Goal: Task Accomplishment & Management: Manage account settings

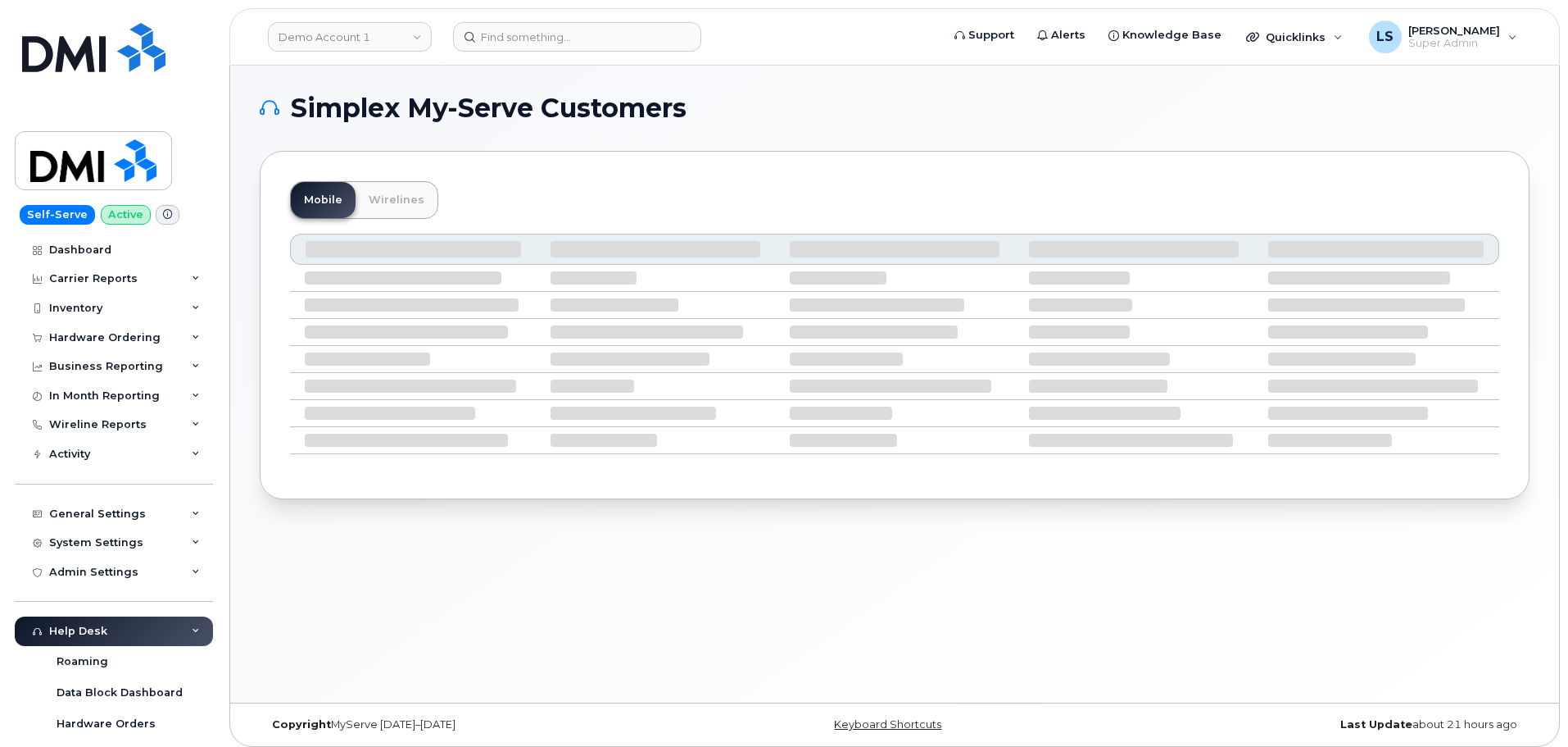
drag, startPoint x: 799, startPoint y: 641, endPoint x: 792, endPoint y: 633, distance: 10.6
click at [799, 641] on div "Simplex My-Serve Customers Mobile Wirelines" at bounding box center [894, 383] width 1329 height 637
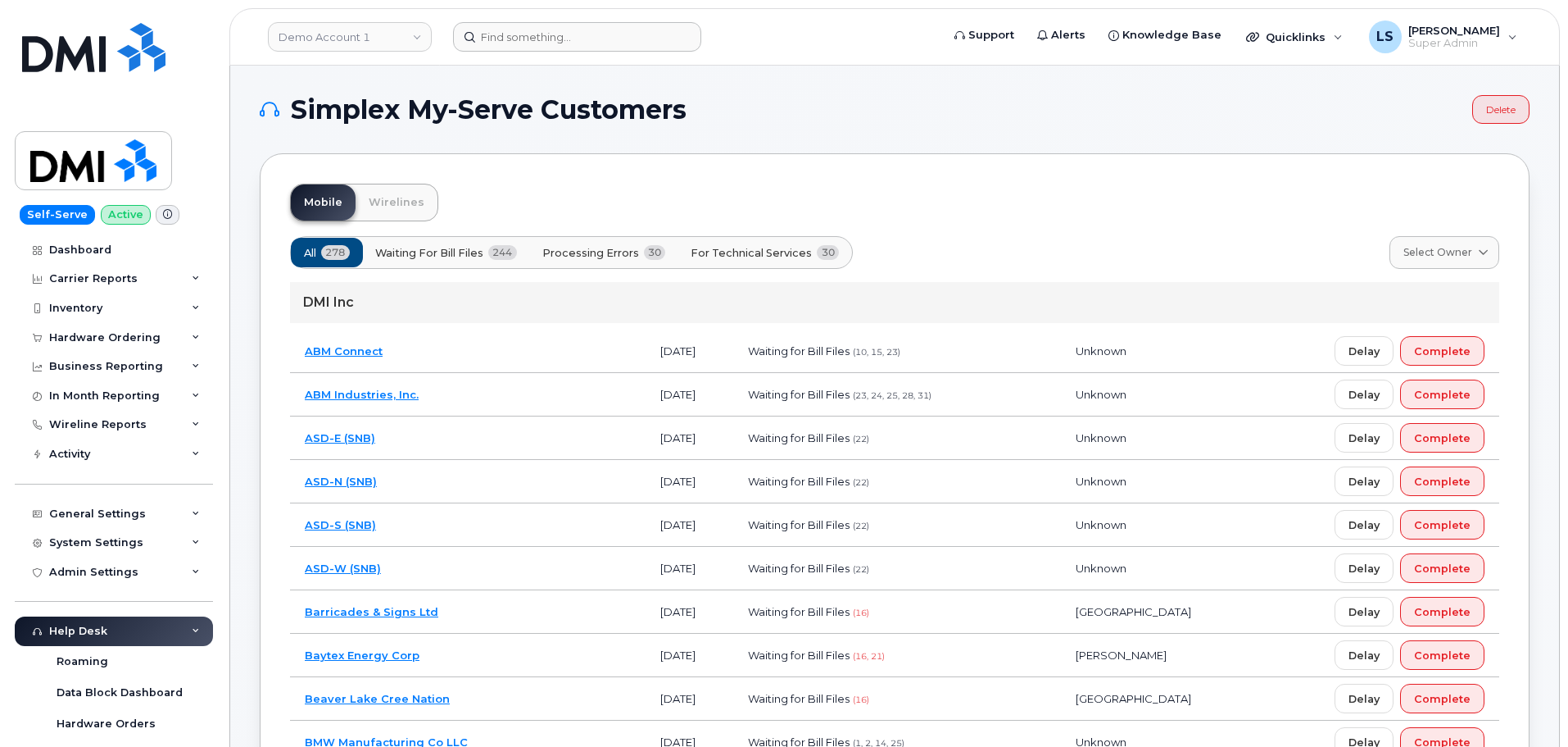
drag, startPoint x: 546, startPoint y: 53, endPoint x: 539, endPoint y: 43, distance: 12.2
click at [542, 50] on header "Demo Account 1 Support Alerts Knowledge Base Quicklinks Suspend / Cancel Device…" at bounding box center [894, 36] width 1331 height 57
click at [538, 41] on input at bounding box center [576, 37] width 248 height 29
paste input "5062291332"
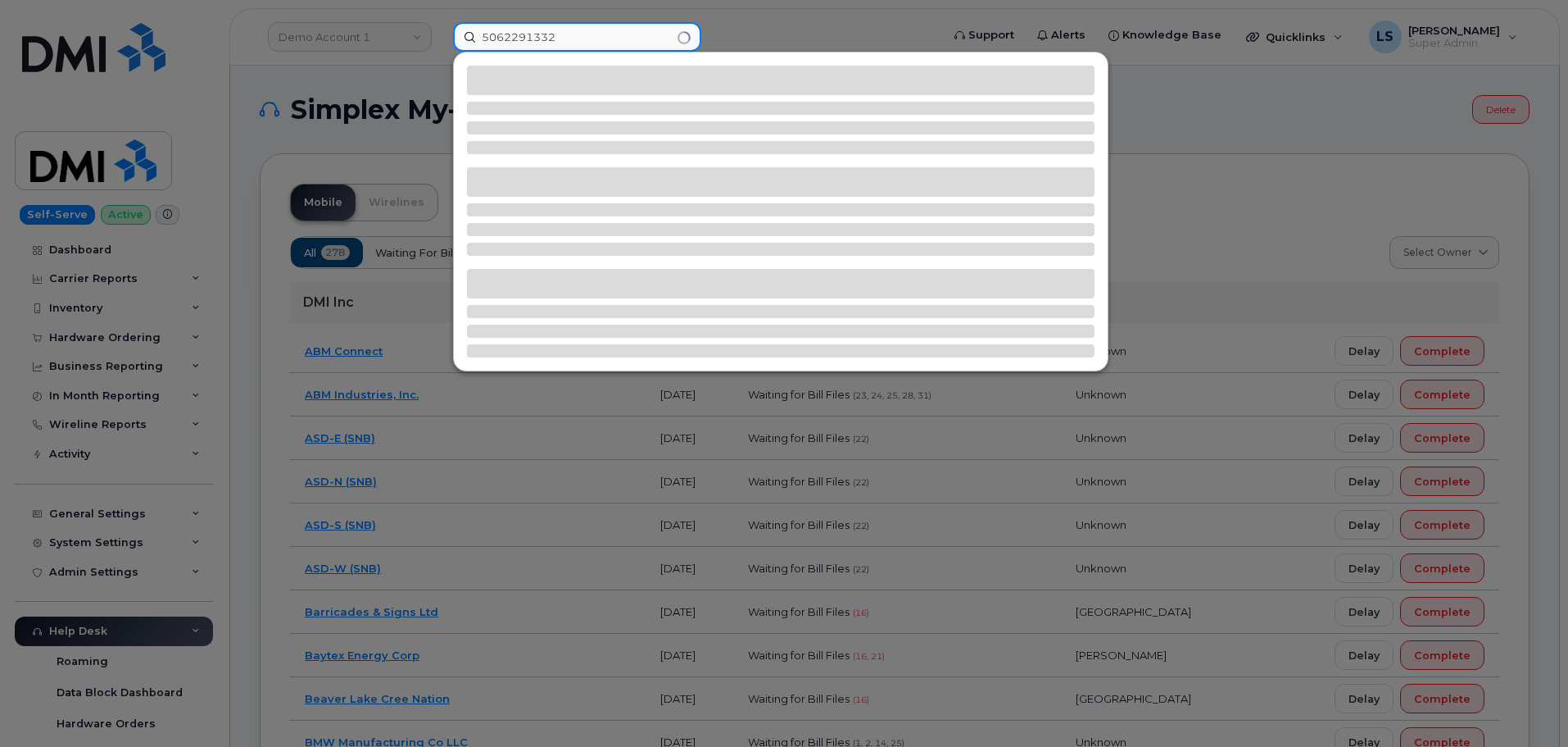
type input "5062291332"
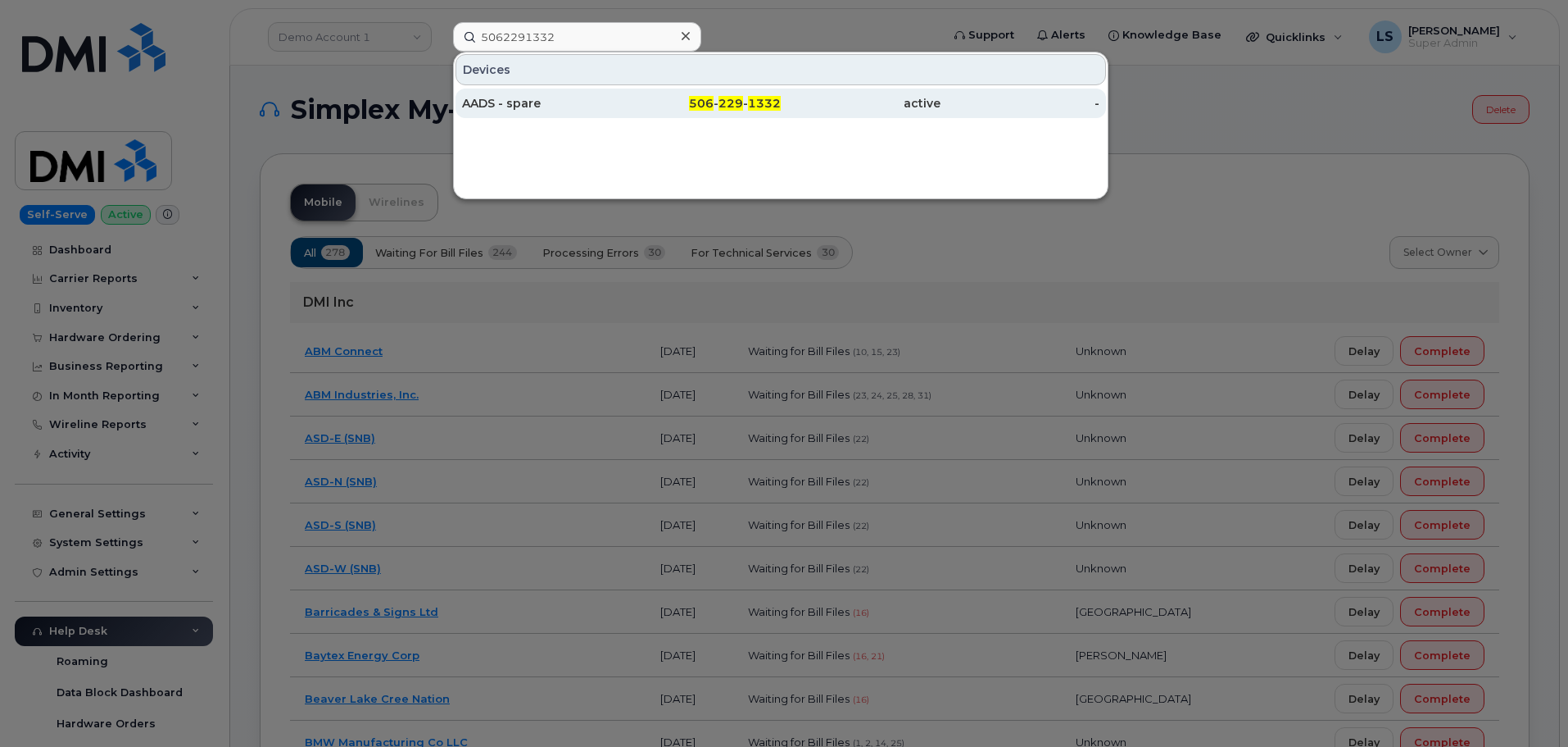
click at [540, 107] on div "AADS - spare" at bounding box center [541, 103] width 159 height 17
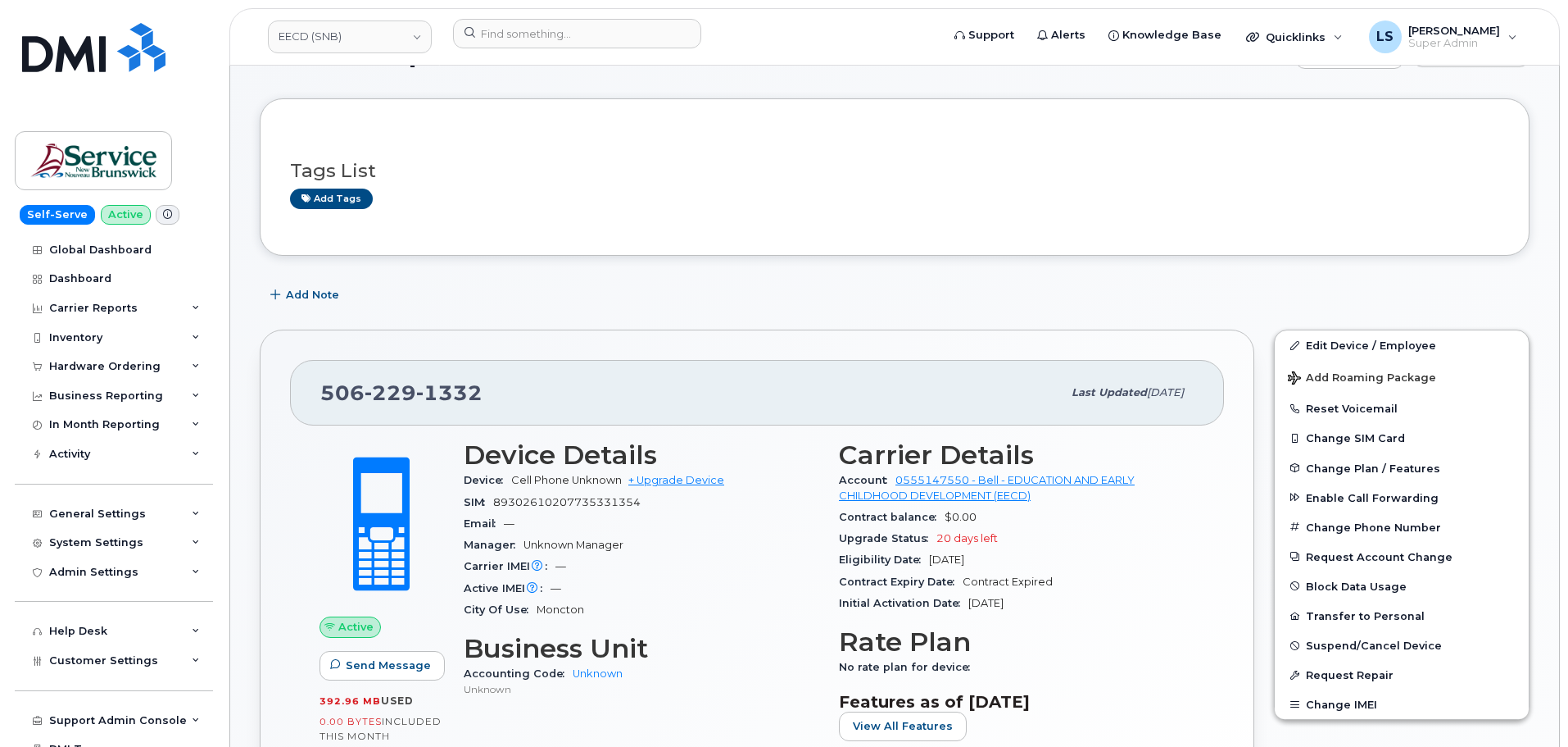
scroll to position [82, 0]
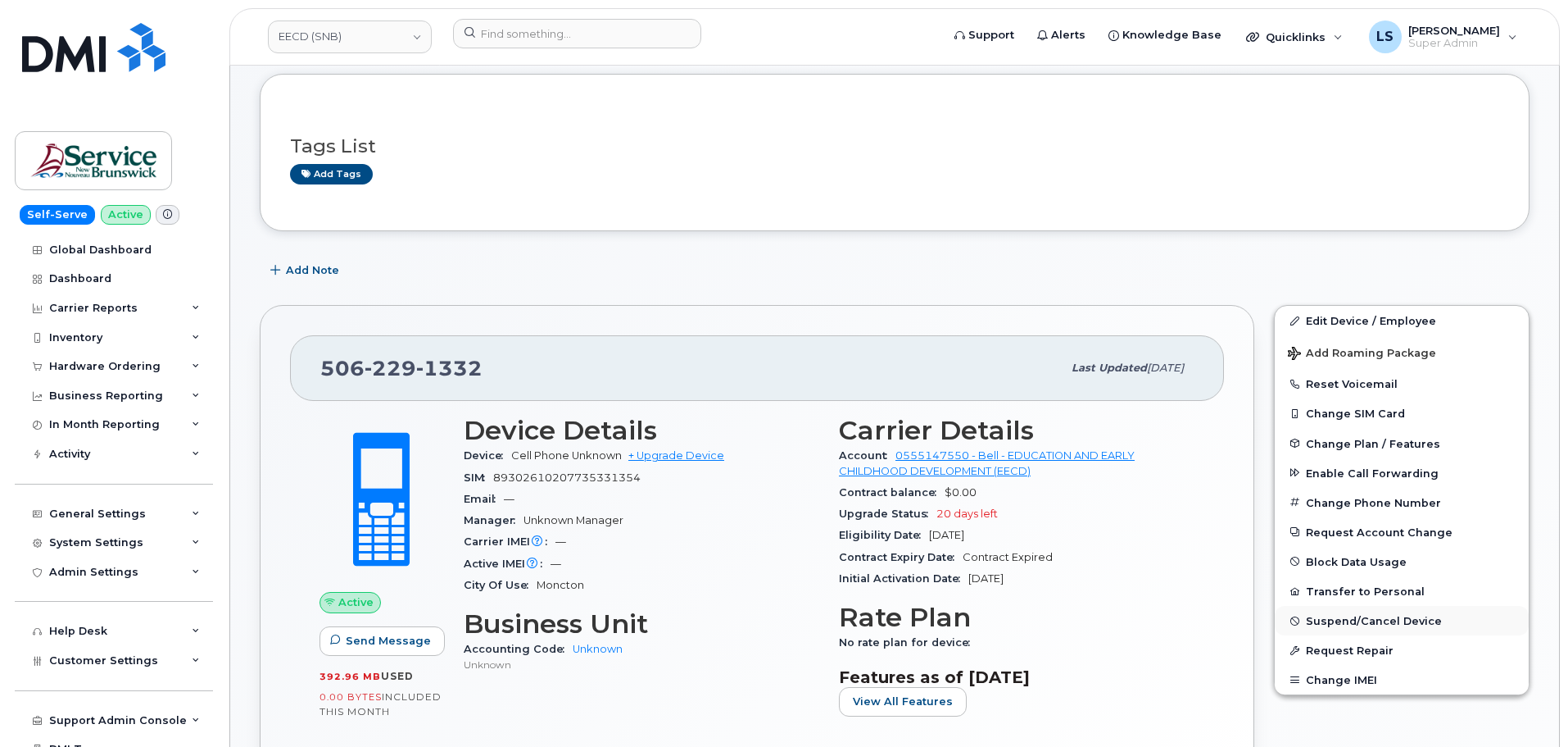
click at [1320, 628] on button "Suspend/Cancel Device" at bounding box center [1401, 621] width 254 height 29
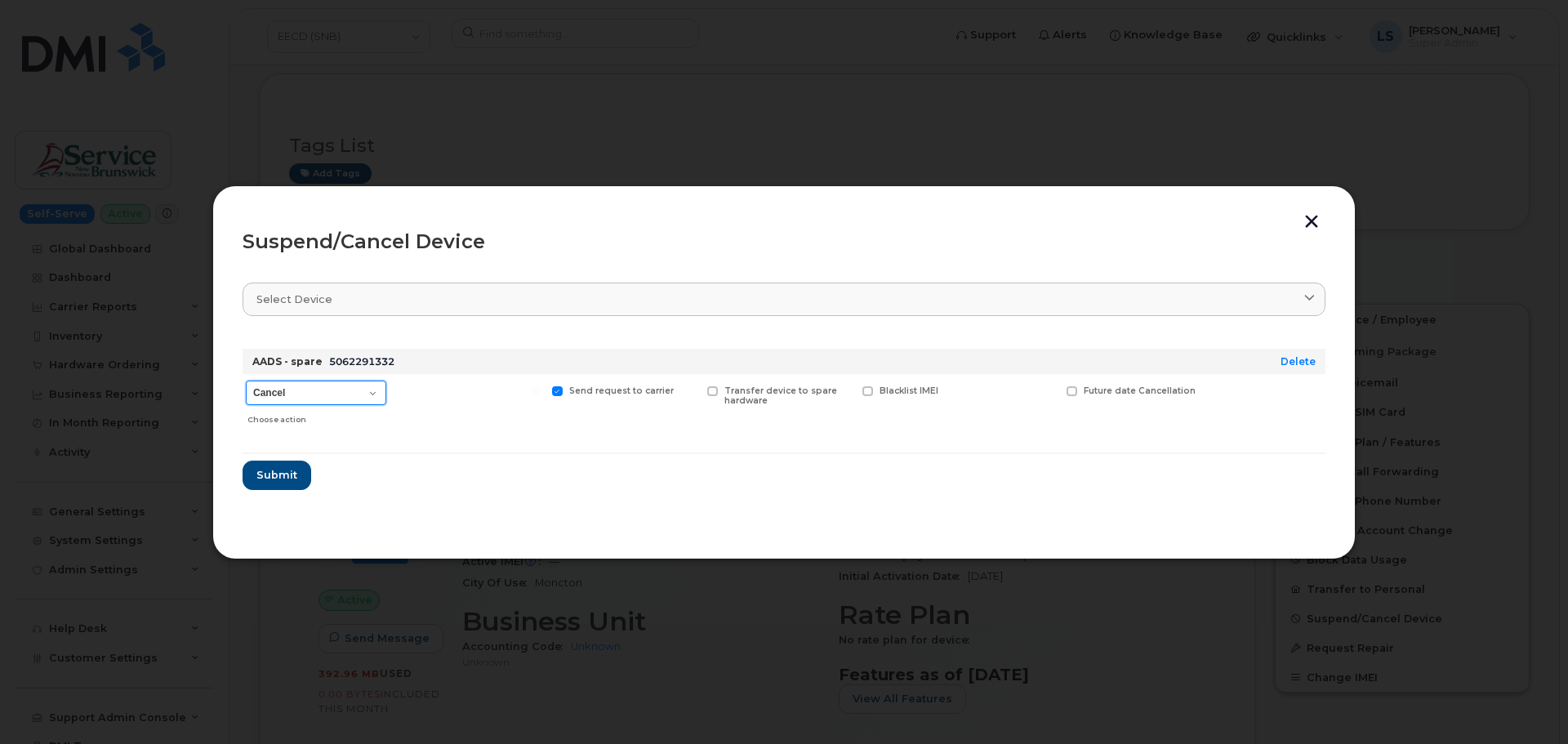
click at [361, 390] on select "Cancel Suspend - Extend Suspension Suspend - Reduced Rate Suspend - Full Rate S…" at bounding box center [316, 392] width 141 height 24
select select "[object Object]"
click at [246, 381] on select "Cancel Suspend - Extend Suspension Suspend - Reduced Rate Suspend - Full Rate S…" at bounding box center [316, 392] width 141 height 24
click at [270, 480] on span "Submit" at bounding box center [276, 475] width 41 height 16
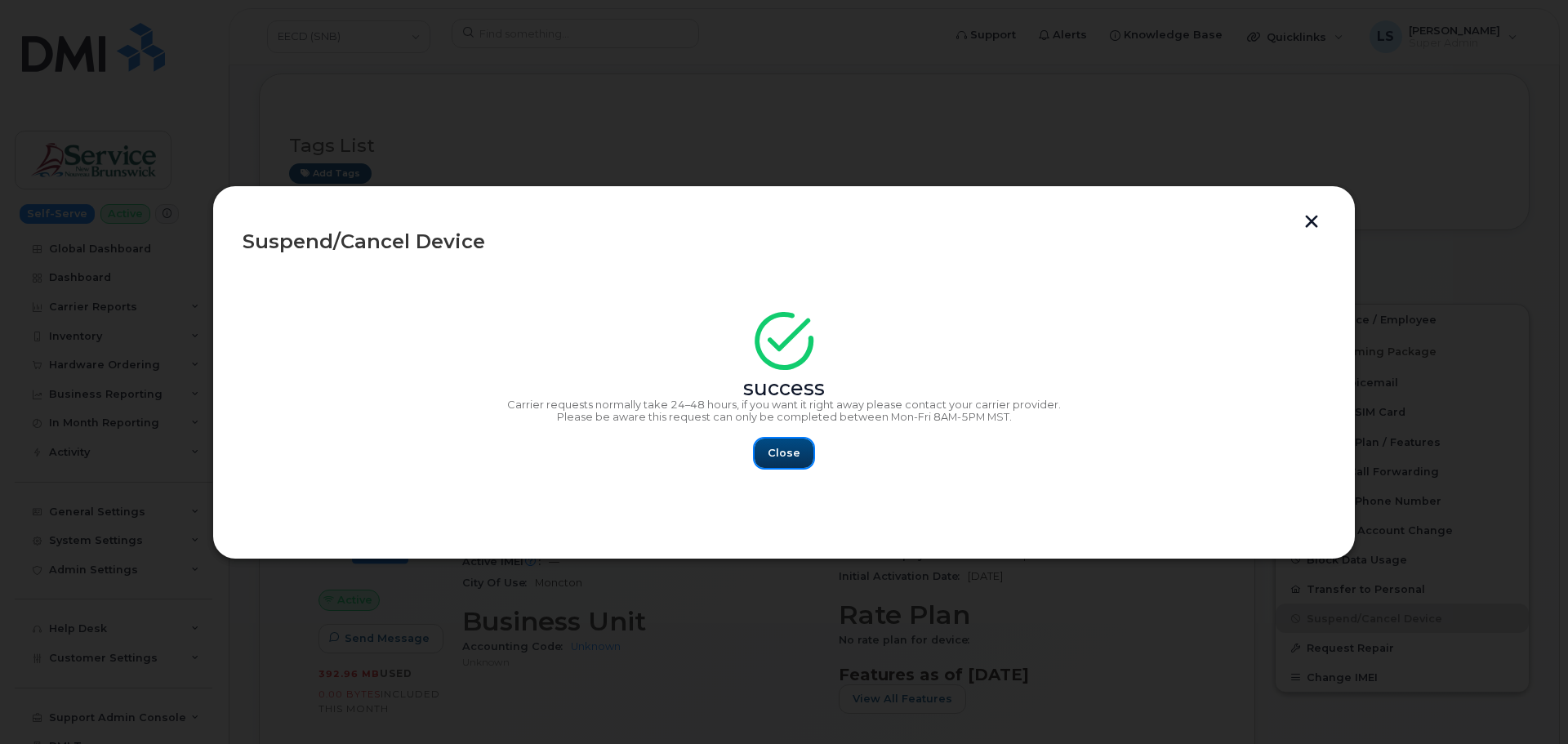
click at [791, 444] on button "Close" at bounding box center [784, 453] width 59 height 29
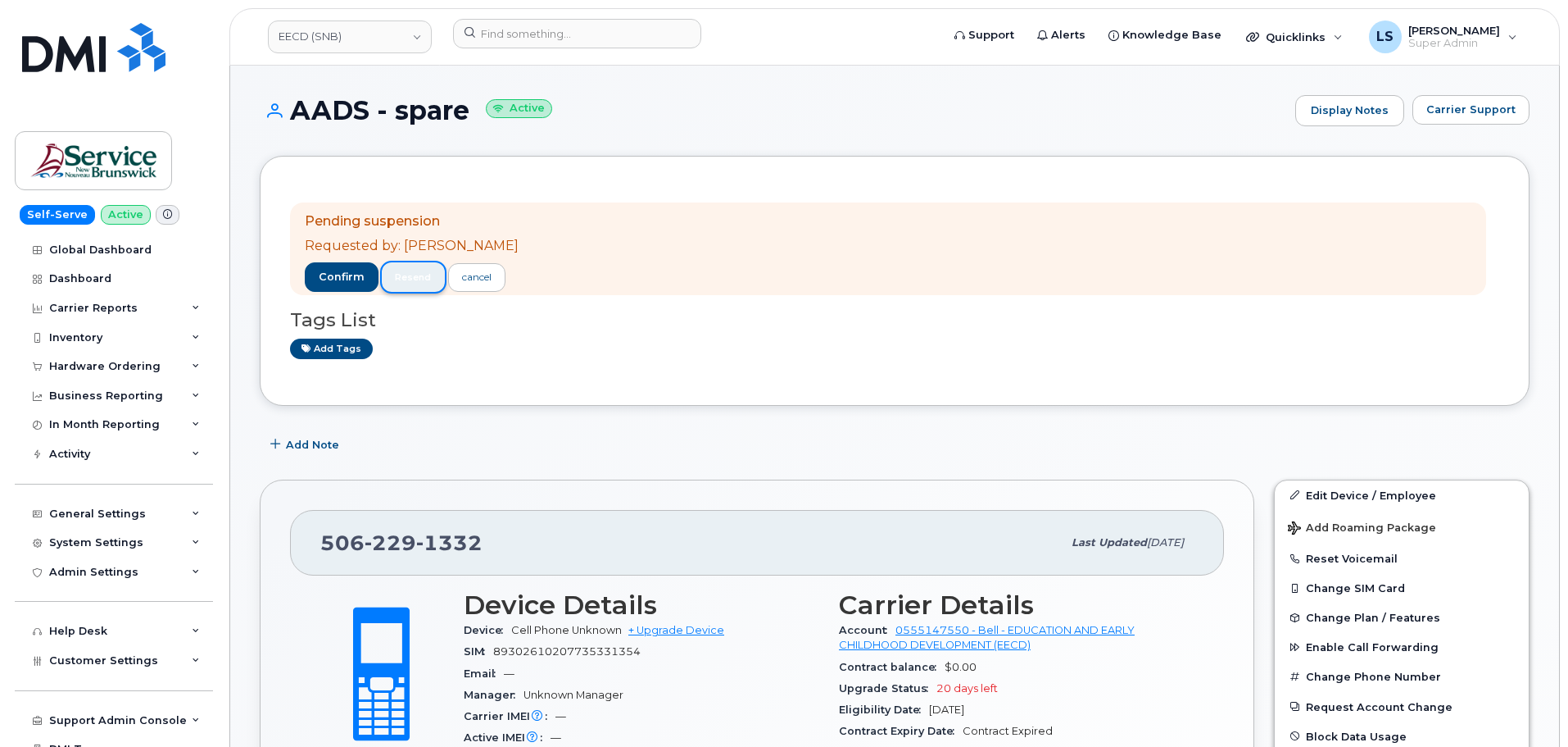
click at [414, 279] on span "resend" at bounding box center [412, 276] width 36 height 13
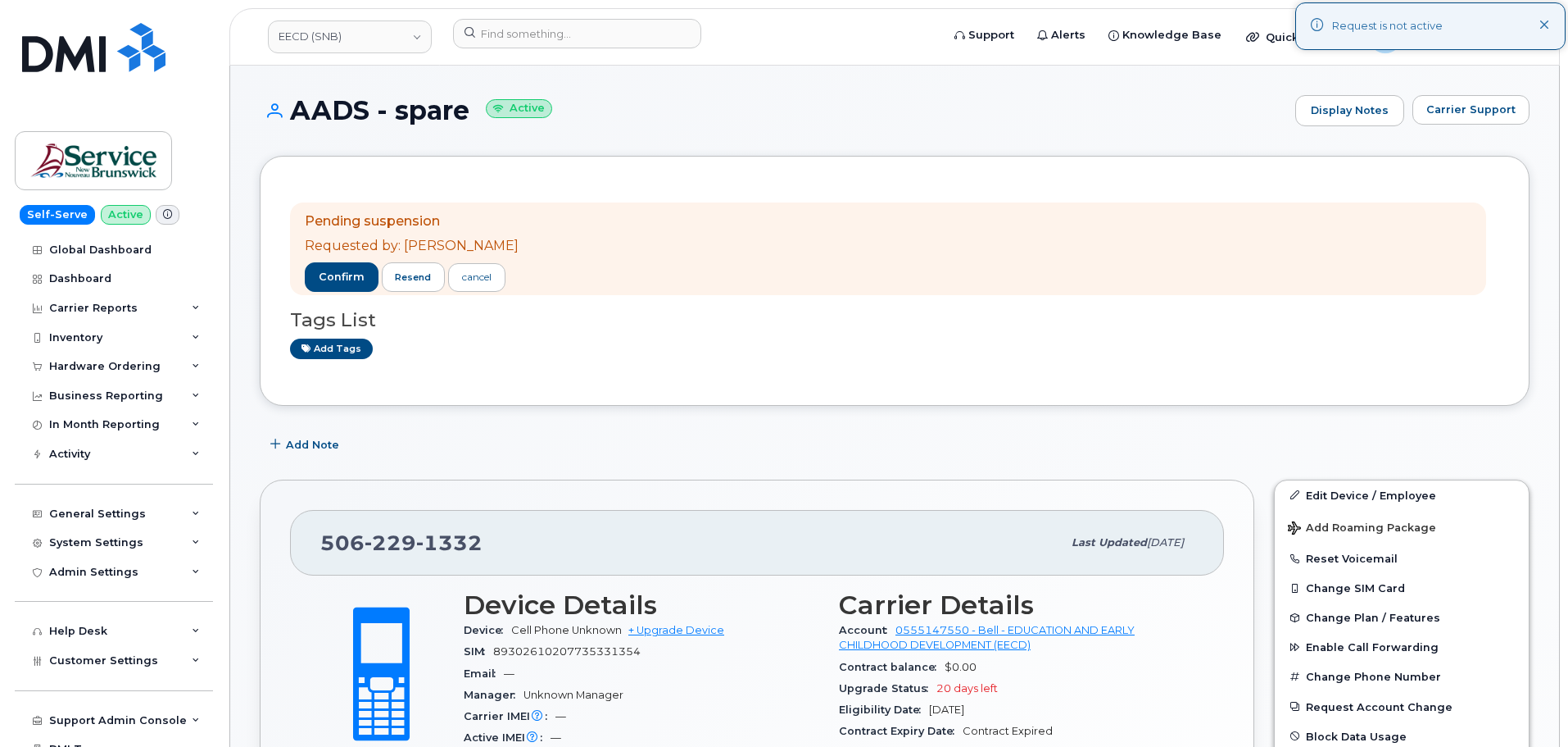
click at [488, 378] on div "Pending suspension Requested by: Luke Shomaker confirm resend cancel Tags List …" at bounding box center [894, 280] width 1270 height 250
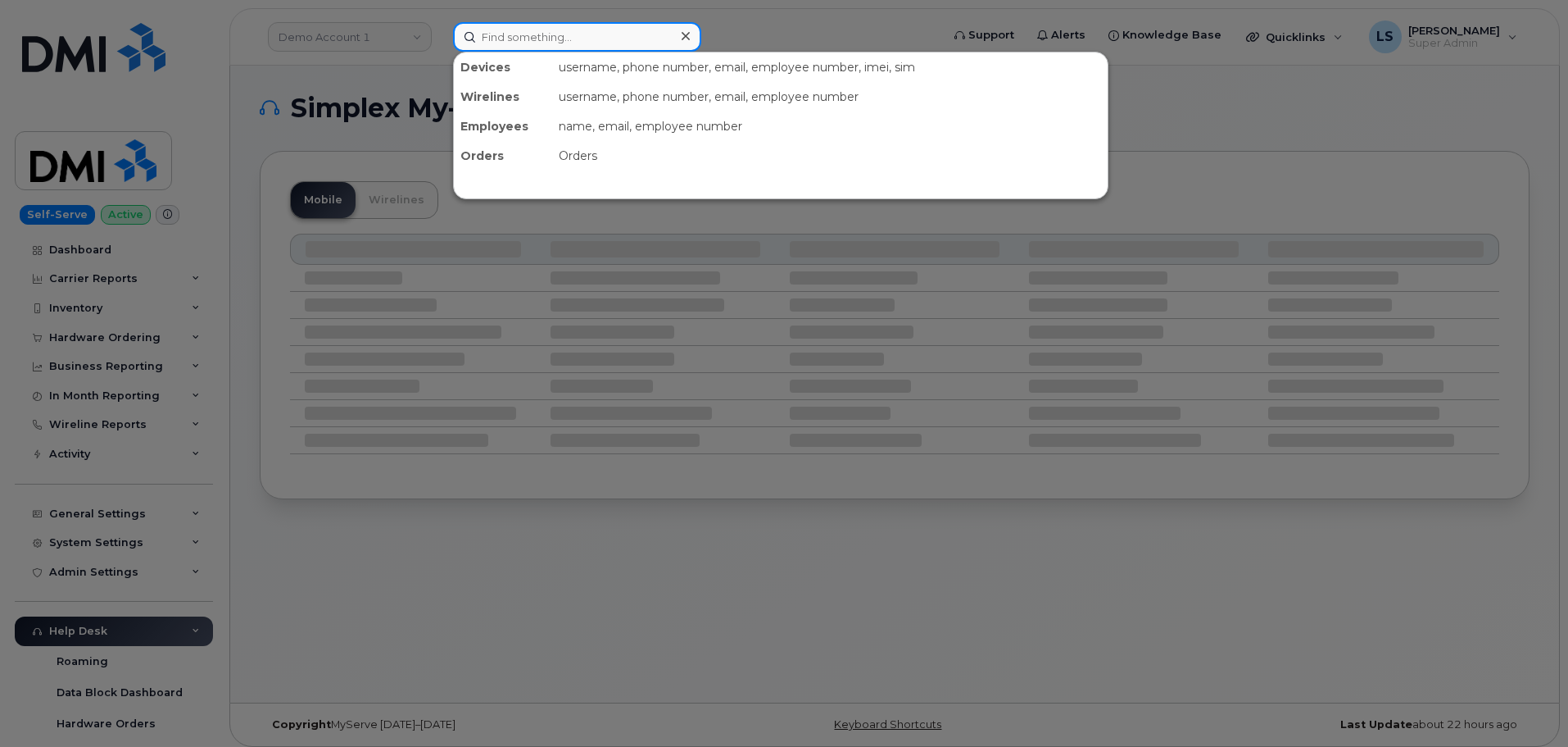
click at [537, 33] on input at bounding box center [576, 37] width 248 height 29
paste input "5065661847"
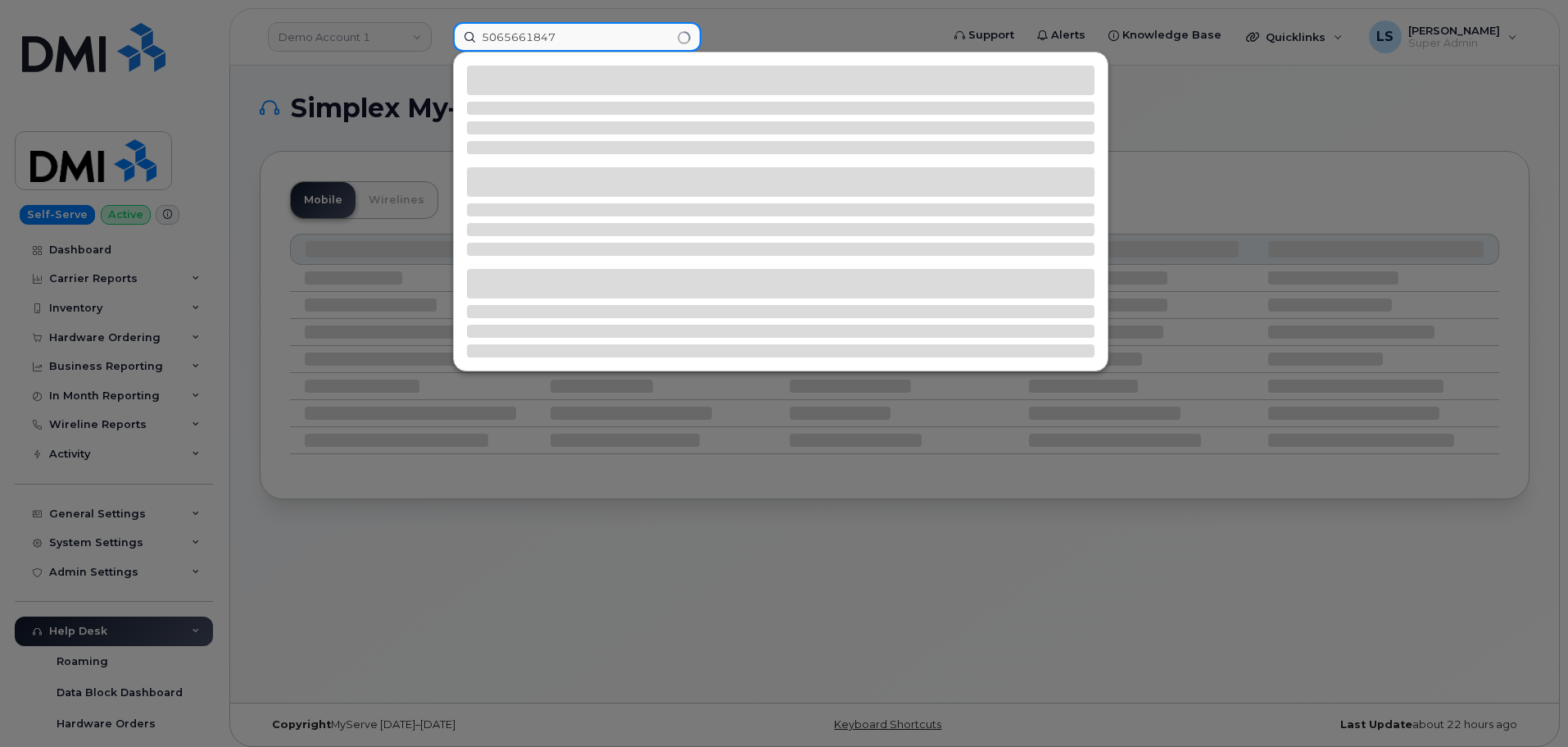
type input "5065661847"
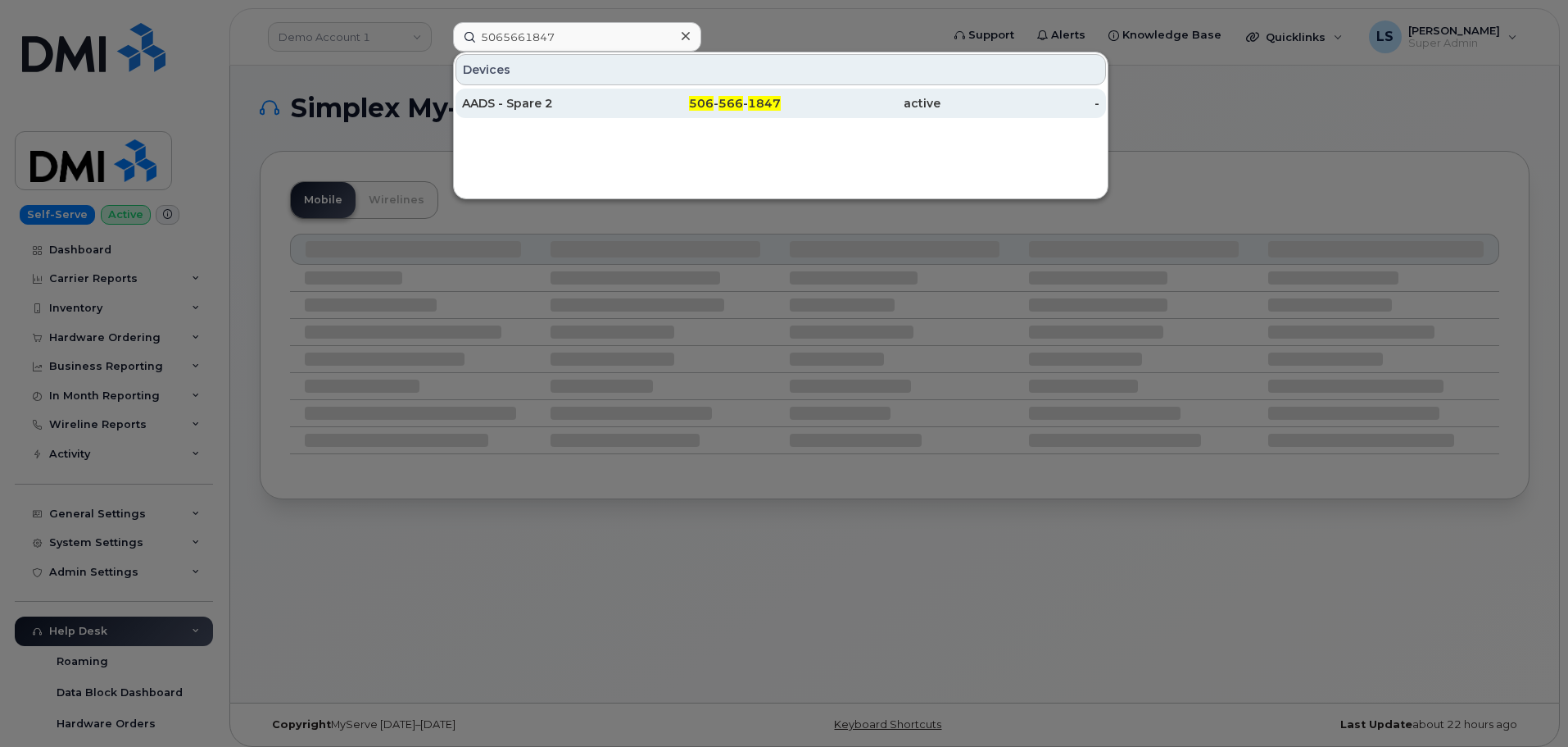
click at [520, 101] on div "AADS - Spare 2" at bounding box center [541, 103] width 159 height 17
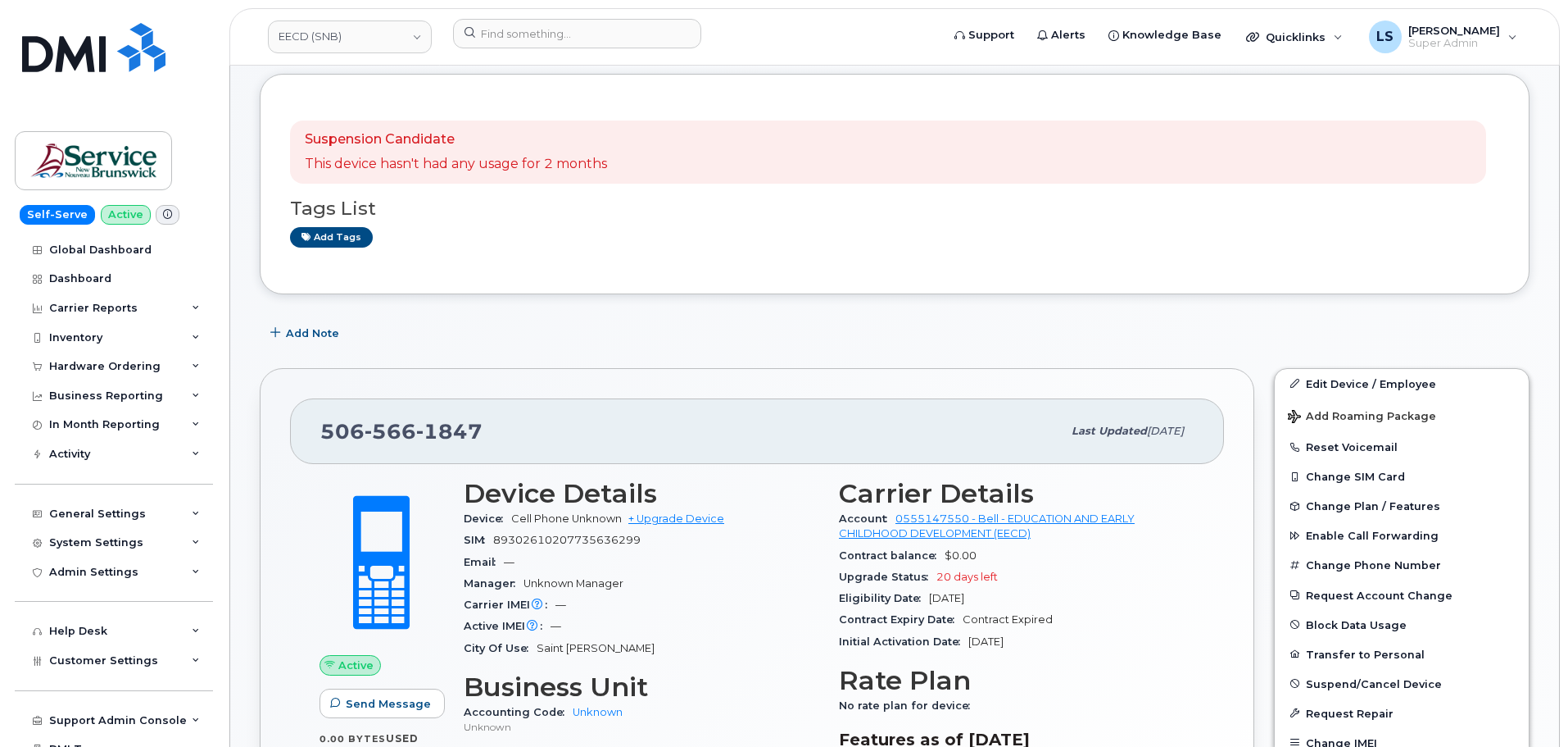
scroll to position [164, 0]
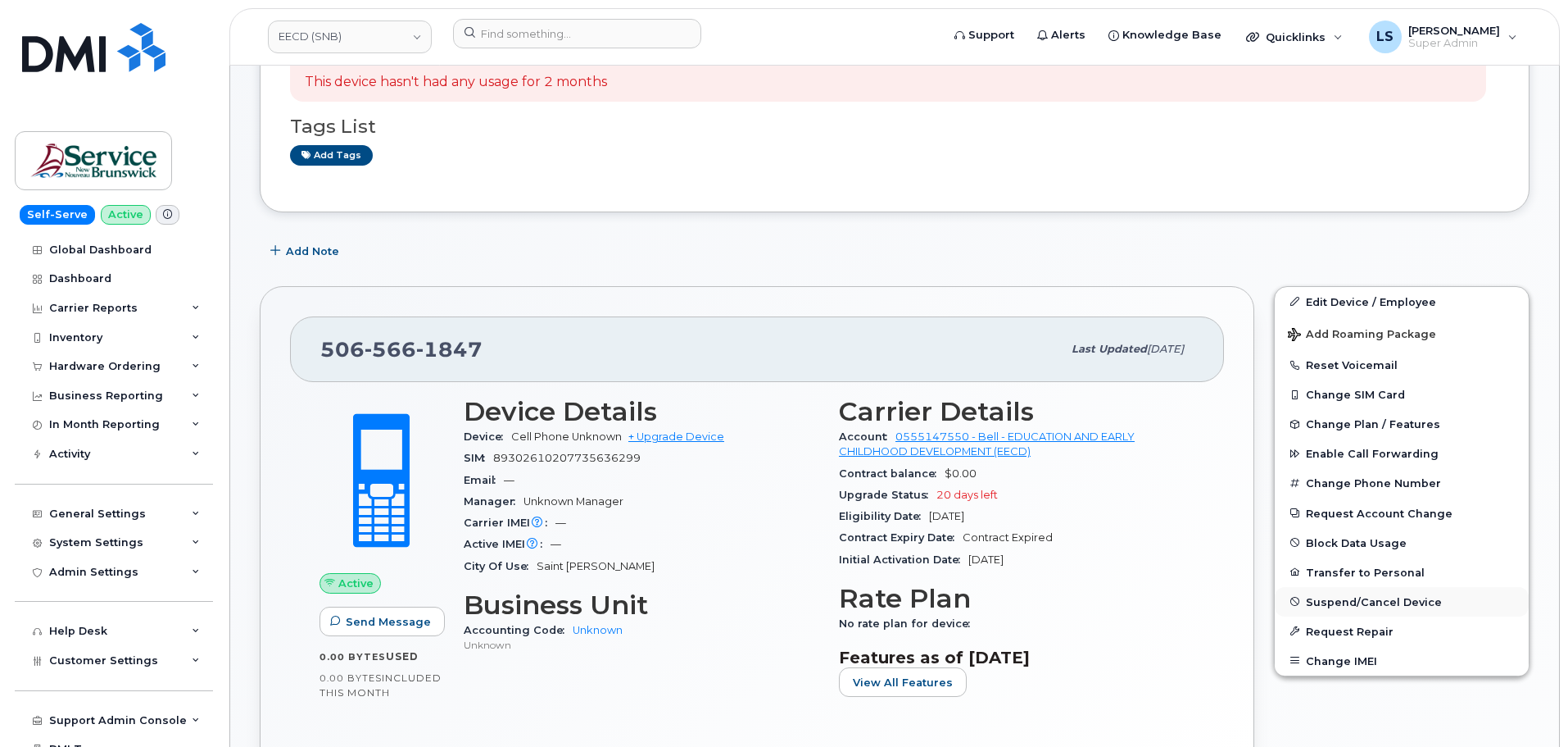
click at [1380, 611] on button "Suspend/Cancel Device" at bounding box center [1401, 601] width 254 height 29
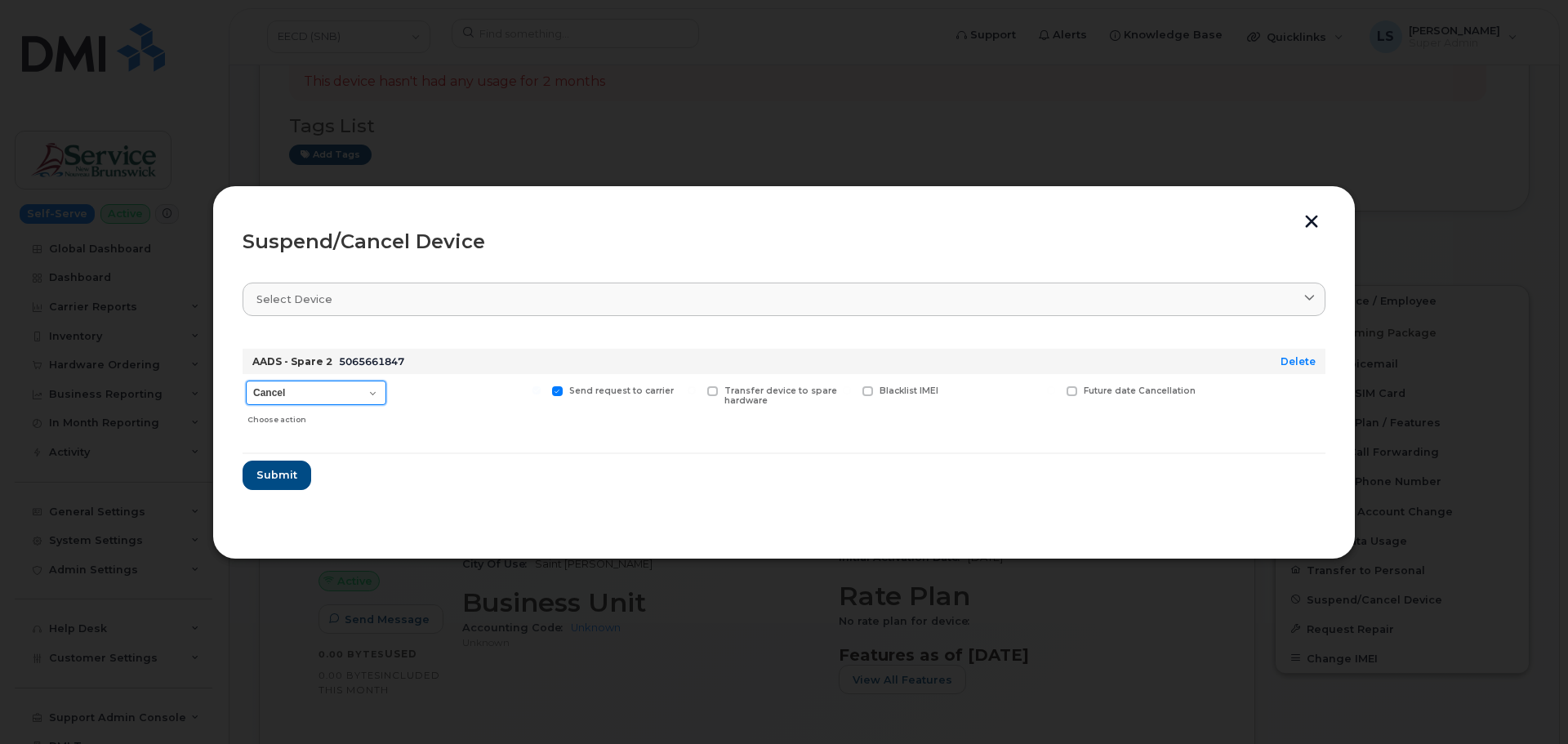
drag, startPoint x: 303, startPoint y: 395, endPoint x: 318, endPoint y: 400, distance: 15.8
click at [307, 392] on select "Cancel Suspend - Extend Suspension Suspend - Reduced Rate Suspend - Full Rate S…" at bounding box center [316, 392] width 141 height 24
select select "[object Object]"
click at [246, 381] on select "Cancel Suspend - Extend Suspension Suspend - Reduced Rate Suspend - Full Rate S…" at bounding box center [316, 392] width 141 height 24
click at [287, 483] on button "Submit" at bounding box center [275, 475] width 67 height 29
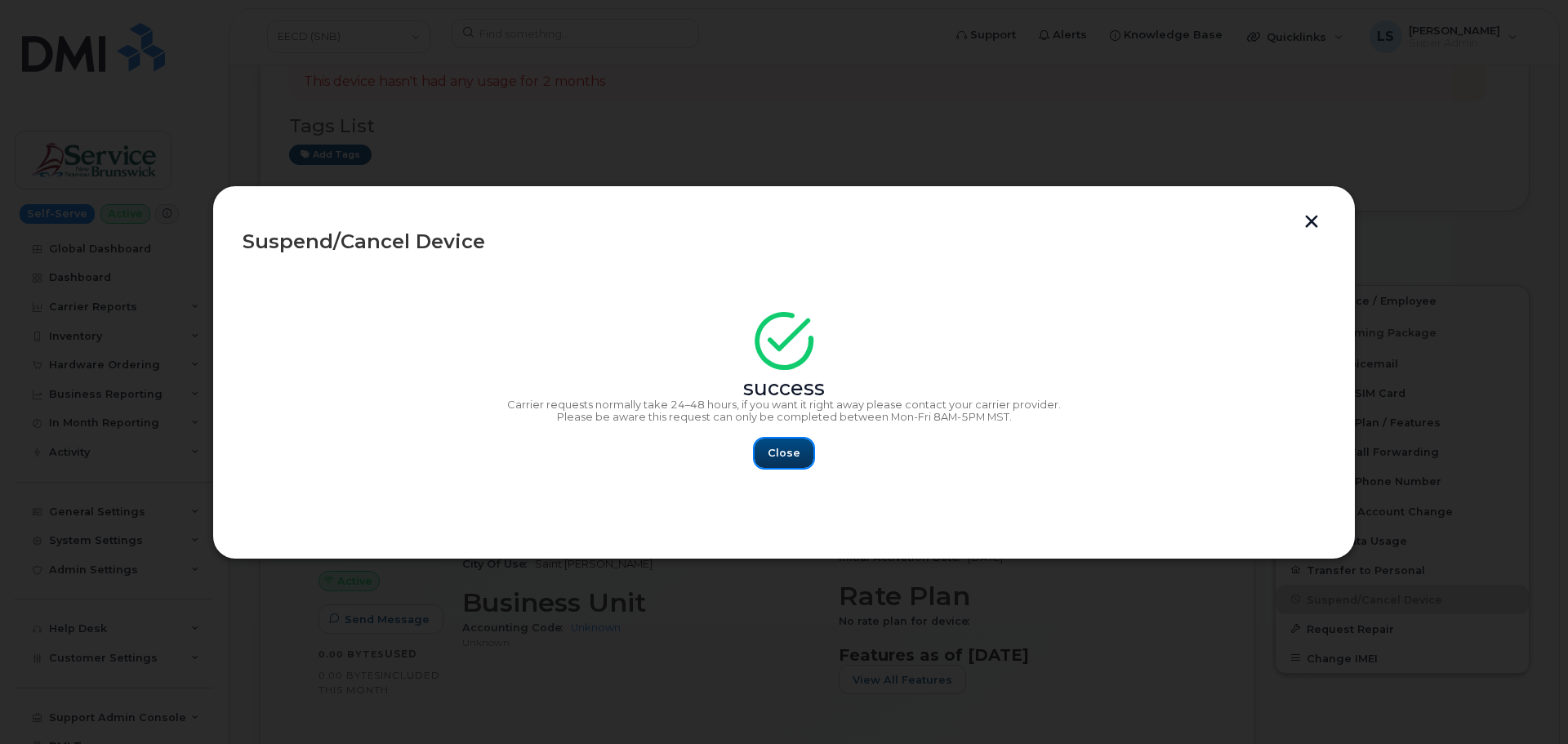
click at [783, 463] on button "Close" at bounding box center [784, 453] width 59 height 29
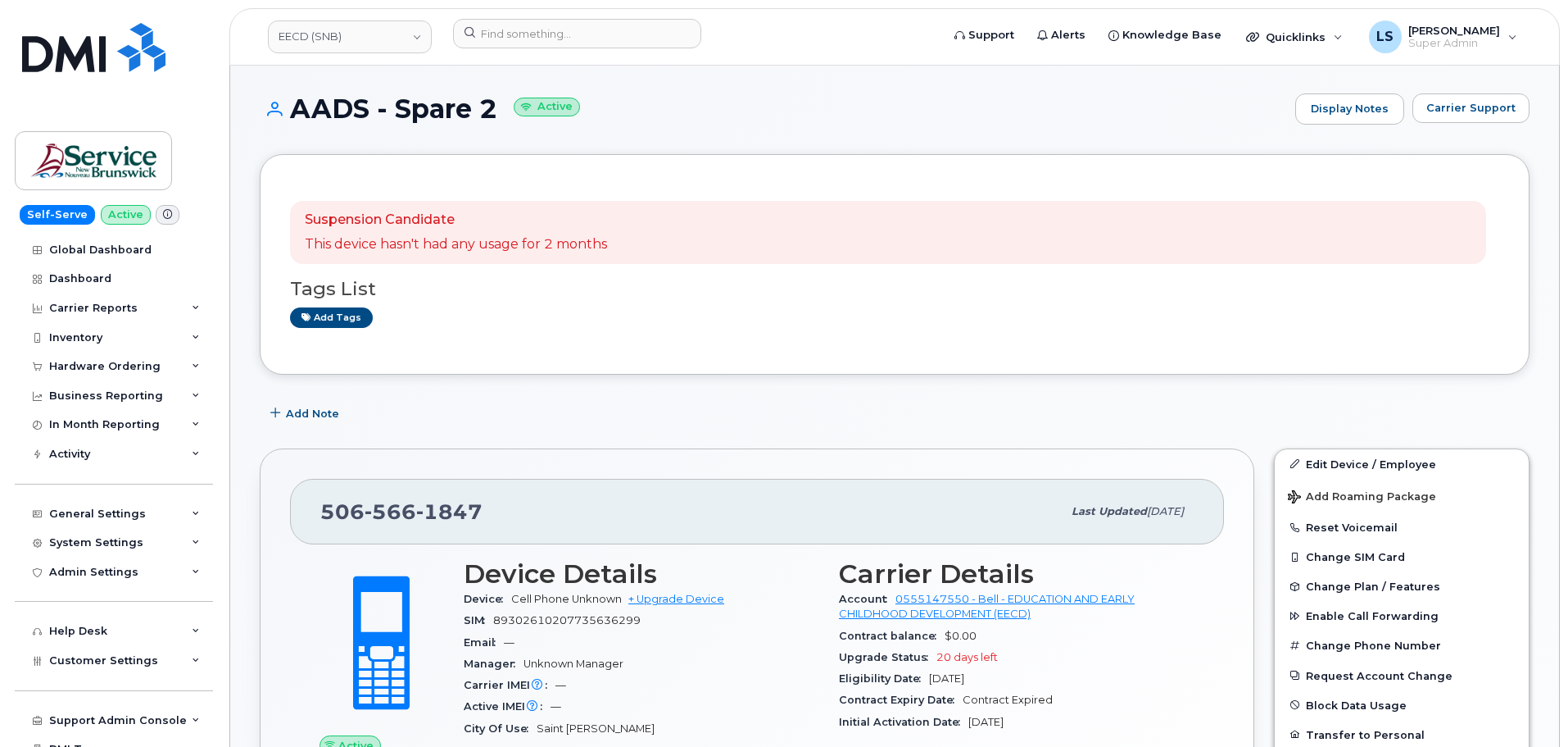
scroll to position [0, 0]
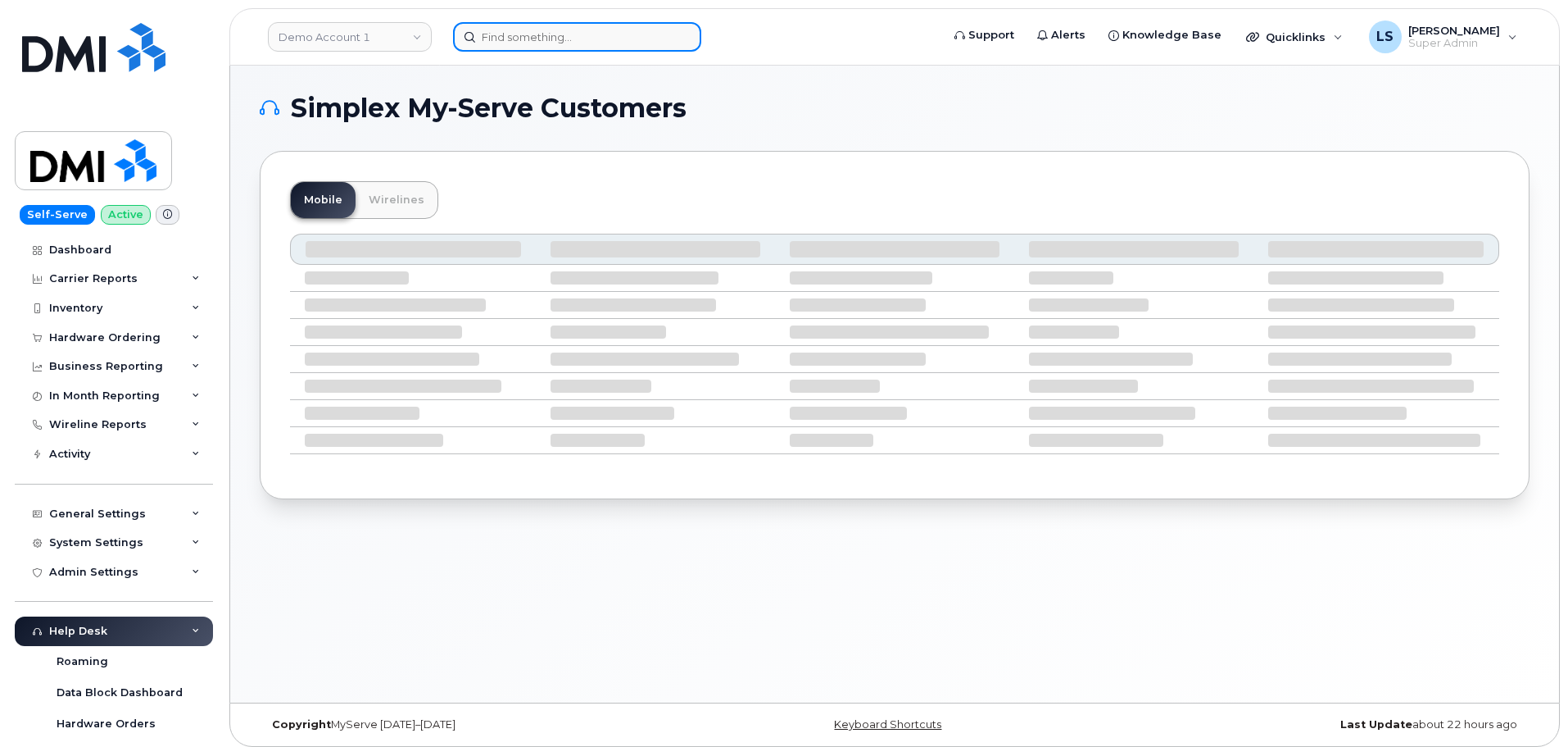
click at [555, 28] on input at bounding box center [576, 37] width 248 height 29
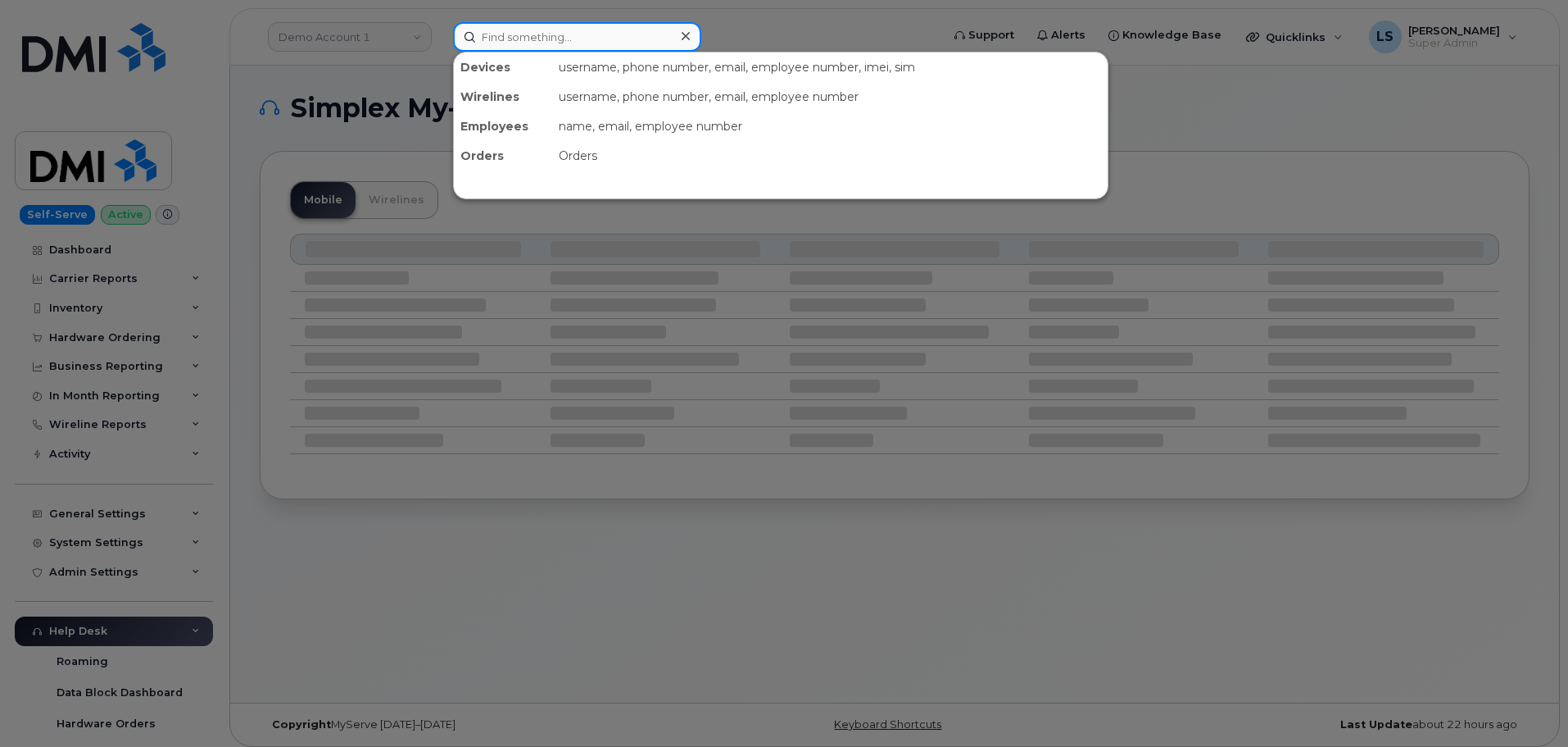
paste input "[PERSON_NAME]"
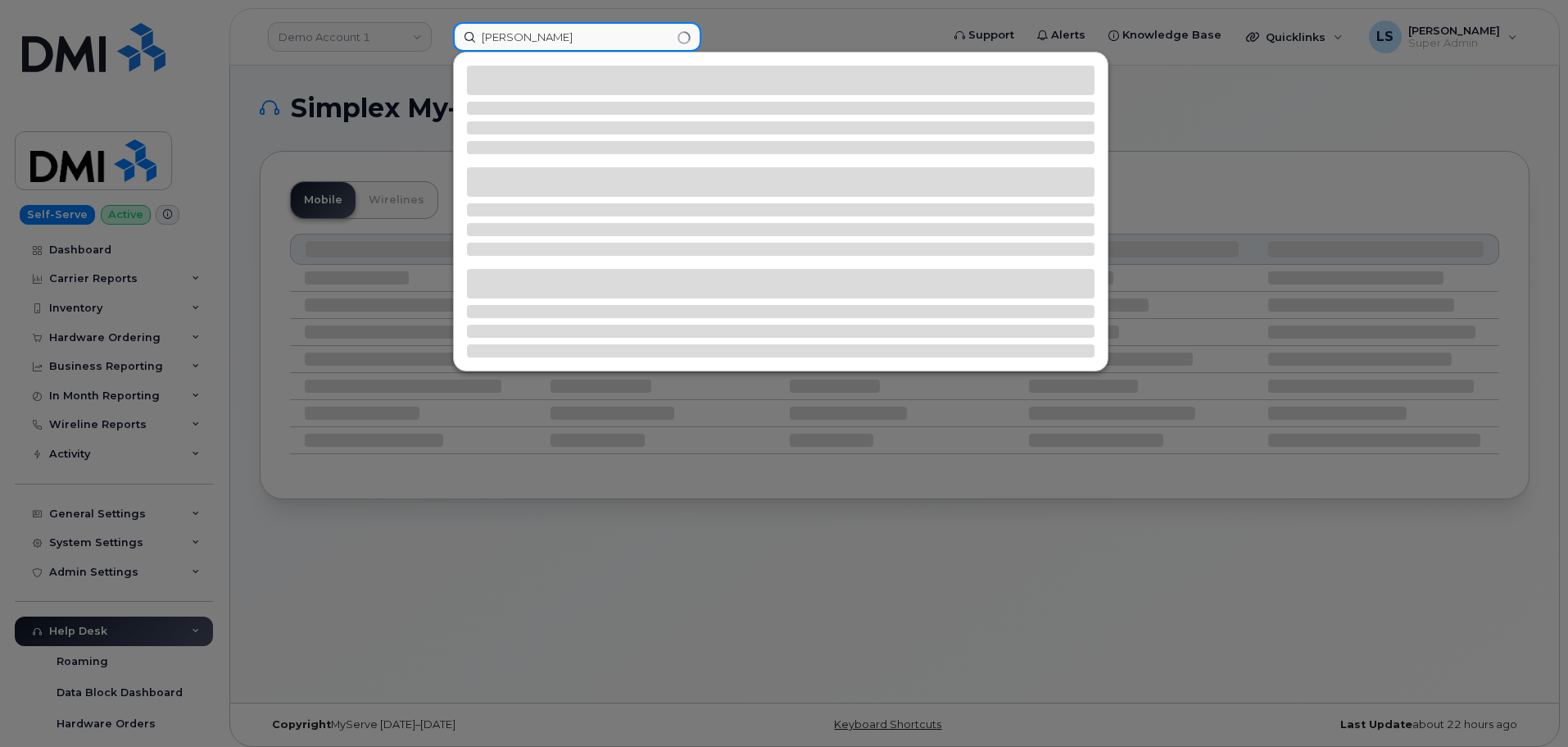
type input "[PERSON_NAME]"
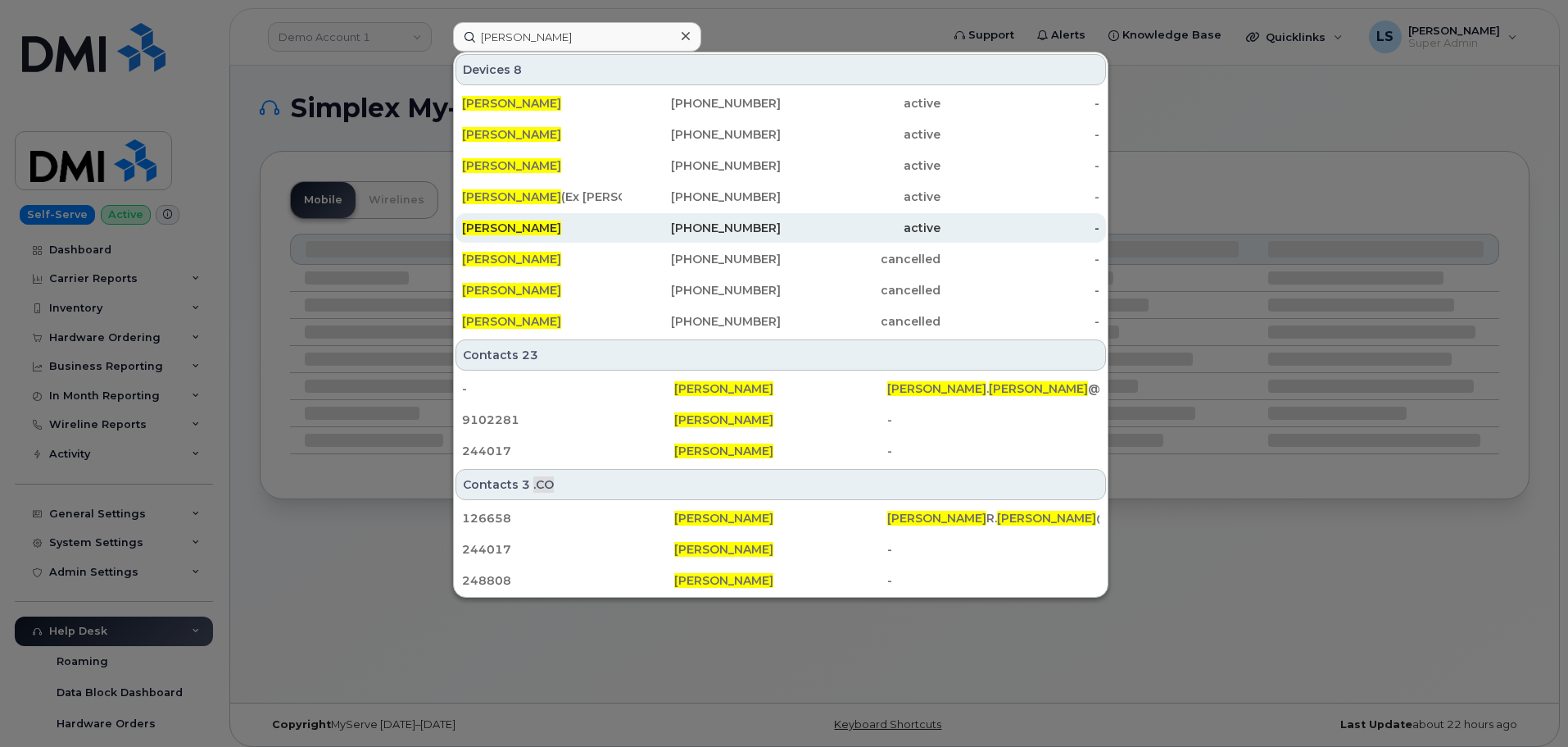
click at [622, 238] on div "[PERSON_NAME]" at bounding box center [702, 228] width 159 height 29
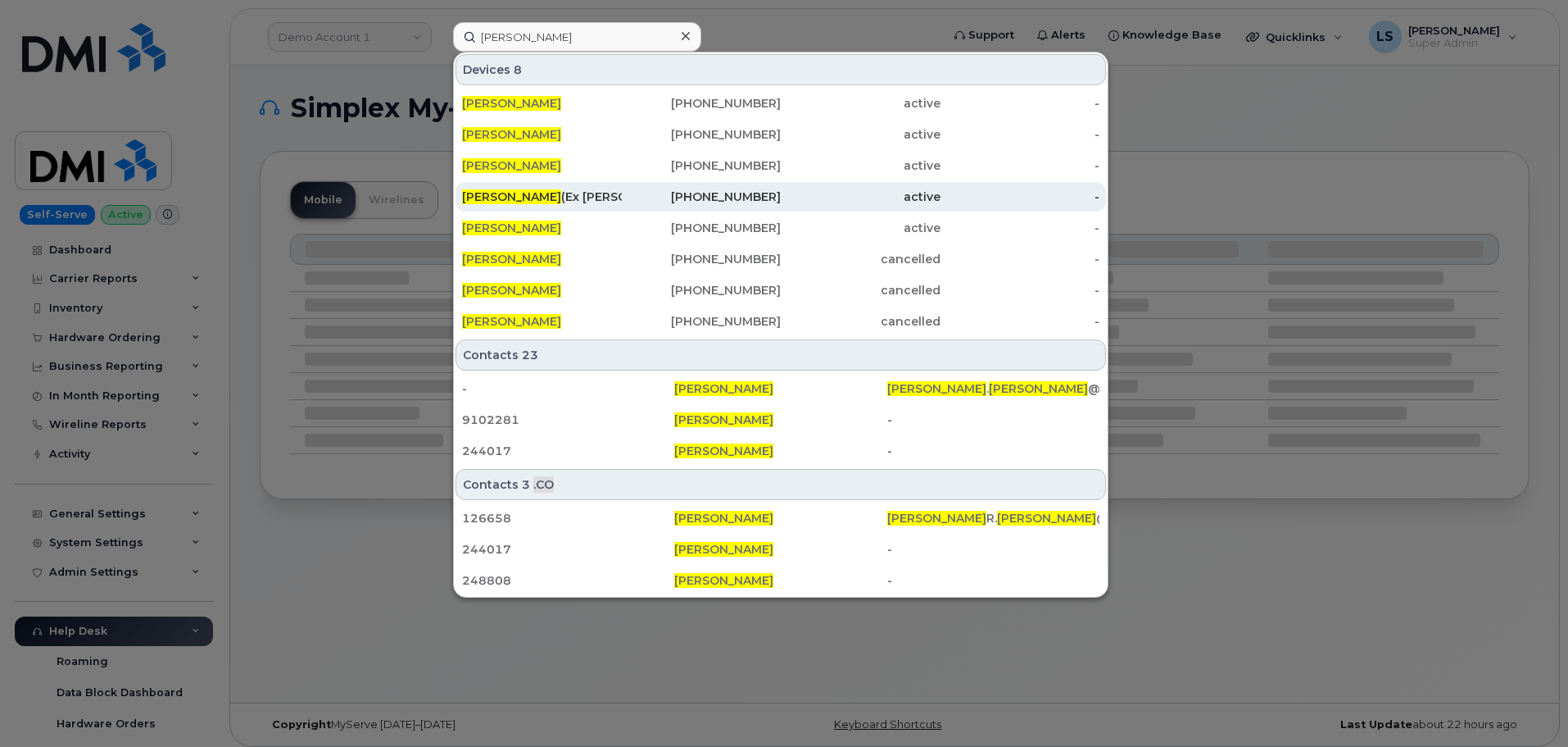
click at [526, 200] on span "[PERSON_NAME]" at bounding box center [511, 196] width 99 height 15
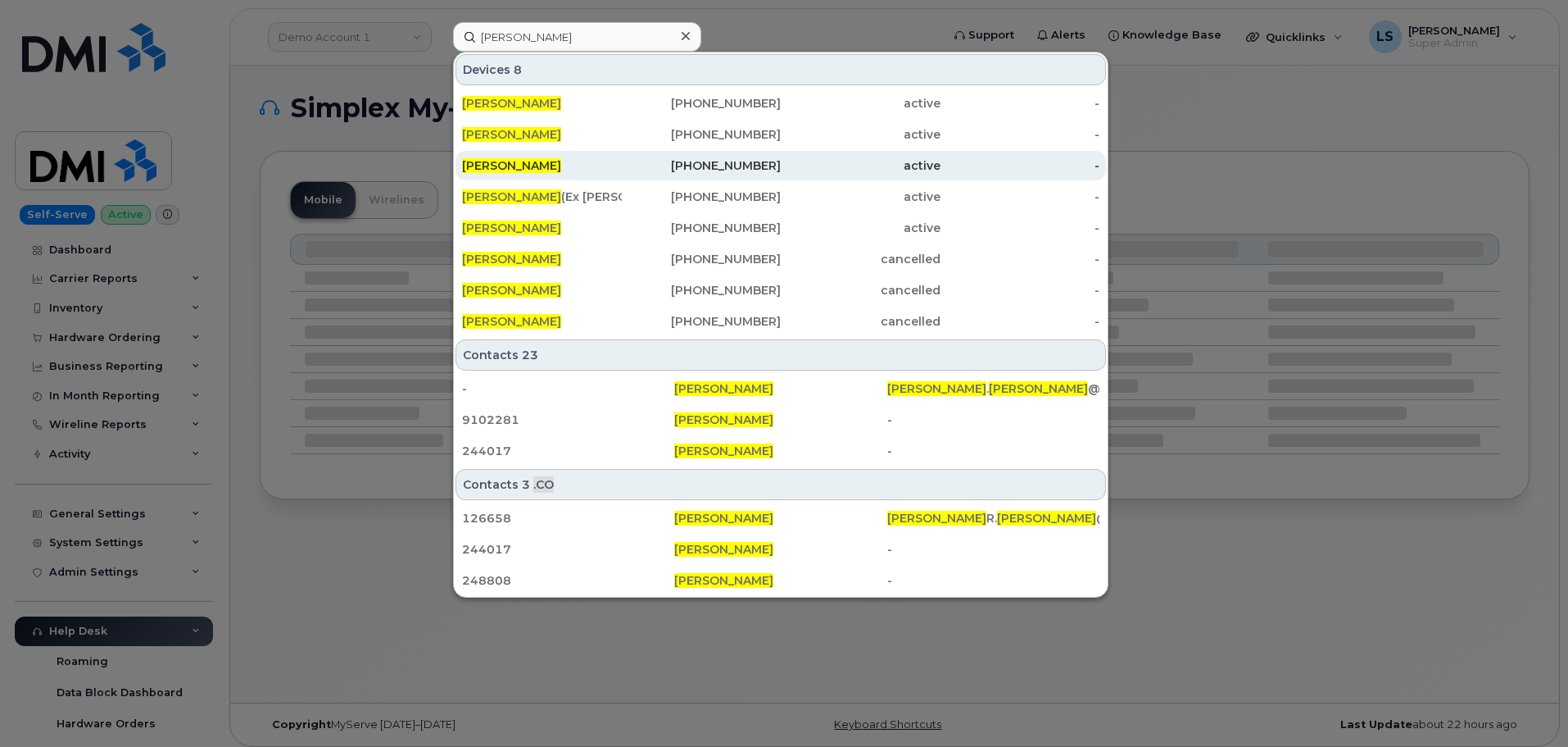
click at [622, 176] on div "[PERSON_NAME]" at bounding box center [702, 165] width 159 height 29
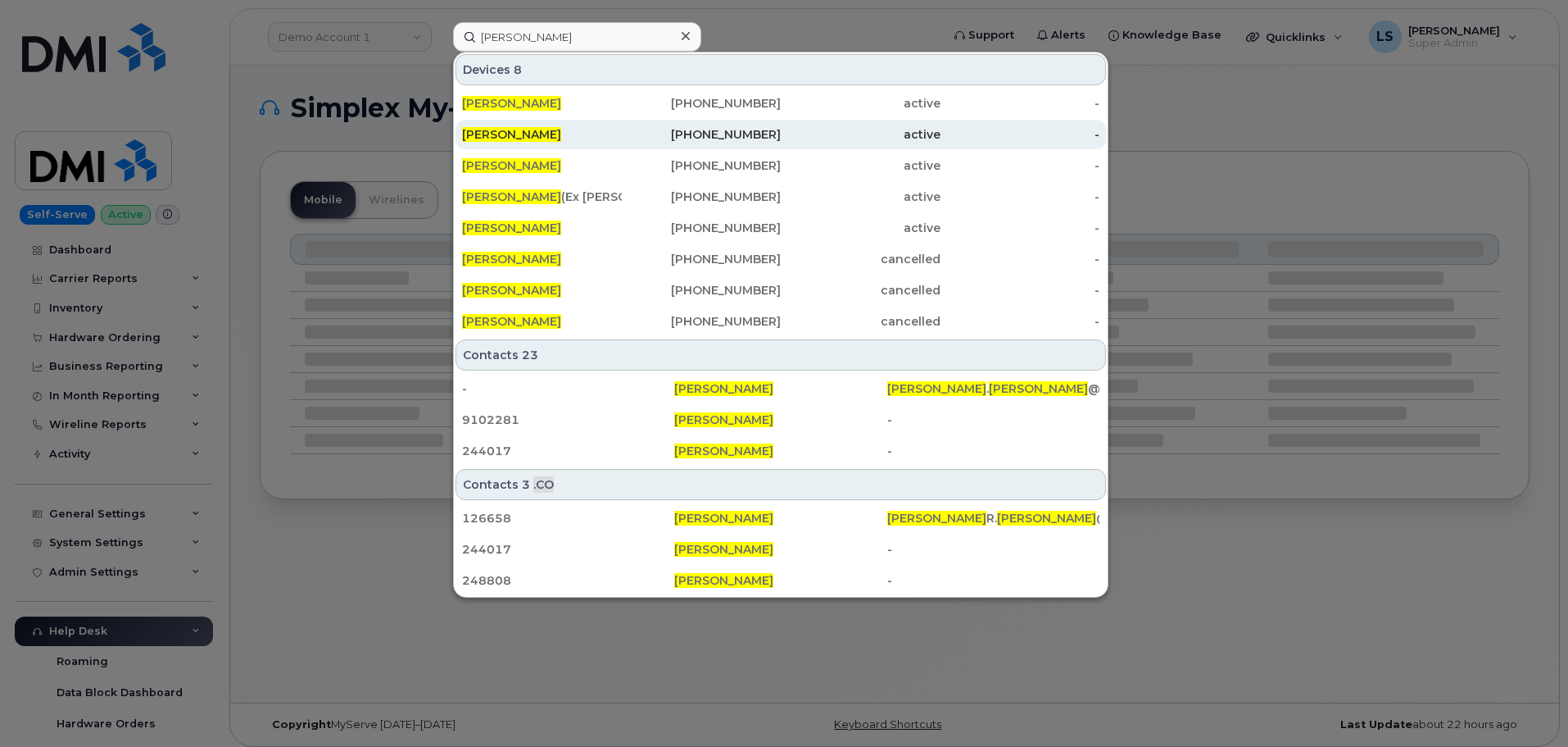
click at [505, 141] on div "KEVIN LEWIS" at bounding box center [541, 134] width 159 height 17
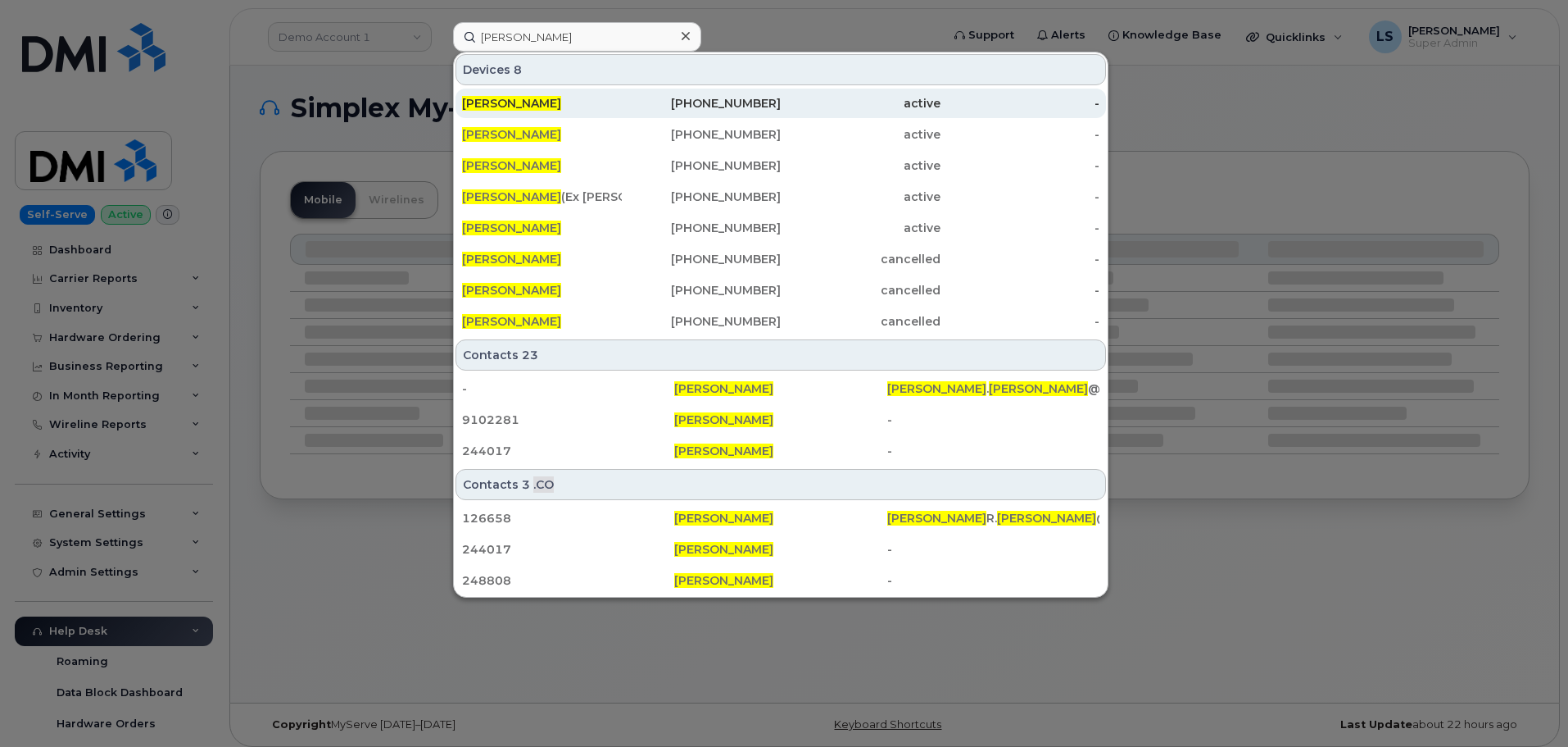
click at [622, 114] on div "KEVIN LEWIS" at bounding box center [702, 103] width 159 height 29
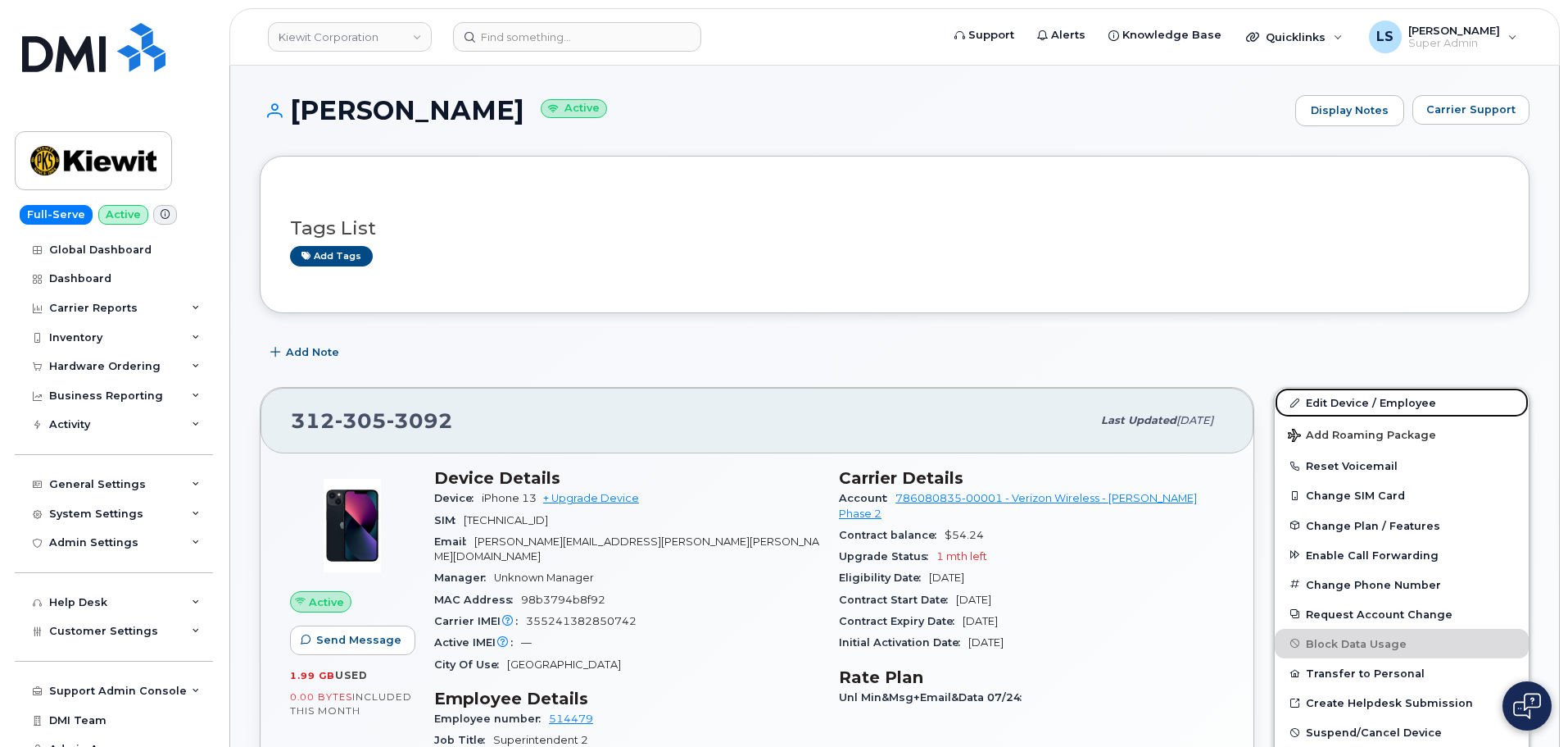
drag, startPoint x: 1309, startPoint y: 399, endPoint x: 1060, endPoint y: 449, distance: 254.0
click at [1309, 399] on link "Edit Device / Employee" at bounding box center [1401, 403] width 254 height 29
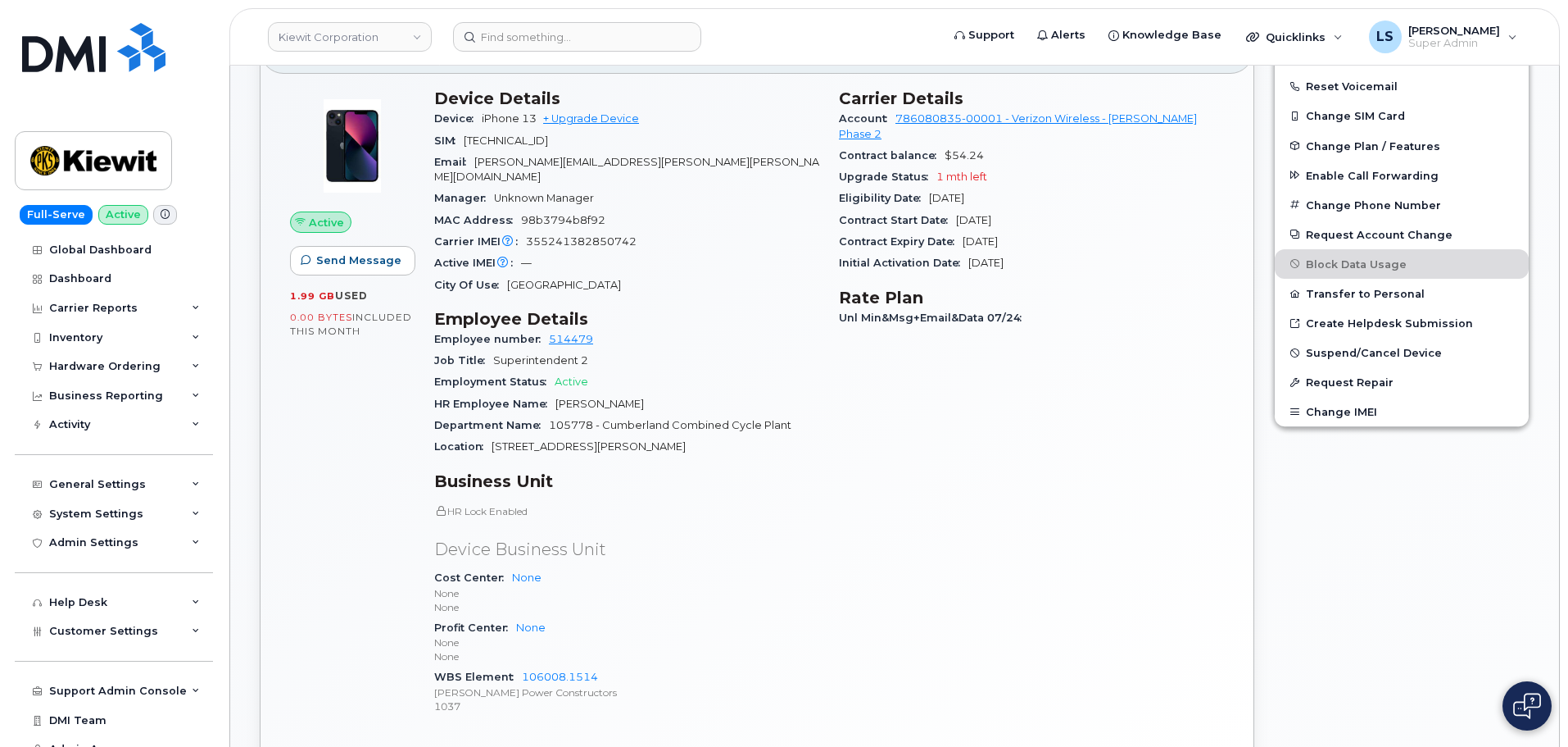
scroll to position [409, 0]
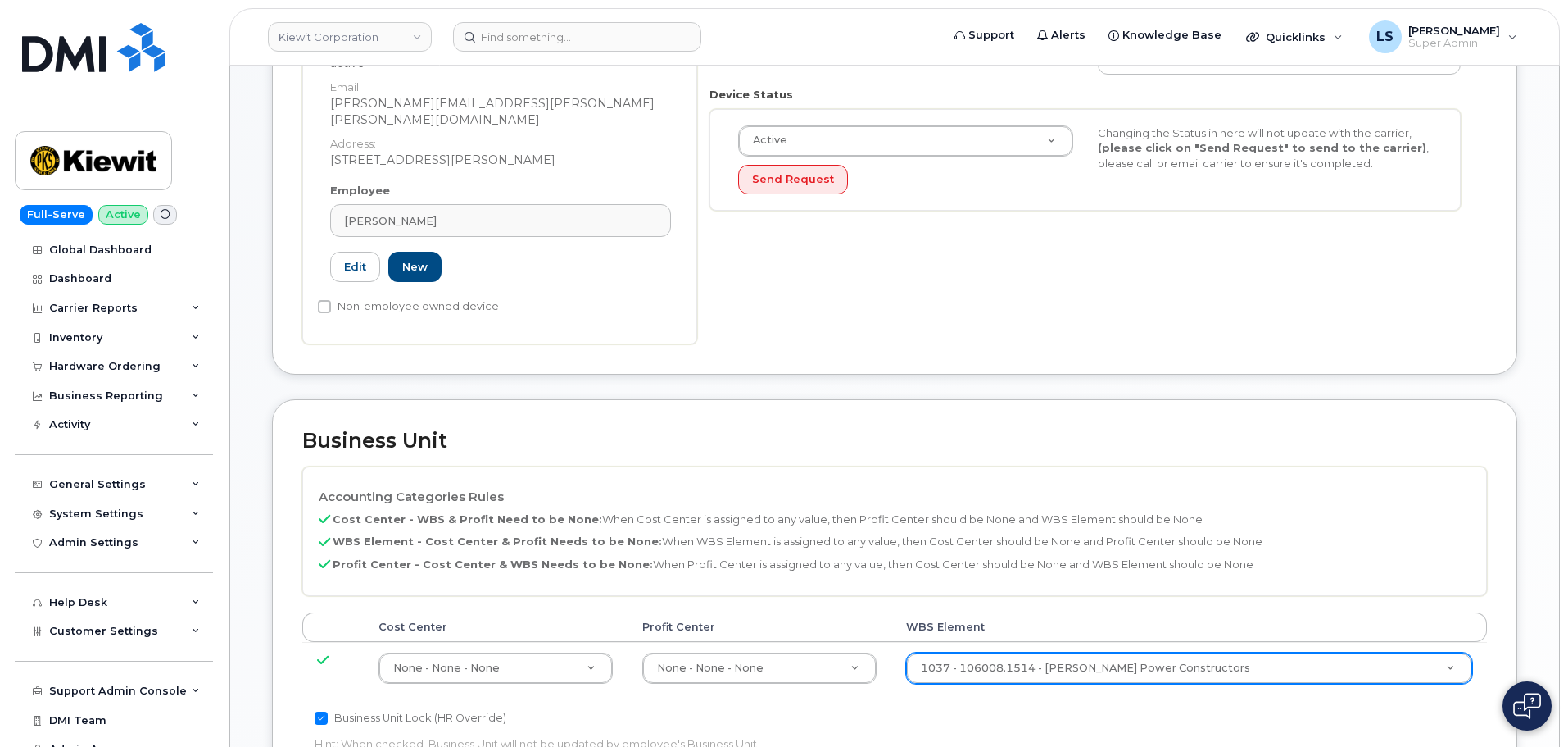
scroll to position [409, 0]
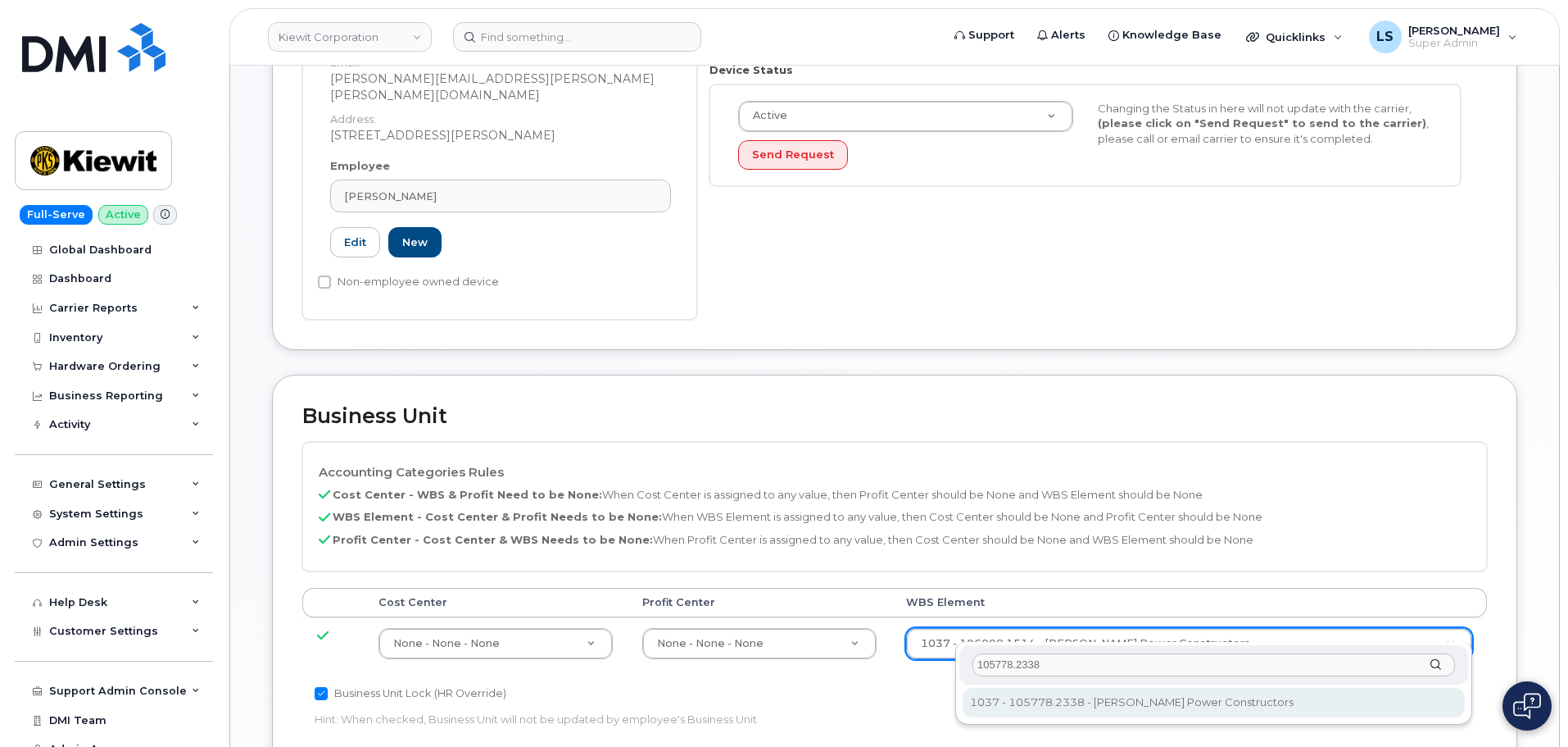
type input "105778.2338"
type input "29937949"
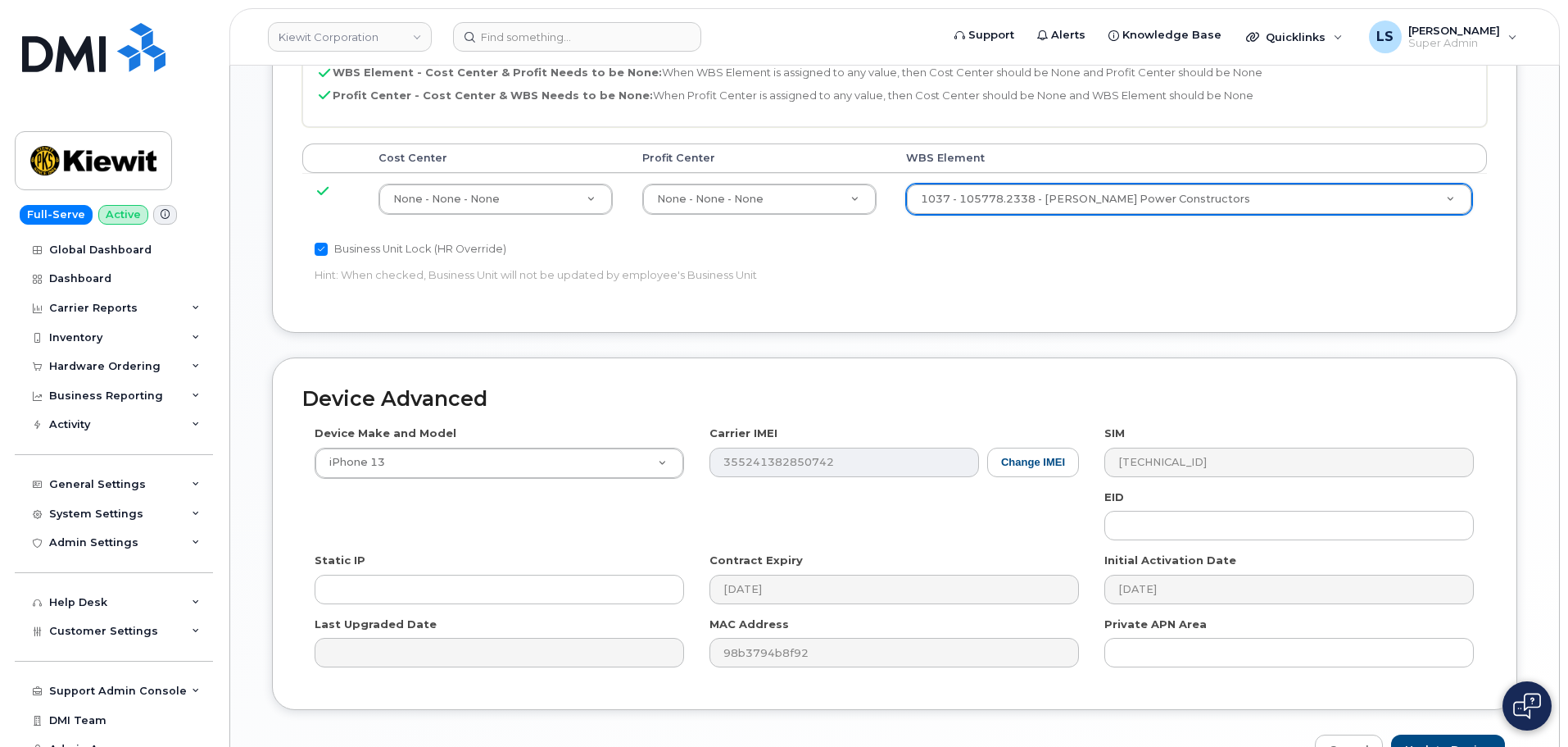
scroll to position [938, 0]
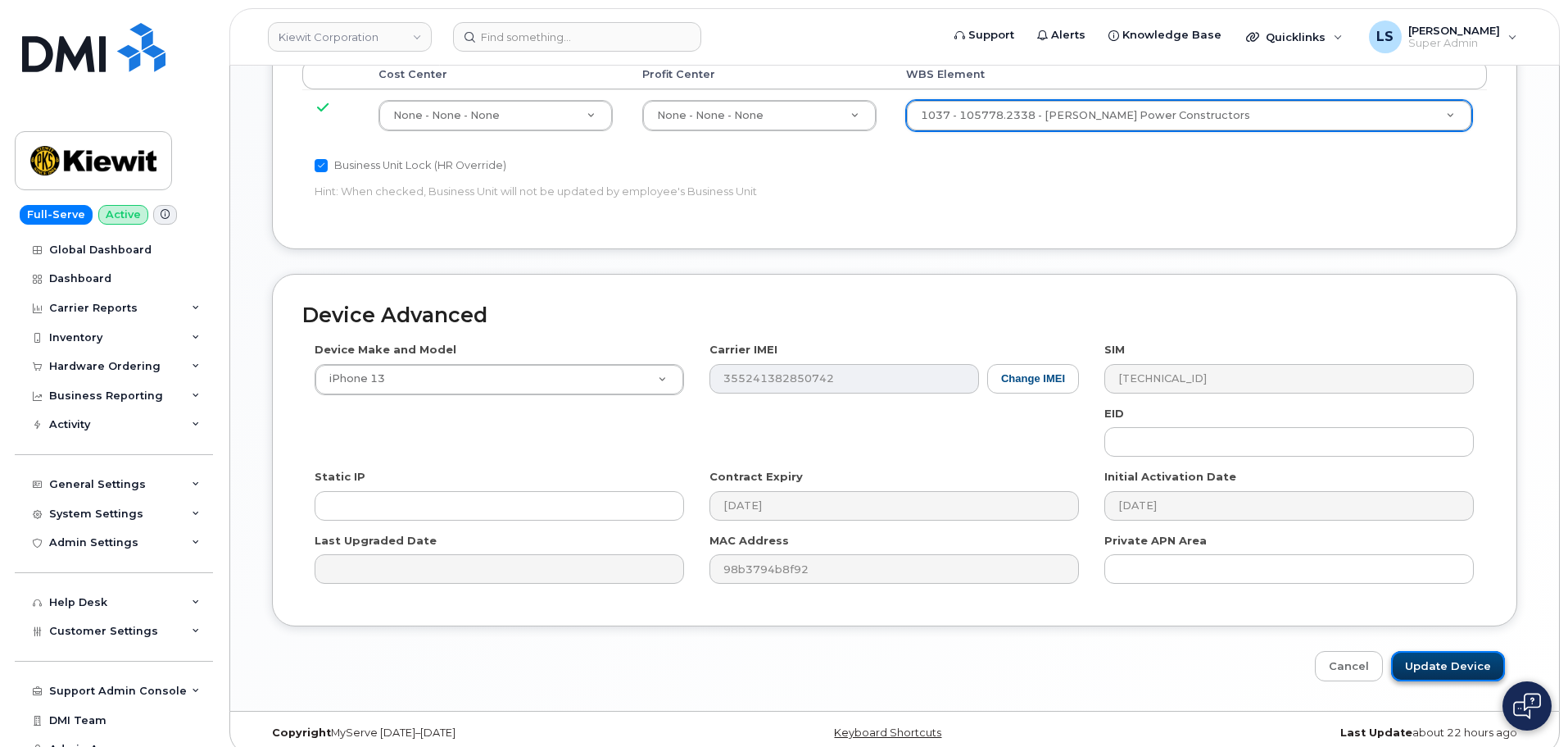
click at [1417, 660] on input "Update Device" at bounding box center [1447, 665] width 114 height 30
type input "Saving..."
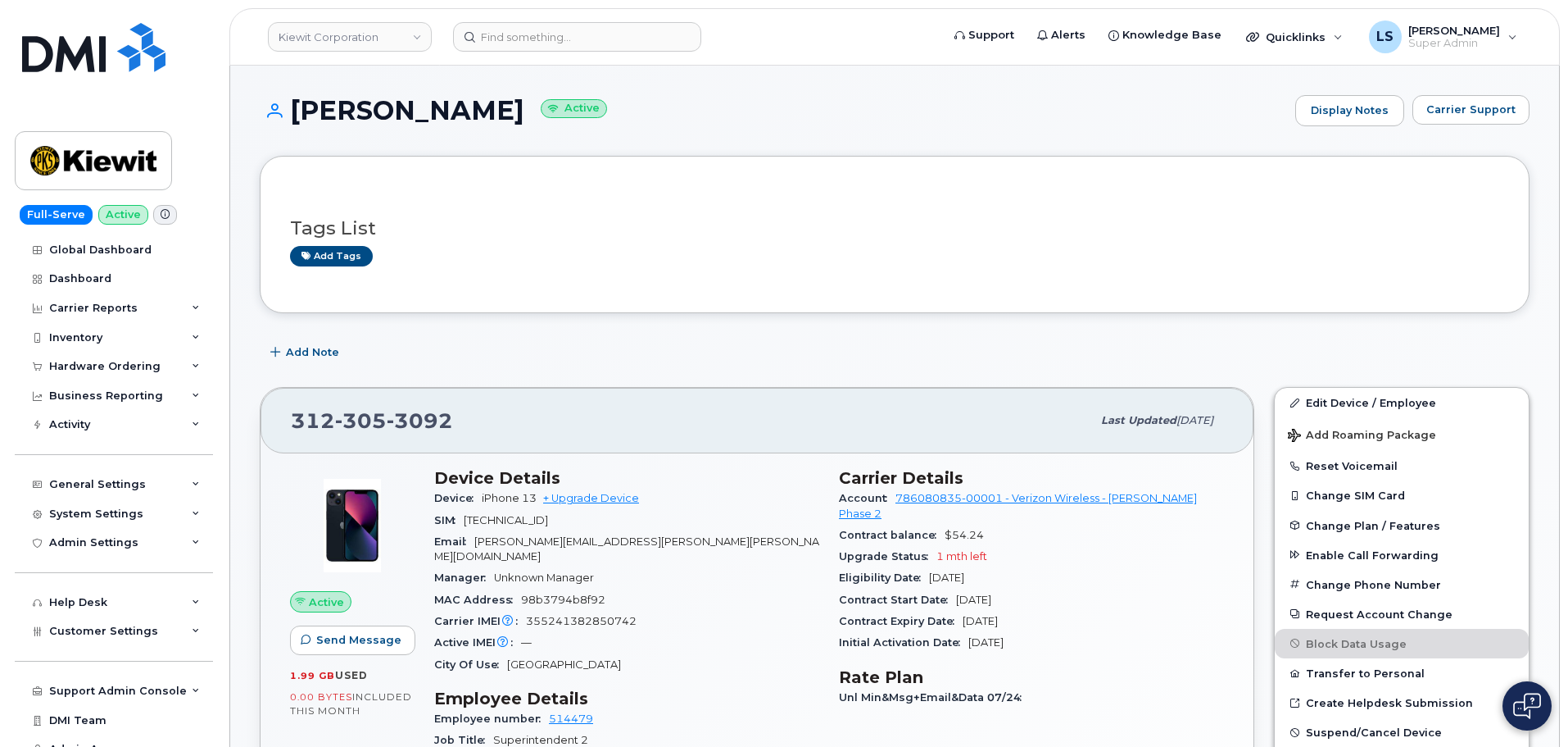
click at [513, 18] on header "[PERSON_NAME] Corporation Support Alerts Knowledge Base Quicklinks Suspend / Ca…" at bounding box center [894, 36] width 1331 height 57
click at [510, 29] on input at bounding box center [576, 37] width 248 height 29
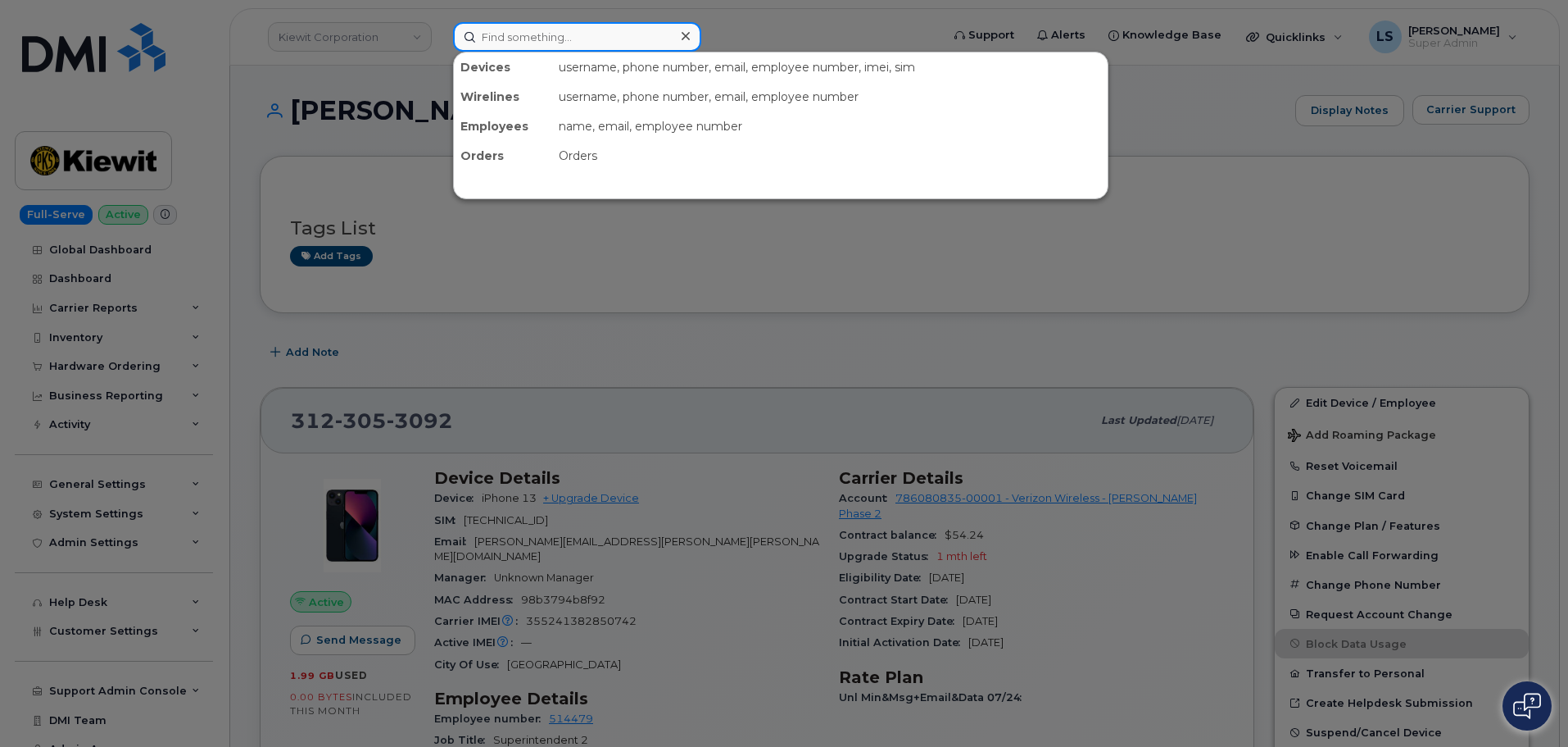
paste input "[PERSON_NAME]"
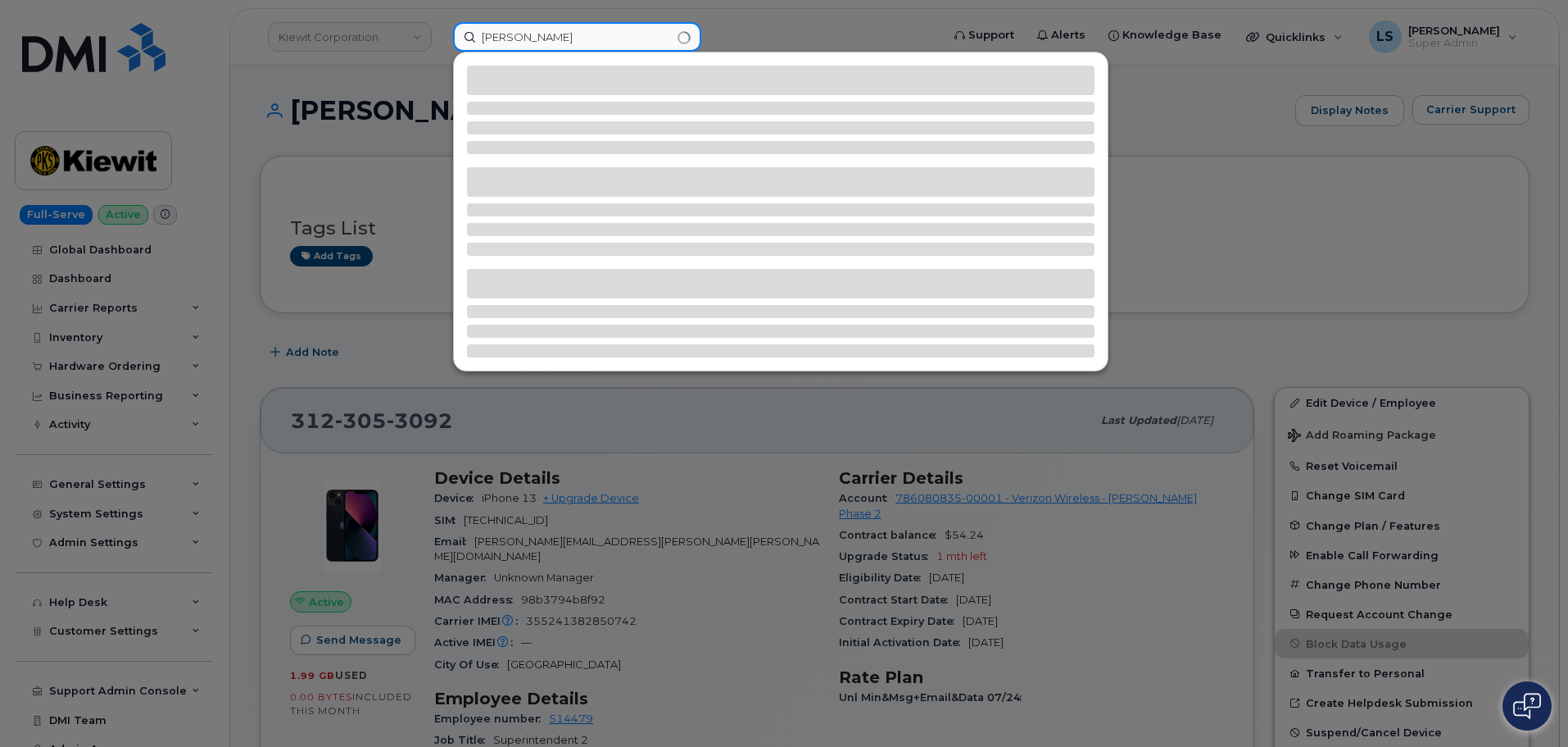
type input "[PERSON_NAME]"
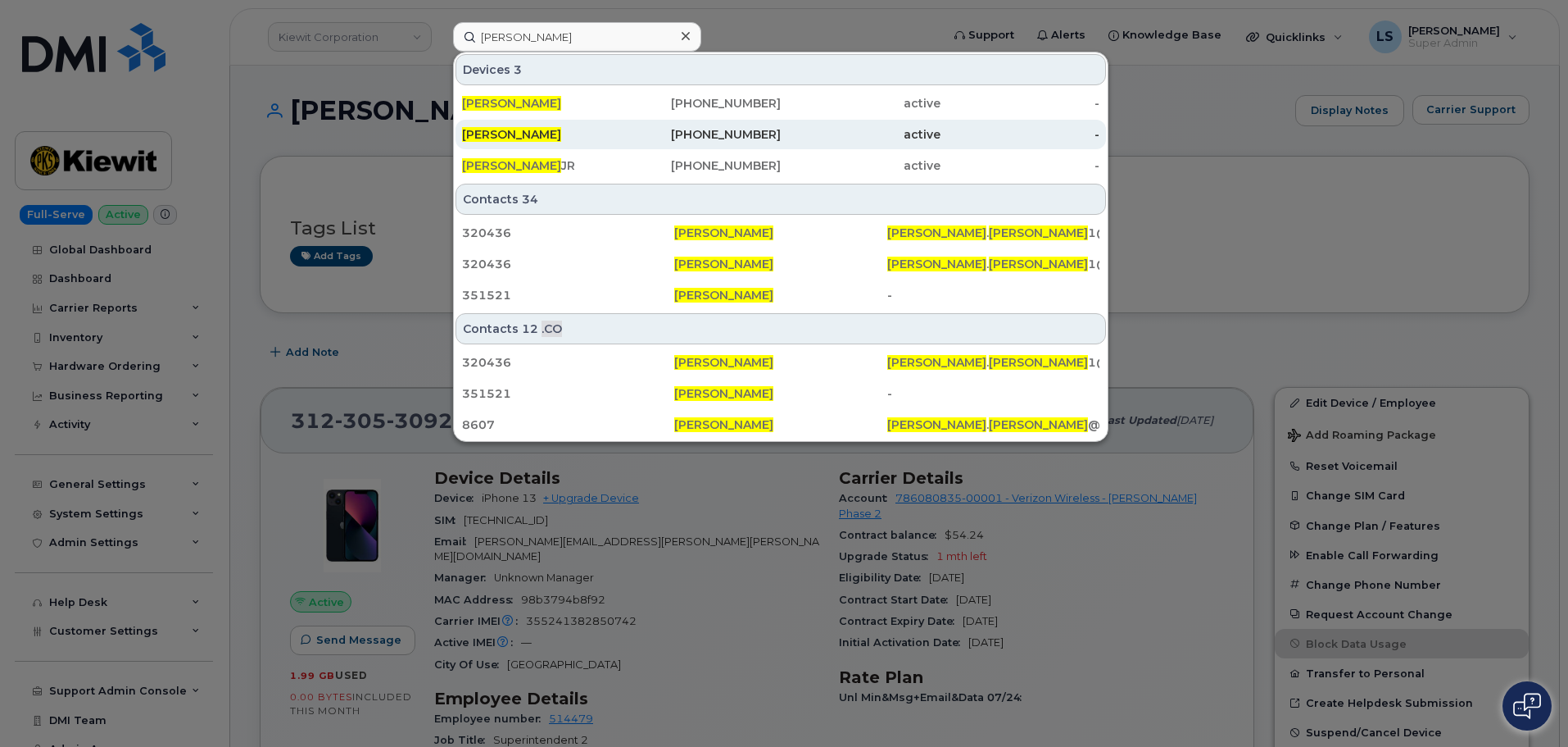
click at [622, 144] on div "[PERSON_NAME]" at bounding box center [702, 134] width 159 height 29
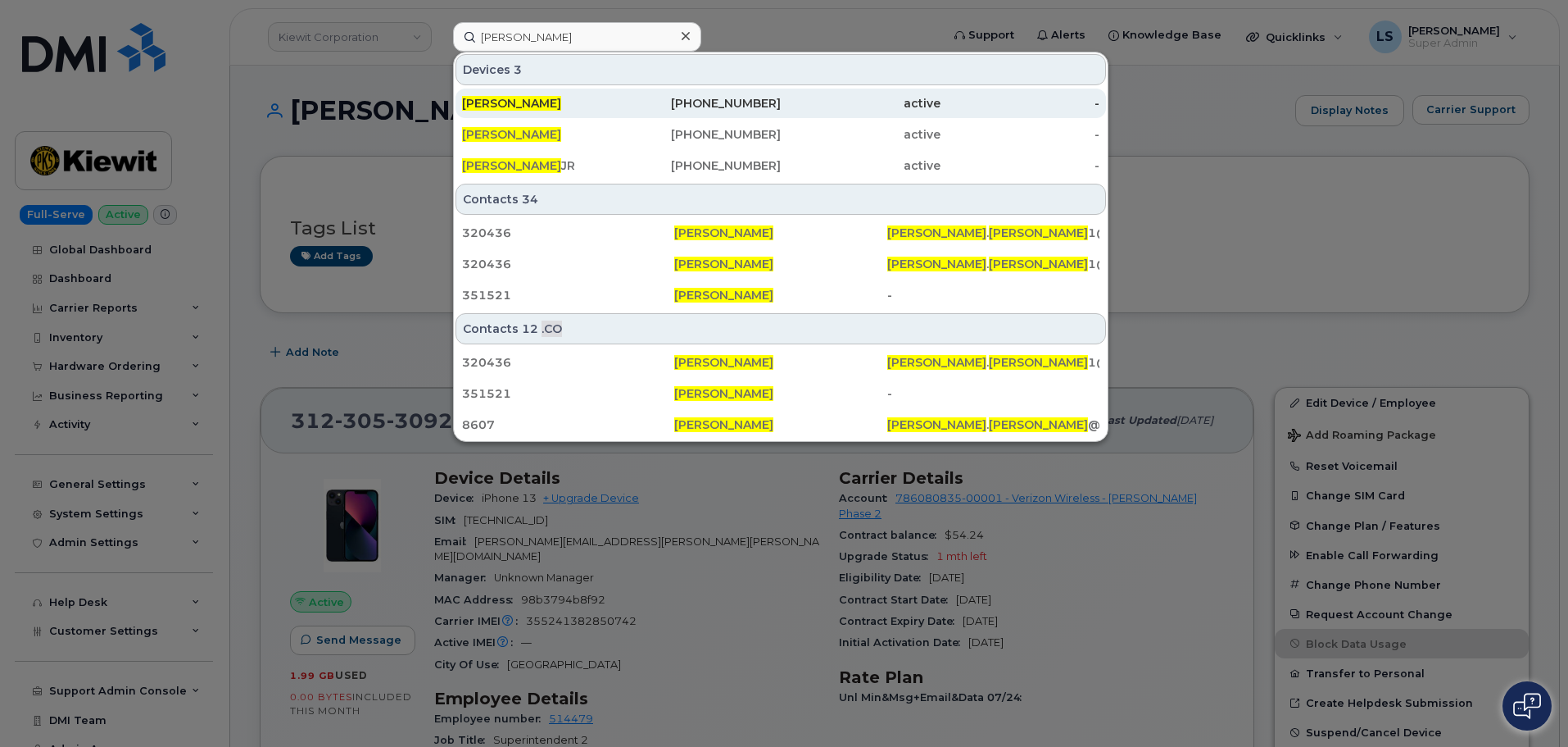
click at [622, 89] on div "[PERSON_NAME]" at bounding box center [702, 103] width 159 height 29
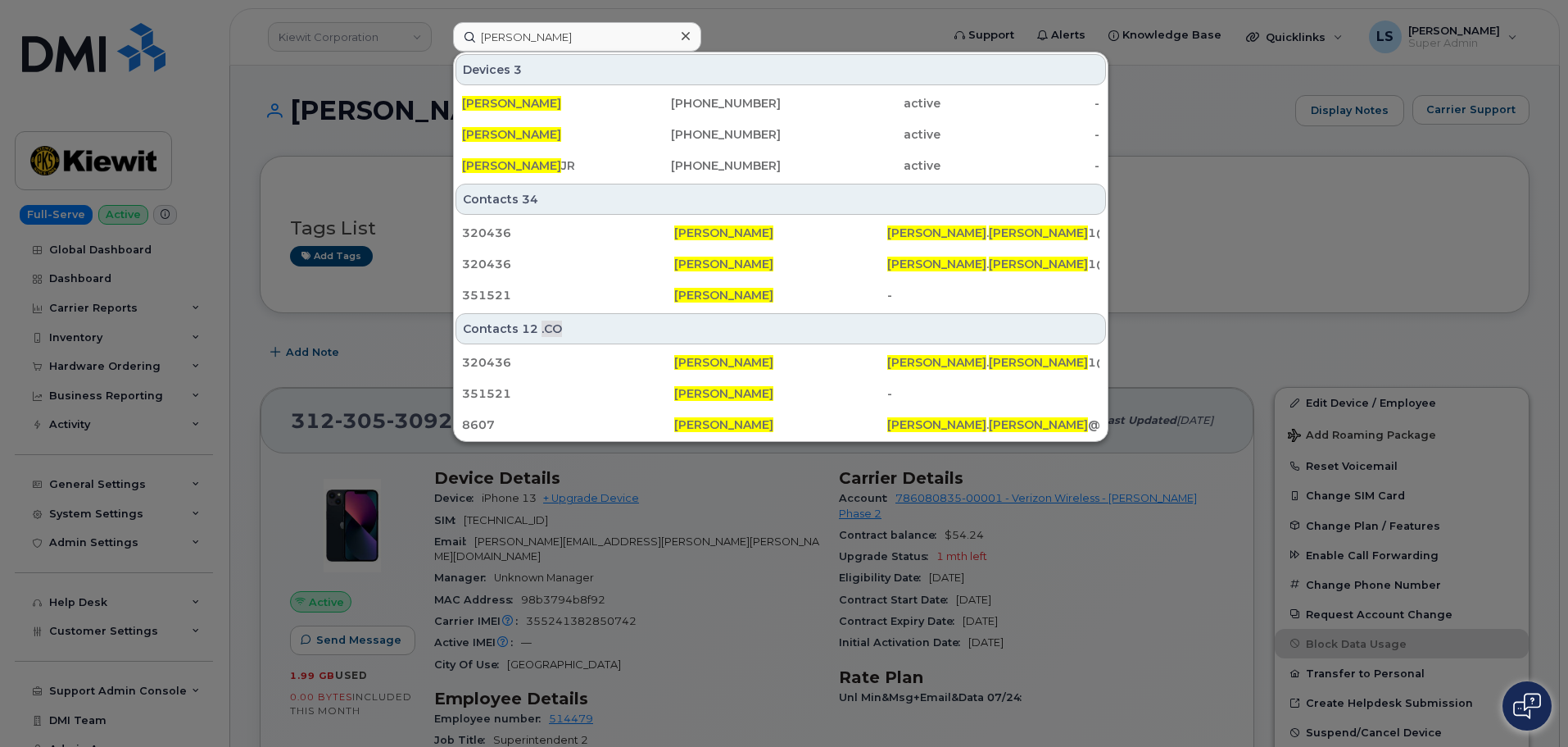
drag, startPoint x: 497, startPoint y: 157, endPoint x: 666, endPoint y: 27, distance: 213.2
click at [622, 159] on div "[PERSON_NAME]" at bounding box center [702, 165] width 159 height 29
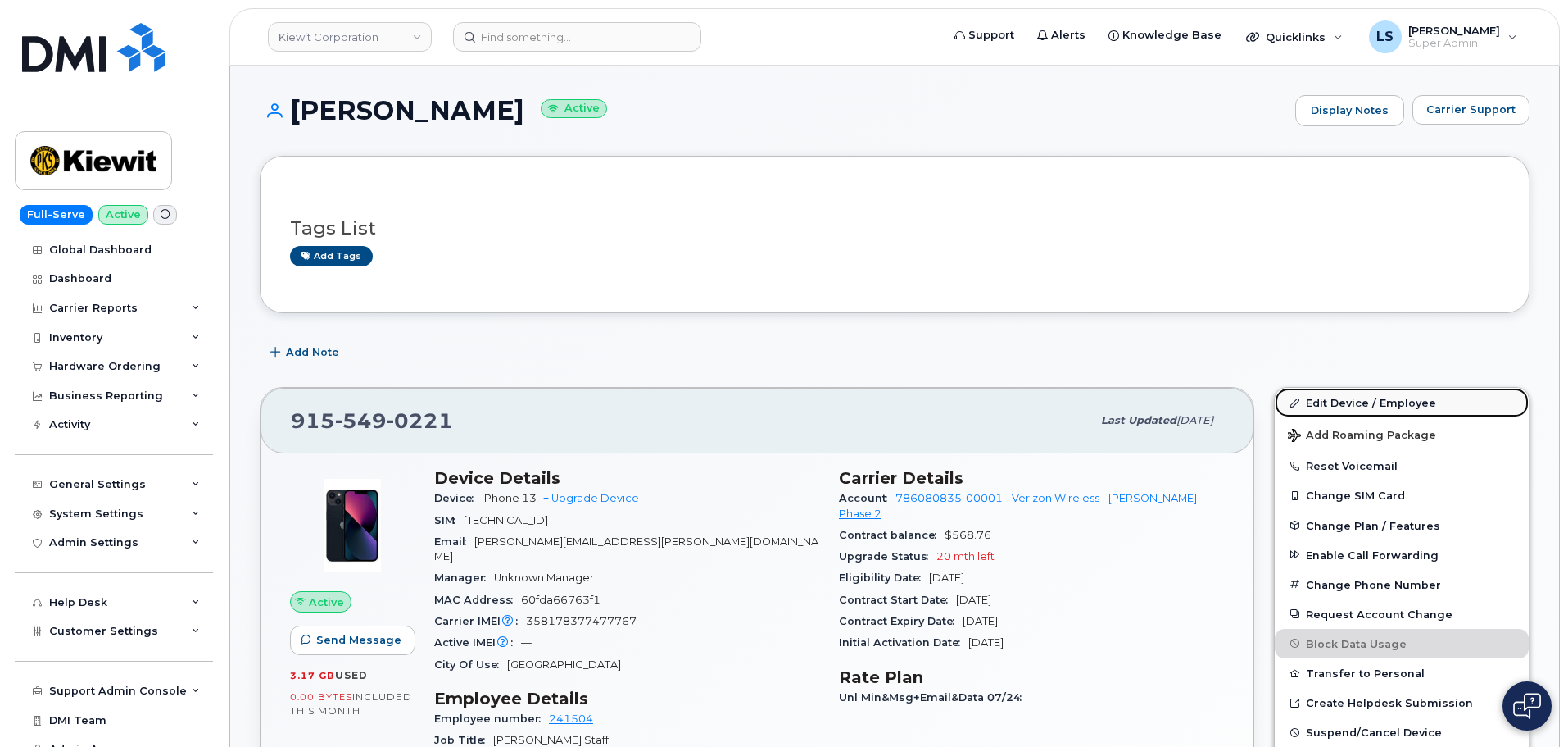
click at [1357, 403] on link "Edit Device / Employee" at bounding box center [1401, 403] width 254 height 29
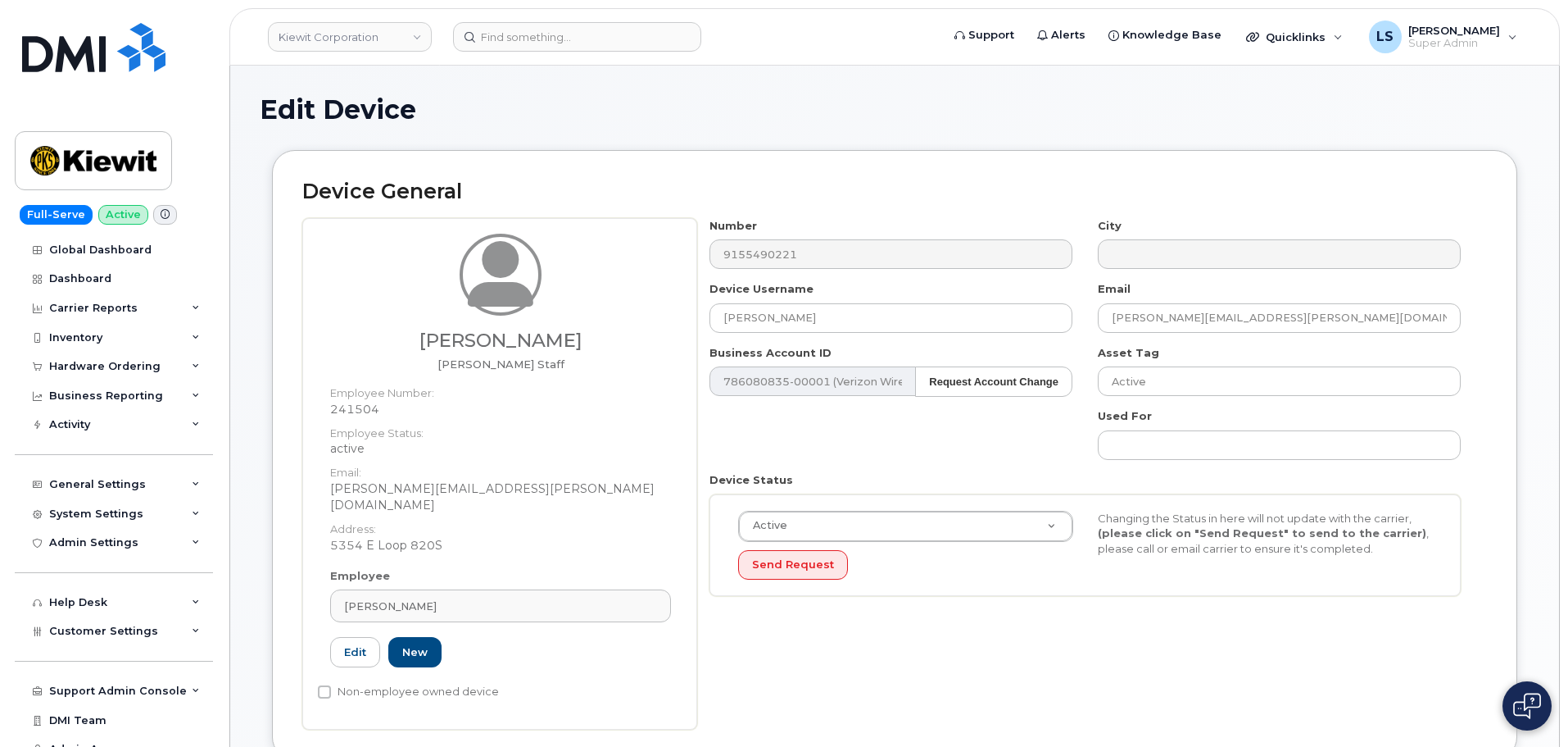
scroll to position [492, 0]
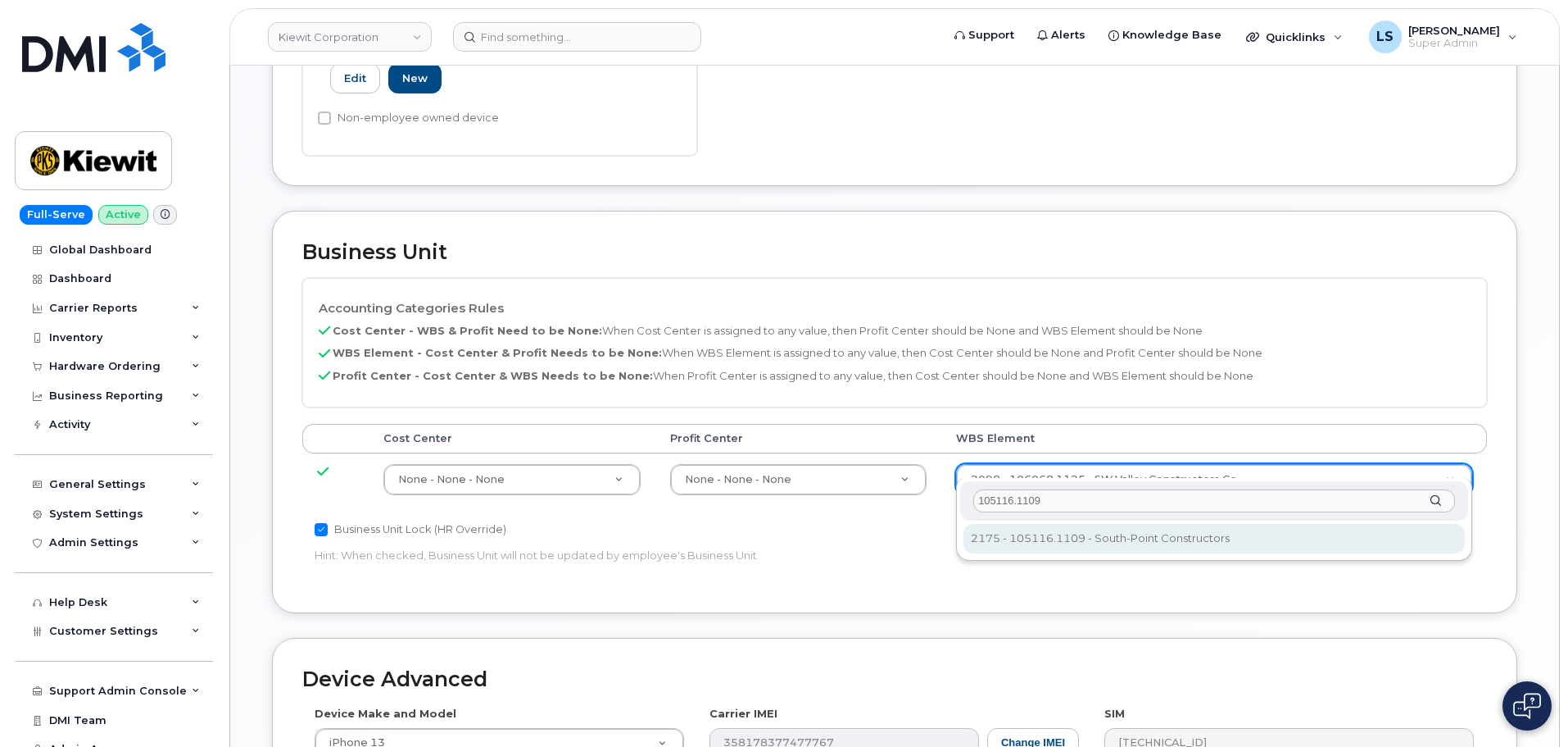
type input "105116.1109"
type input "30257282"
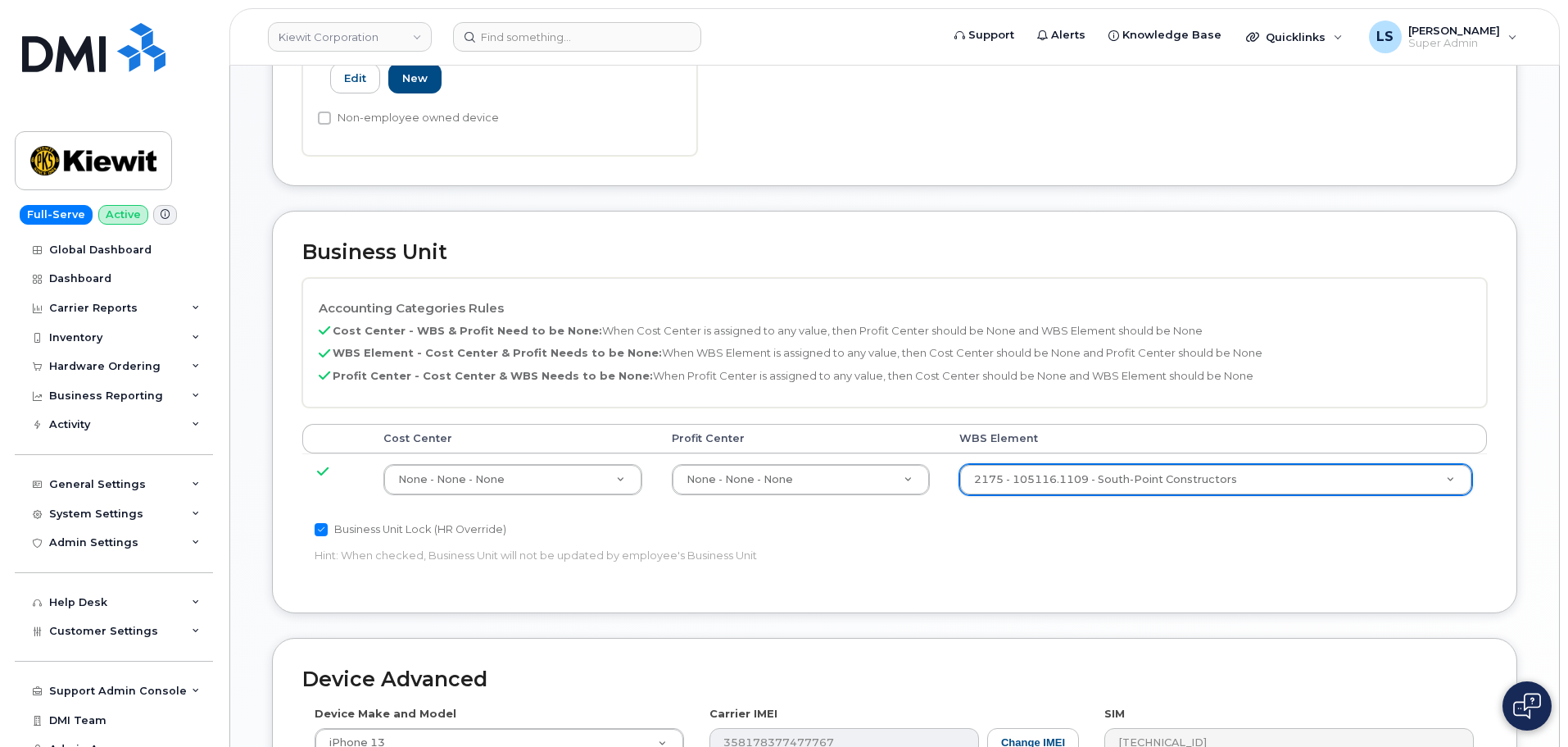
scroll to position [938, 0]
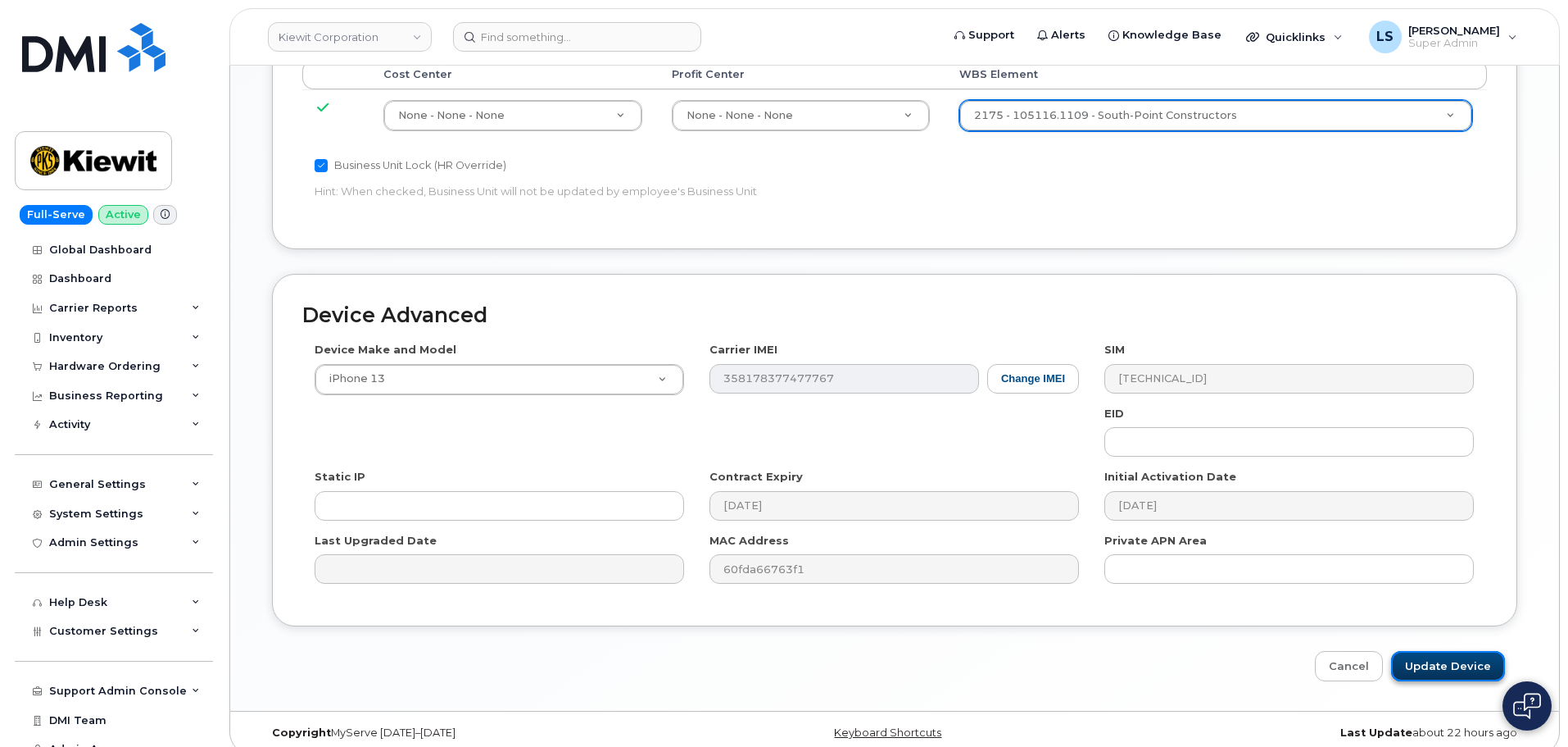
click at [1420, 651] on input "Update Device" at bounding box center [1447, 665] width 114 height 30
type input "Saving..."
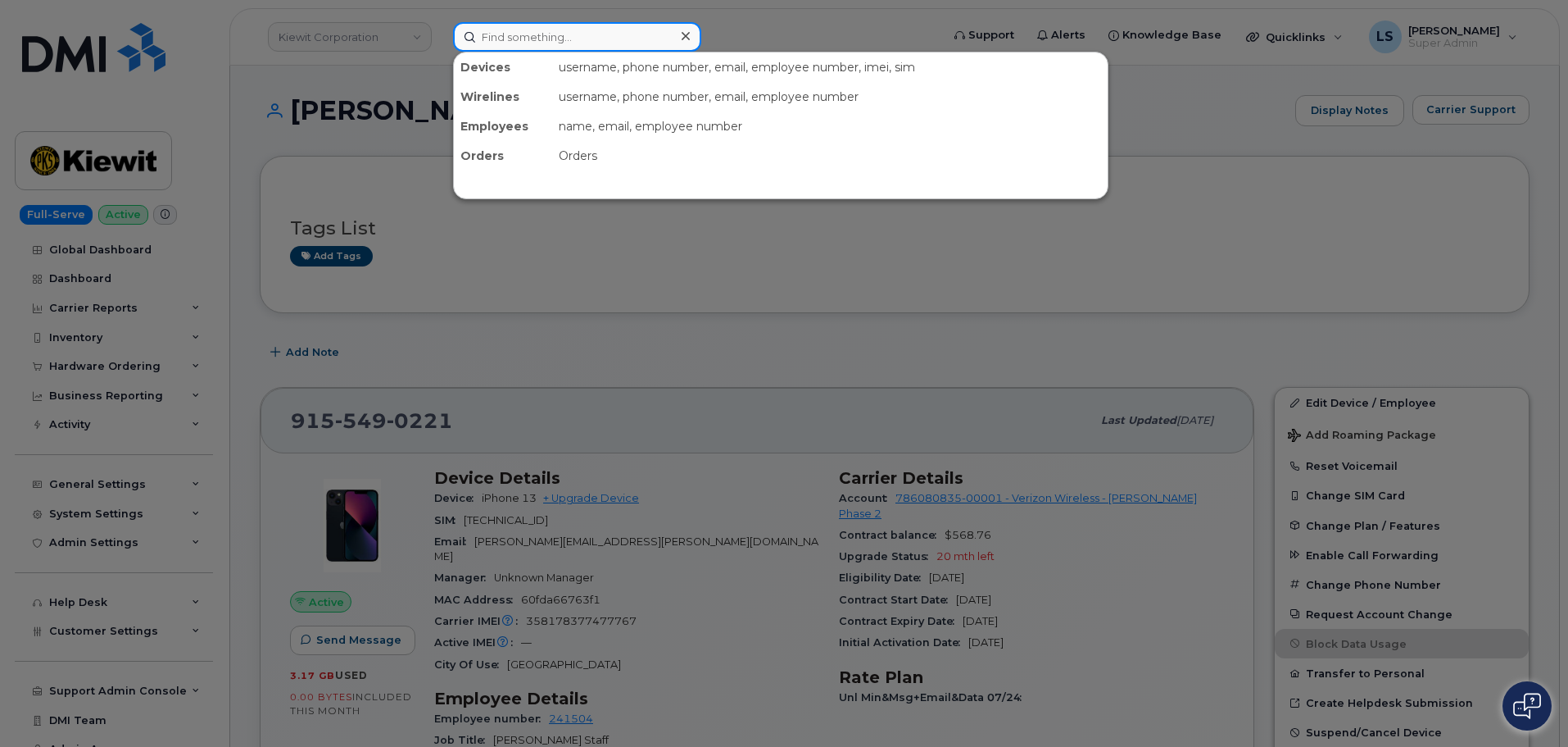
click at [629, 43] on input at bounding box center [576, 37] width 248 height 29
paste input "3435737813"
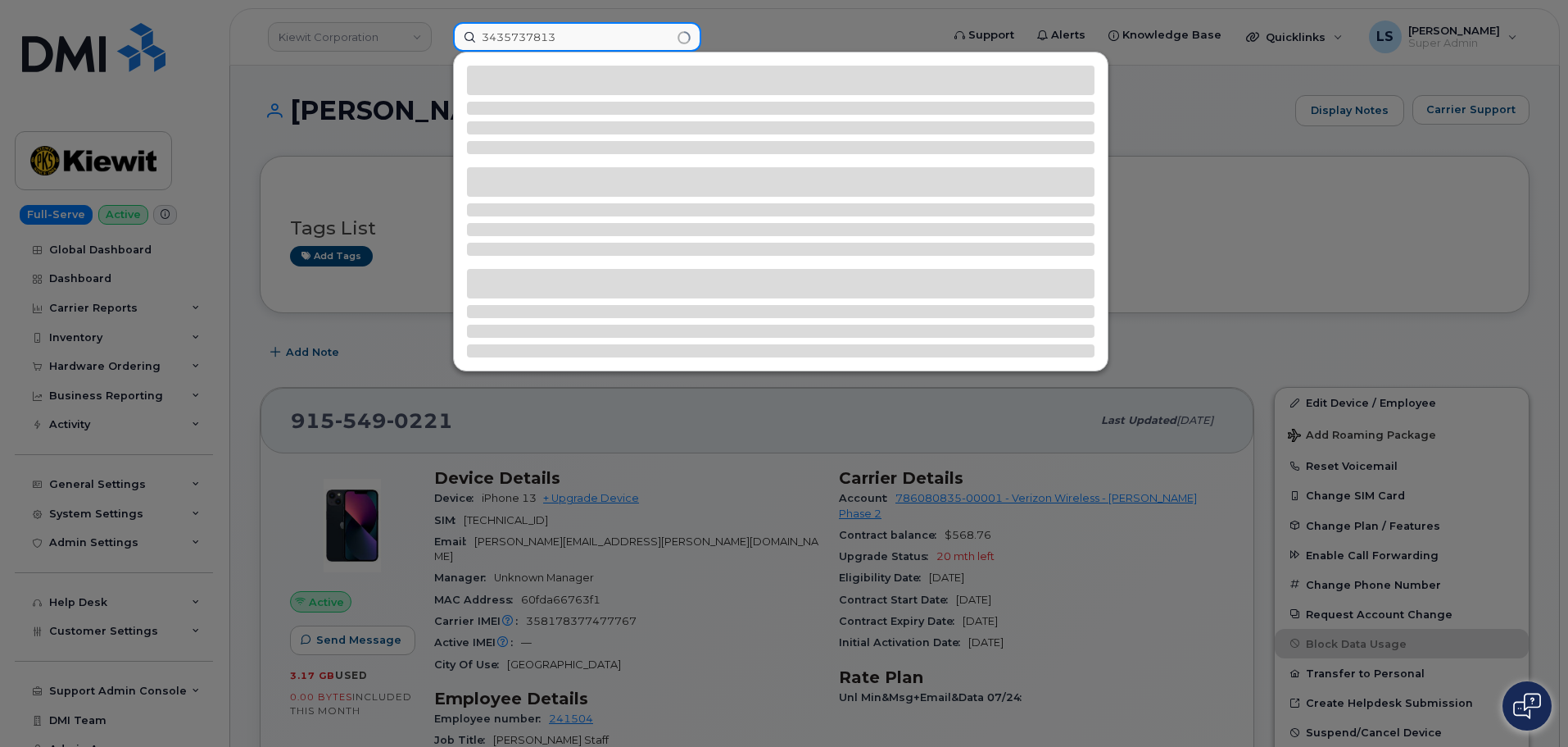
type input "3435737813"
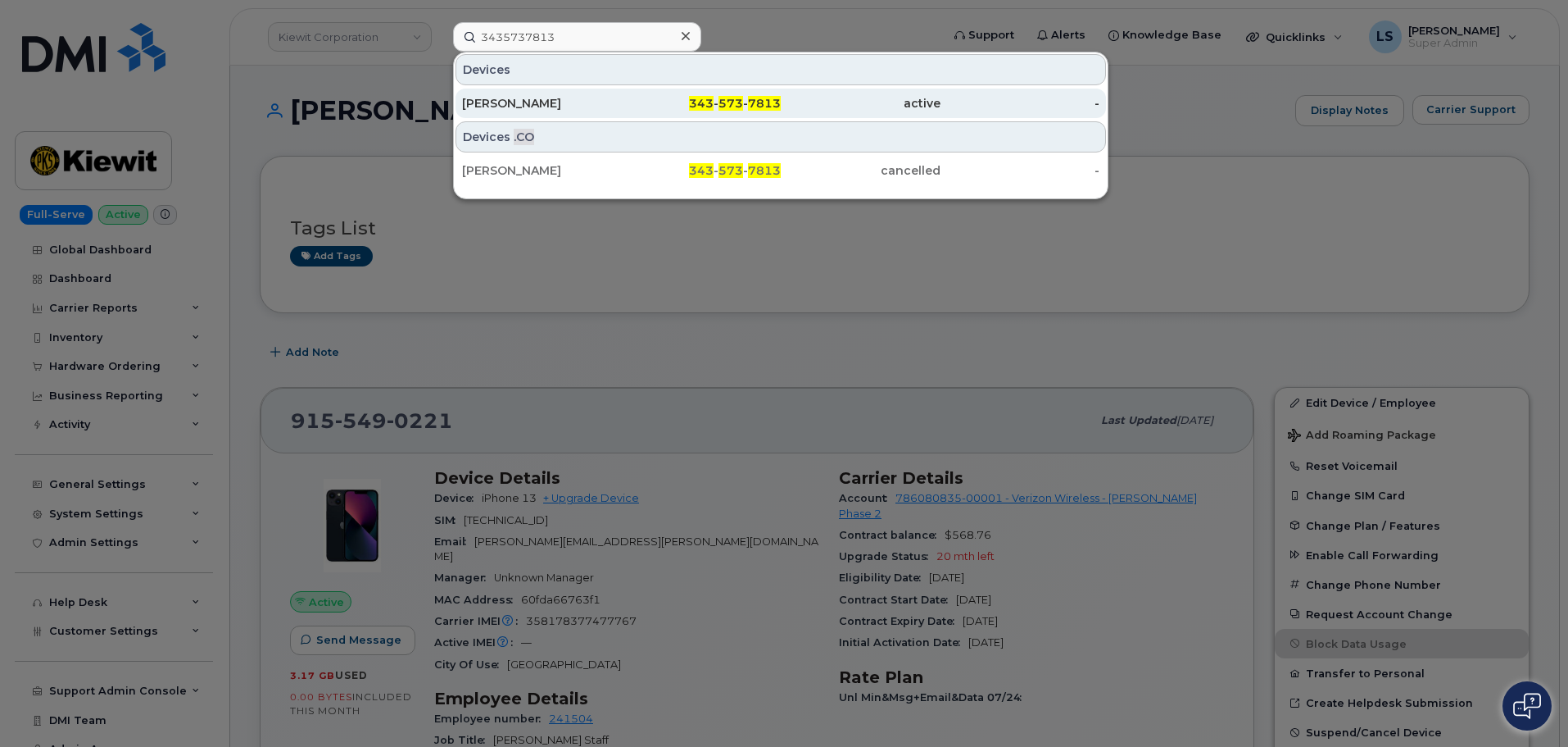
click at [606, 107] on div "Ryan Patriquin" at bounding box center [541, 103] width 159 height 17
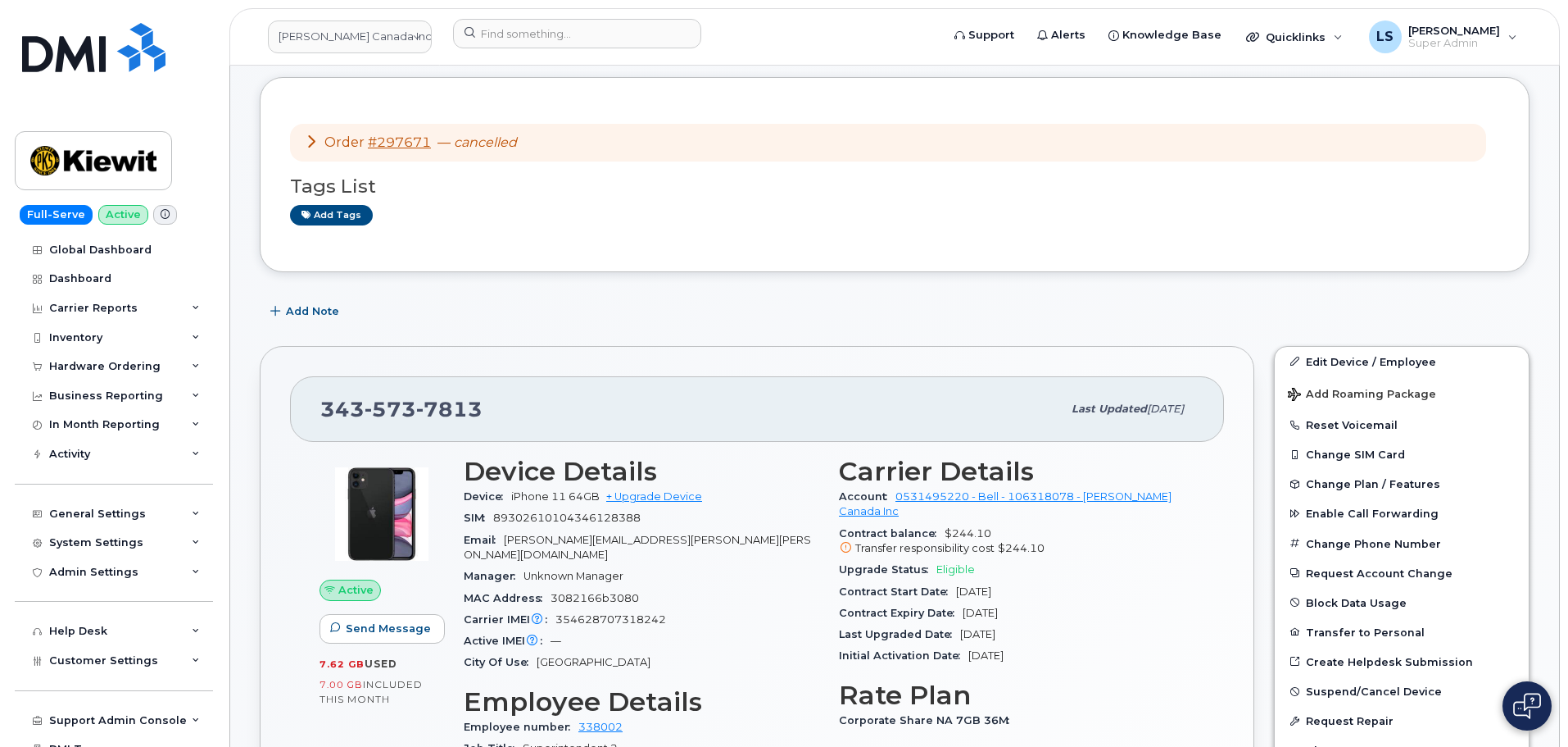
scroll to position [246, 0]
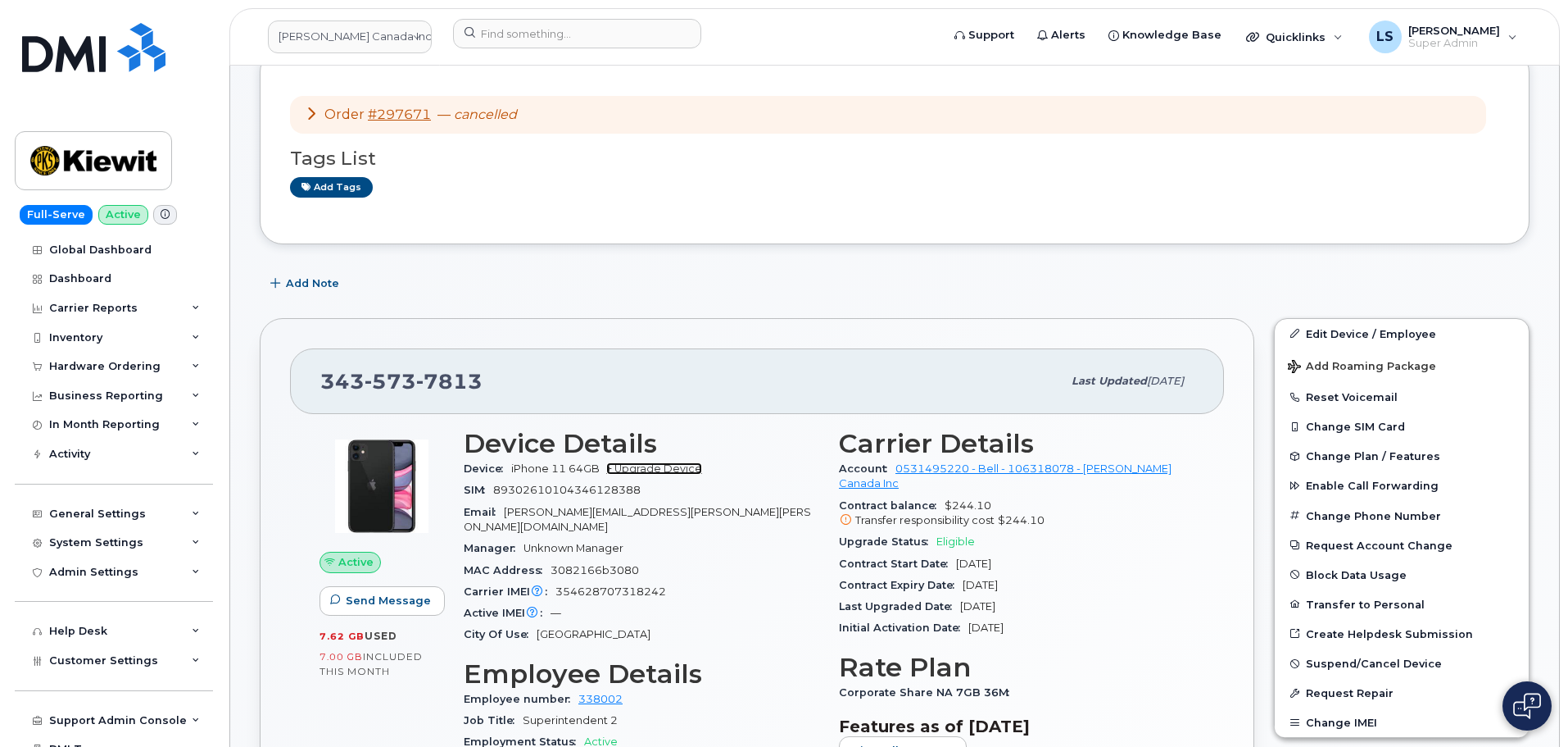
click at [671, 468] on link "+ Upgrade Device" at bounding box center [654, 468] width 96 height 13
drag, startPoint x: 487, startPoint y: 390, endPoint x: 304, endPoint y: 383, distance: 183.1
click at [304, 383] on div "343 573 7813 Last updated Aug 20, 2025" at bounding box center [756, 380] width 934 height 65
copy span "343 573 7813"
click at [669, 471] on link "+ Upgrade Device" at bounding box center [654, 468] width 96 height 13
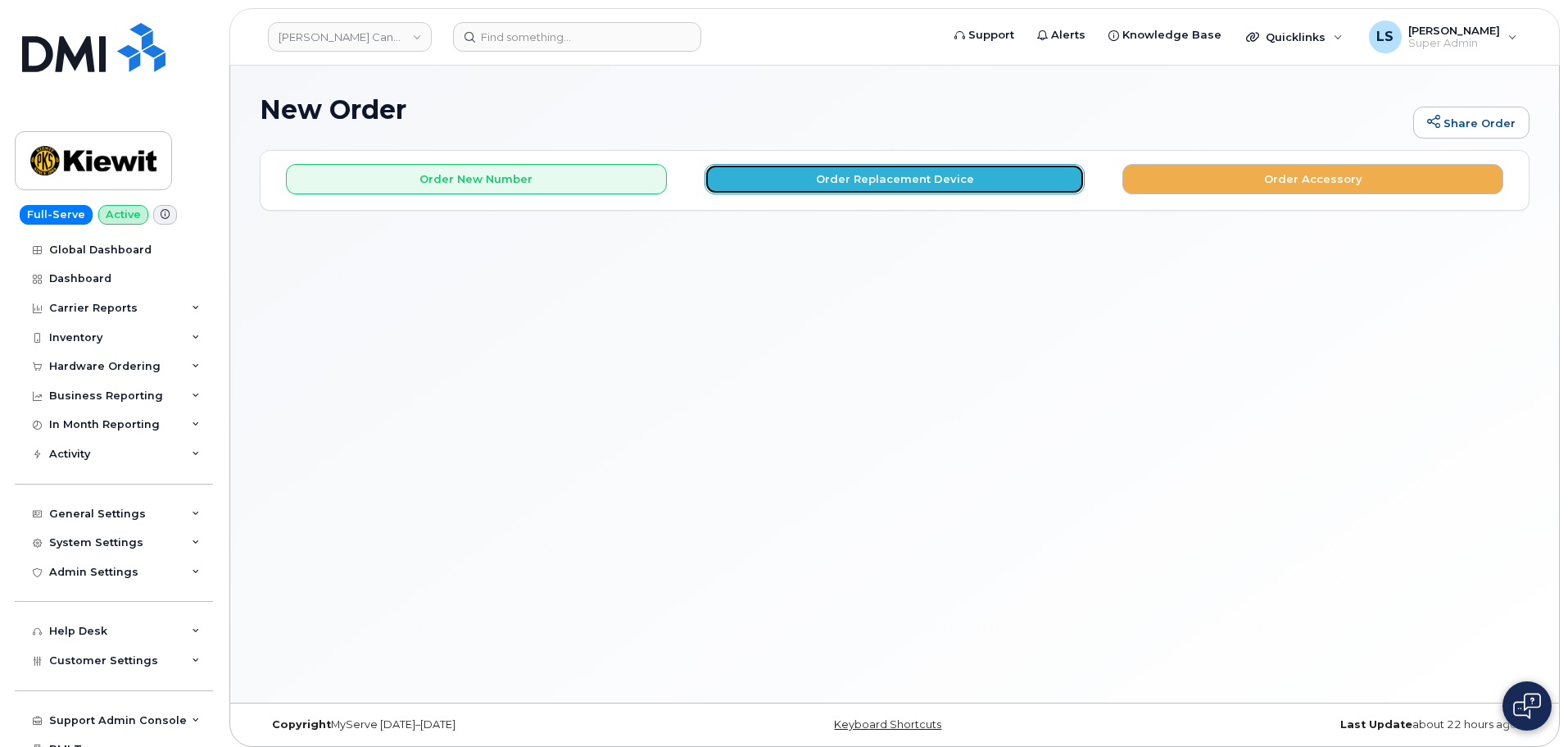
click at [904, 190] on button "Order Replacement Device" at bounding box center [895, 179] width 381 height 30
click at [807, 192] on button "Order Replacement Device" at bounding box center [895, 179] width 381 height 30
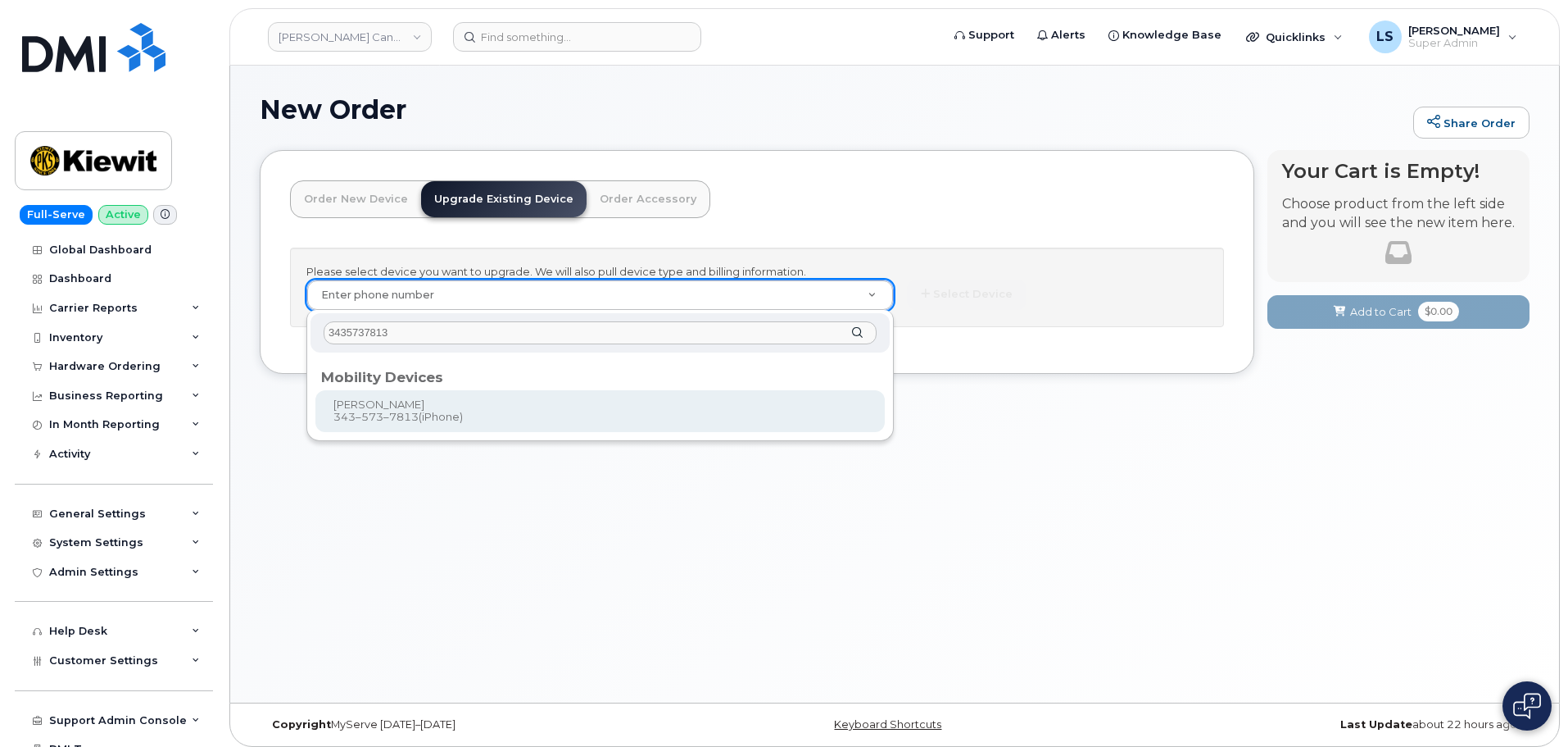
type input "3435737813"
type input "555926"
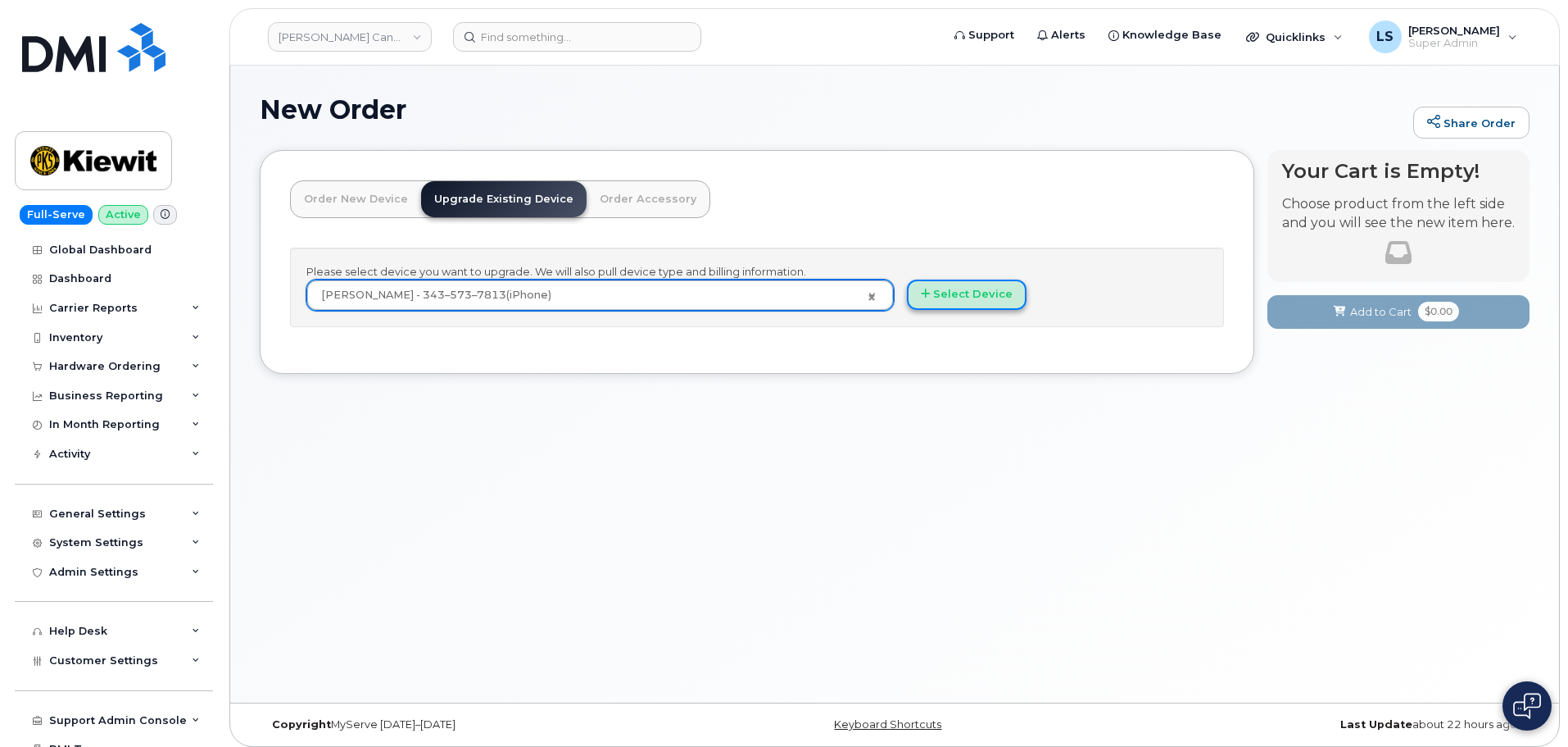
click at [993, 300] on button "Select Device" at bounding box center [966, 294] width 120 height 30
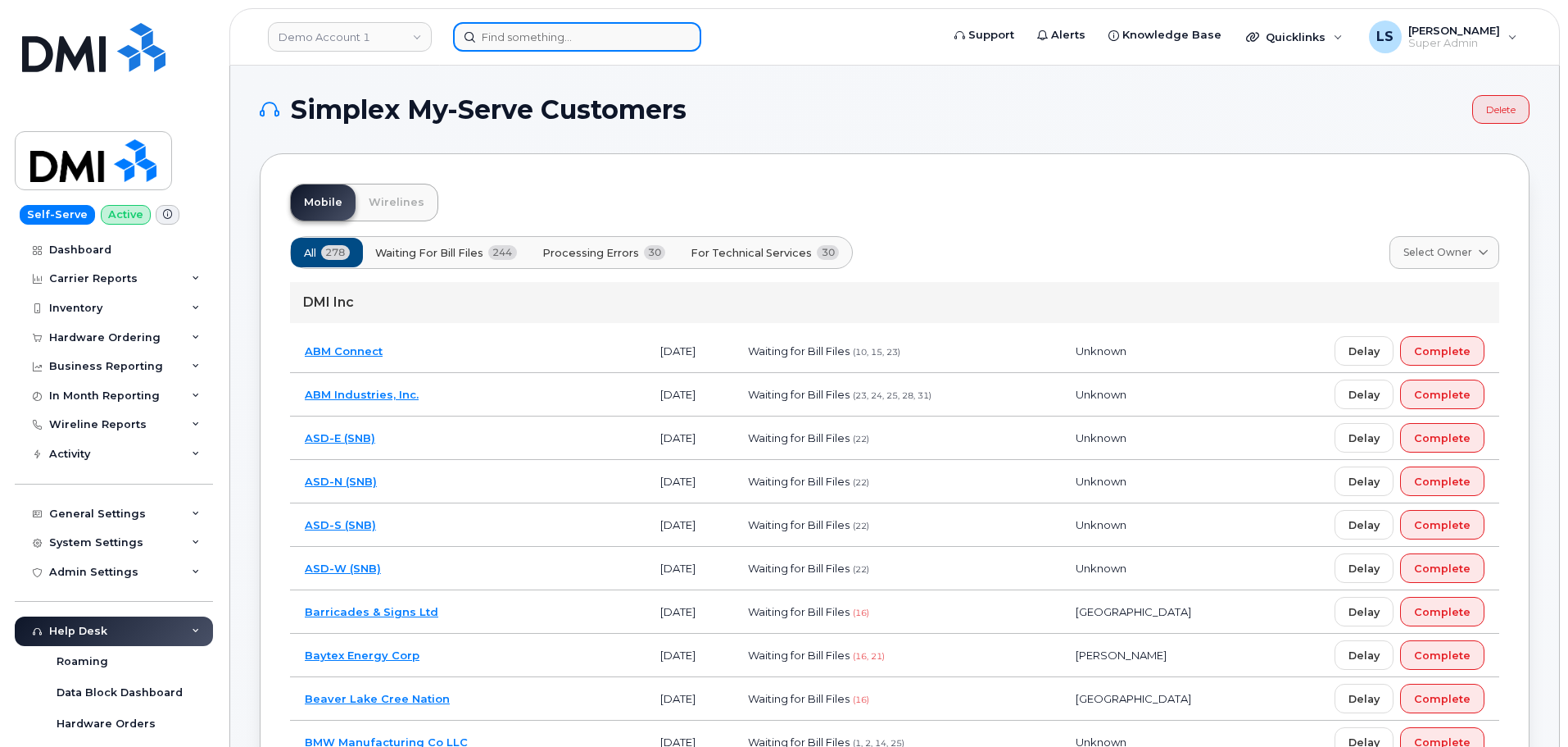
click at [591, 34] on input at bounding box center [576, 37] width 248 height 29
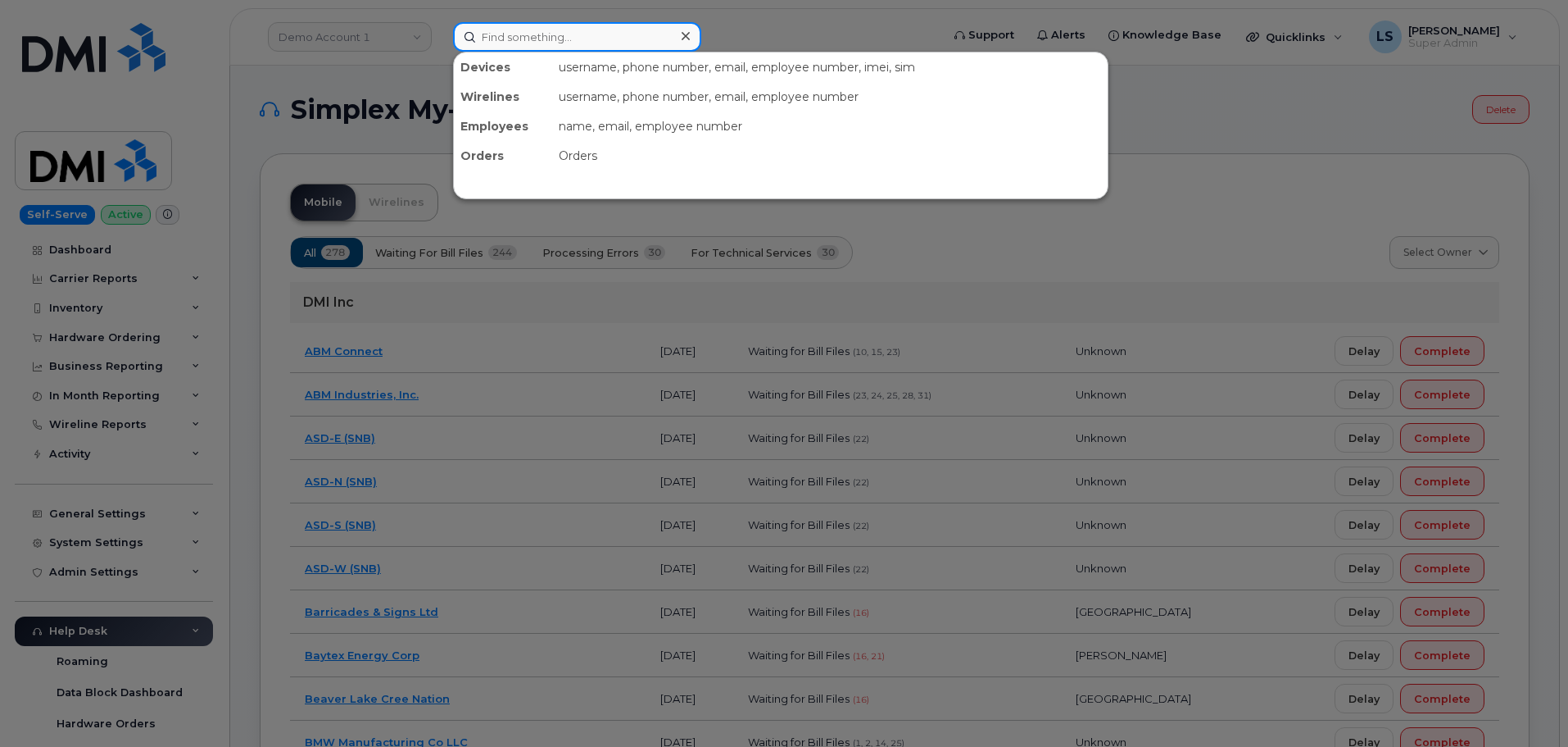
paste input "303-906-4978"
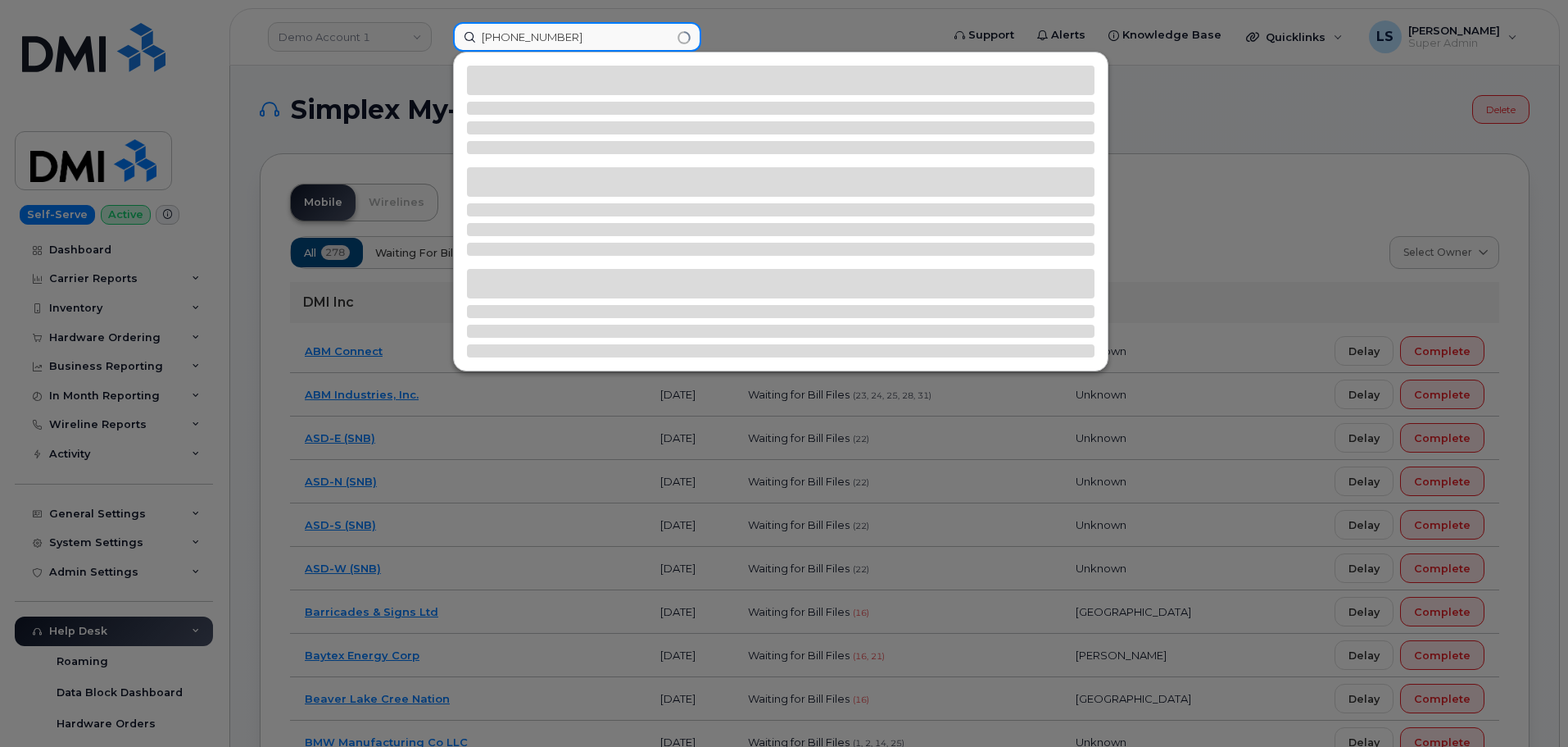
type input "303-906-4978"
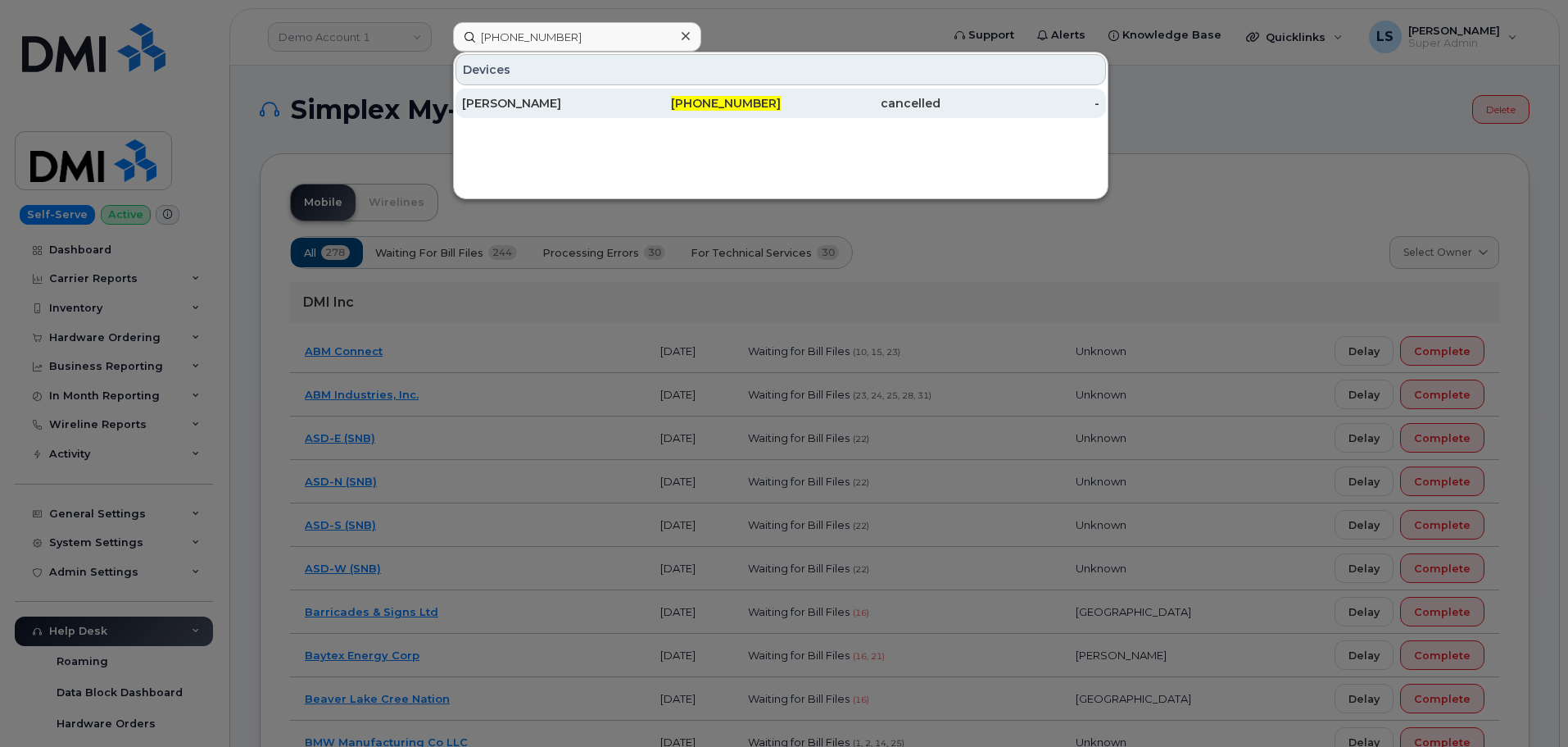
click at [612, 99] on div "[PERSON_NAME]" at bounding box center [541, 103] width 159 height 17
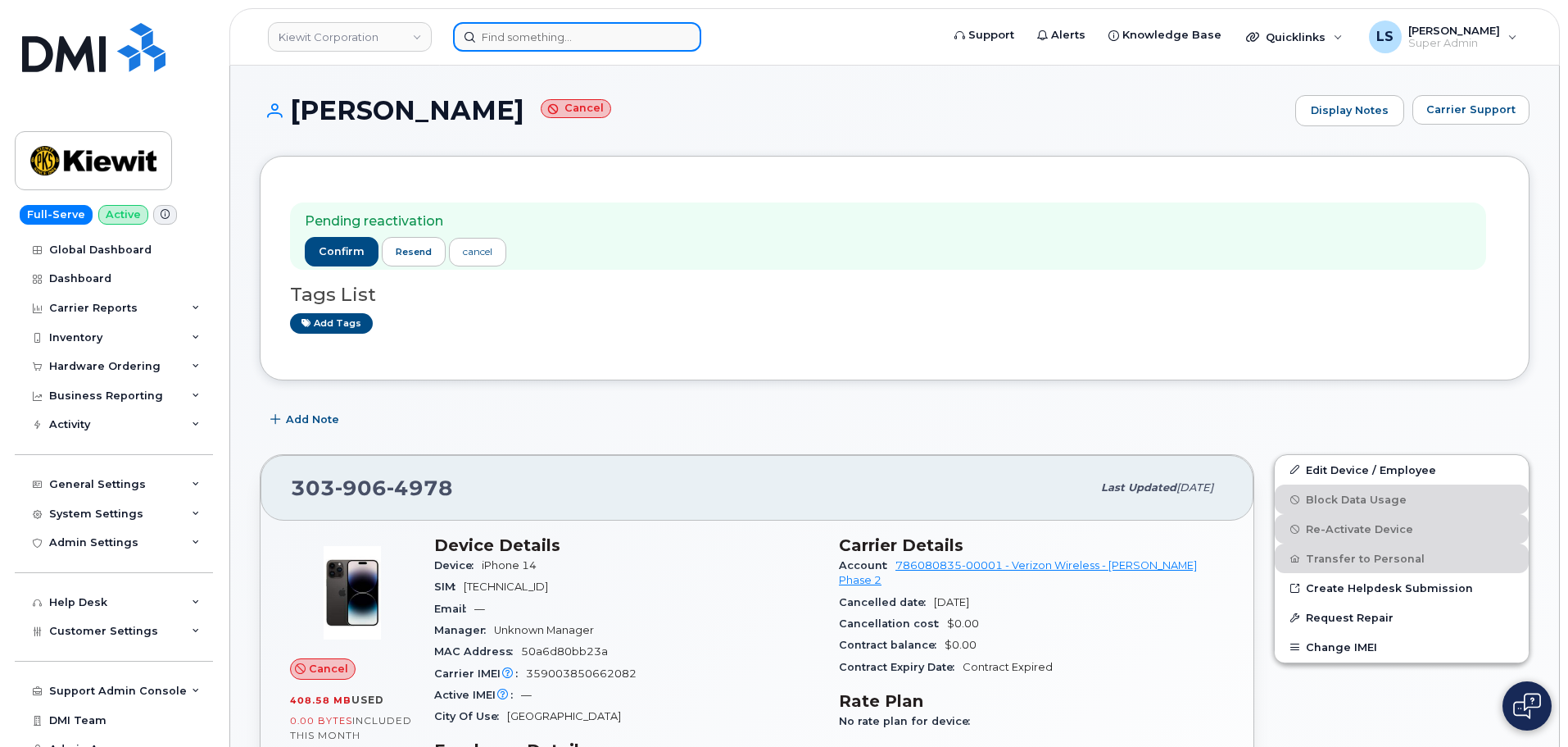
click at [560, 24] on input at bounding box center [576, 37] width 248 height 29
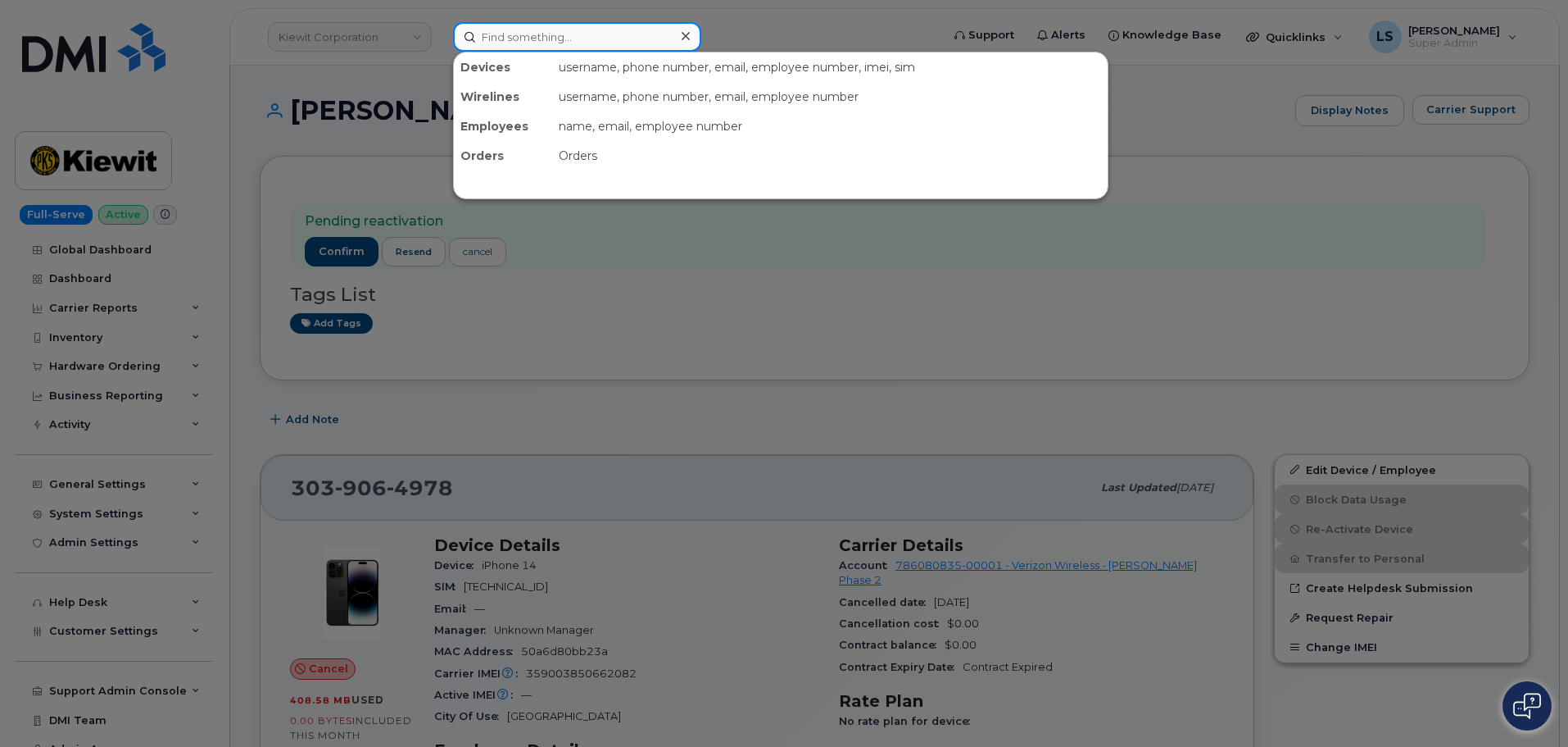
paste input "298644"
type input "298644"
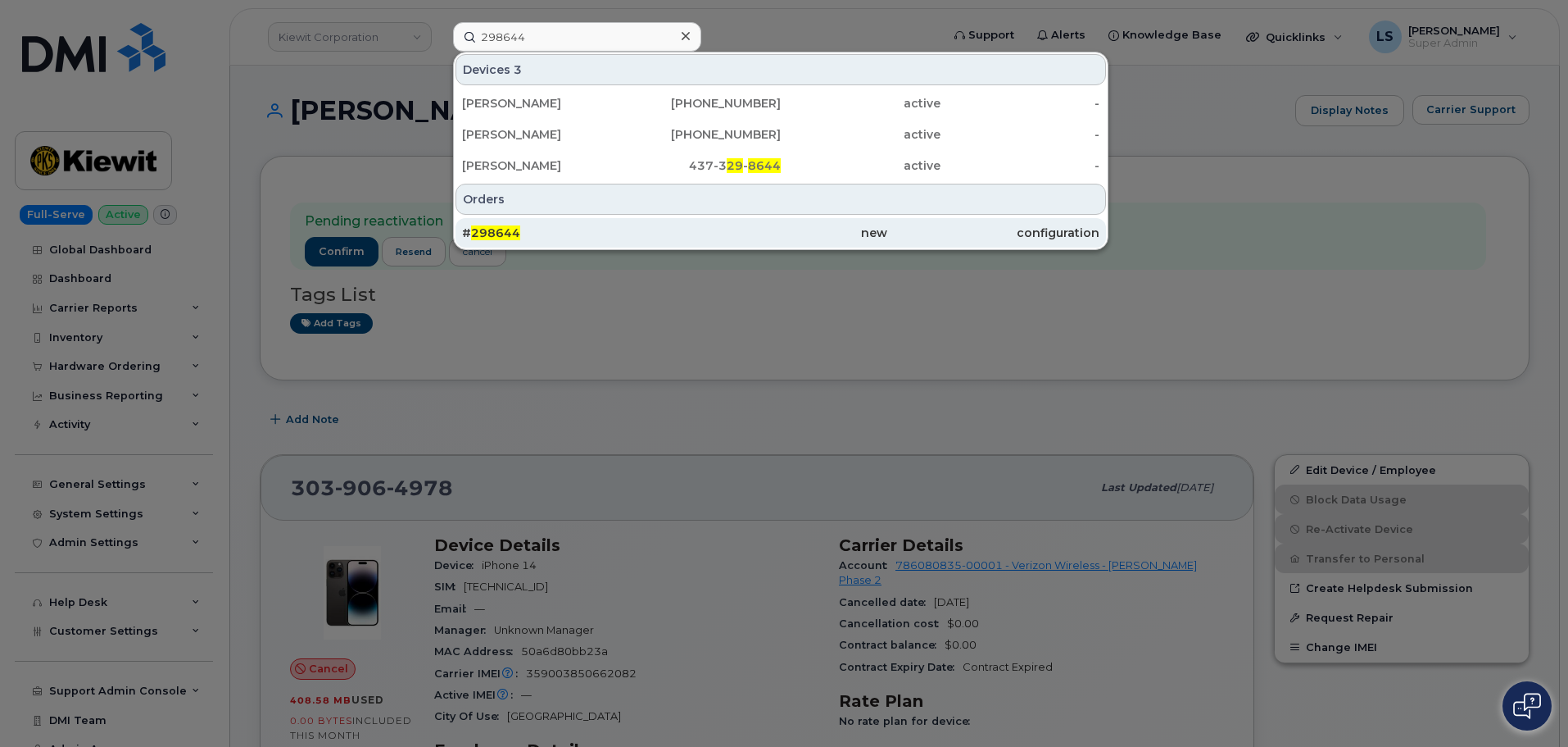
click at [675, 242] on div "# 298644" at bounding box center [781, 232] width 212 height 29
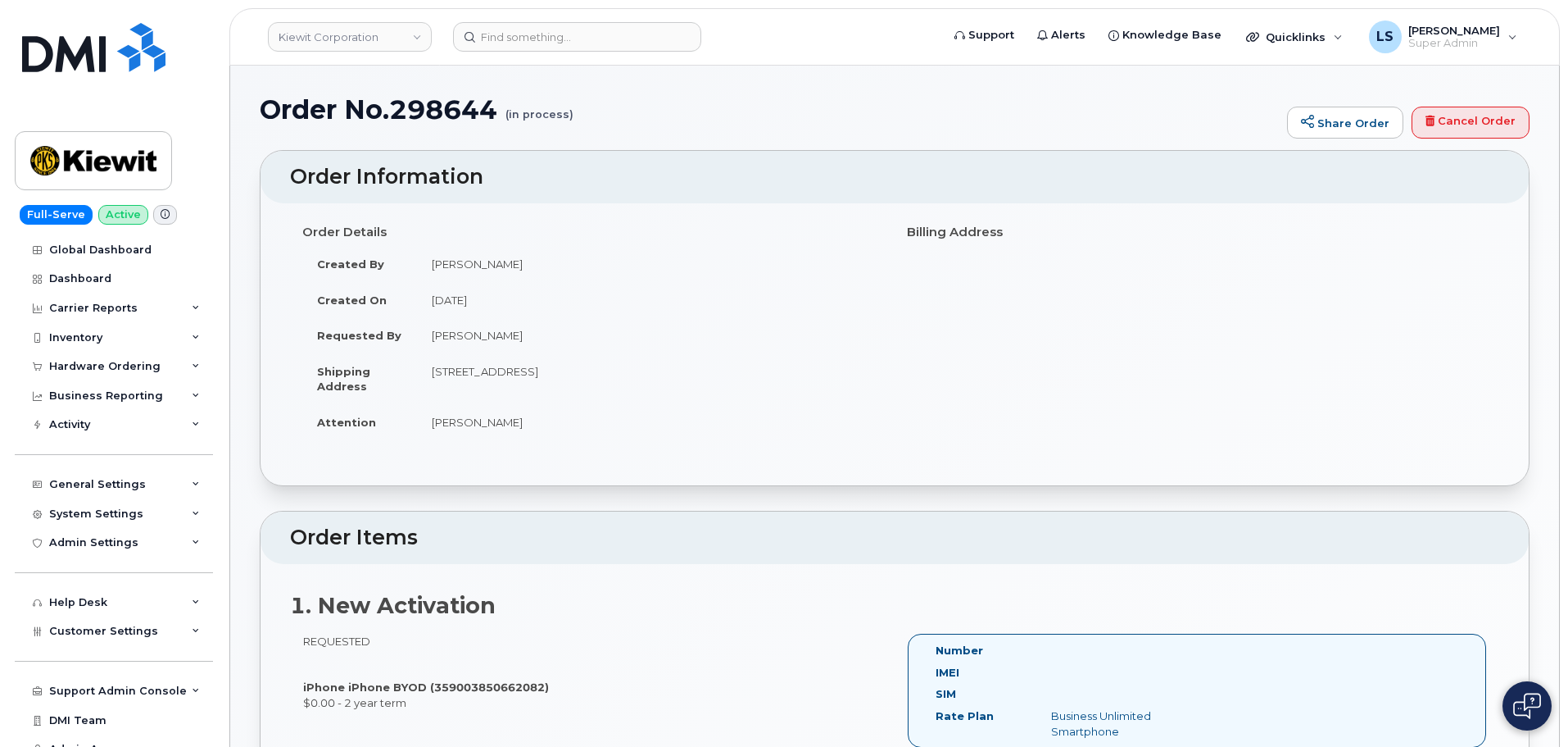
click at [447, 110] on h1 "Order No.298644 (in process)" at bounding box center [769, 109] width 1019 height 28
click at [447, 109] on h1 "Order No.298644 (in process)" at bounding box center [769, 109] width 1019 height 28
copy h1 "298644"
click at [118, 370] on div "Hardware Ordering" at bounding box center [105, 366] width 112 height 13
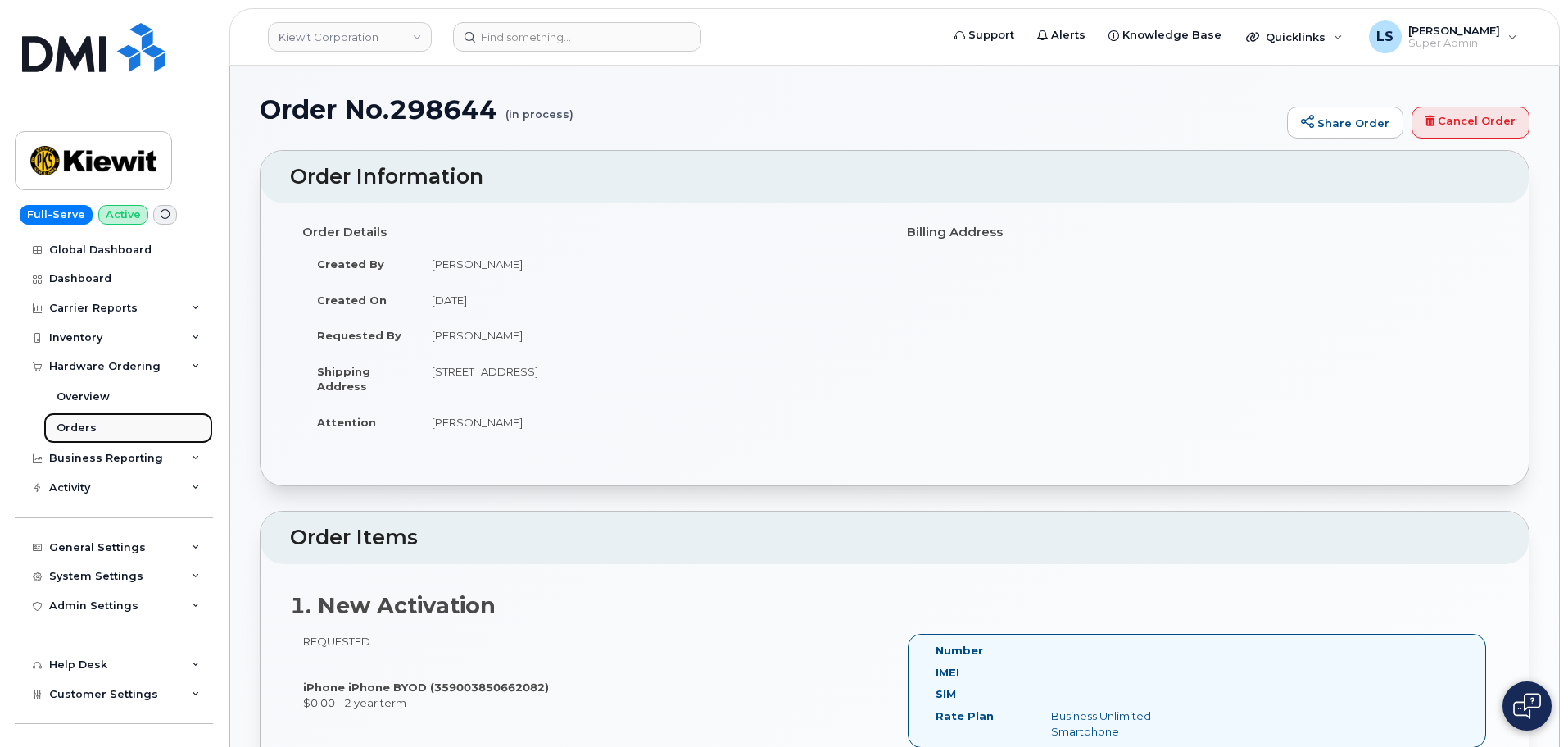
click at [90, 434] on div "Orders" at bounding box center [76, 427] width 40 height 15
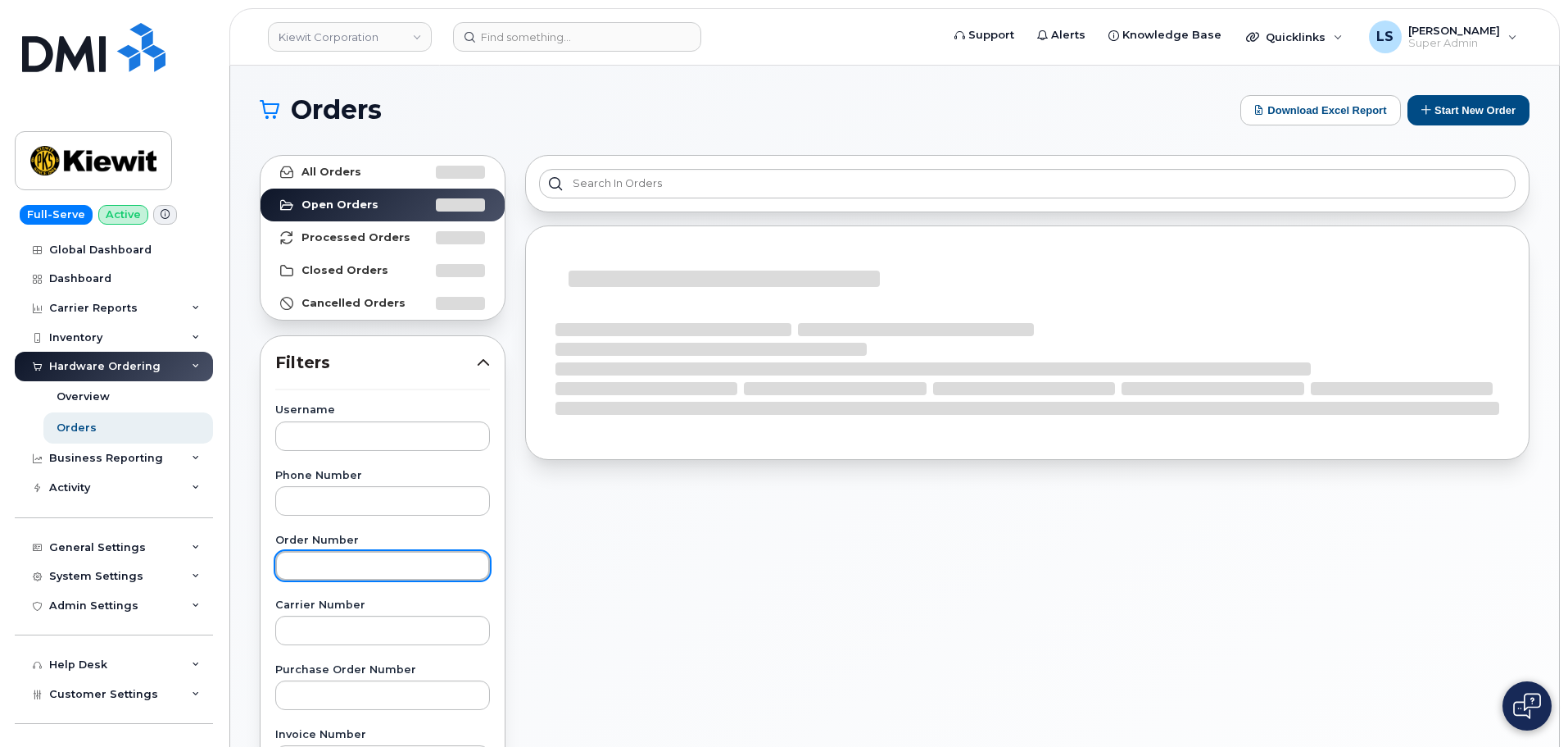
click at [331, 571] on input "text" at bounding box center [382, 565] width 215 height 29
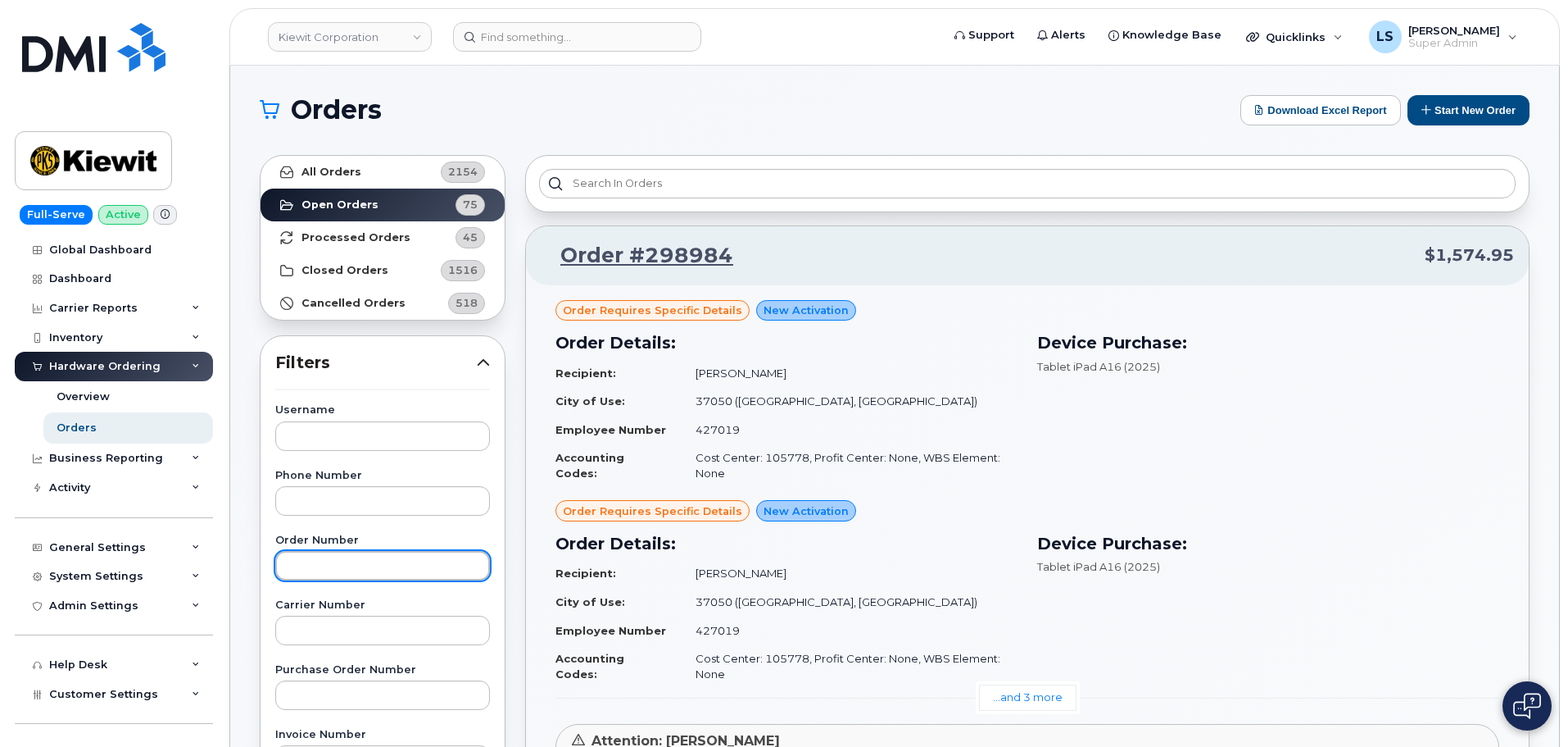
paste input "298644"
type input "298644"
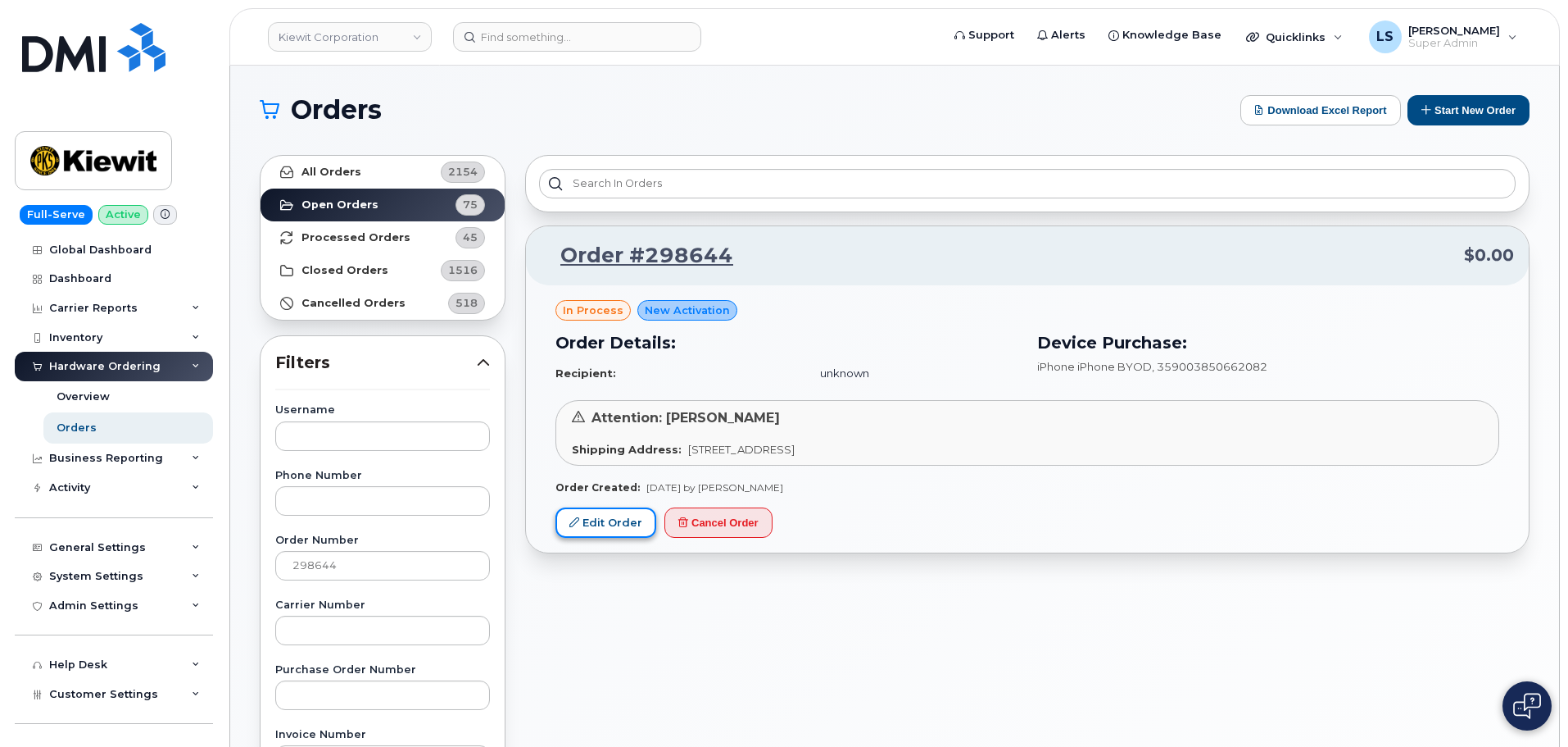
click at [597, 519] on link "Edit Order" at bounding box center [606, 522] width 101 height 30
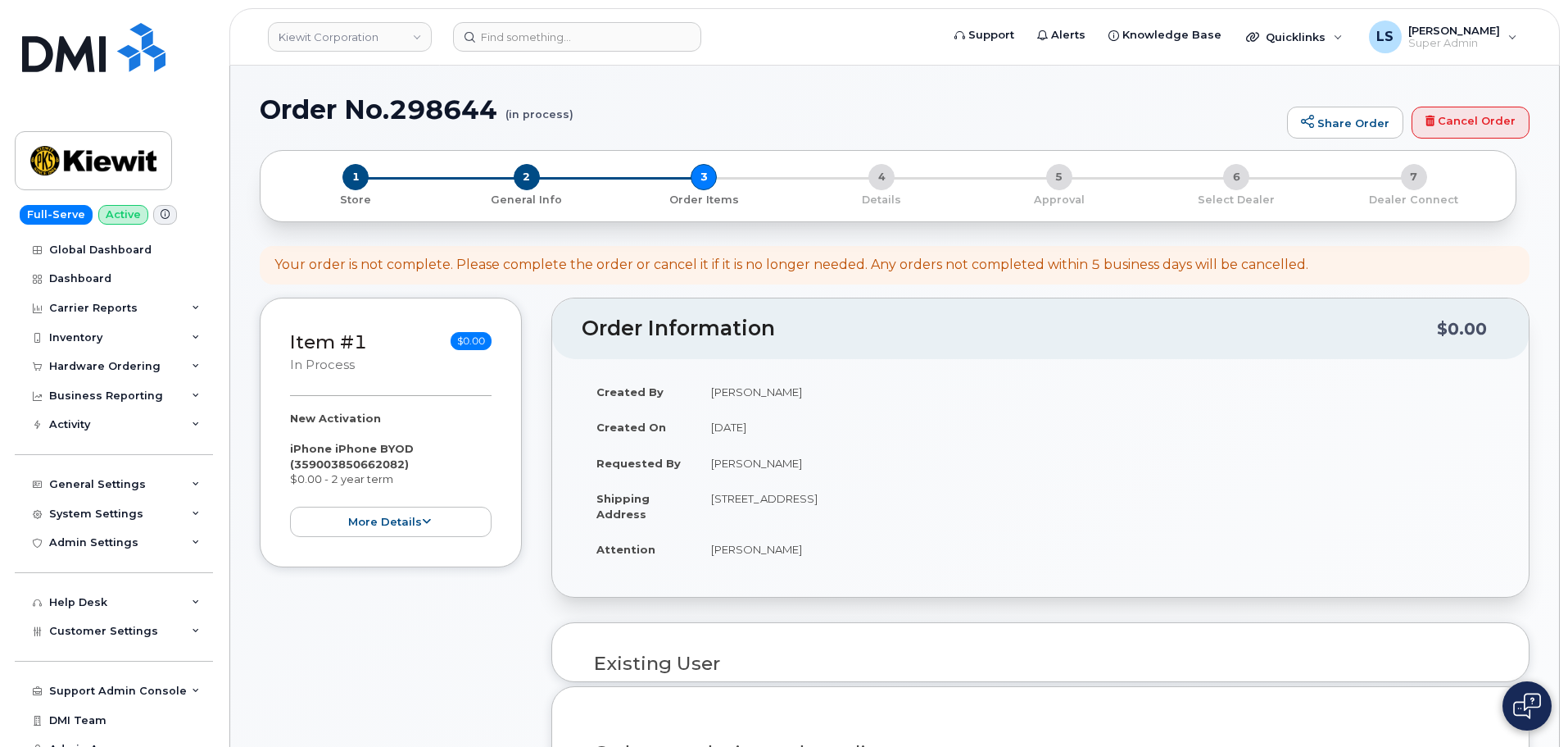
select select
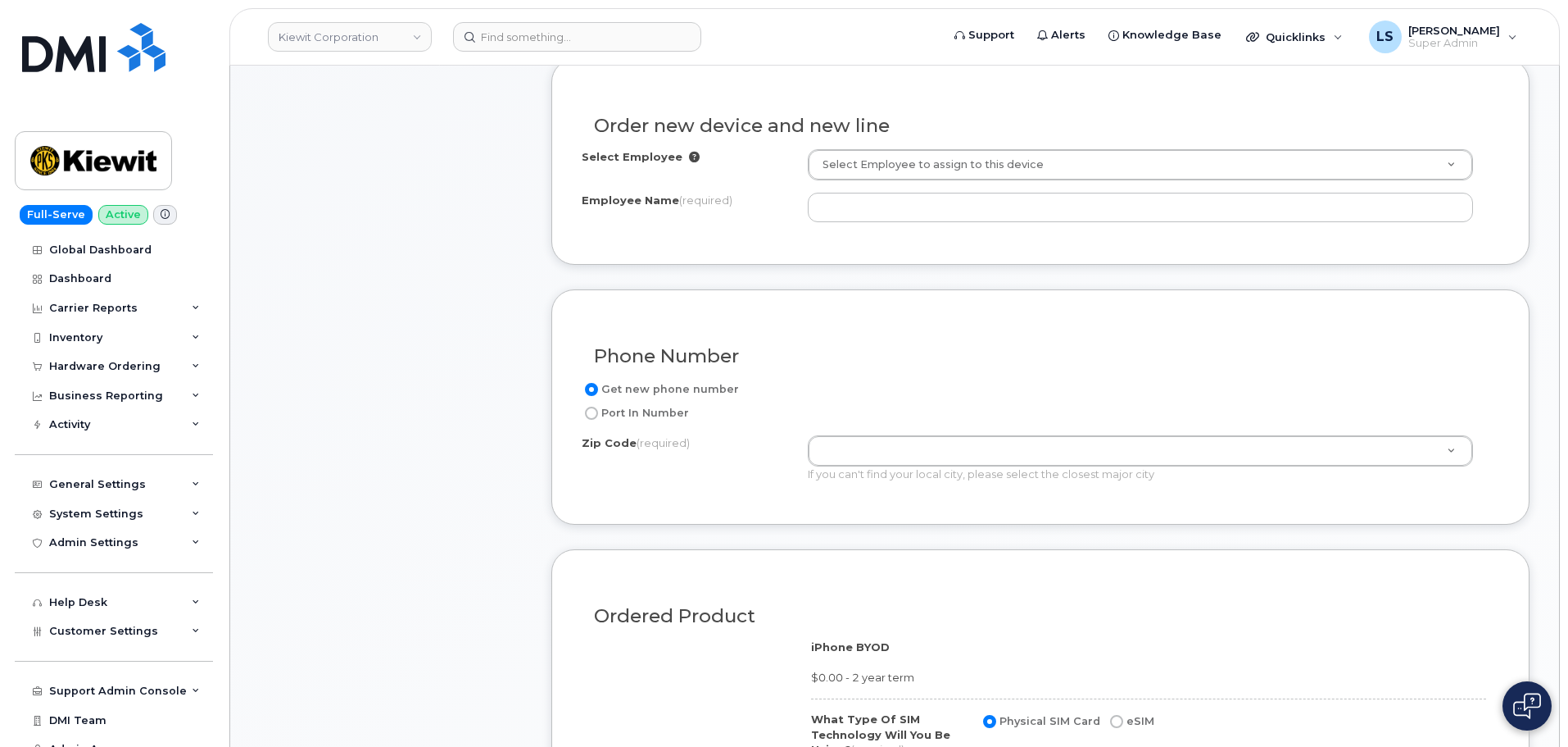
scroll to position [574, 0]
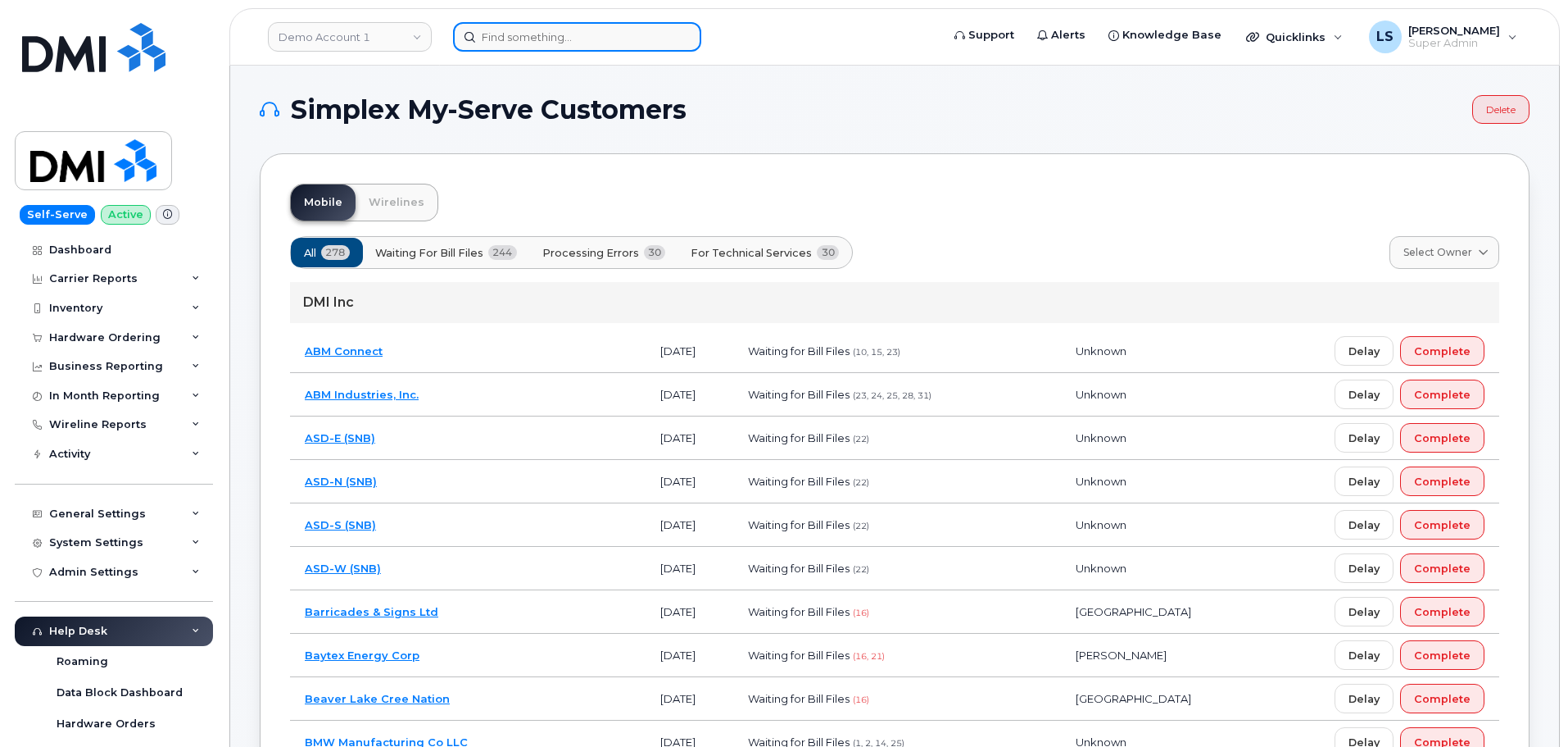
click at [494, 33] on input at bounding box center [576, 37] width 248 height 29
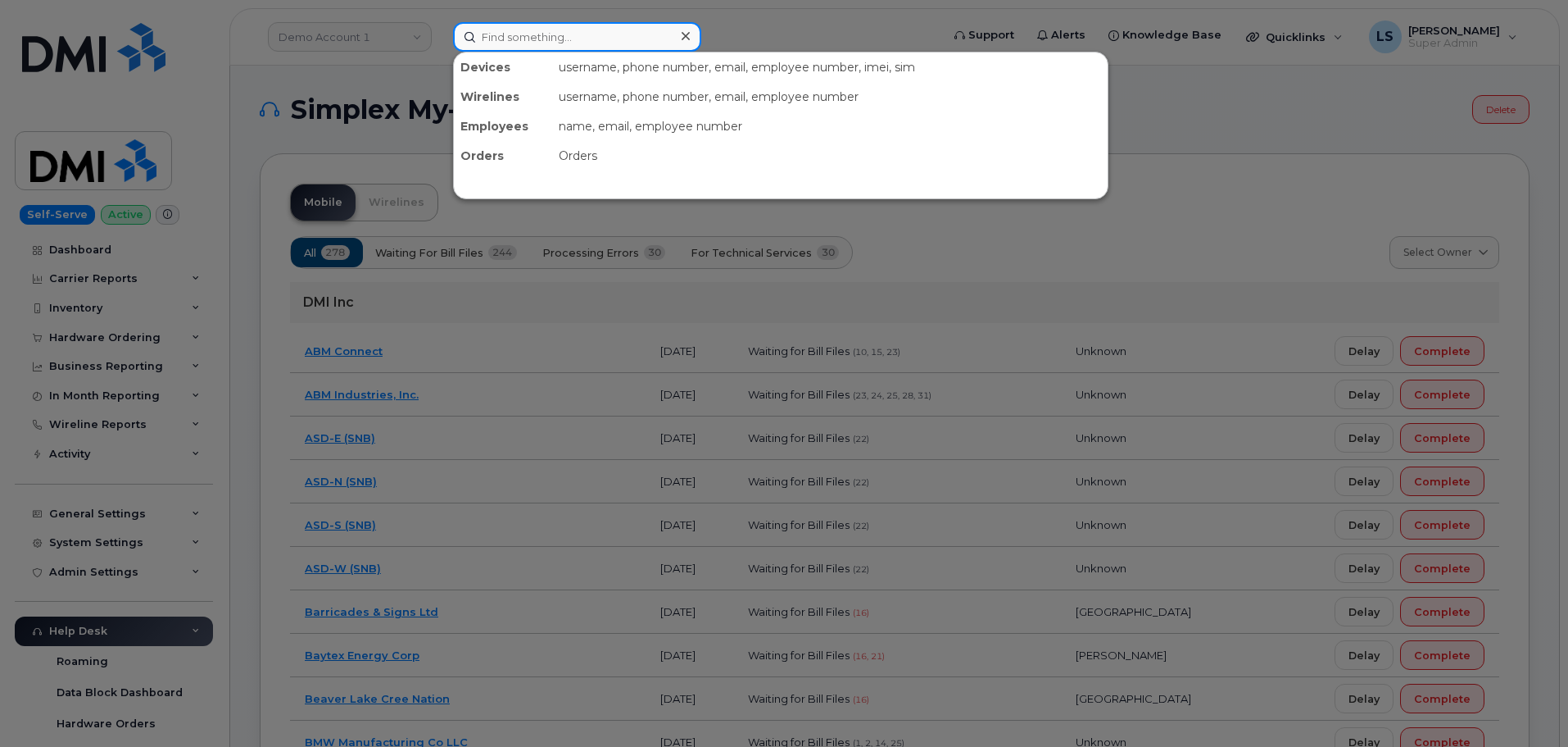
paste input "917-224-8326"
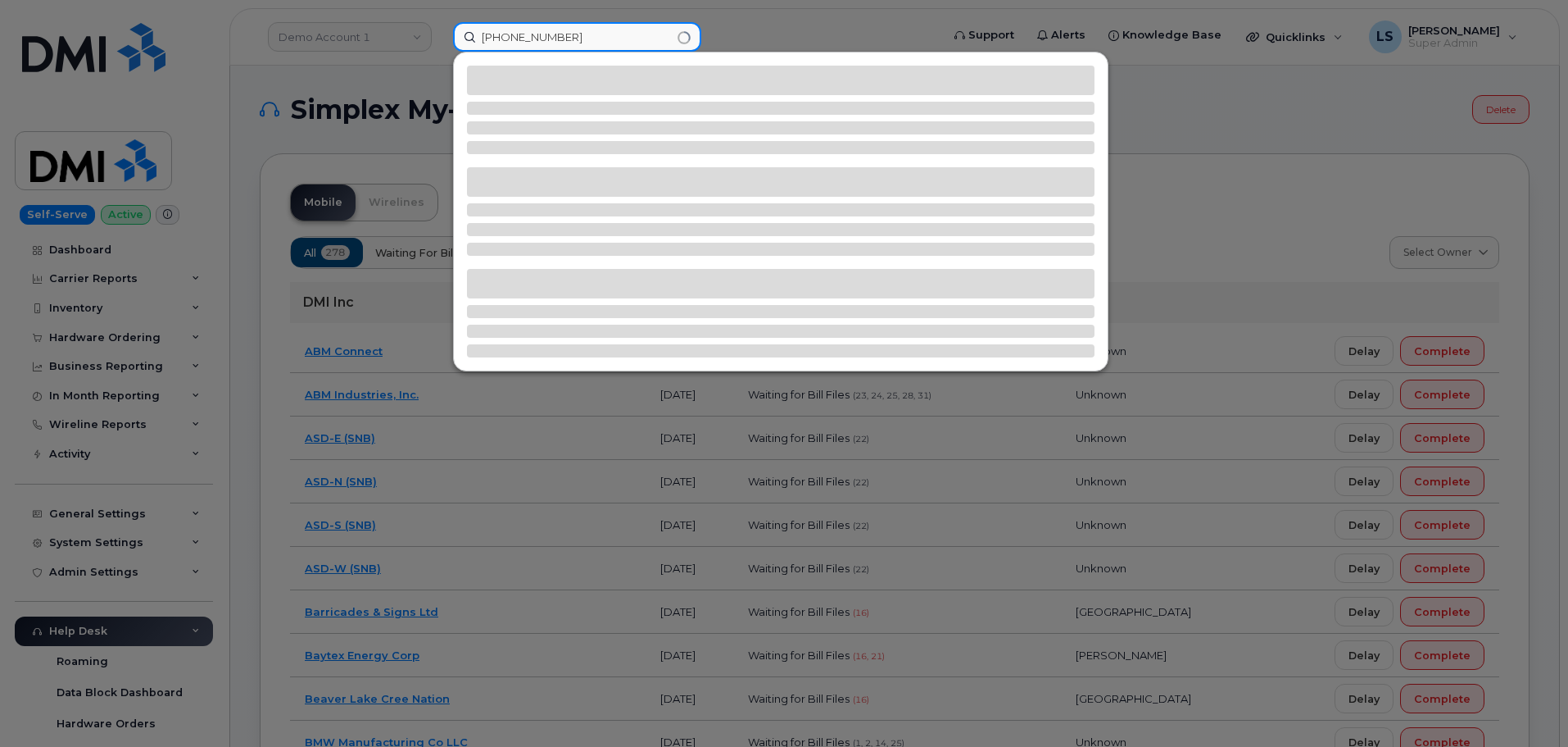
type input "917-224-8326"
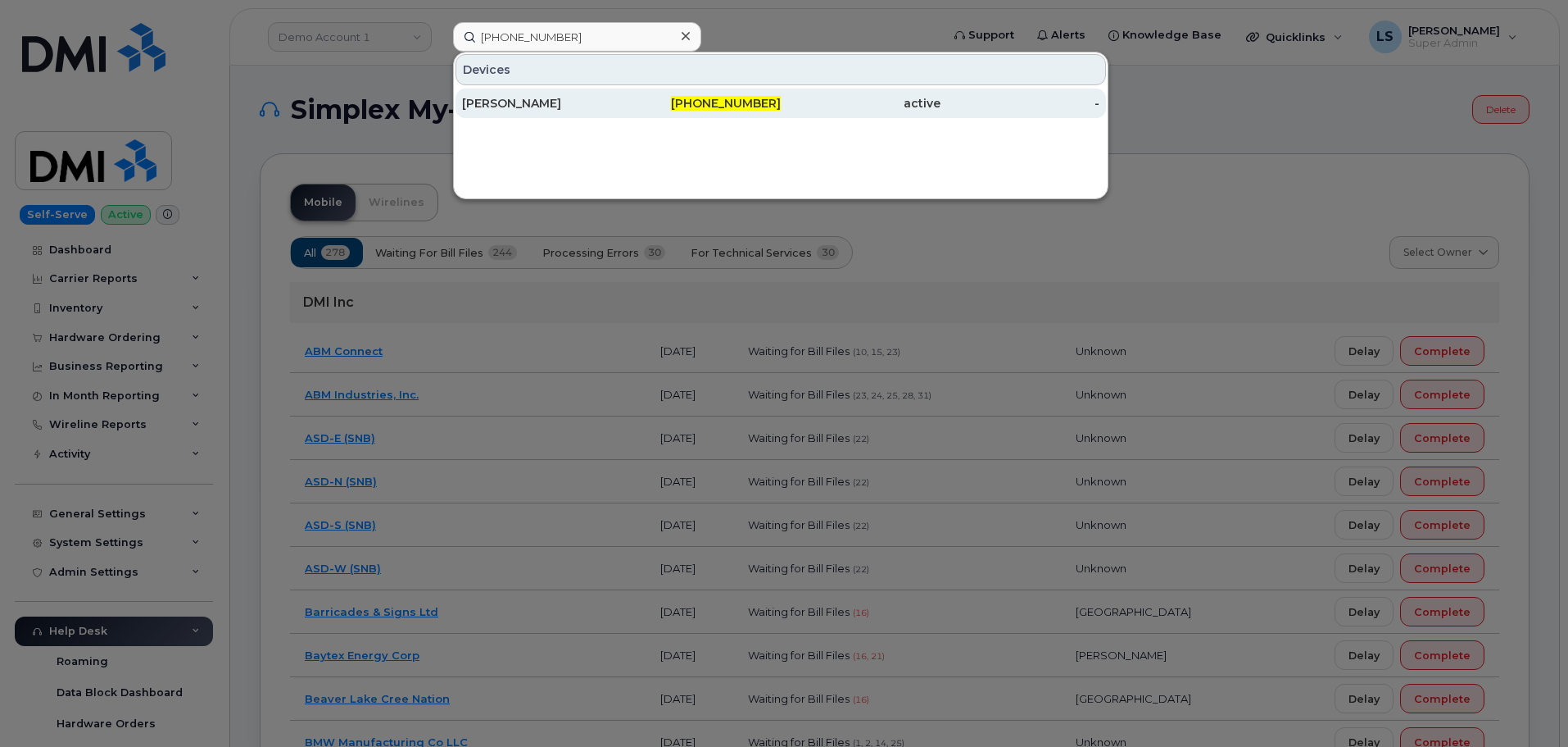
click at [622, 112] on div "[PERSON_NAME]" at bounding box center [702, 103] width 159 height 29
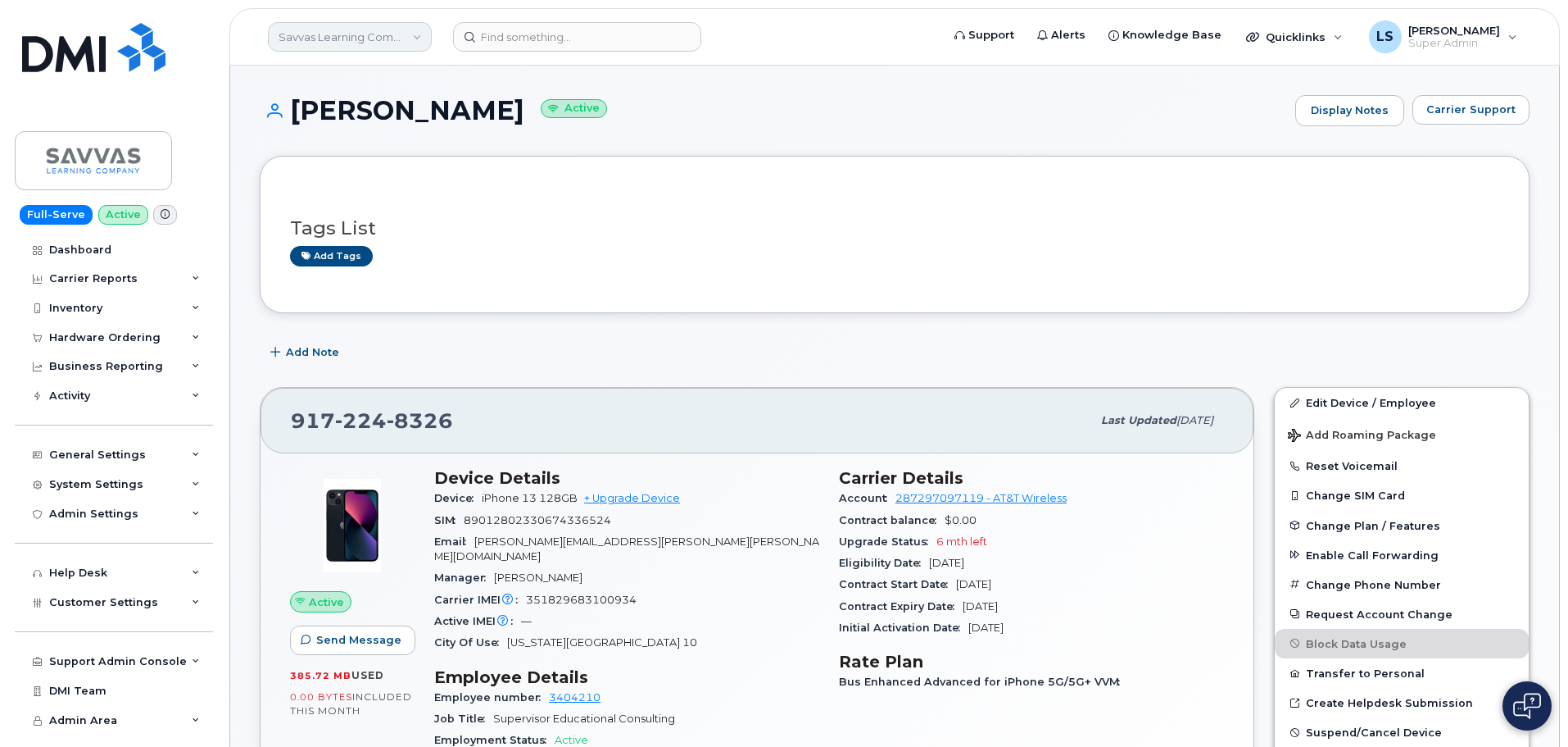
click at [386, 32] on link "Savvas Learning Company LLC" at bounding box center [350, 37] width 164 height 29
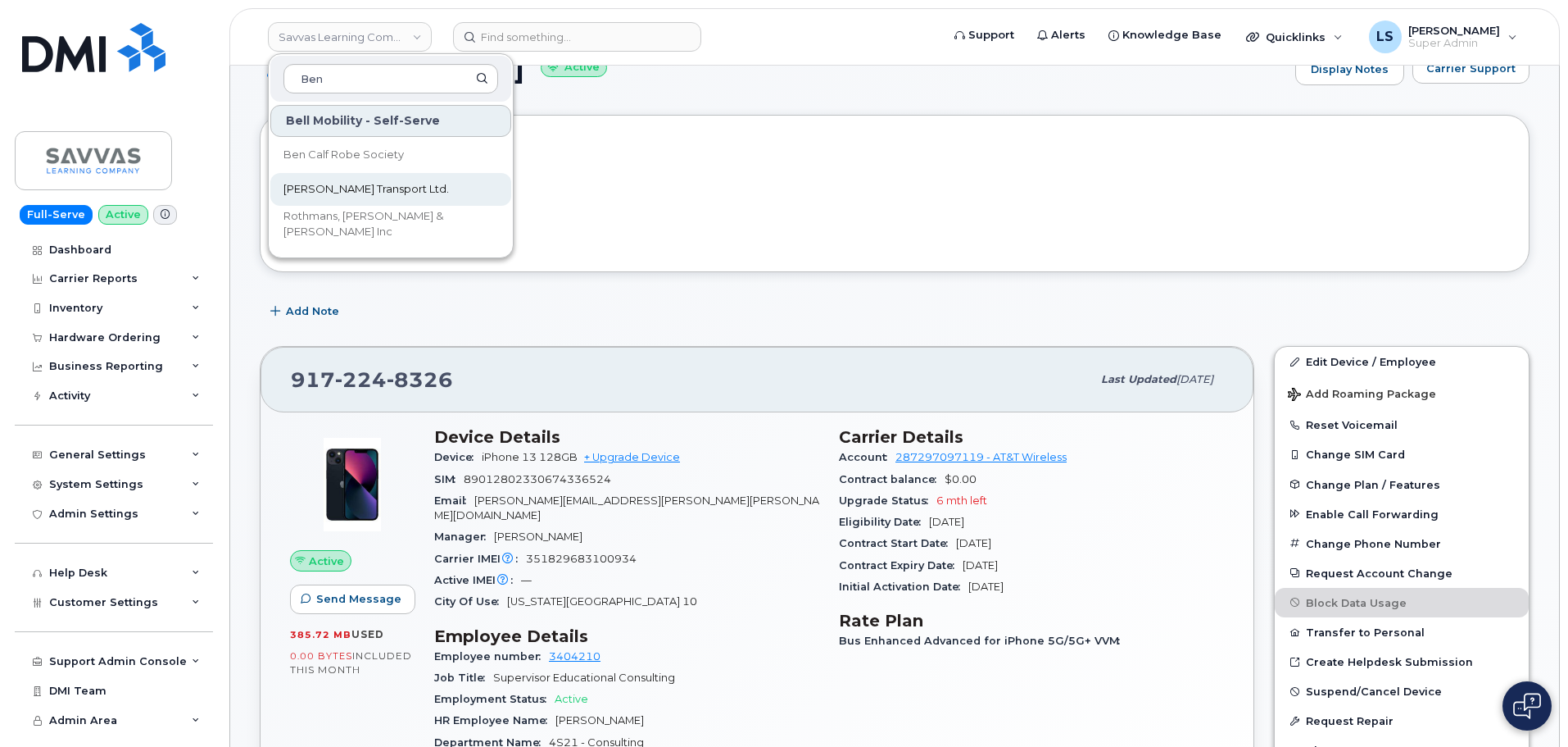
scroll to position [82, 0]
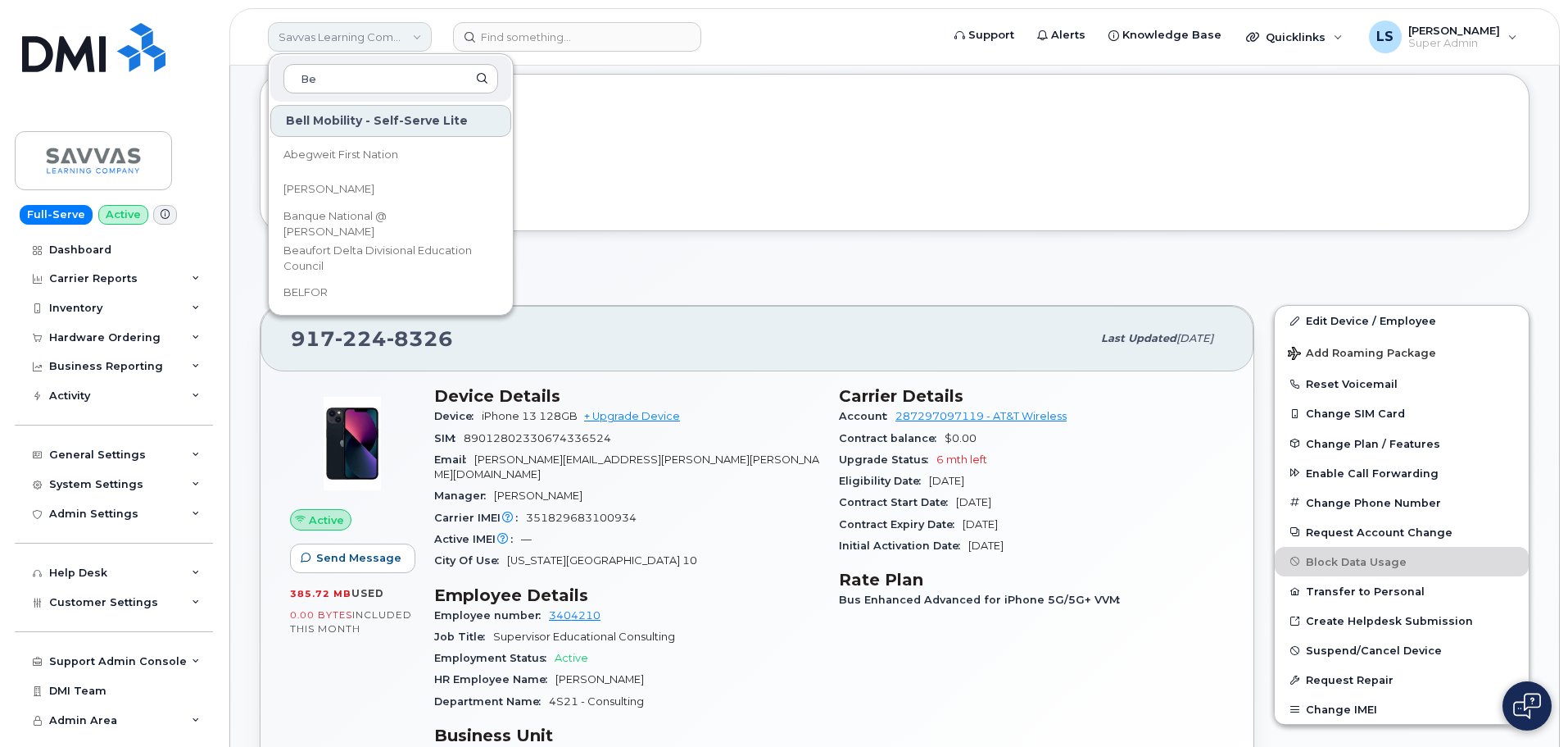
type input "B"
type input "h"
click at [331, 79] on input at bounding box center [391, 79] width 215 height 29
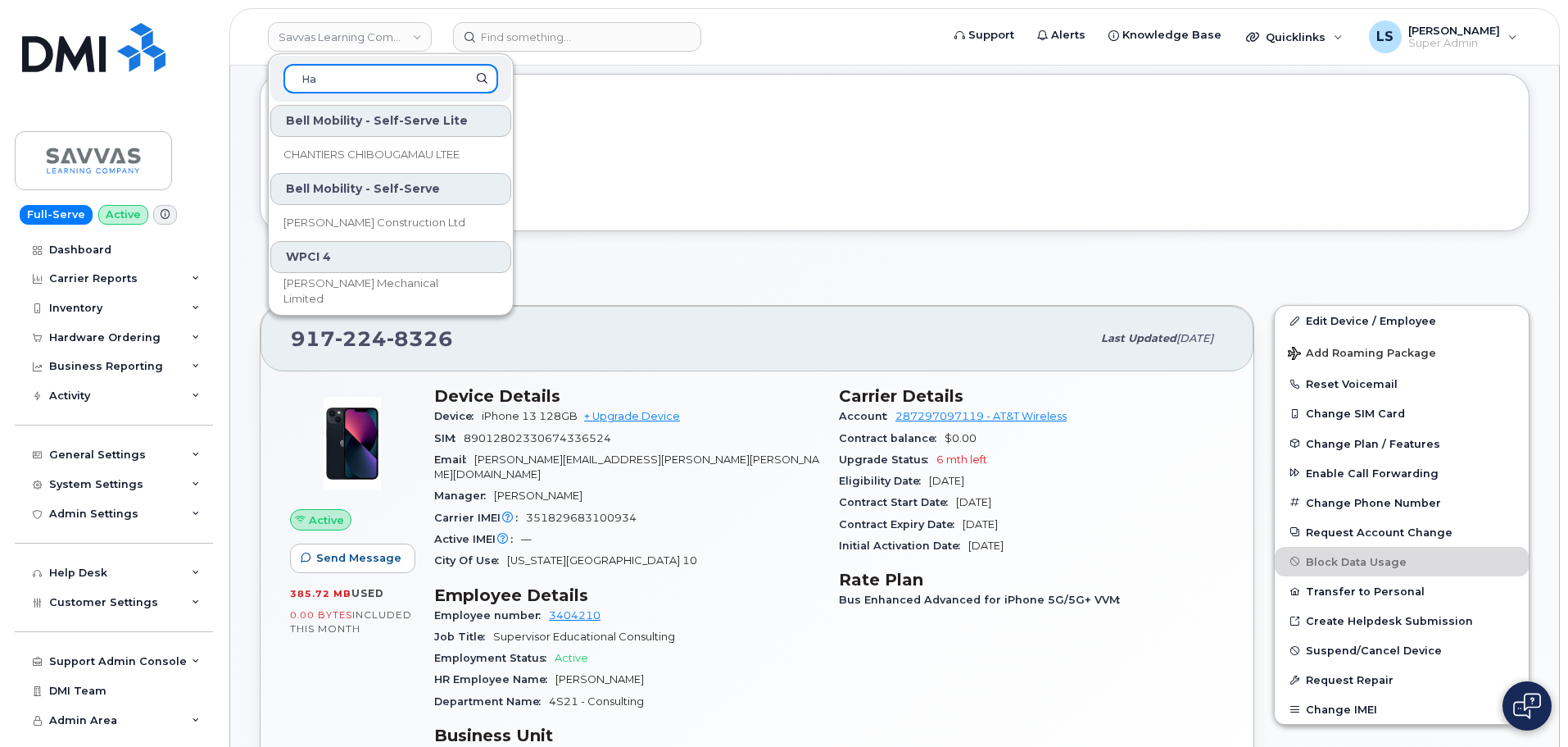
type input "H"
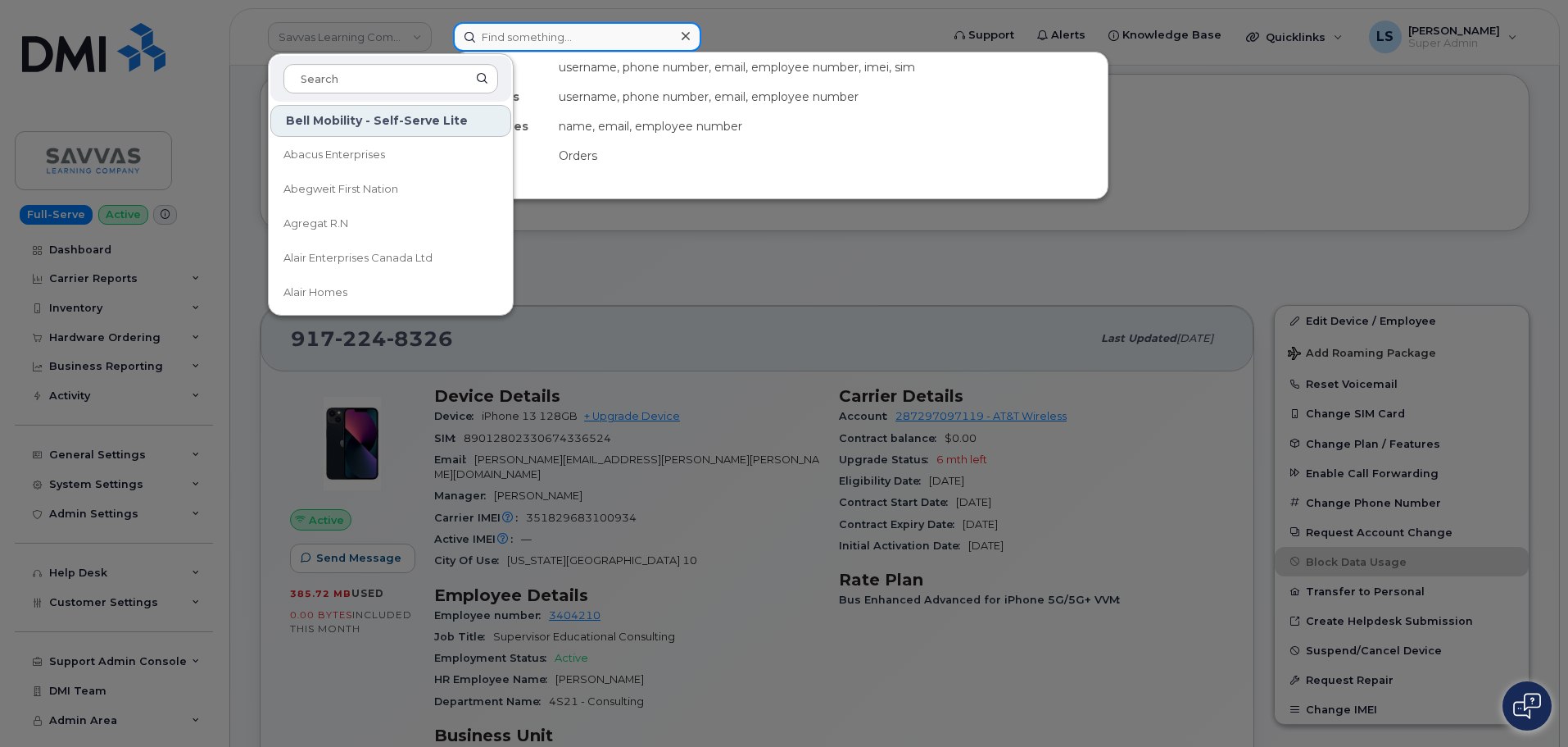
click at [541, 35] on input at bounding box center [576, 37] width 248 height 29
paste input "(310) 343-3904"
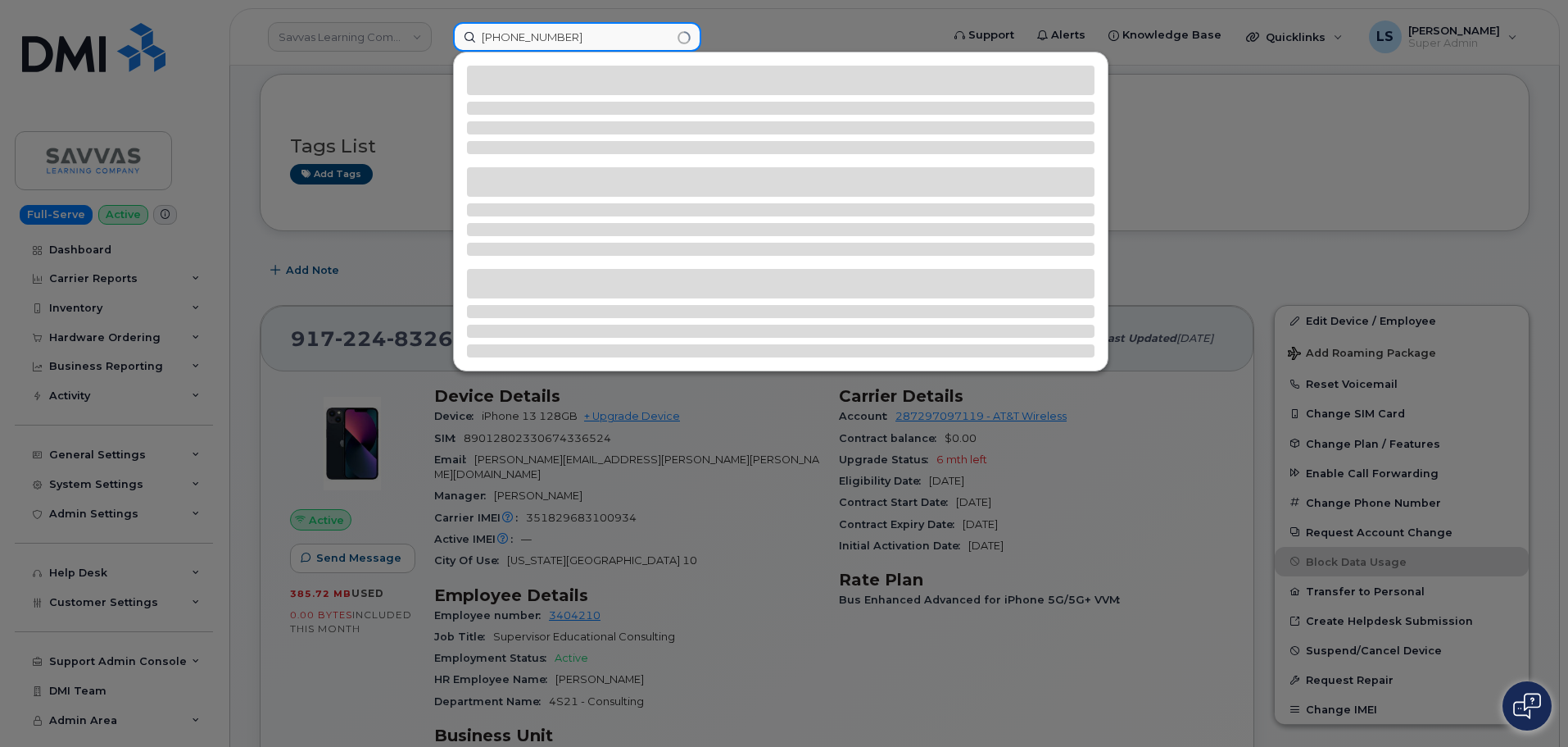
type input "(310) 343-3904"
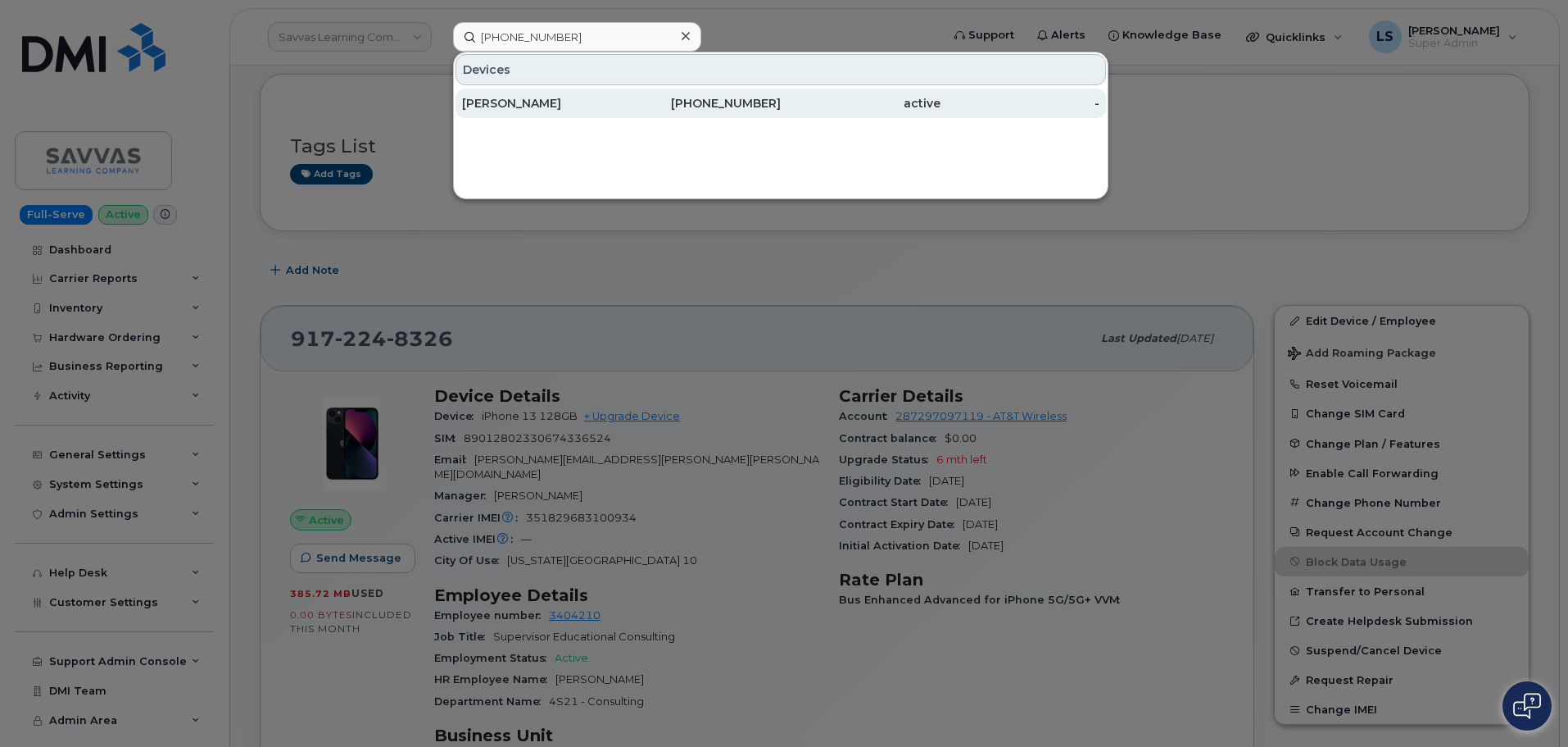
click at [501, 105] on div "[PERSON_NAME]" at bounding box center [541, 103] width 159 height 17
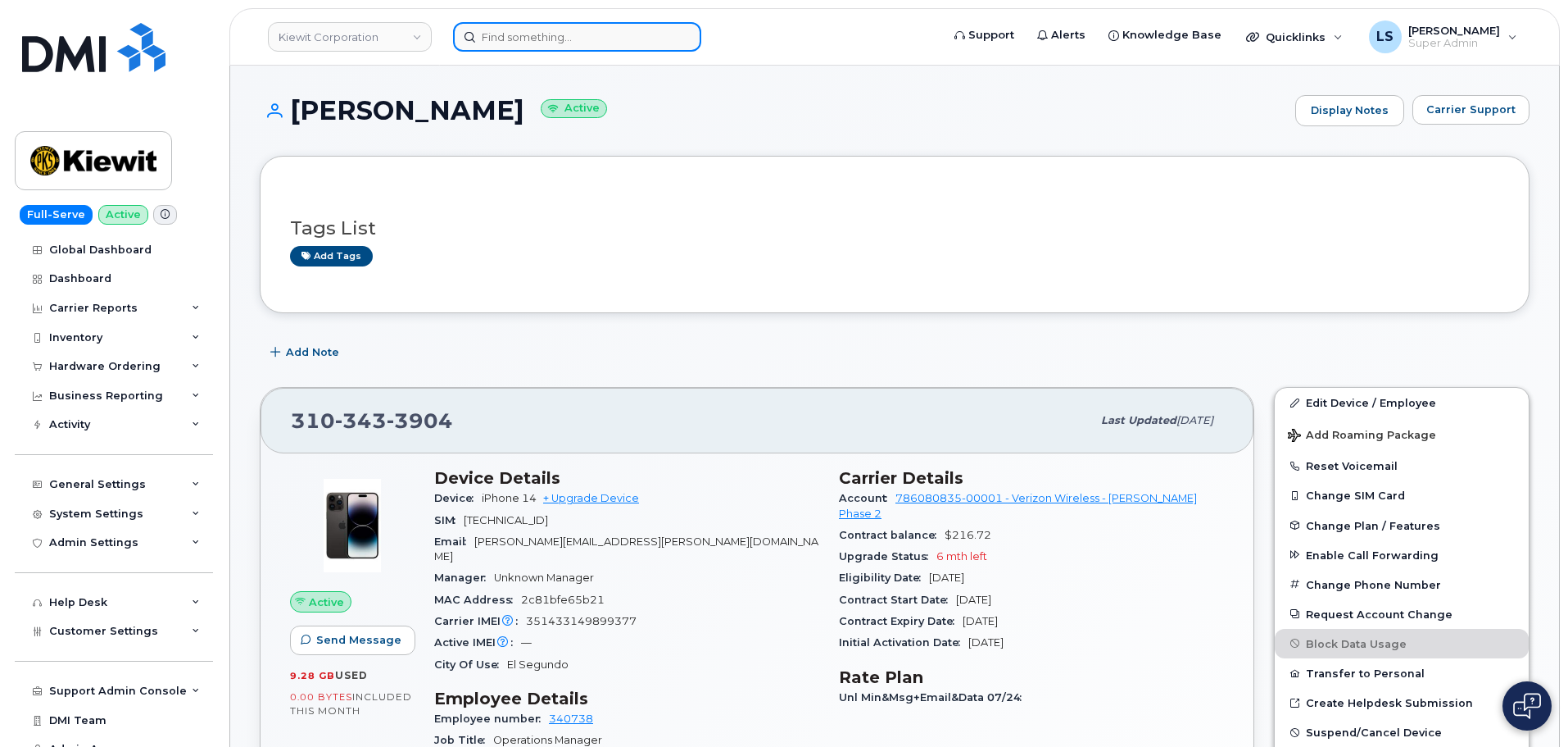
click at [533, 37] on input at bounding box center [576, 37] width 248 height 29
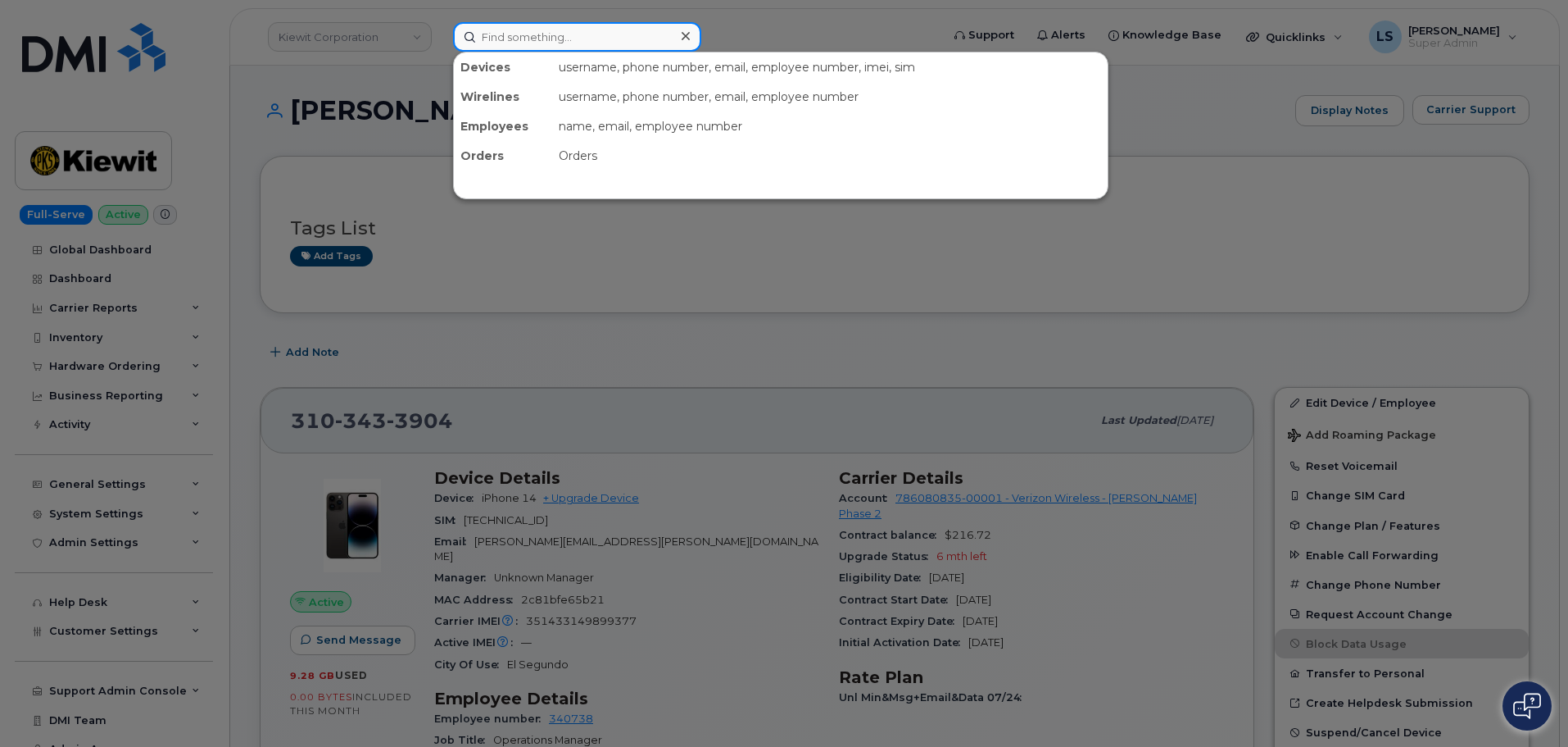
paste input "[PHONE_NUMBER]"
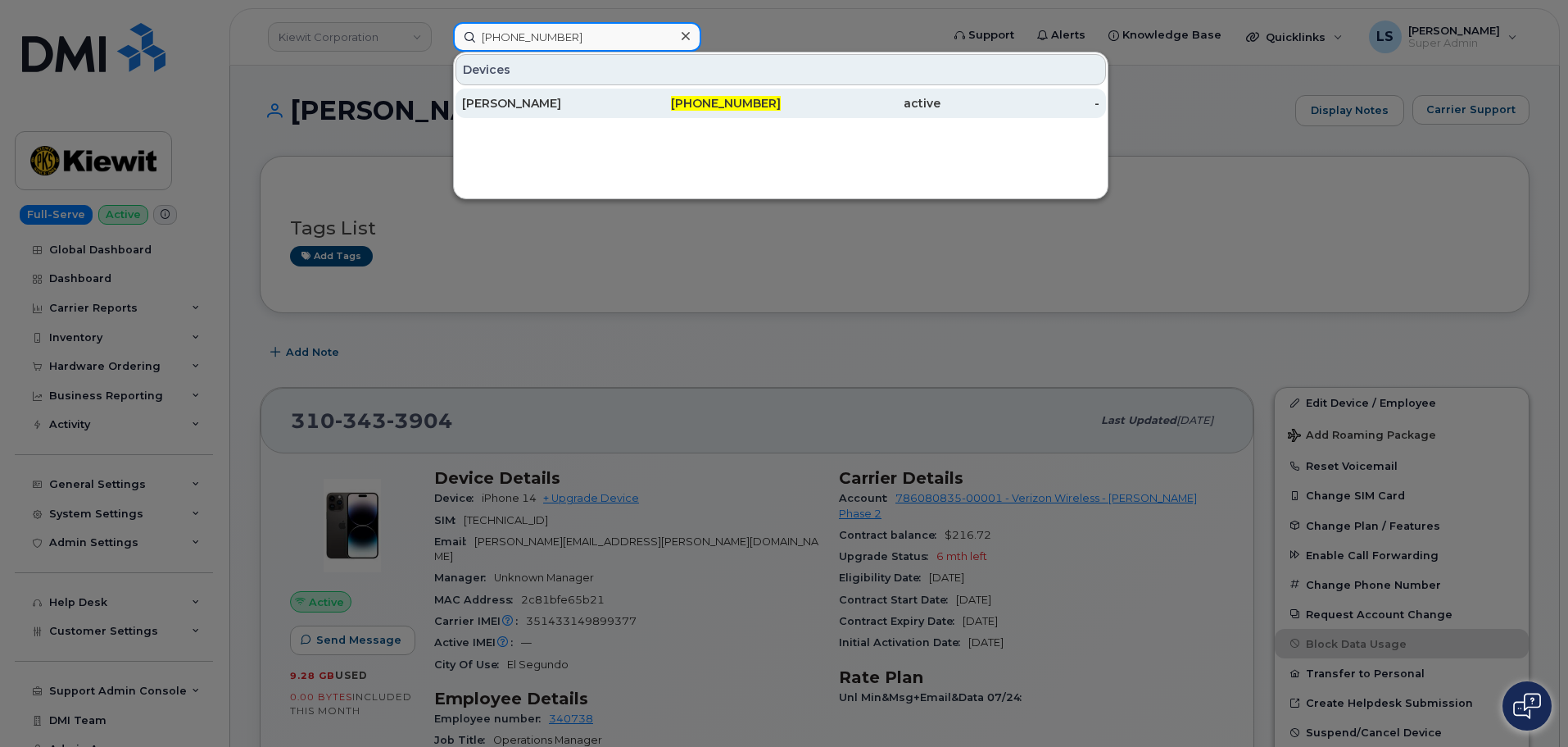
type input "[PHONE_NUMBER]"
click at [622, 114] on div "[PERSON_NAME]" at bounding box center [702, 103] width 159 height 29
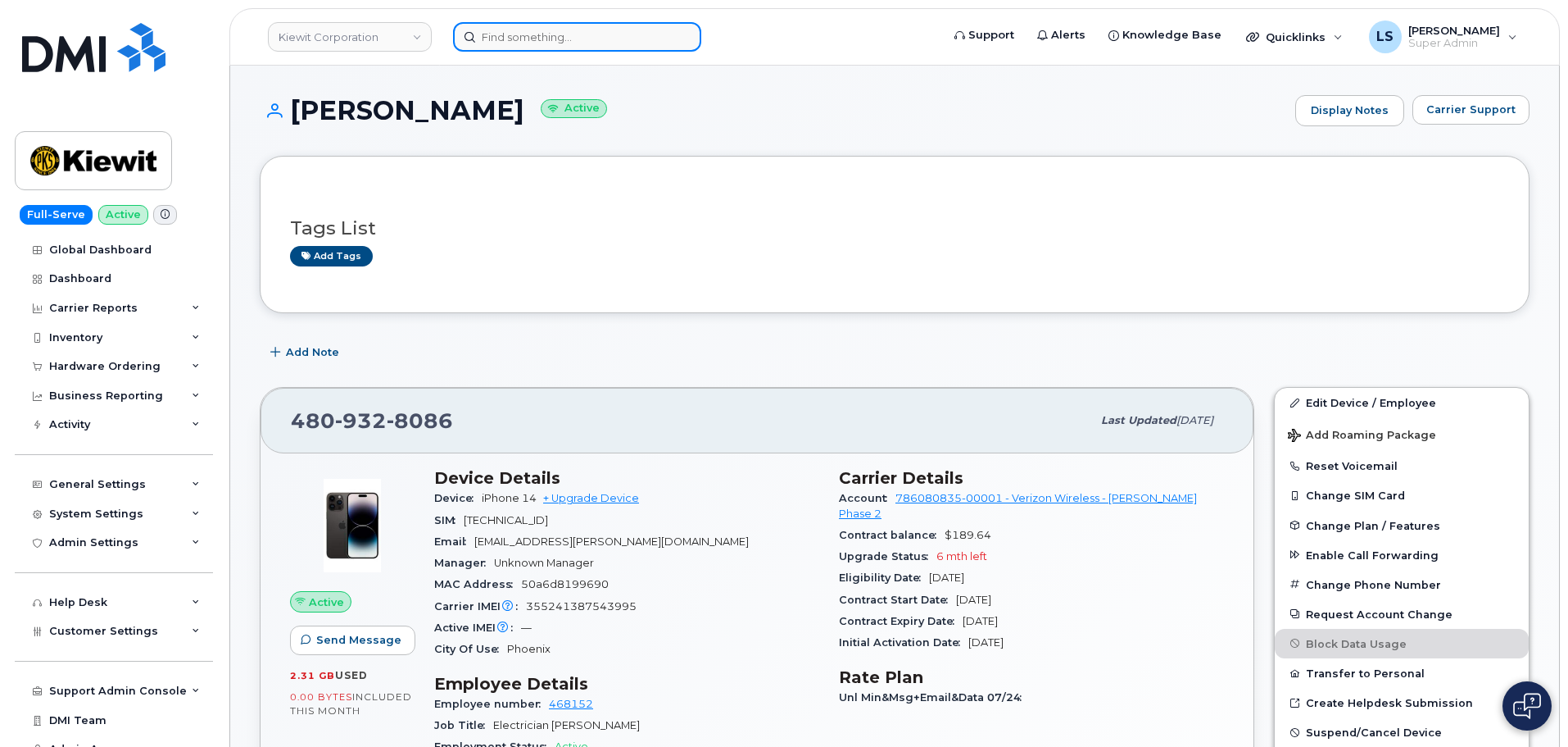
click at [552, 32] on input at bounding box center [576, 37] width 248 height 29
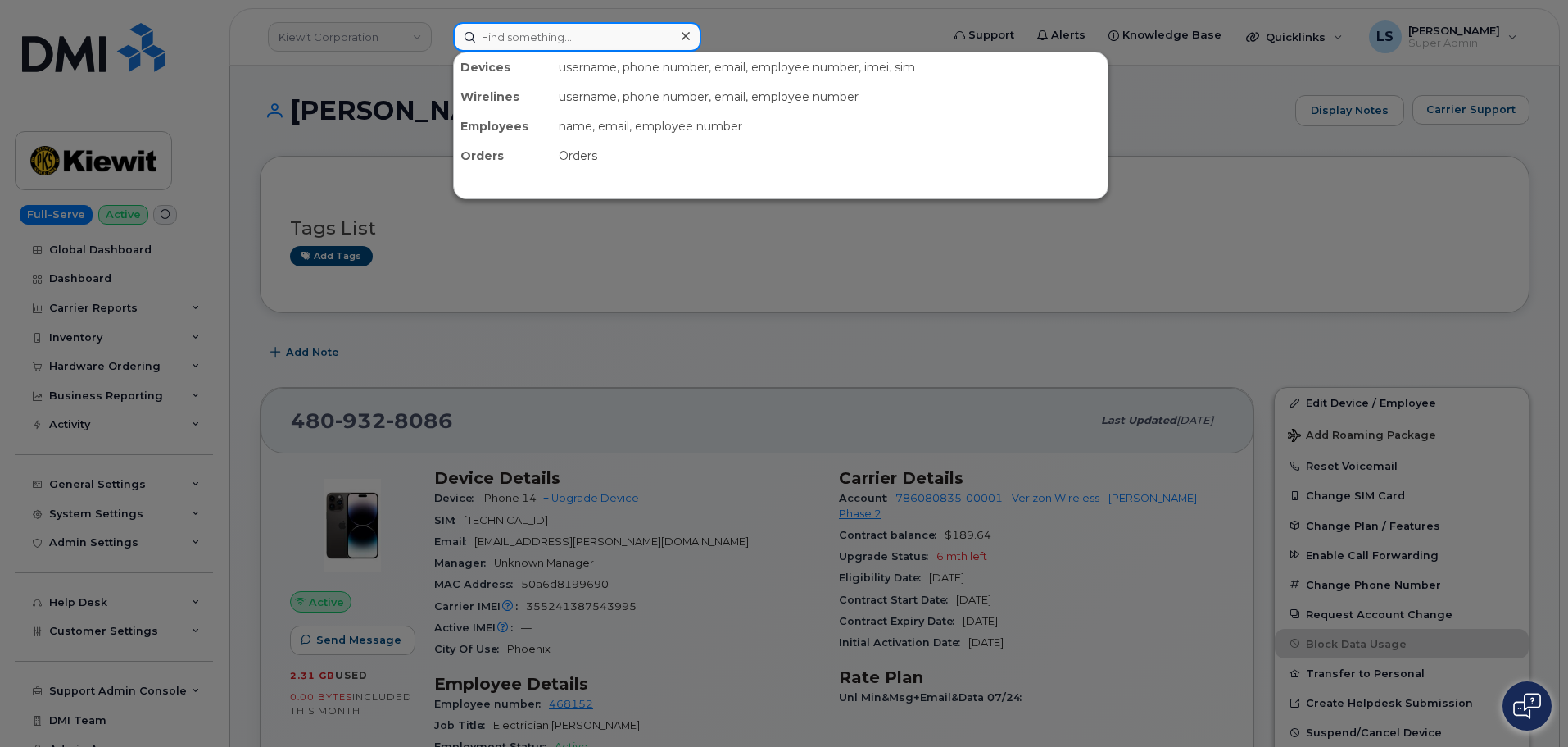
paste input "[PHONE_NUMBER]"
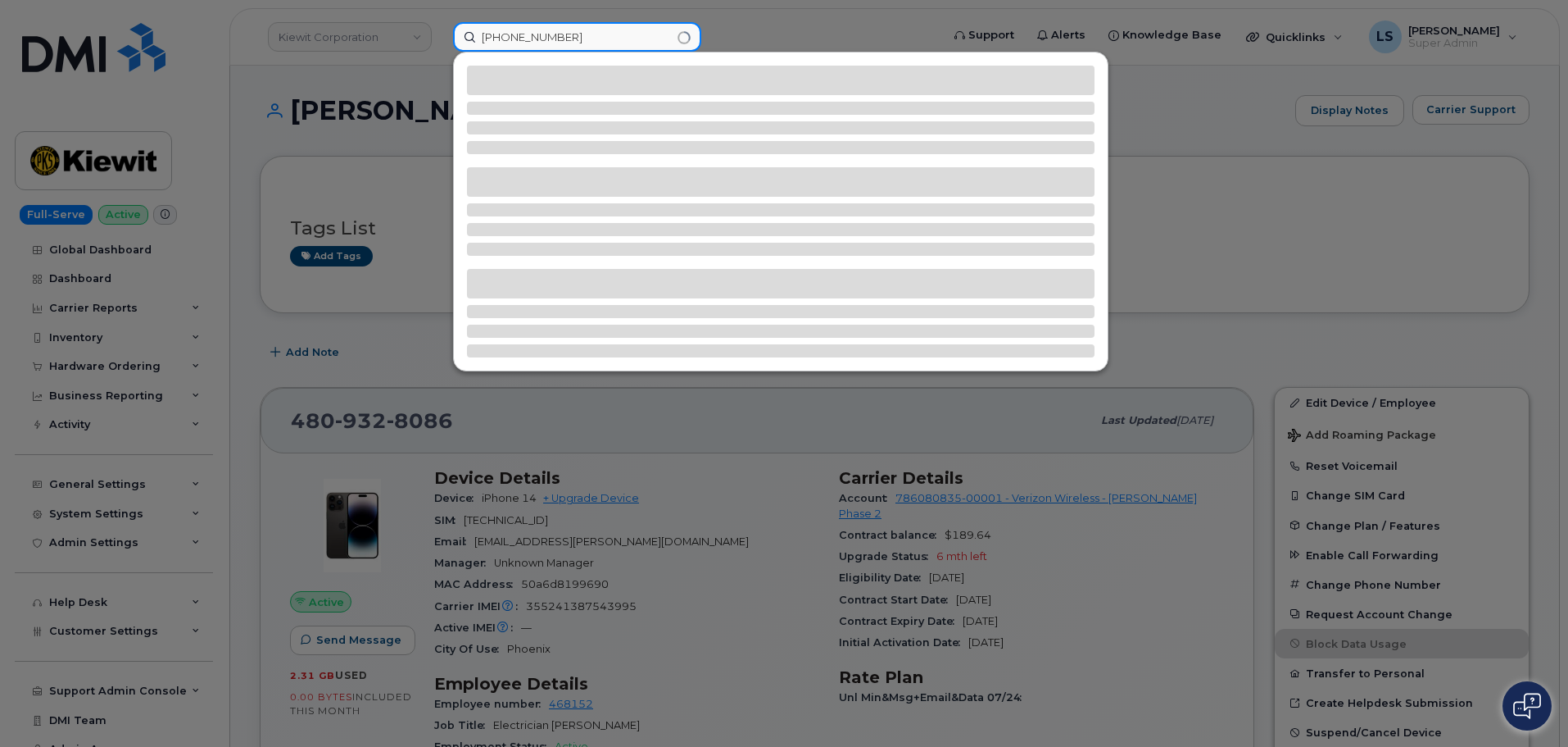
type input "361-828-1849"
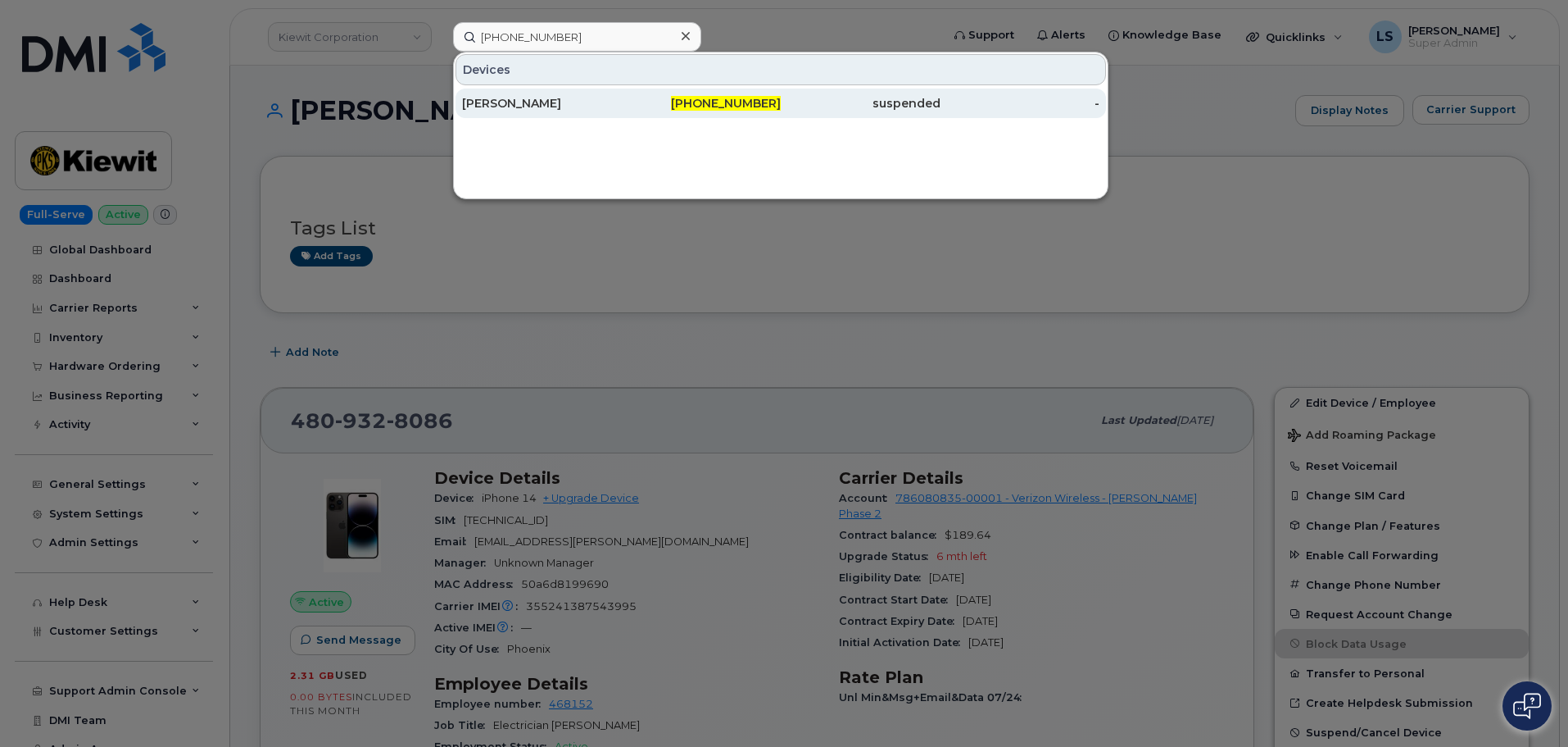
click at [549, 107] on div "Charley Cluck Jr" at bounding box center [541, 103] width 159 height 17
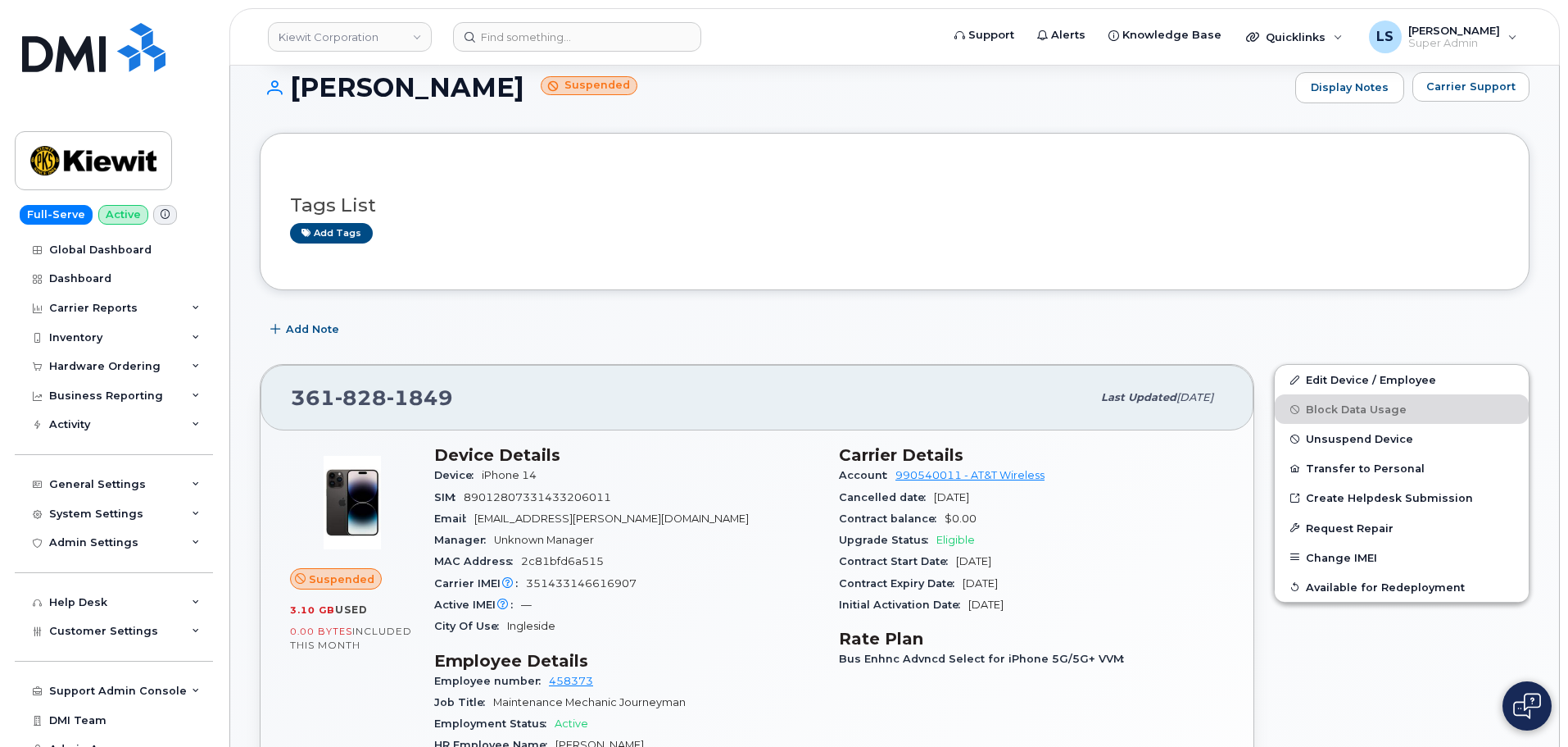
scroll to position [164, 0]
click at [543, 39] on input at bounding box center [576, 37] width 248 height 29
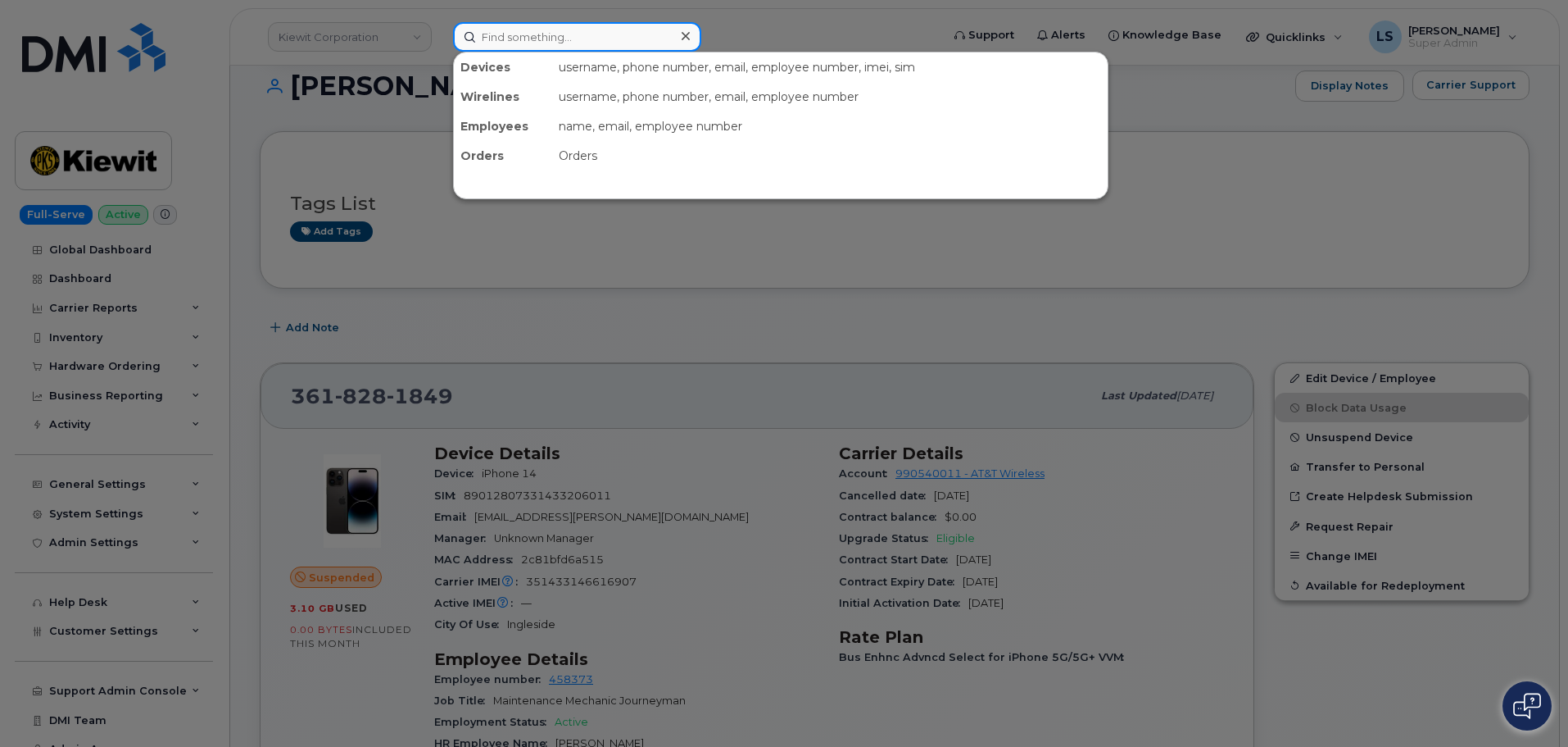
paste input "7207246598"
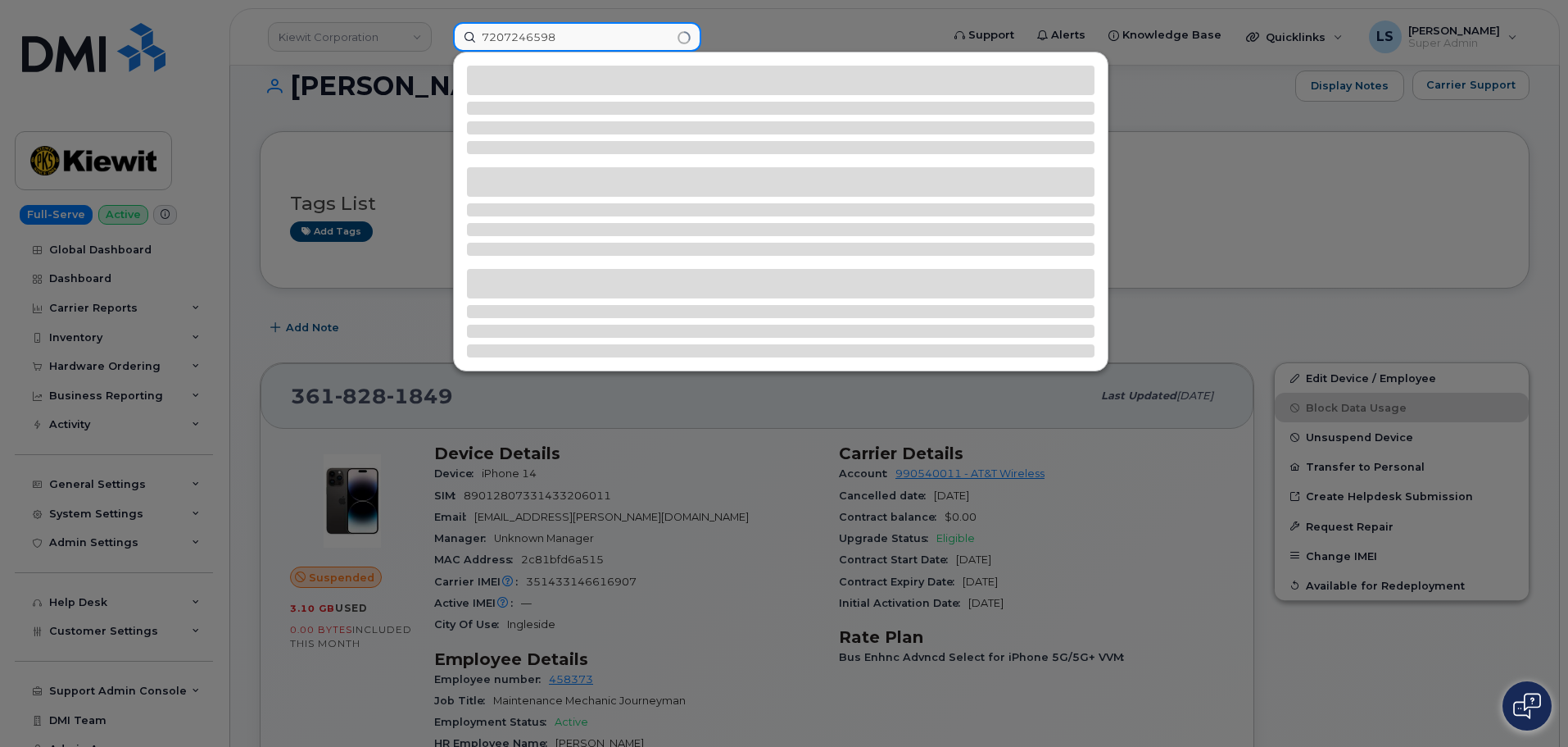
type input "7207246598"
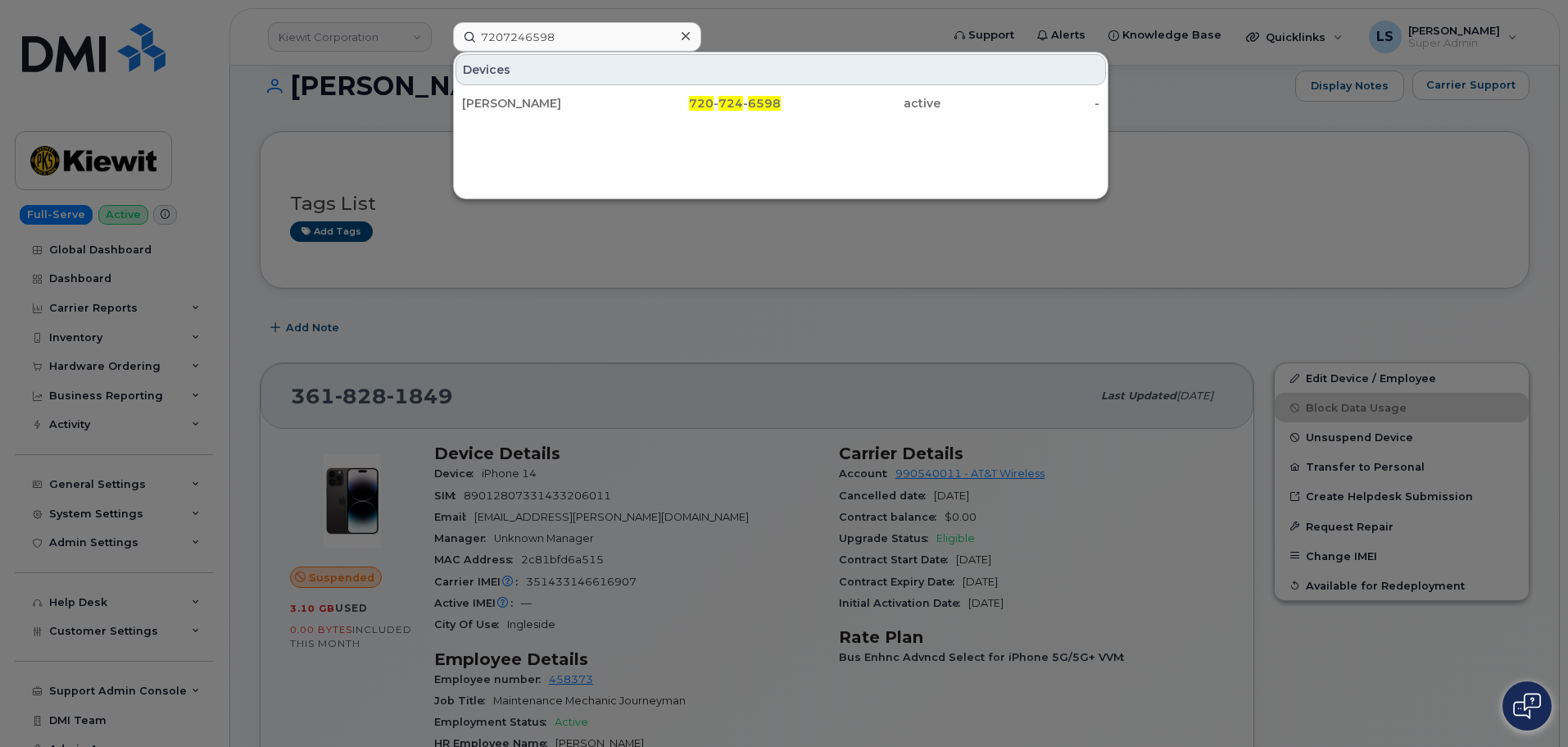
click at [538, 88] on div "JACKSON DALY 720 - 724 - 6598 active -" at bounding box center [781, 103] width 653 height 33
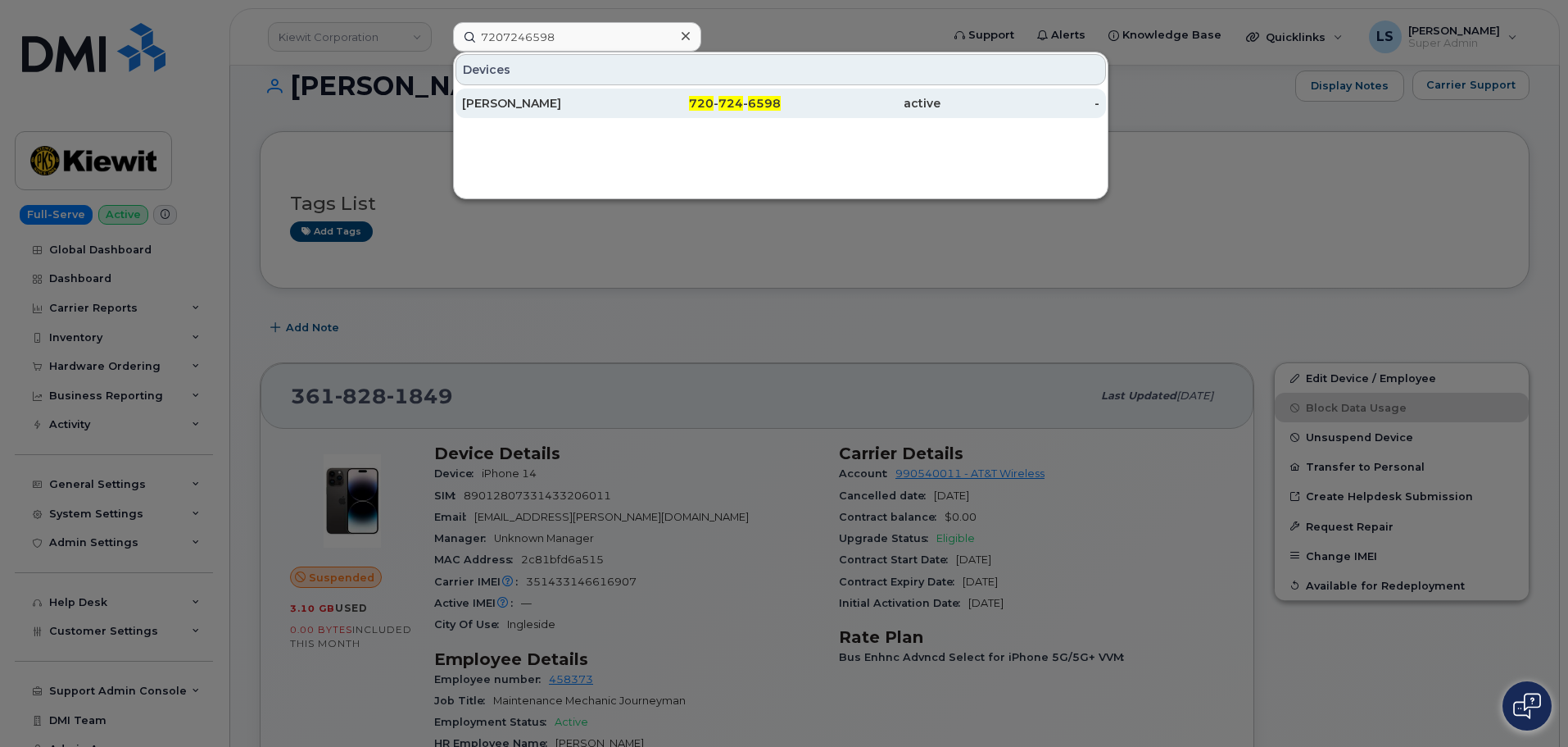
click at [622, 92] on div "JACKSON DALY" at bounding box center [702, 103] width 159 height 29
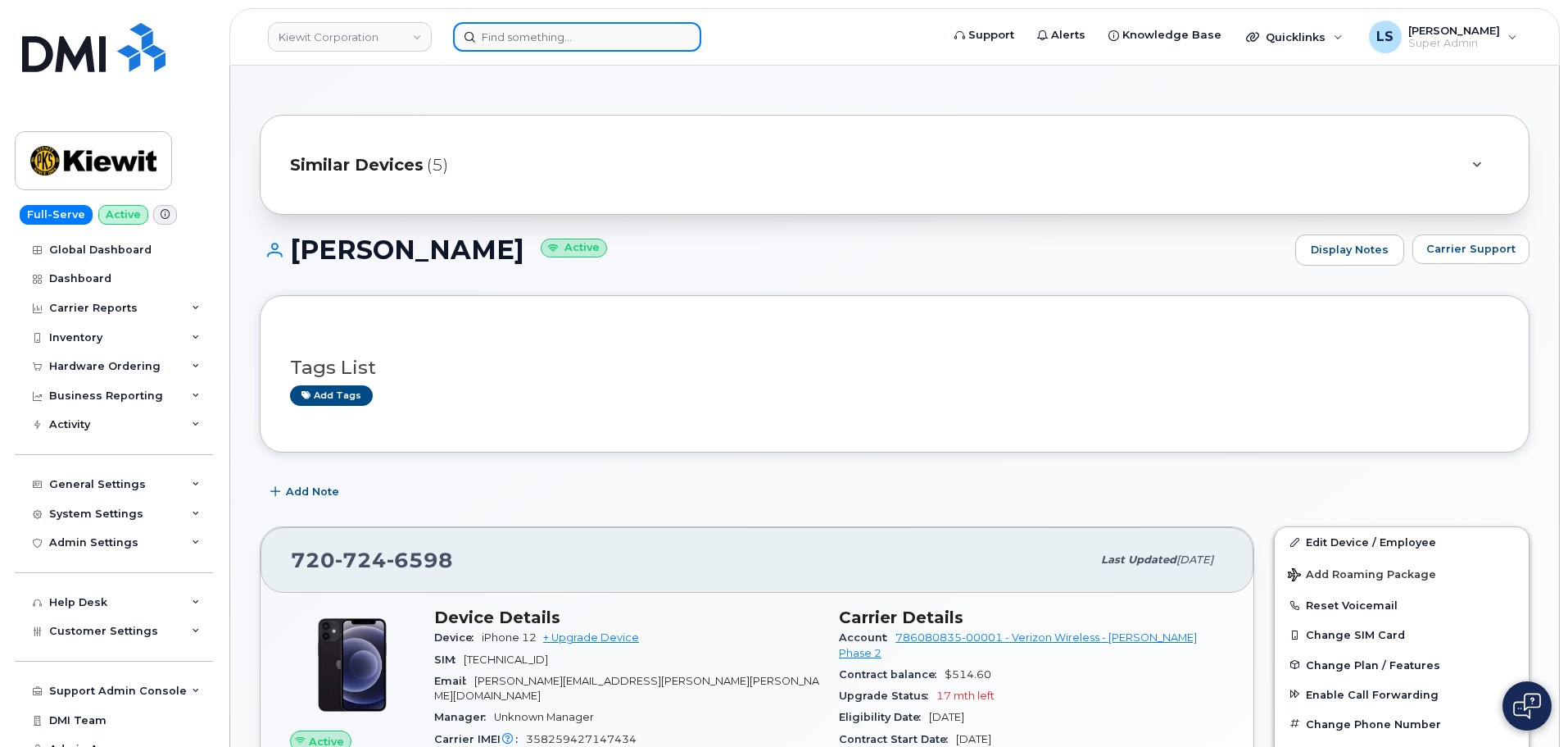
click at [593, 25] on input at bounding box center [576, 37] width 248 height 29
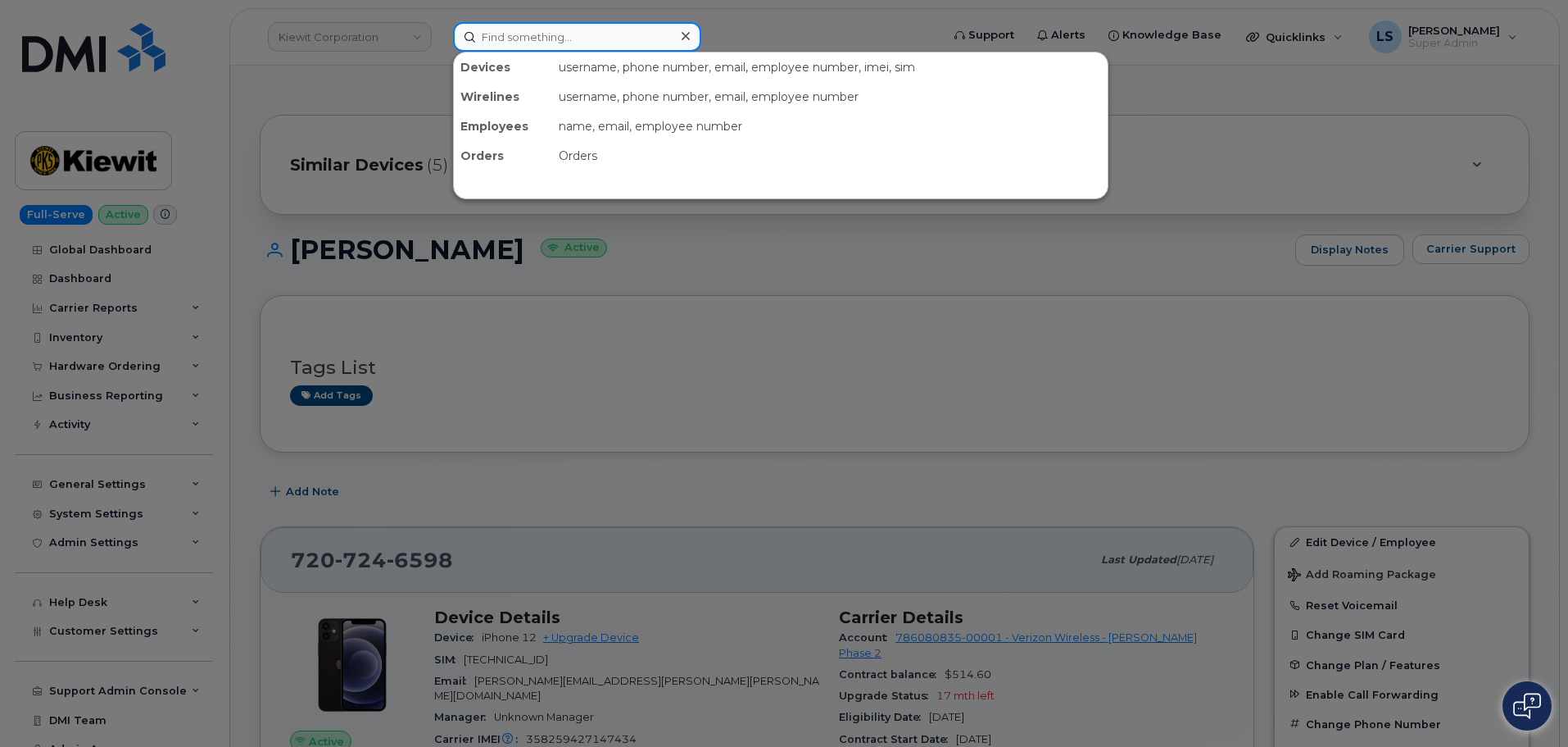
paste input "298434"
type input "298434"
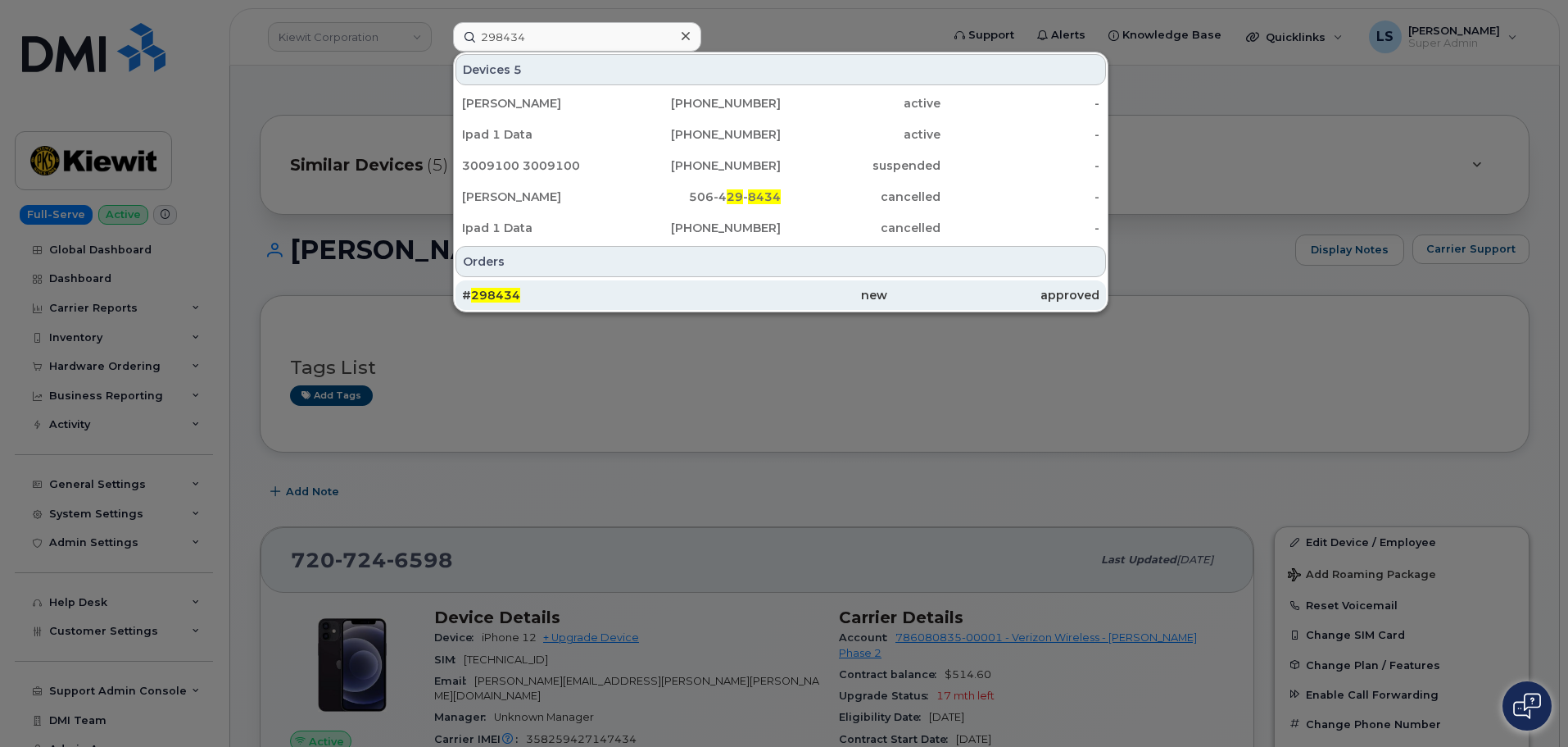
click at [527, 290] on div "# 298434" at bounding box center [568, 295] width 212 height 17
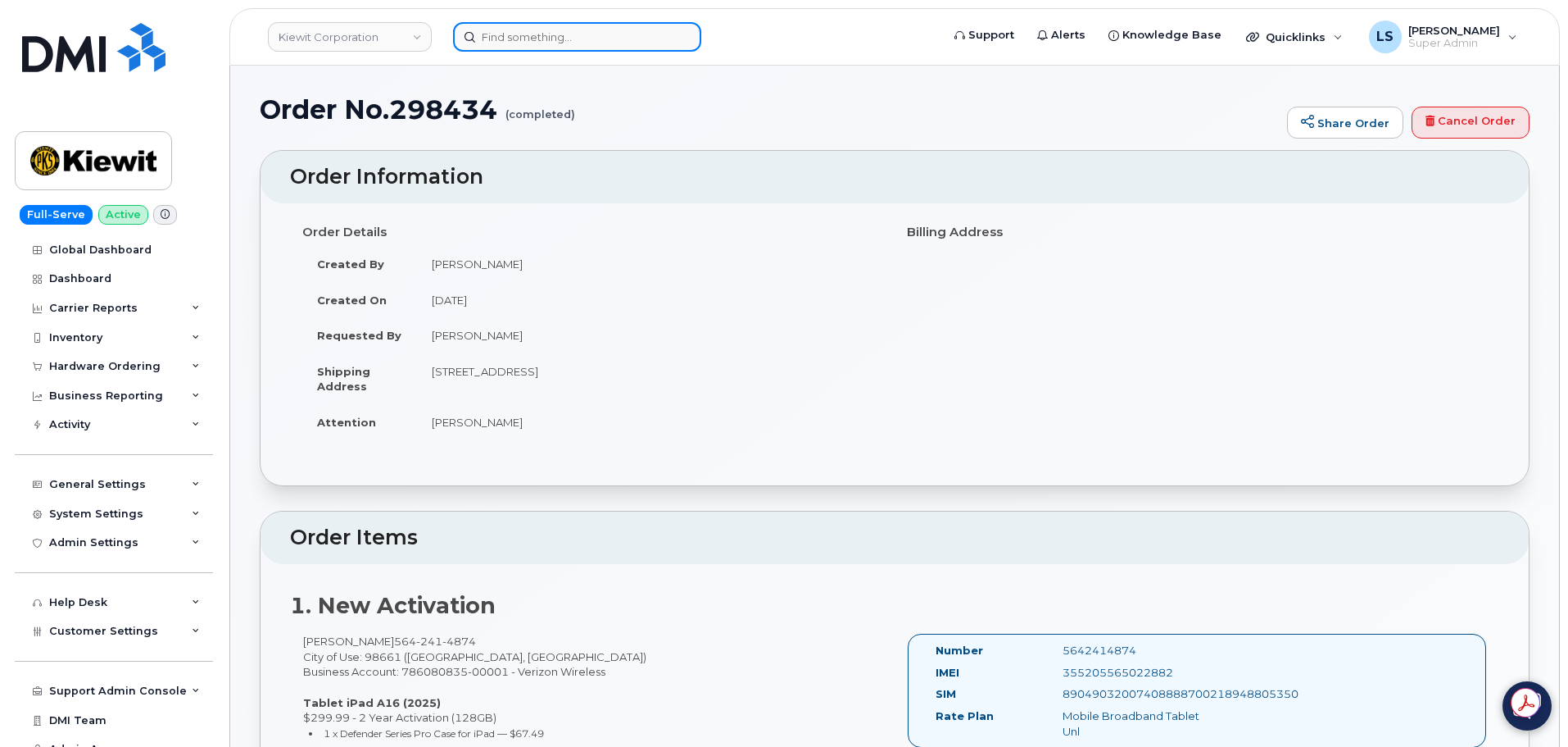
click at [515, 47] on input at bounding box center [576, 37] width 248 height 29
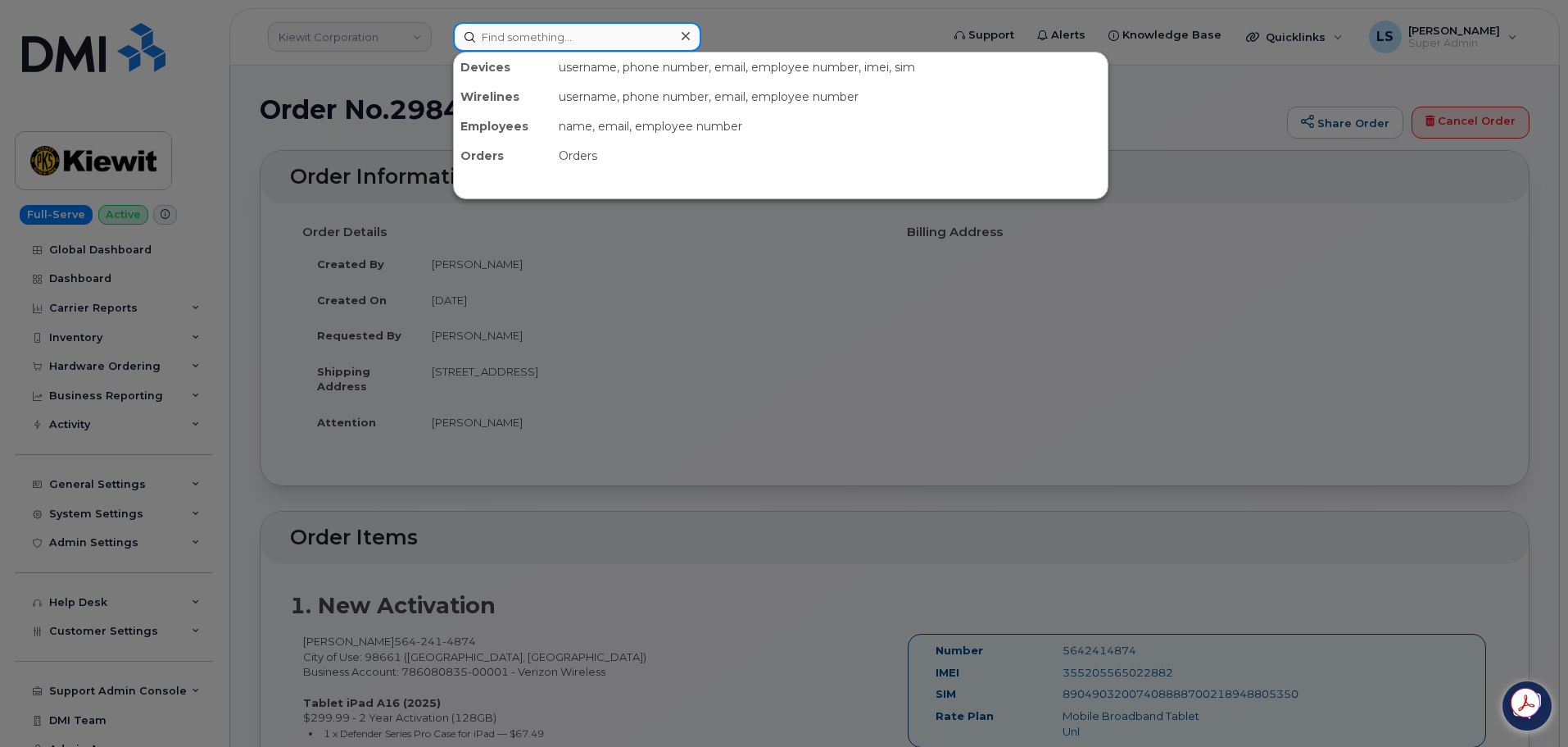
paste input "298758"
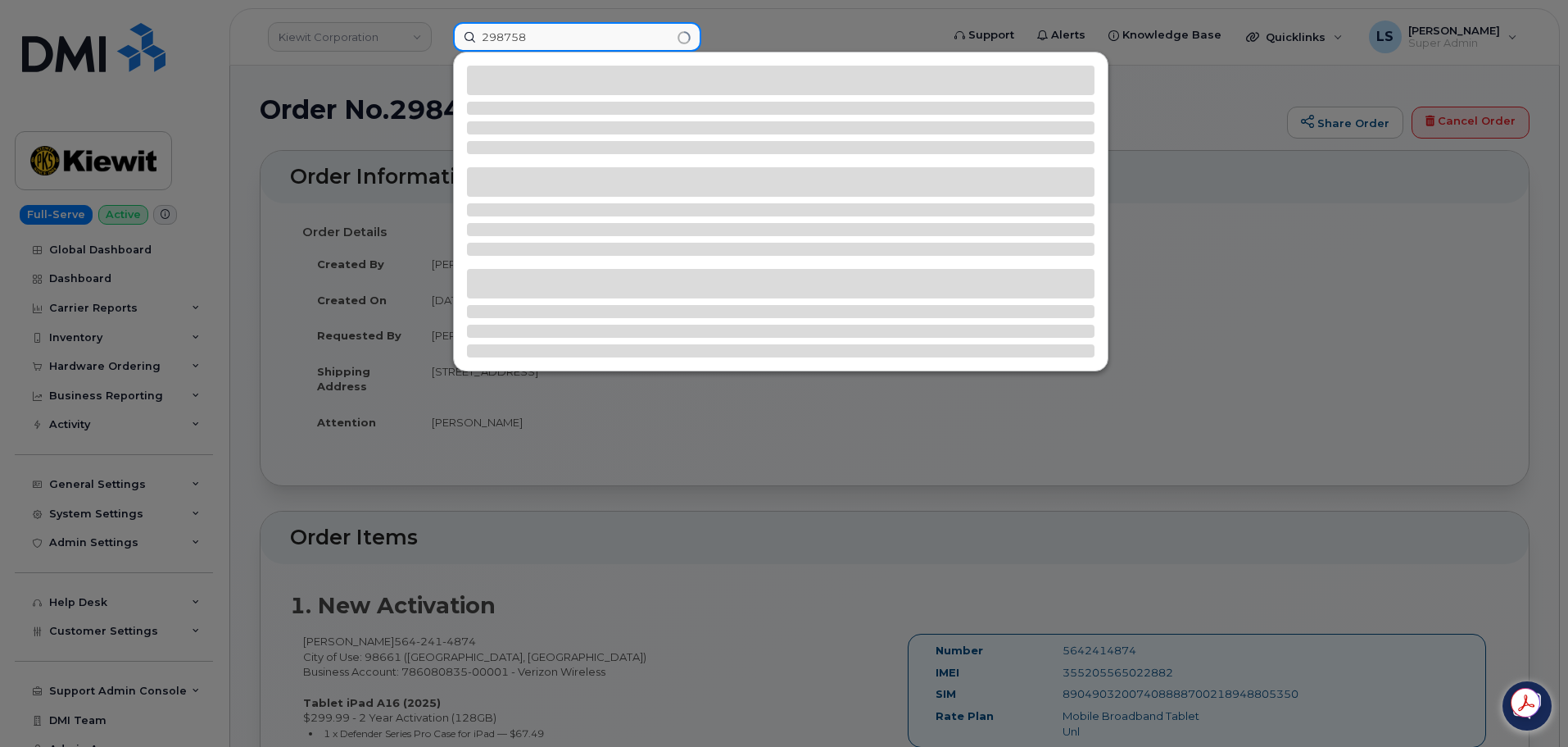
type input "298758"
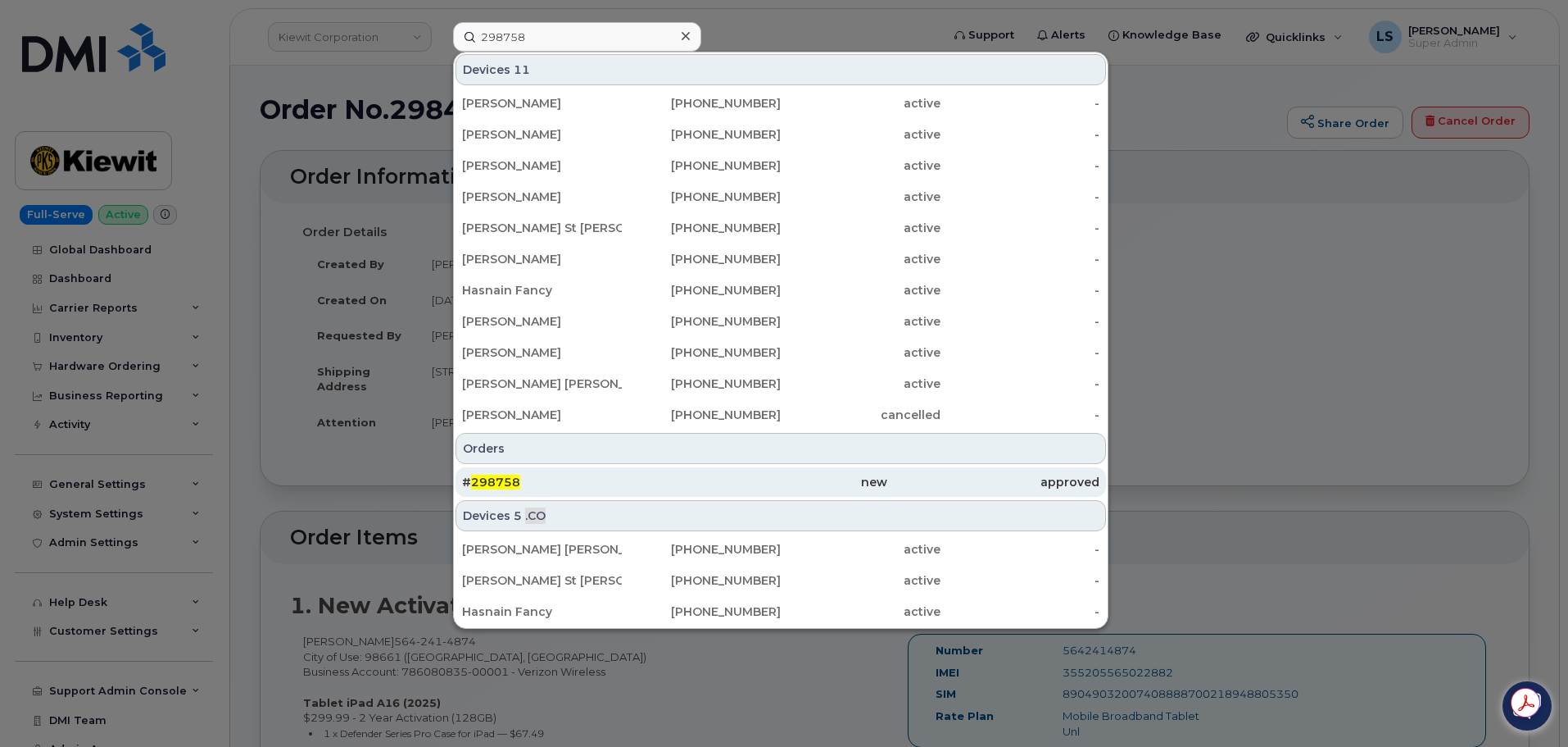
click at [675, 468] on div "# 298758" at bounding box center [781, 481] width 212 height 29
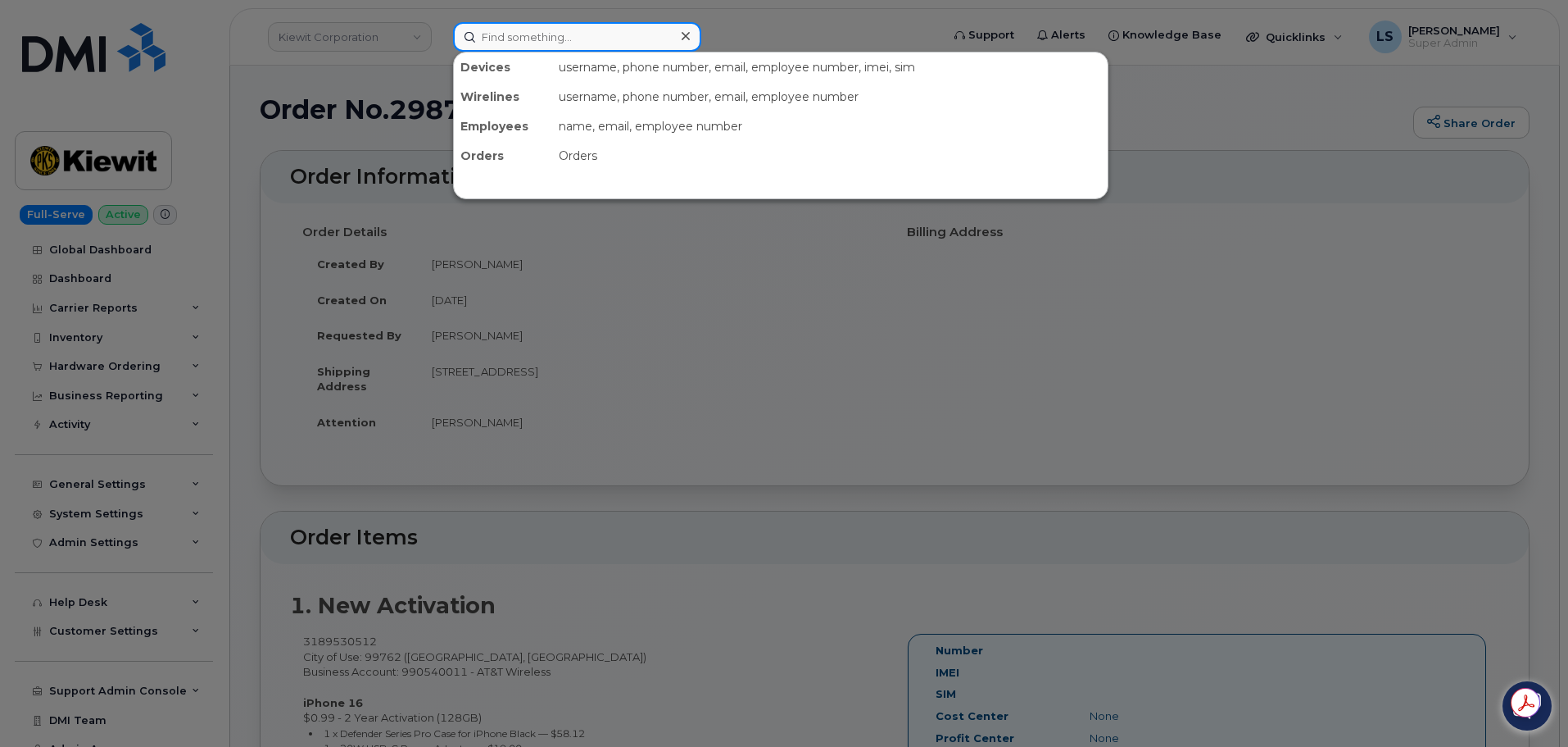
click at [539, 24] on input at bounding box center [576, 37] width 248 height 29
paste input "[PERSON_NAME]"
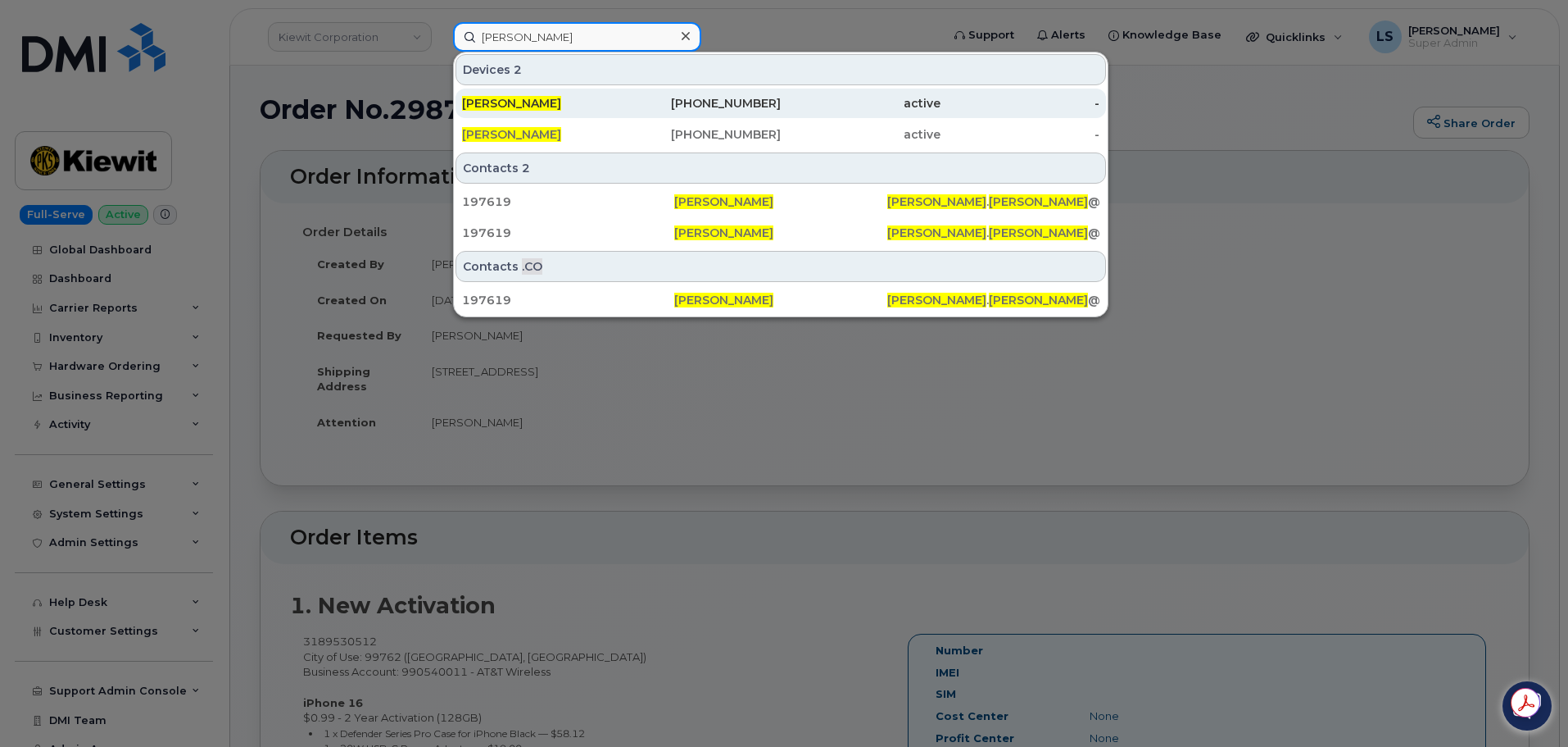
type input "[PERSON_NAME]"
click at [570, 101] on div "[PERSON_NAME]" at bounding box center [541, 103] width 159 height 17
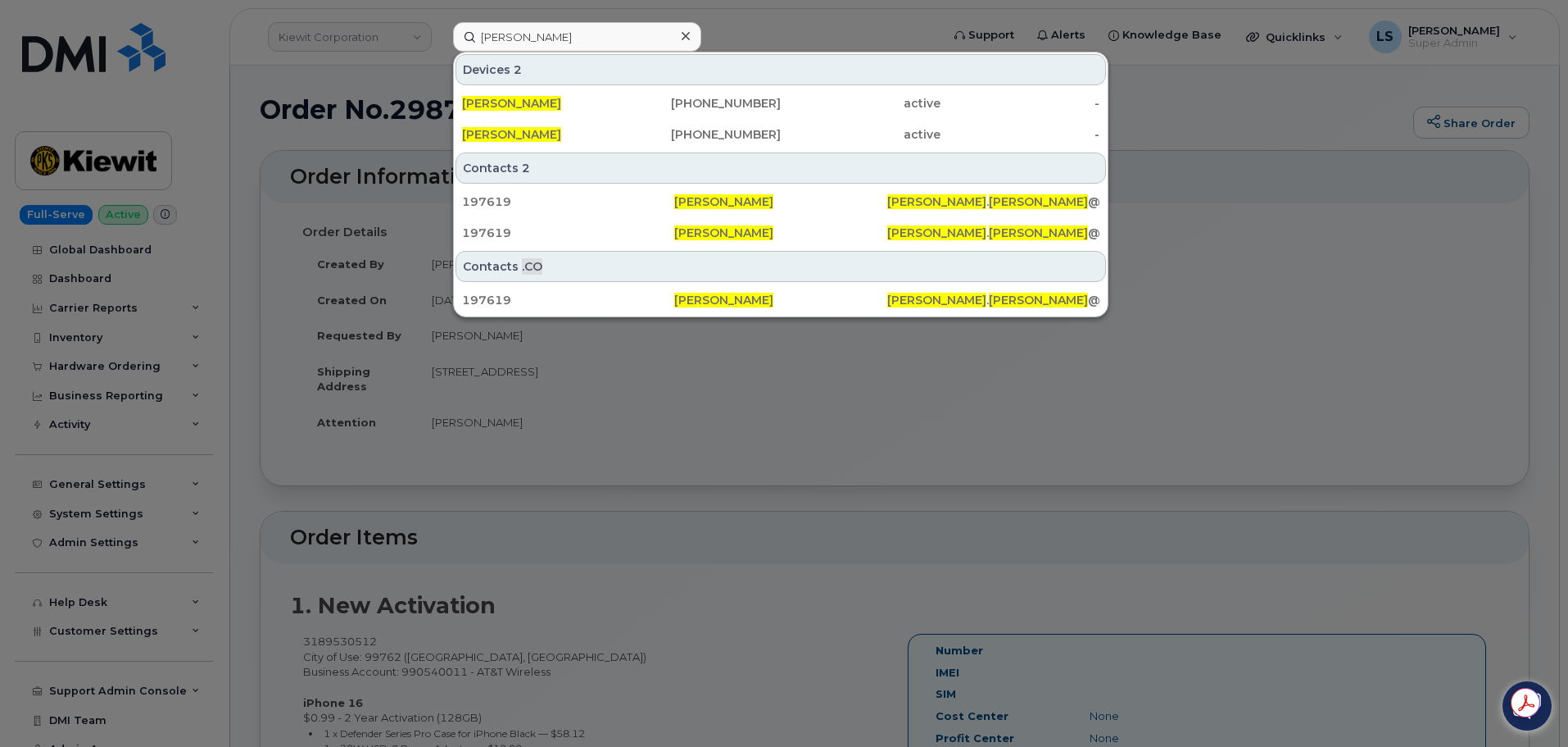
drag, startPoint x: 556, startPoint y: 138, endPoint x: 568, endPoint y: 7, distance: 131.5
click at [556, 136] on div "[PERSON_NAME]" at bounding box center [541, 134] width 159 height 17
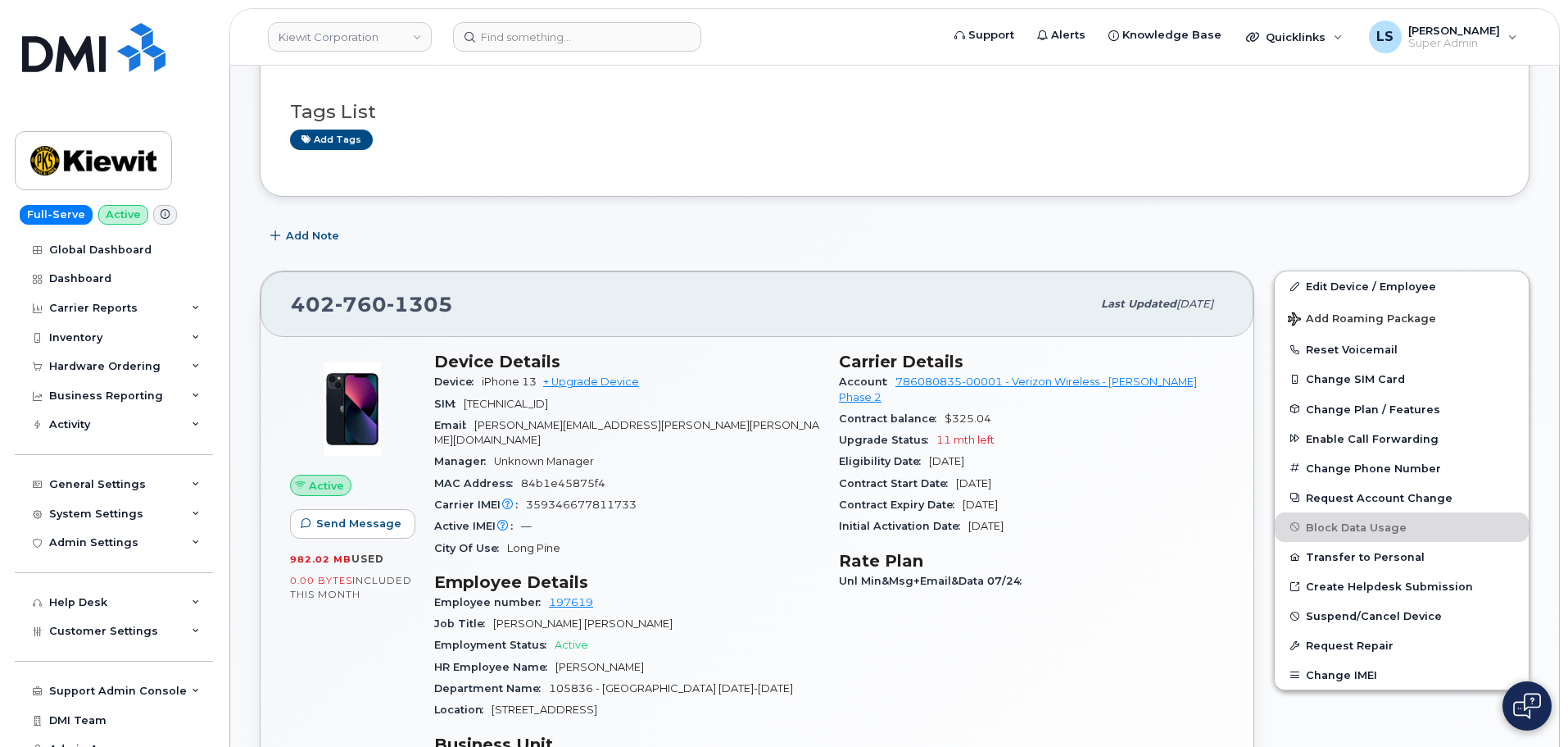
scroll to position [246, 0]
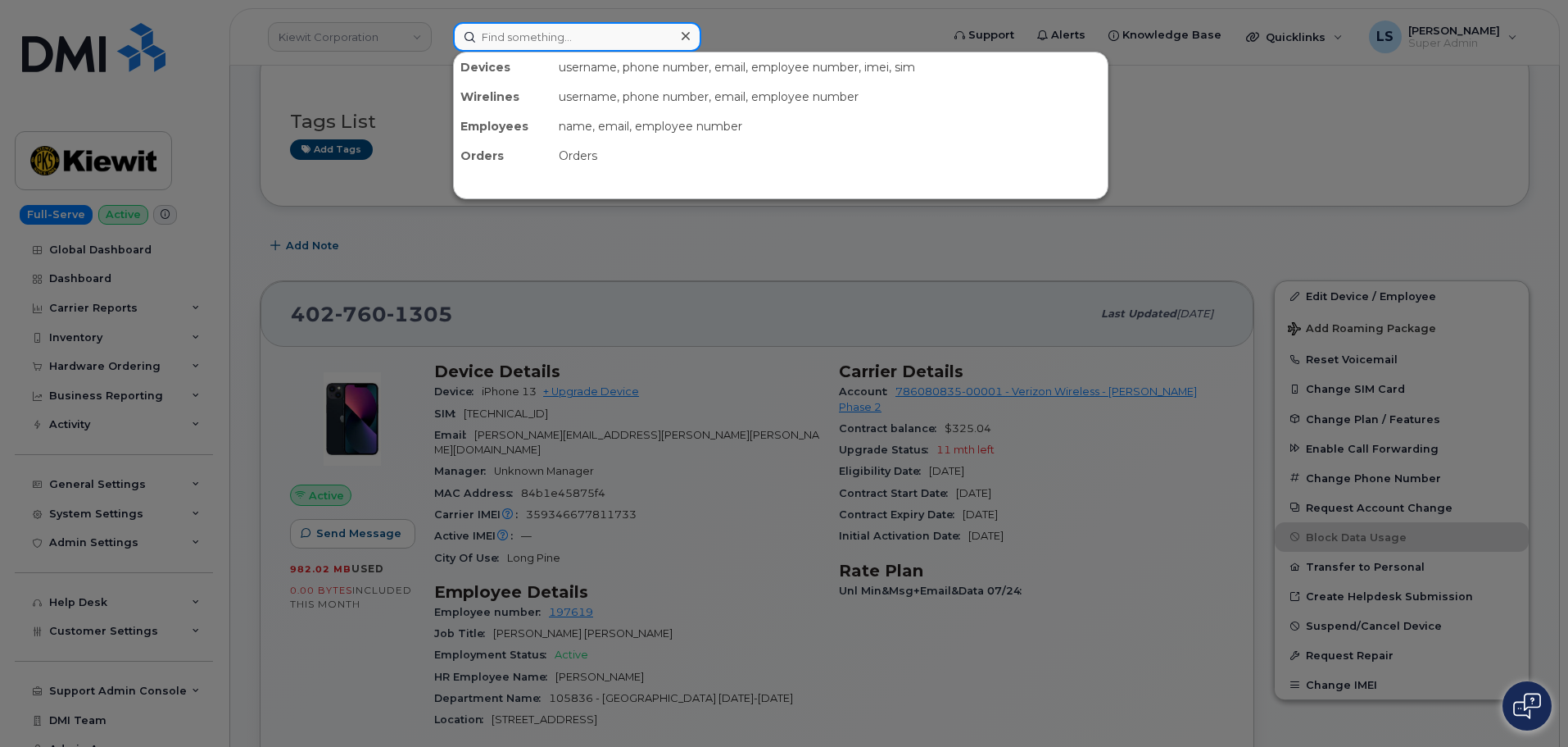
click at [609, 33] on input at bounding box center [576, 37] width 248 height 29
paste input "298437"
type input "298437"
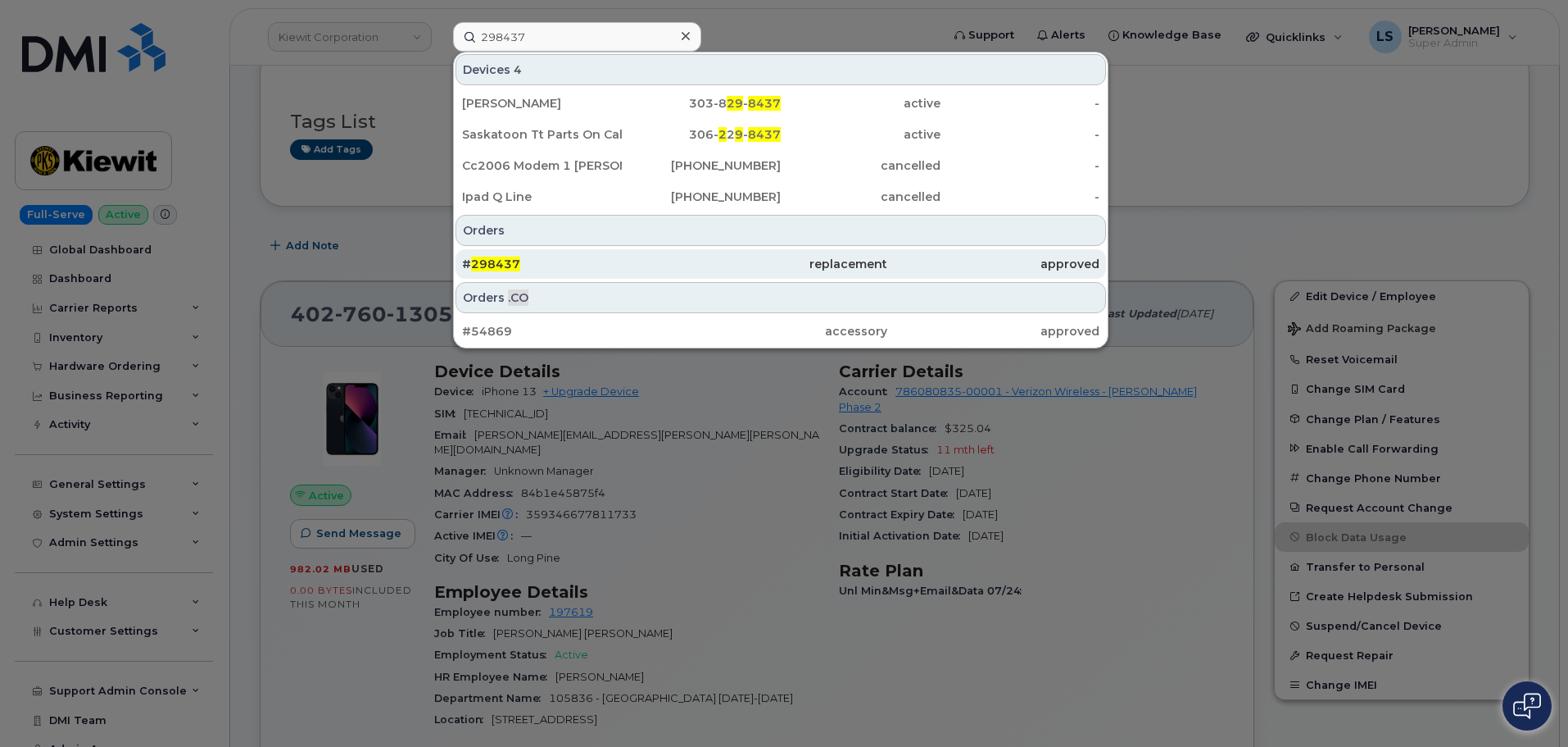
click at [675, 252] on div "# 298437" at bounding box center [781, 264] width 212 height 29
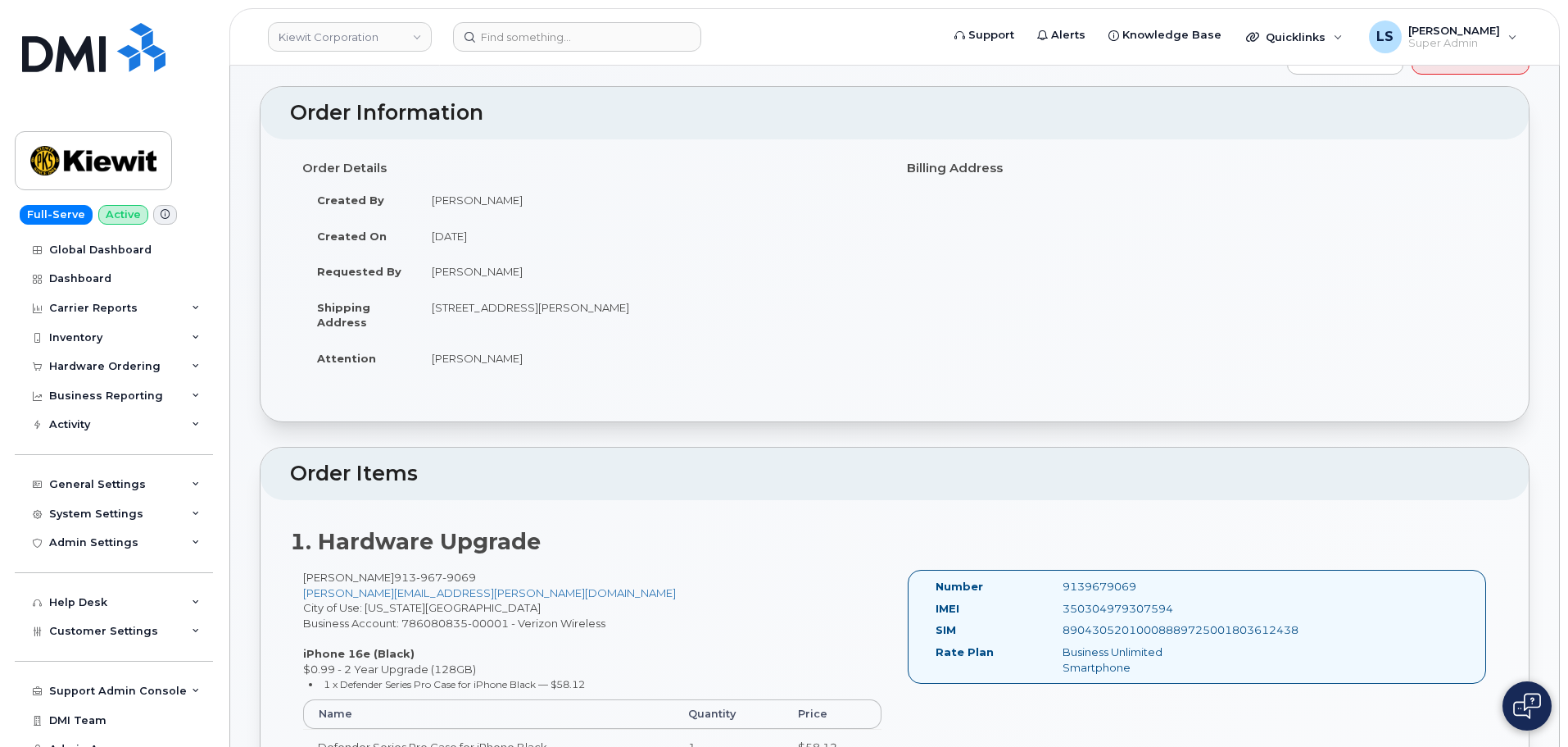
scroll to position [82, 0]
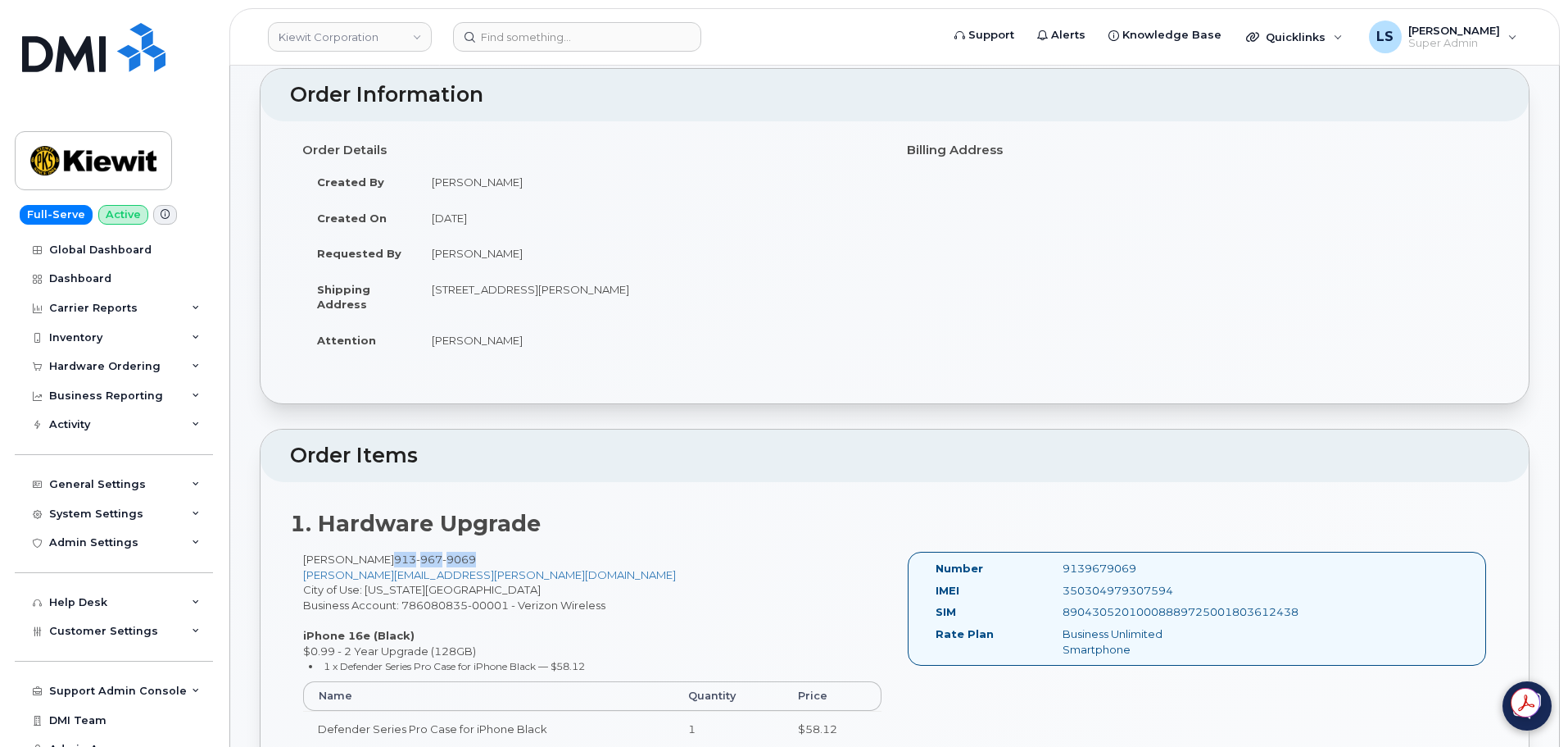
drag, startPoint x: 513, startPoint y: 556, endPoint x: 419, endPoint y: 559, distance: 94.0
click at [415, 563] on div "[PERSON_NAME] [PHONE_NUMBER] [PERSON_NAME][EMAIL_ADDRESS][PERSON_NAME][DOMAIN_N…" at bounding box center [592, 656] width 605 height 209
copy span "[PHONE_NUMBER]"
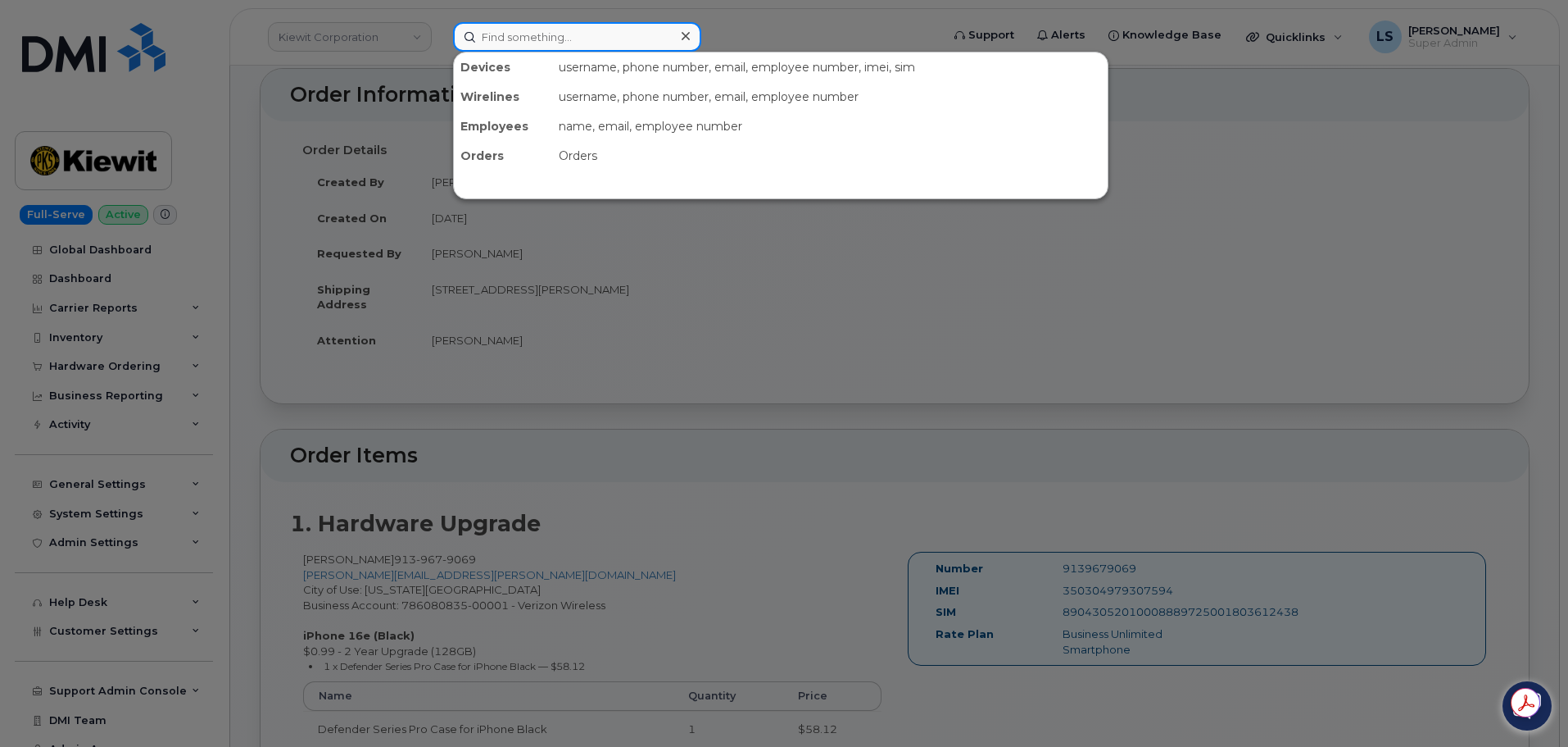
click at [575, 42] on input at bounding box center [576, 37] width 248 height 29
paste input "9139679069"
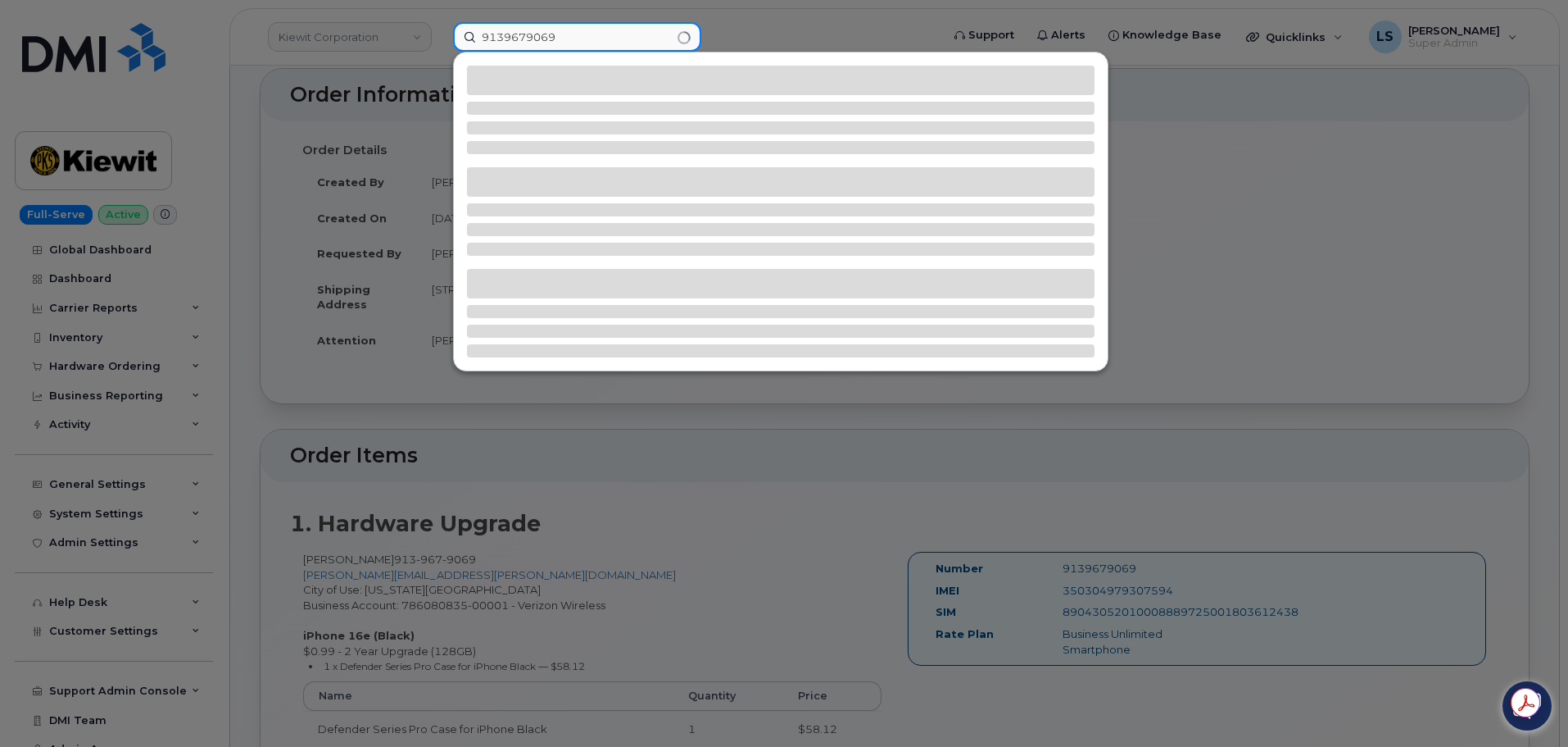
type input "9139679069"
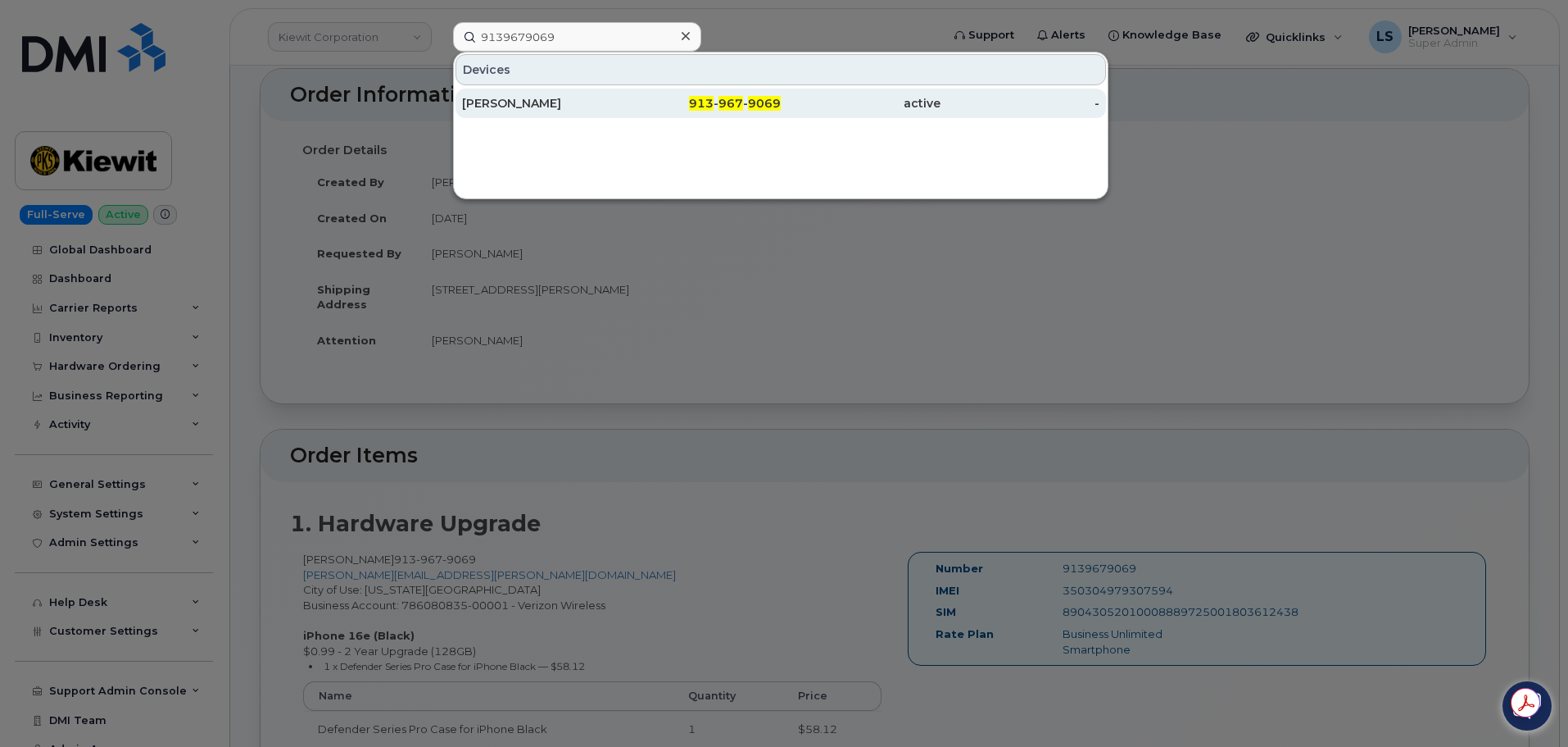
click at [622, 118] on div "Mitchell Krasnopoler" at bounding box center [702, 103] width 159 height 29
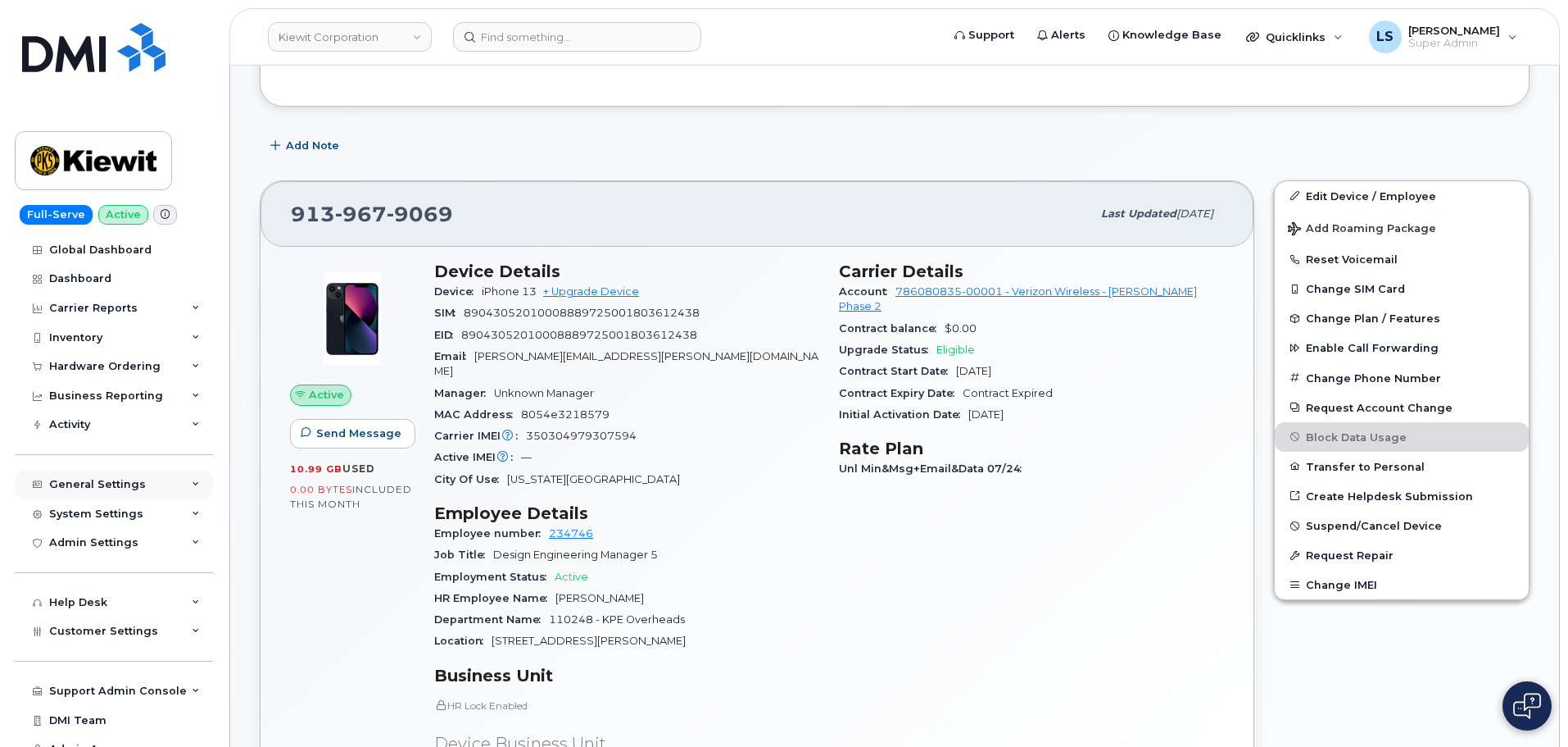
scroll to position [246, 0]
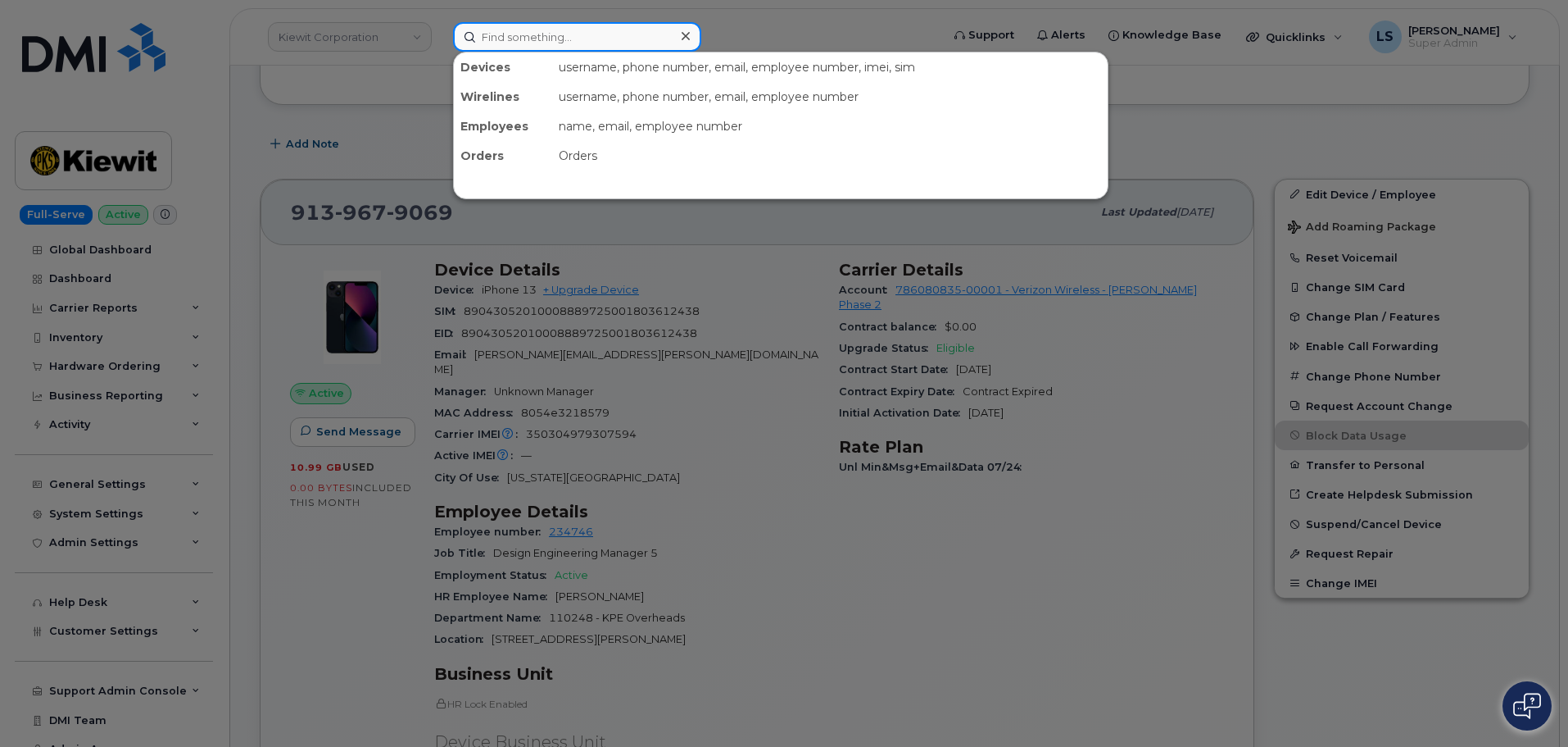
click at [529, 36] on input at bounding box center [576, 37] width 248 height 29
paste input "[PHONE_NUMBER]"
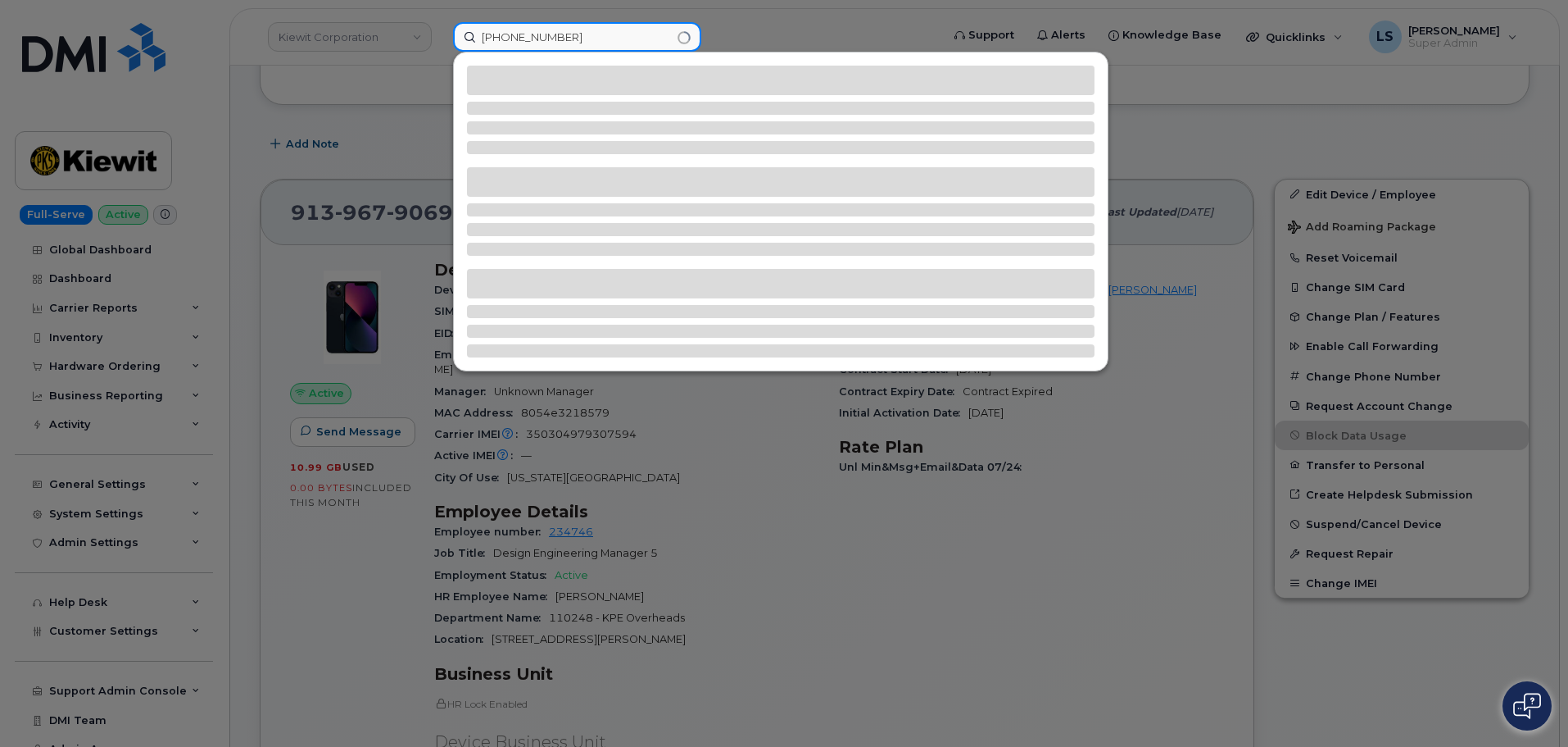
type input "514-217-1743"
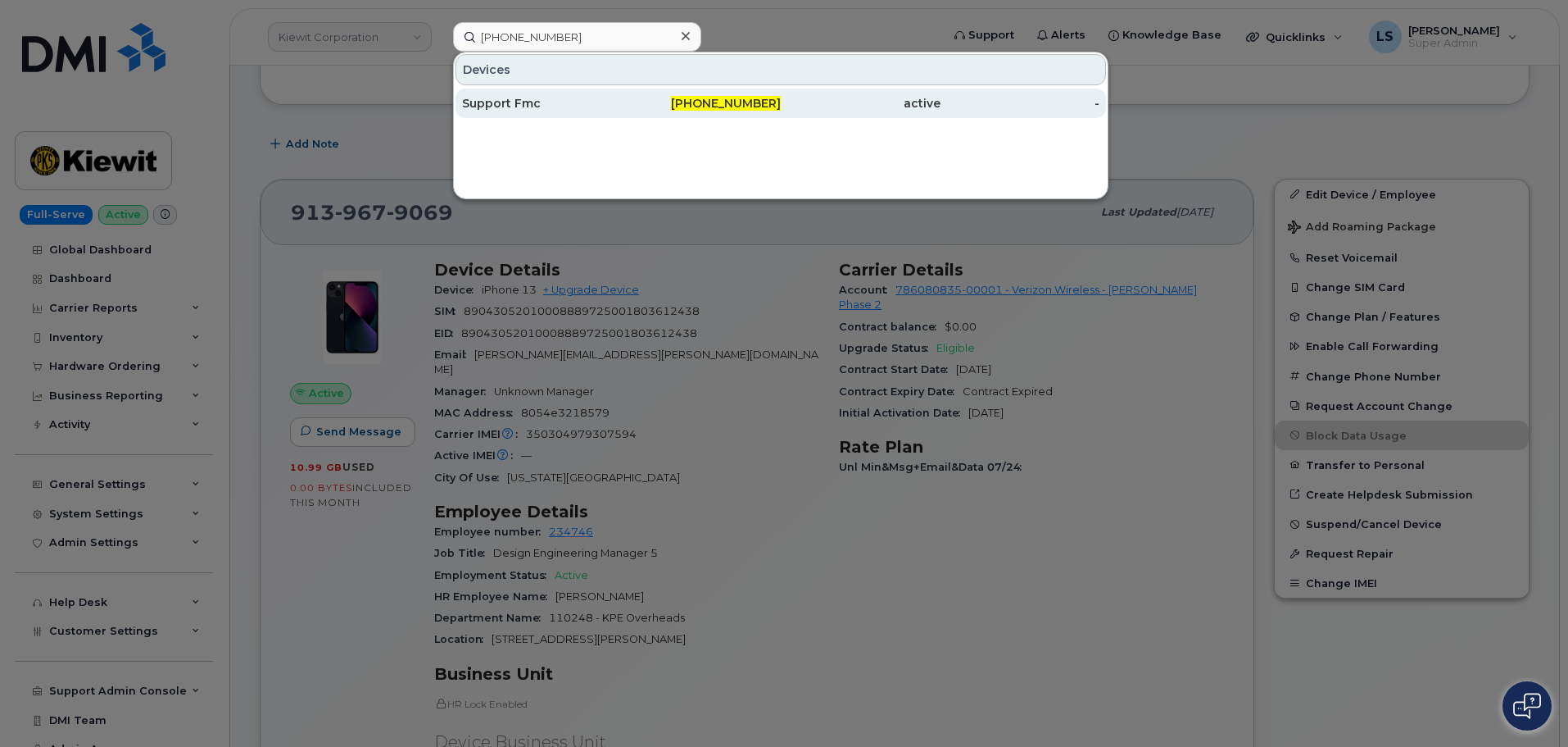
click at [626, 106] on div "514-217-1743" at bounding box center [702, 103] width 159 height 17
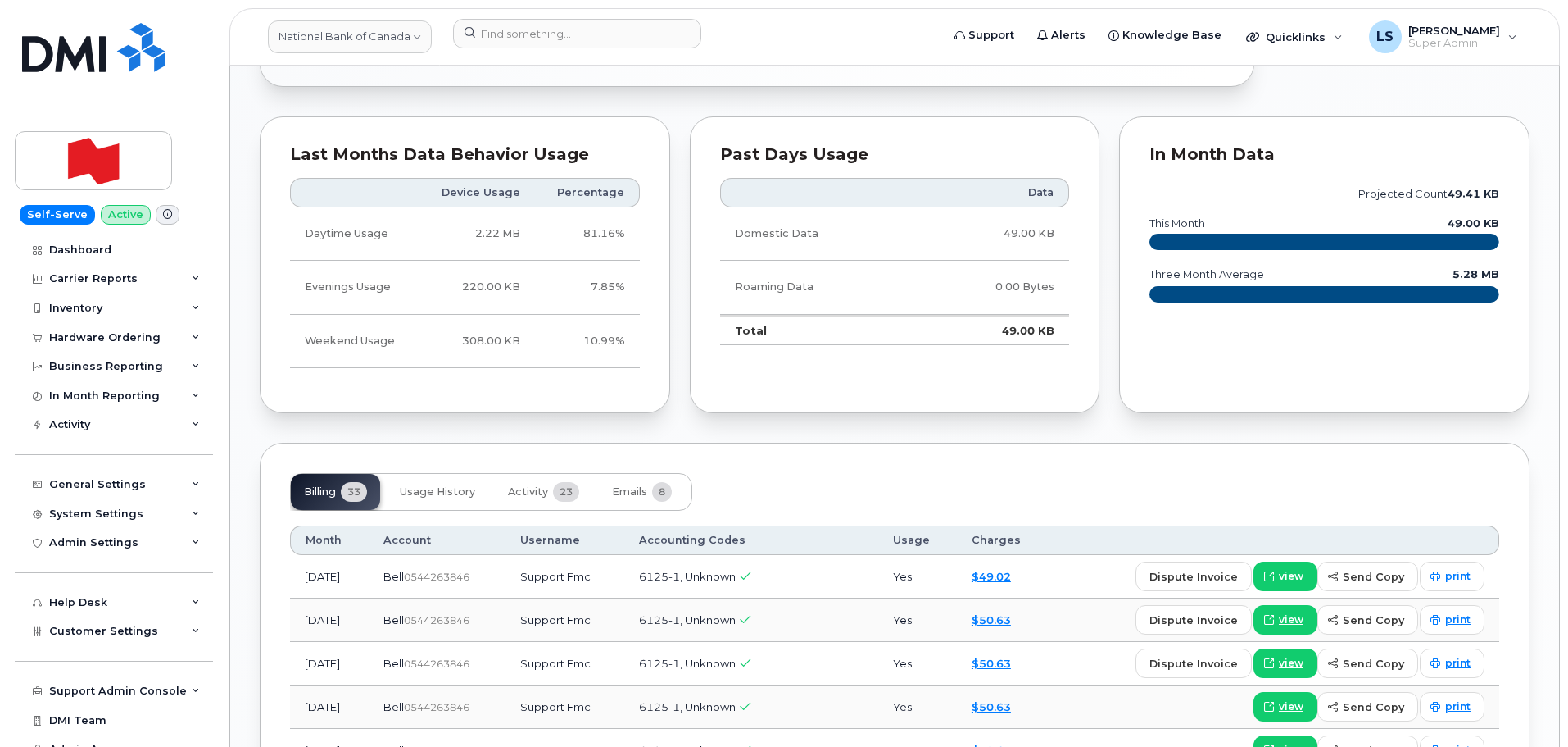
scroll to position [1394, 0]
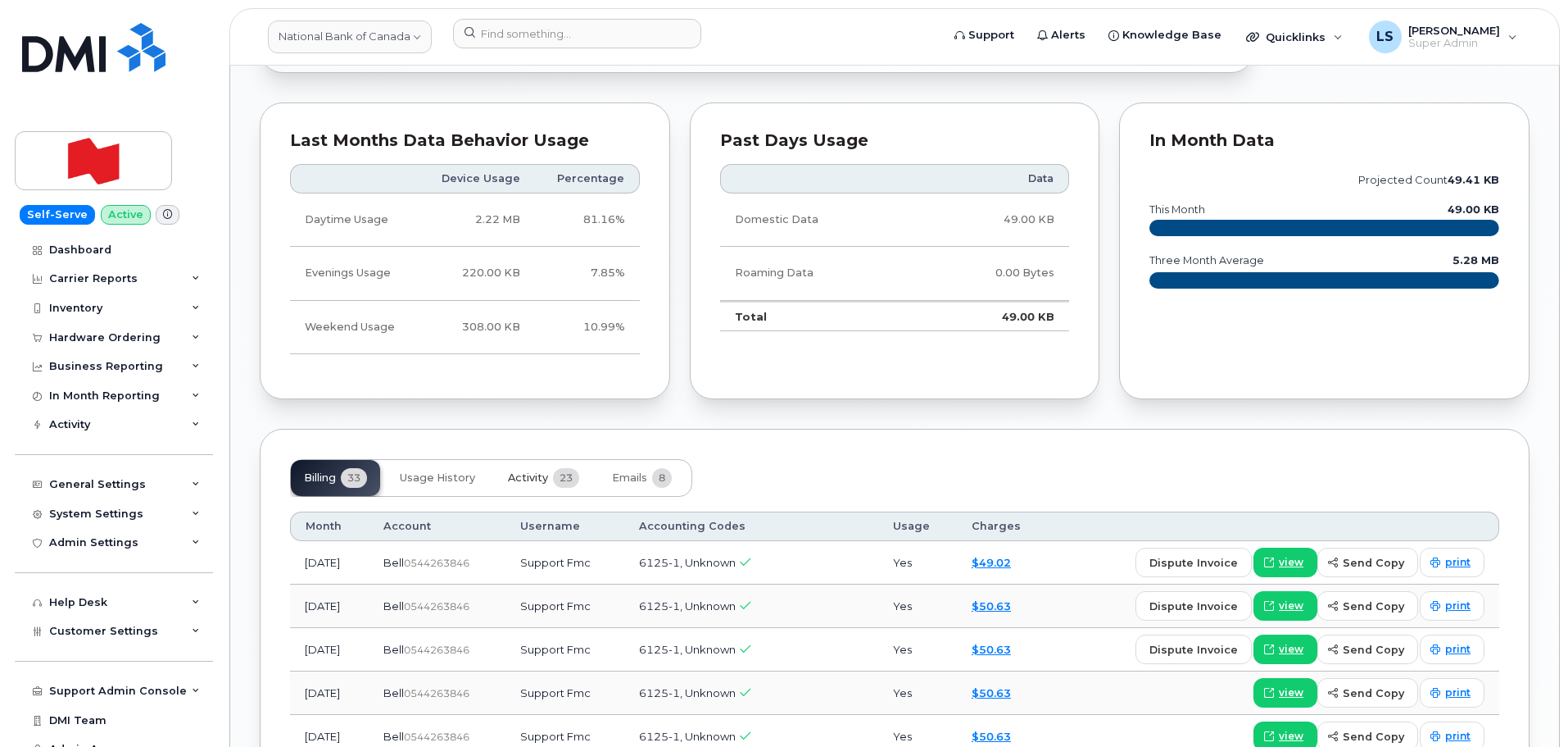
click at [529, 472] on span "Activity" at bounding box center [527, 478] width 40 height 13
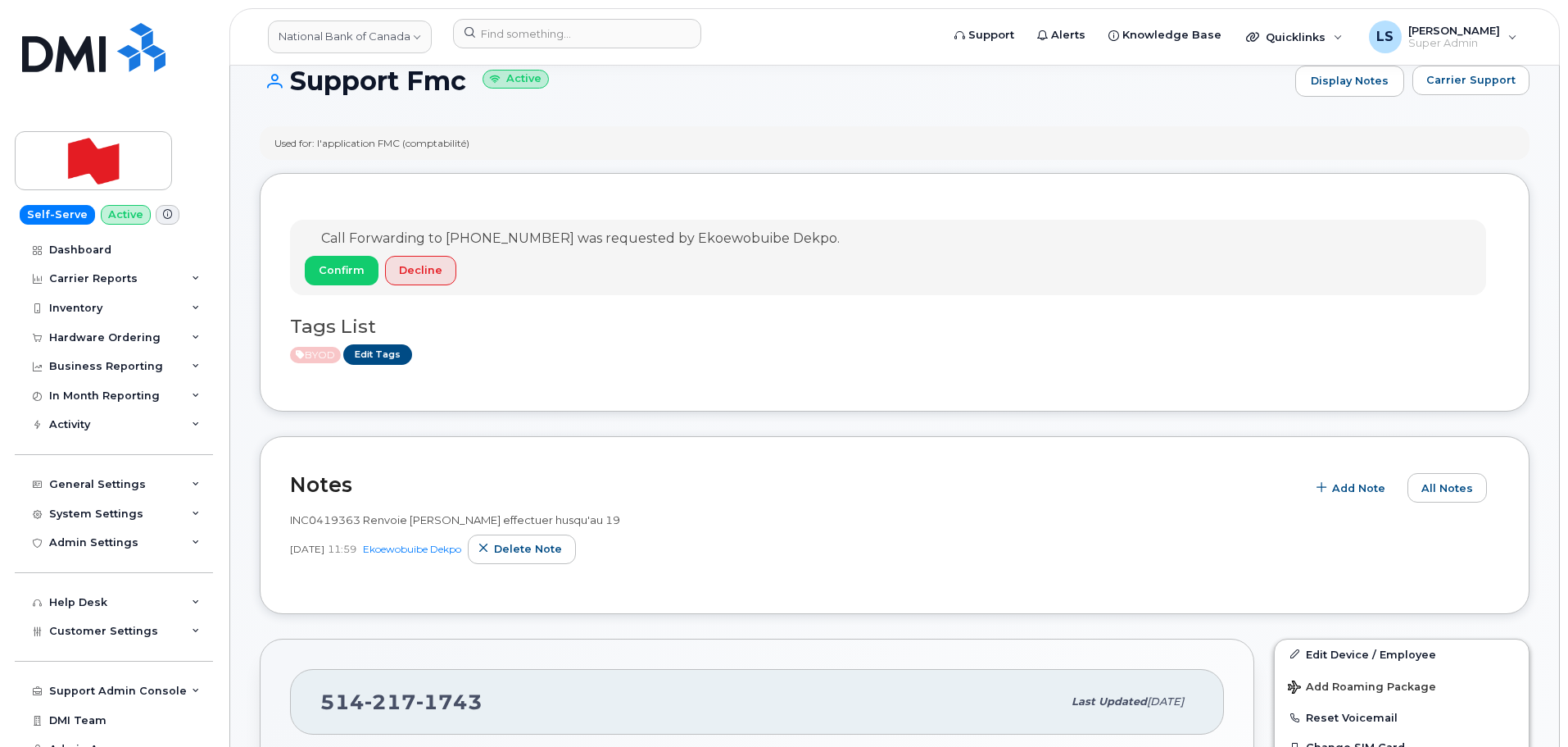
scroll to position [492, 0]
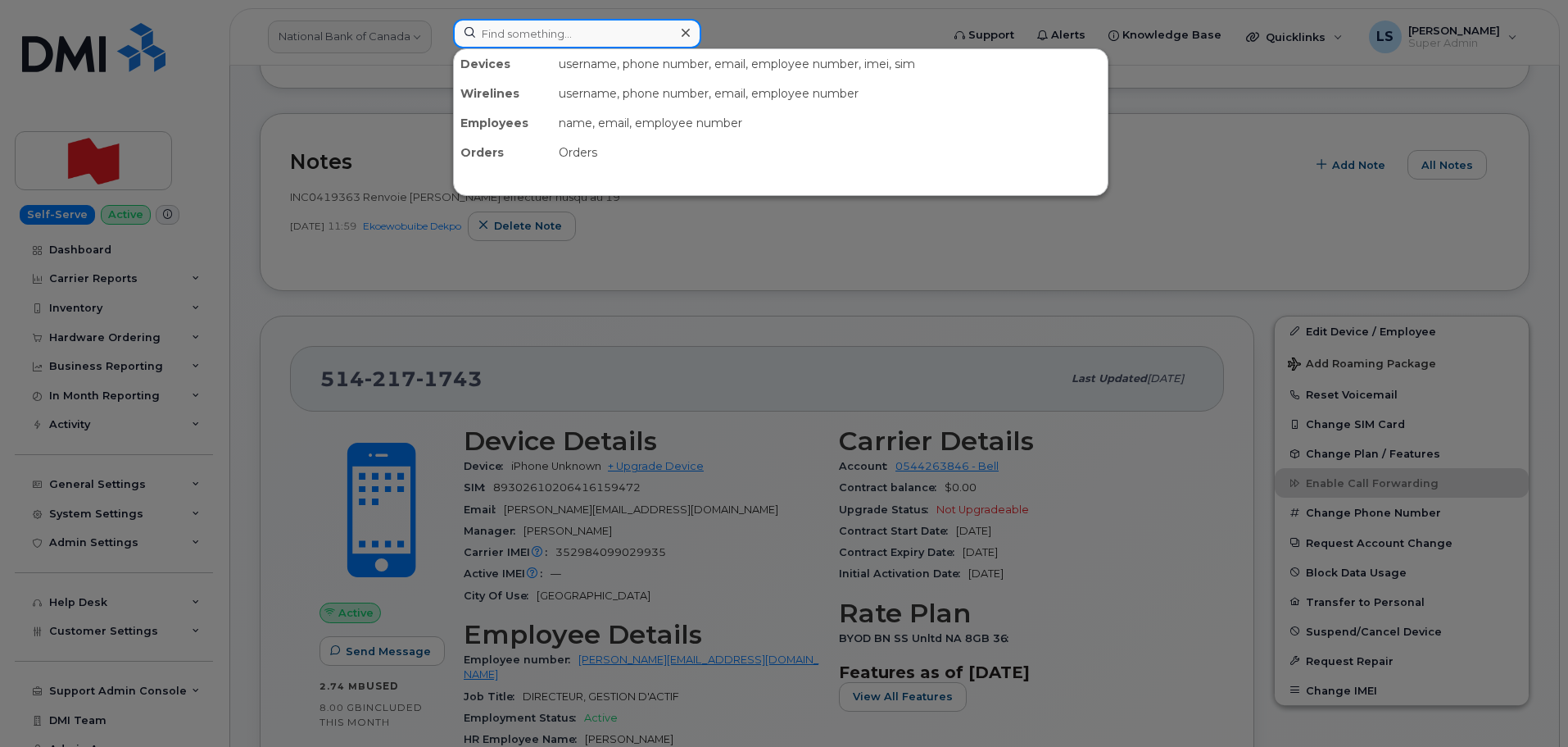
click at [578, 28] on input at bounding box center [576, 33] width 248 height 29
paste input "[PHONE_NUMBER]"
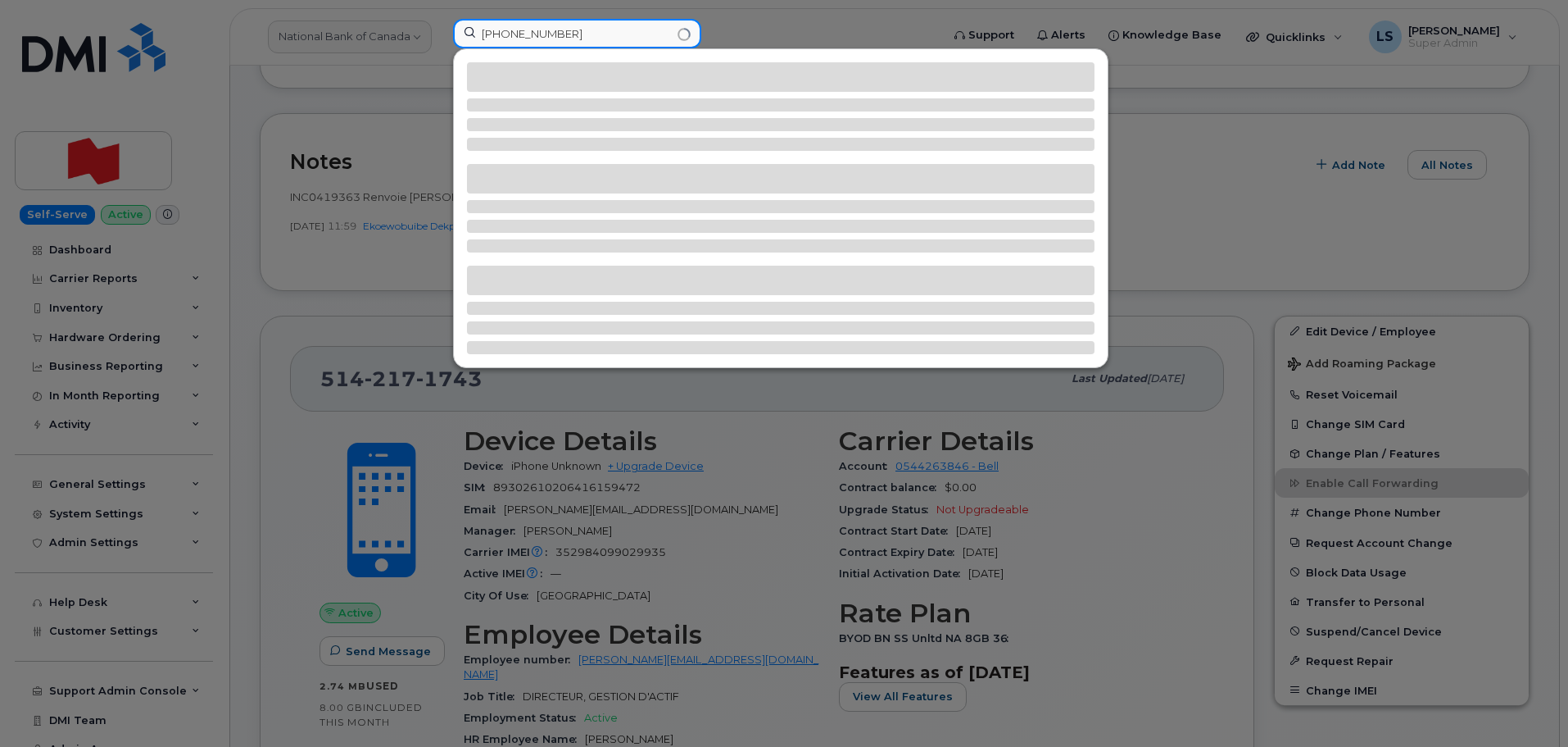
type input "[PHONE_NUMBER]"
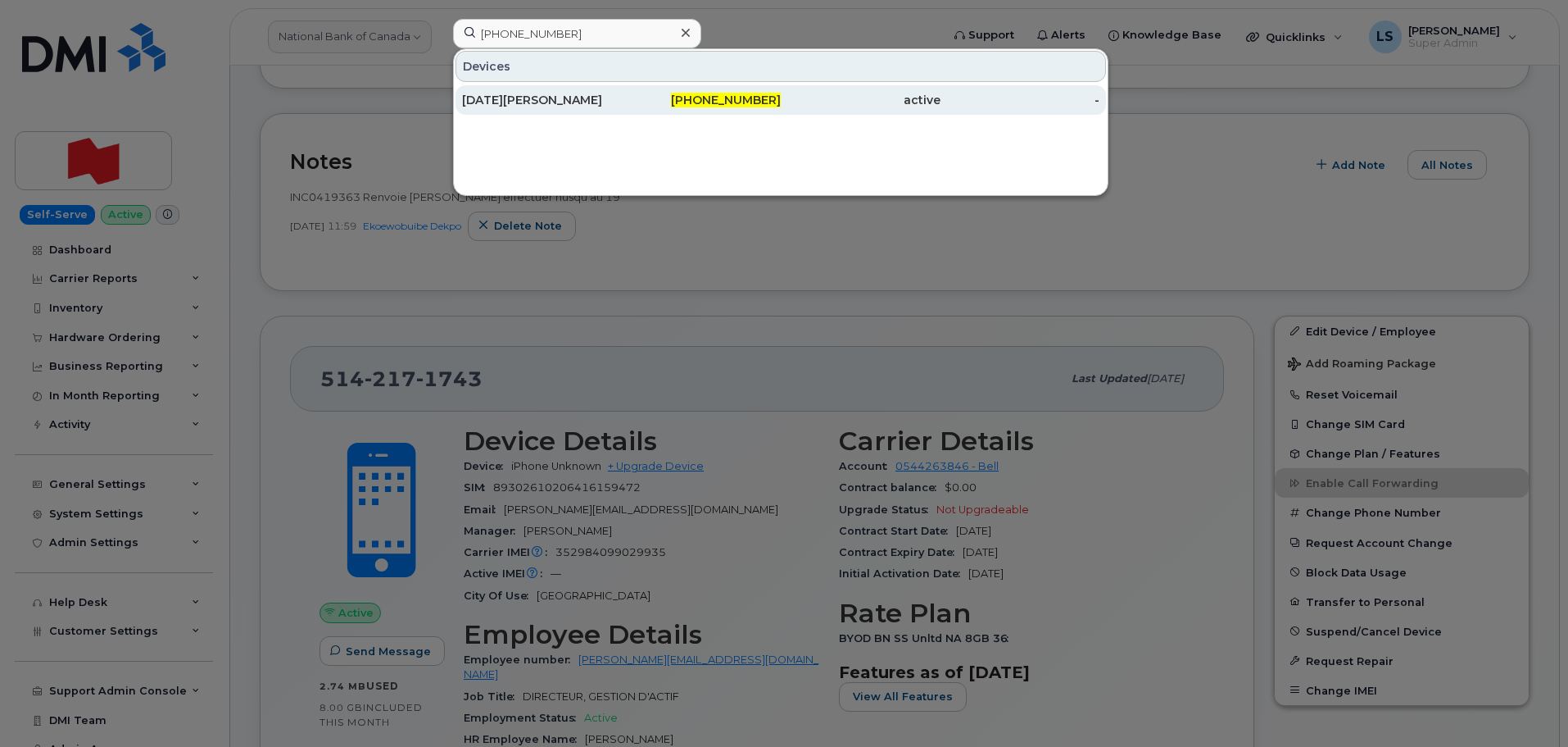
click at [504, 99] on div "[DATE][PERSON_NAME]" at bounding box center [541, 99] width 159 height 17
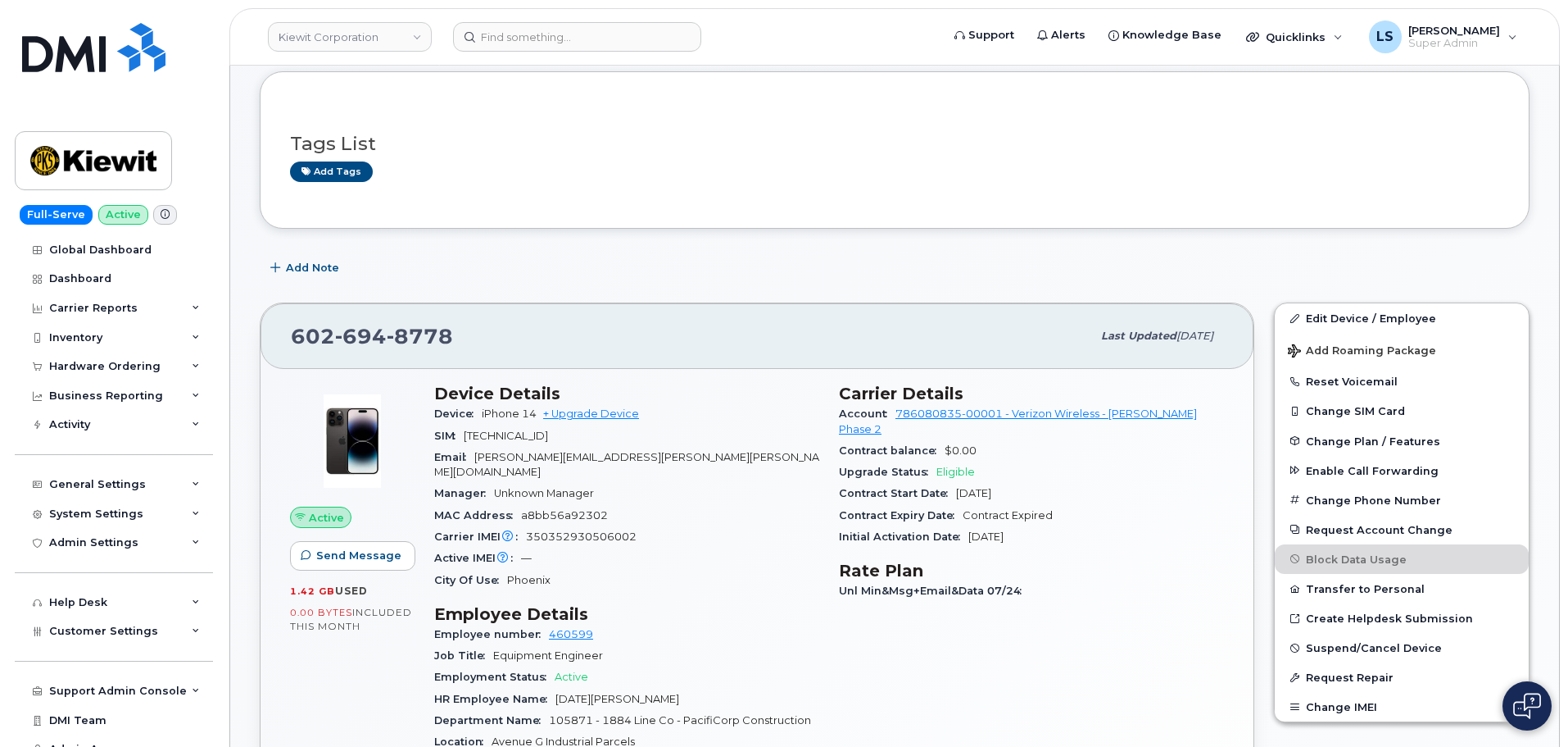
scroll to position [492, 0]
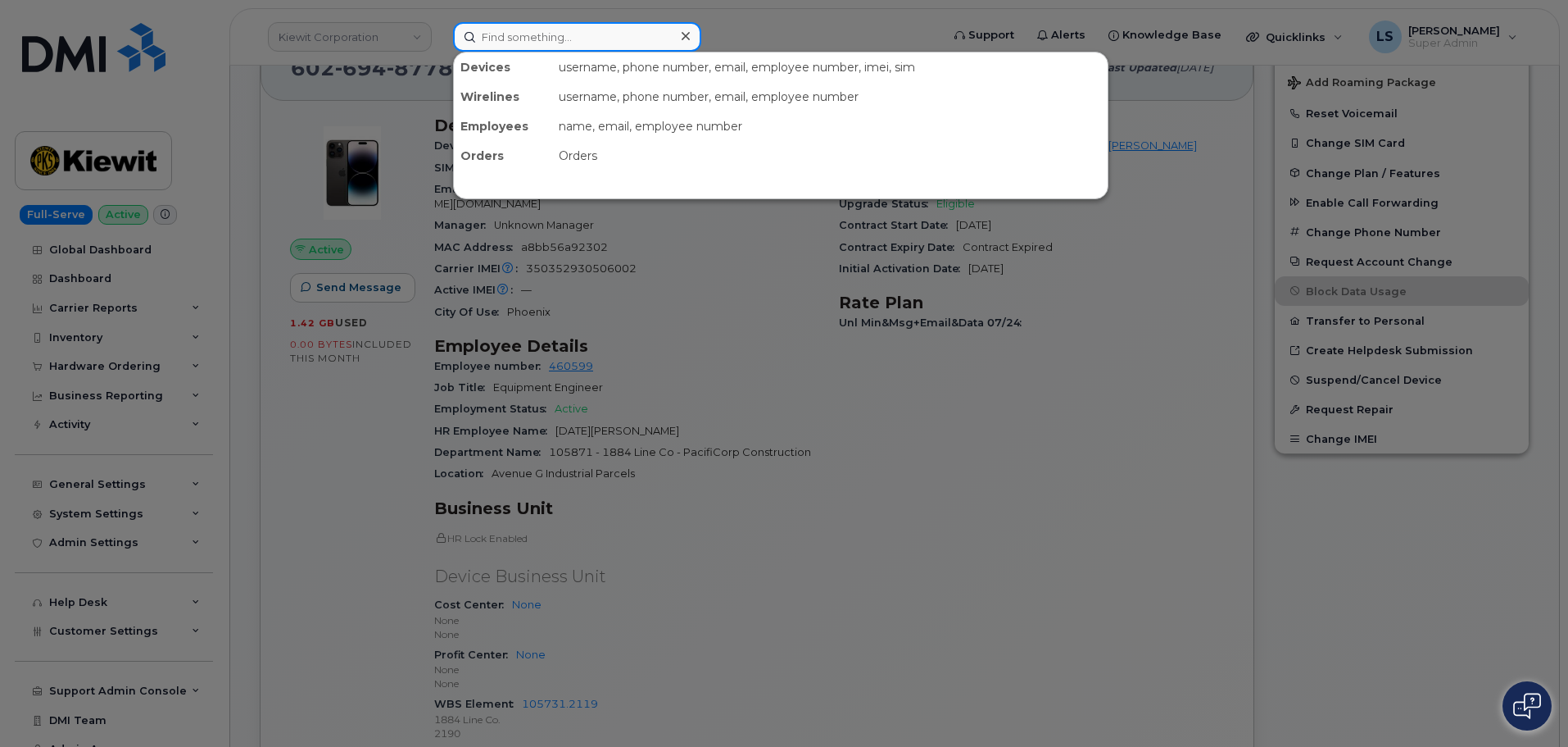
click at [551, 32] on input at bounding box center [576, 37] width 248 height 29
paste input "(864) 337-4539"
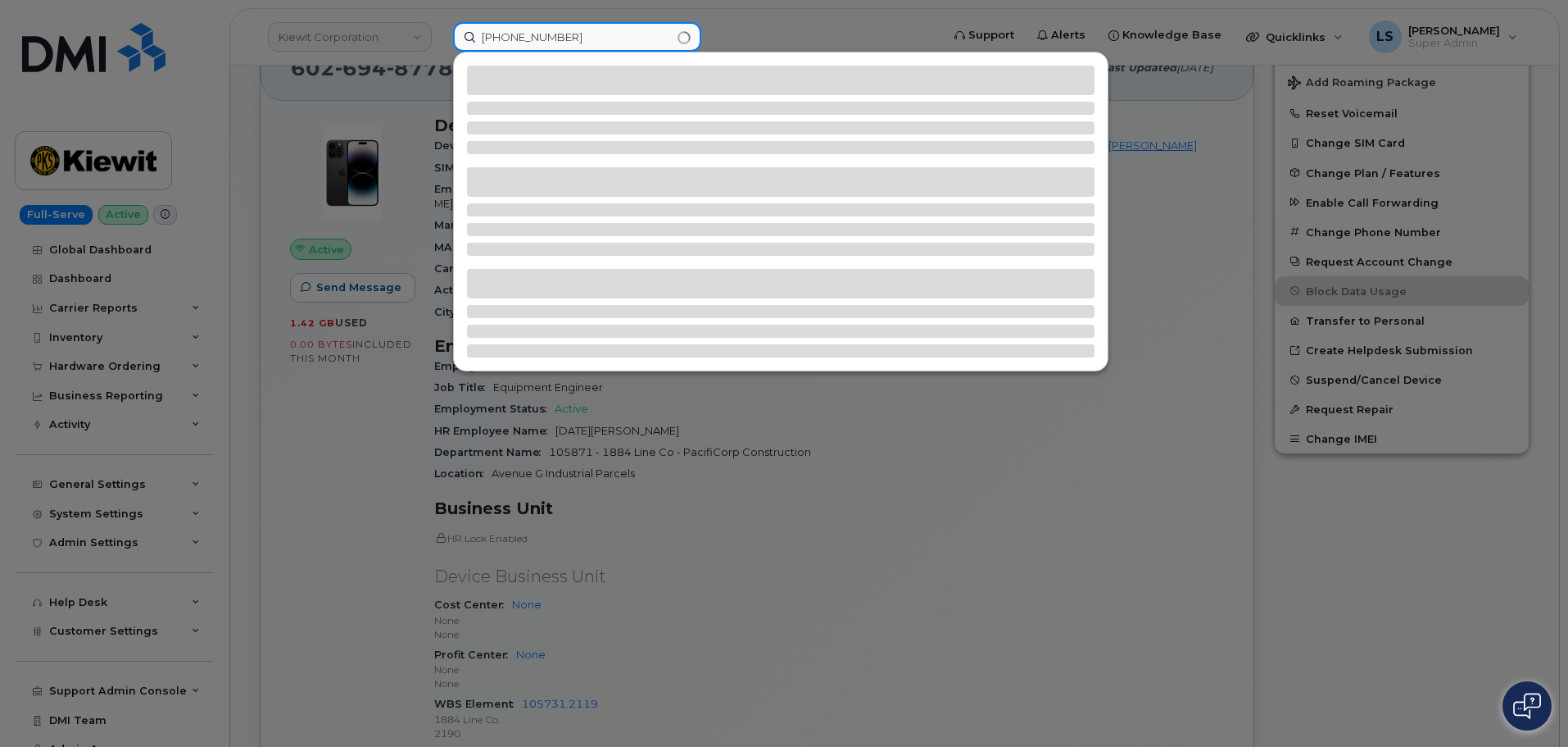
type input "(864) 337-4539"
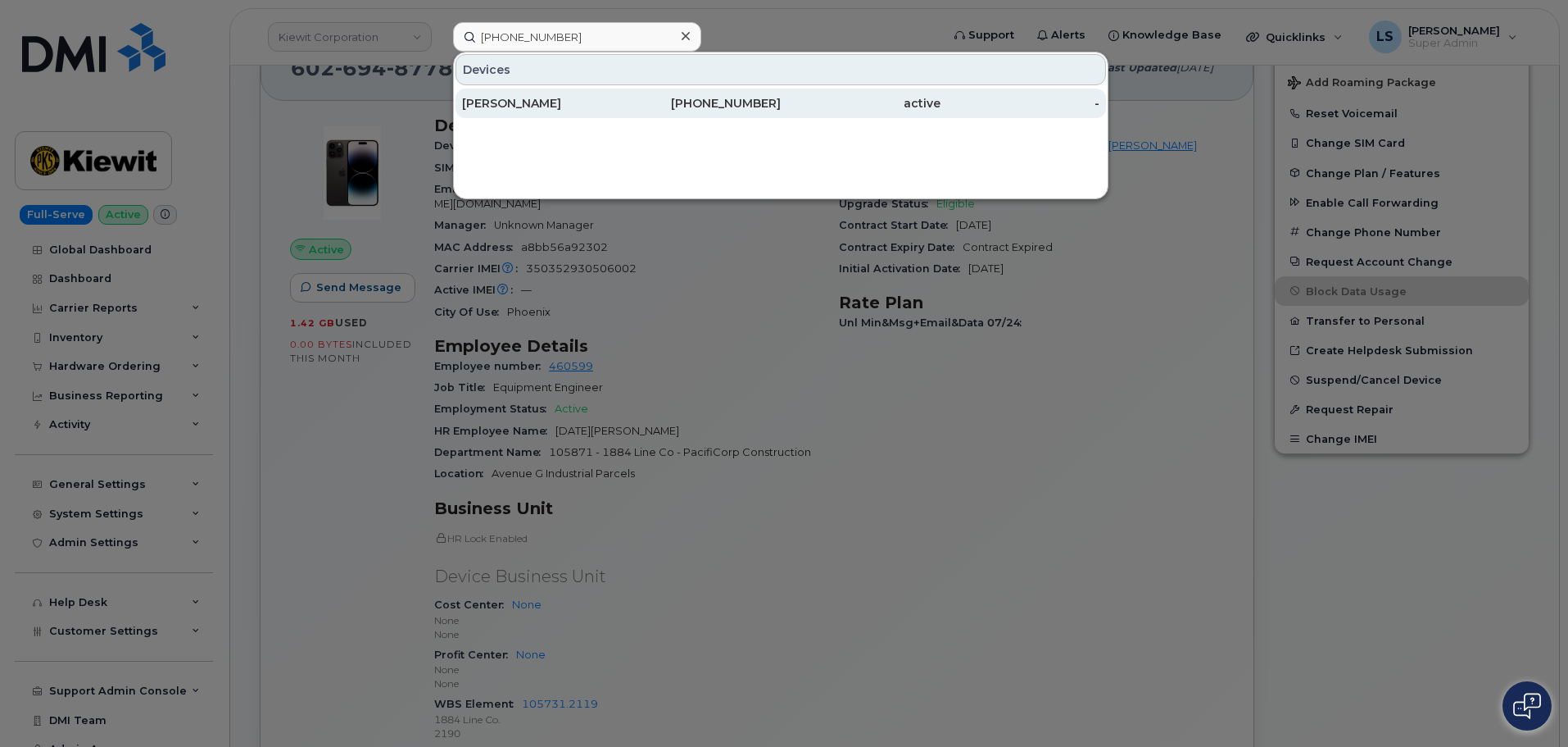
click at [781, 93] on div "864-337-4539" at bounding box center [860, 103] width 159 height 29
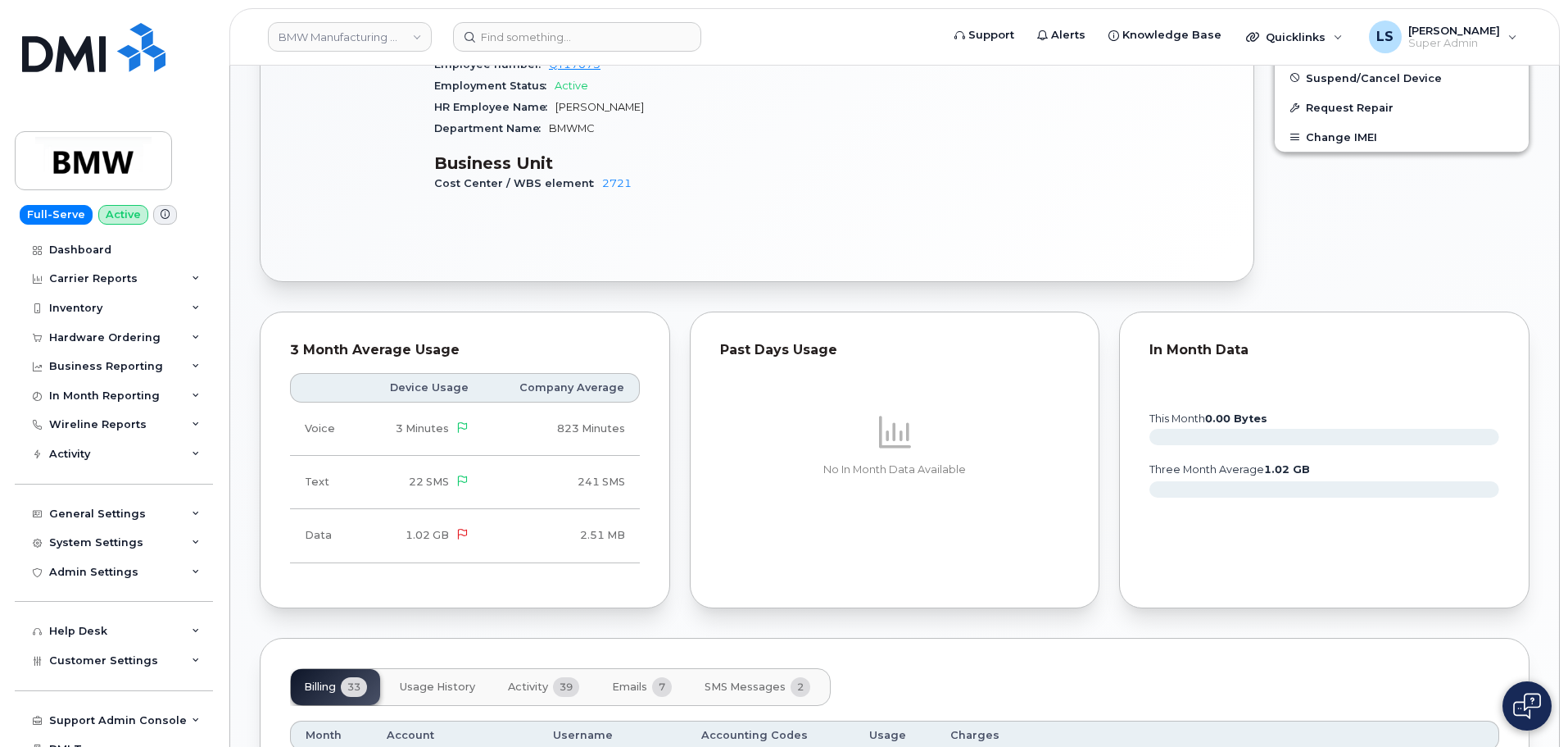
scroll to position [902, 0]
